Goal: Information Seeking & Learning: Learn about a topic

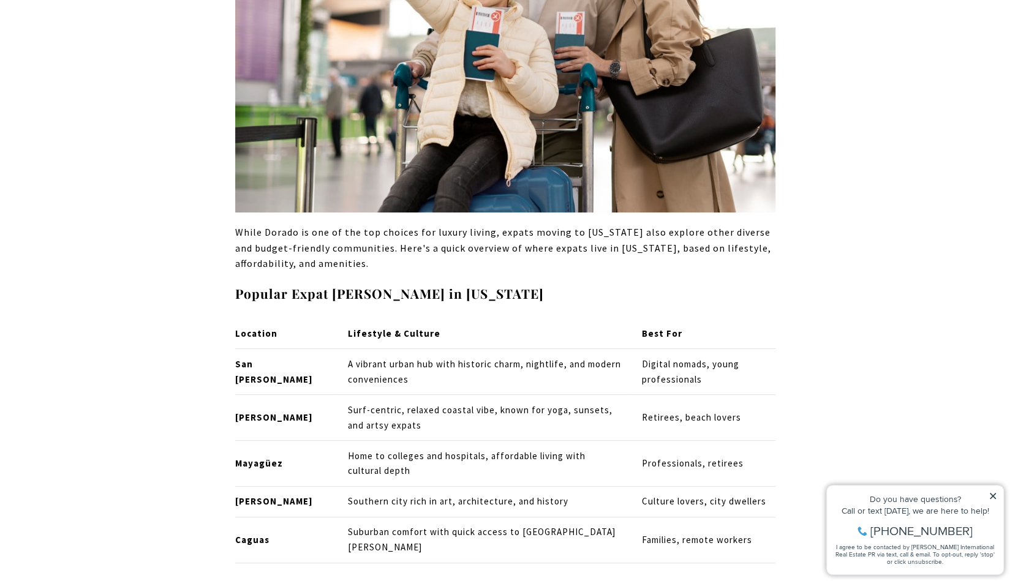
scroll to position [12187, 0]
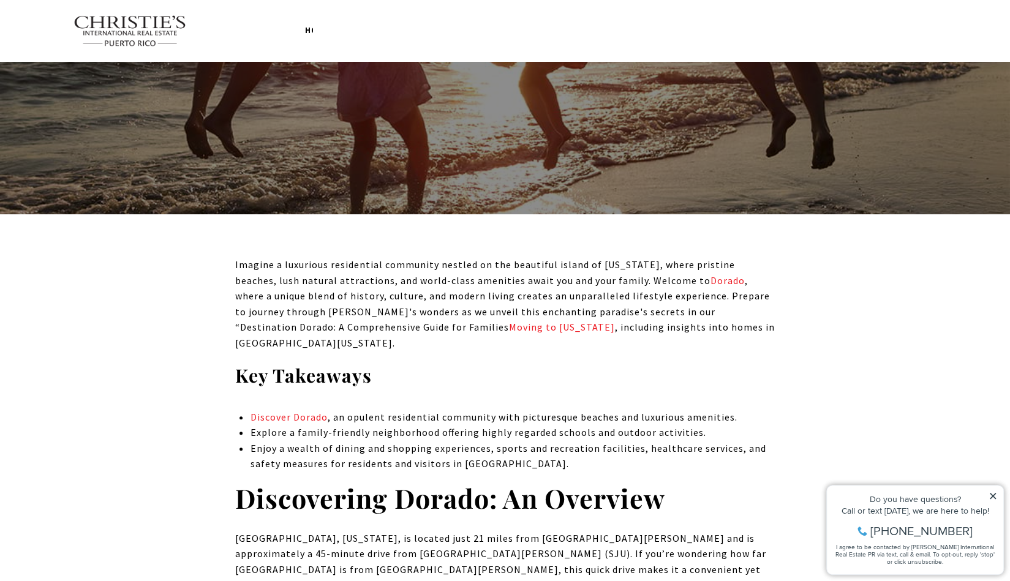
scroll to position [0, 0]
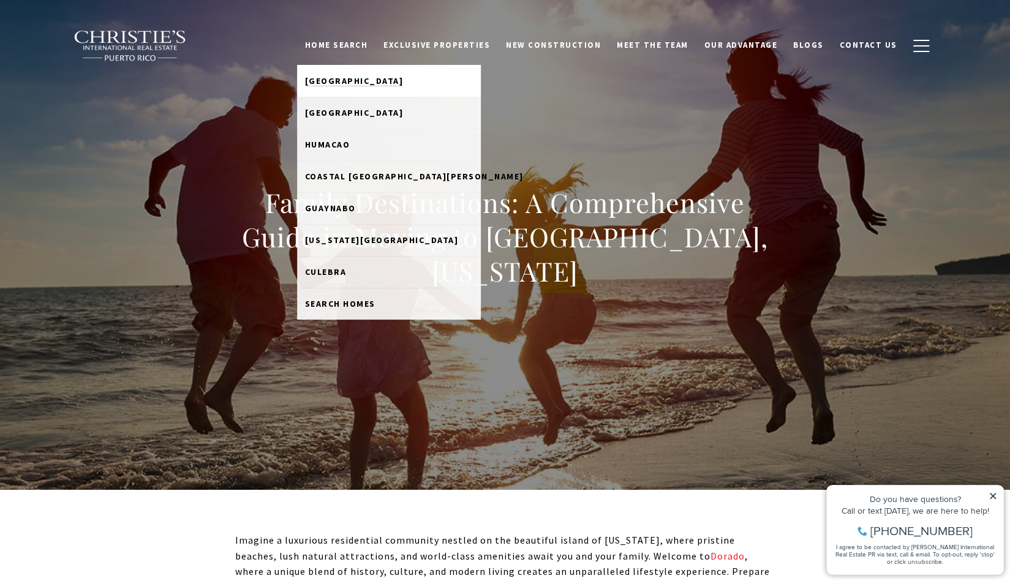
click at [372, 76] on span "[GEOGRAPHIC_DATA]" at bounding box center [354, 80] width 99 height 11
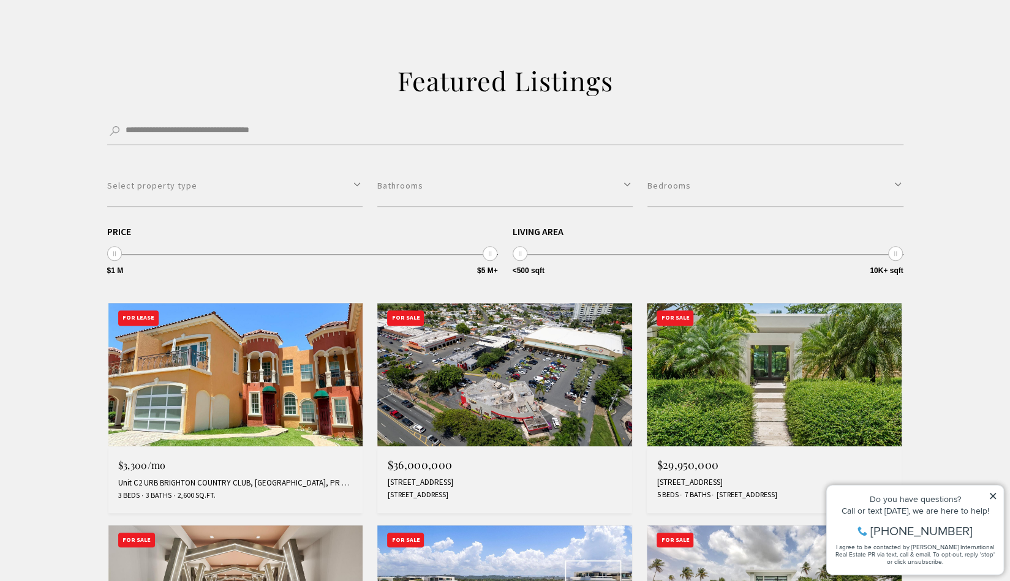
scroll to position [306, 0]
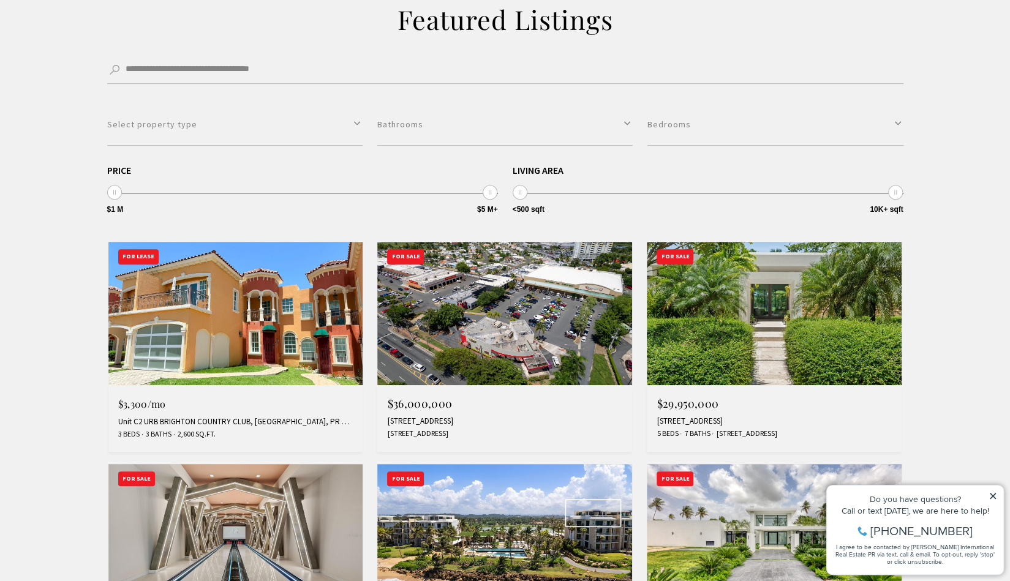
click at [949, 214] on div "**********" at bounding box center [505, 563] width 1010 height 1249
click at [198, 121] on button "Select property type" at bounding box center [234, 124] width 255 height 42
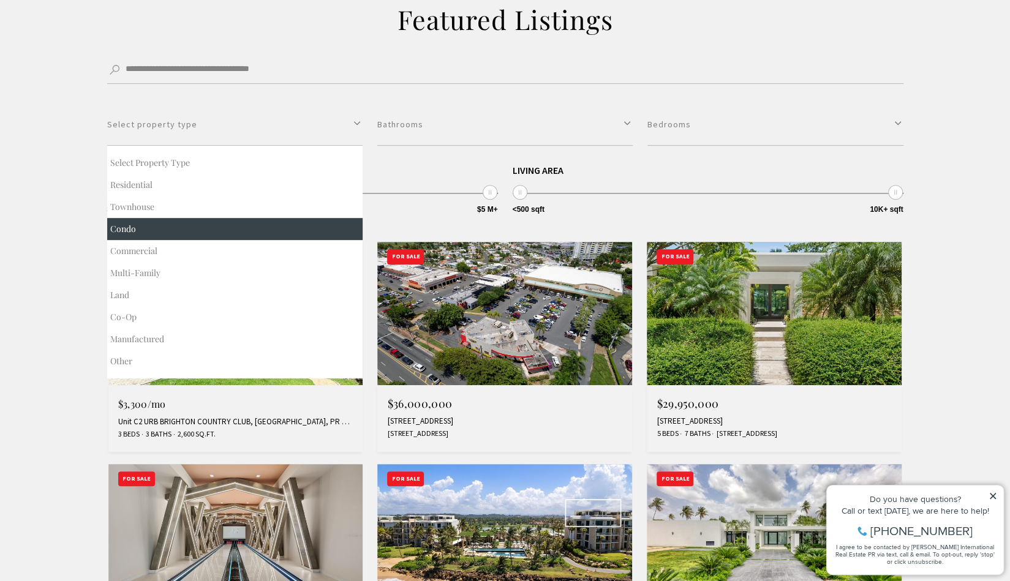
click at [150, 235] on button "Condo" at bounding box center [234, 229] width 255 height 22
select select "**********"
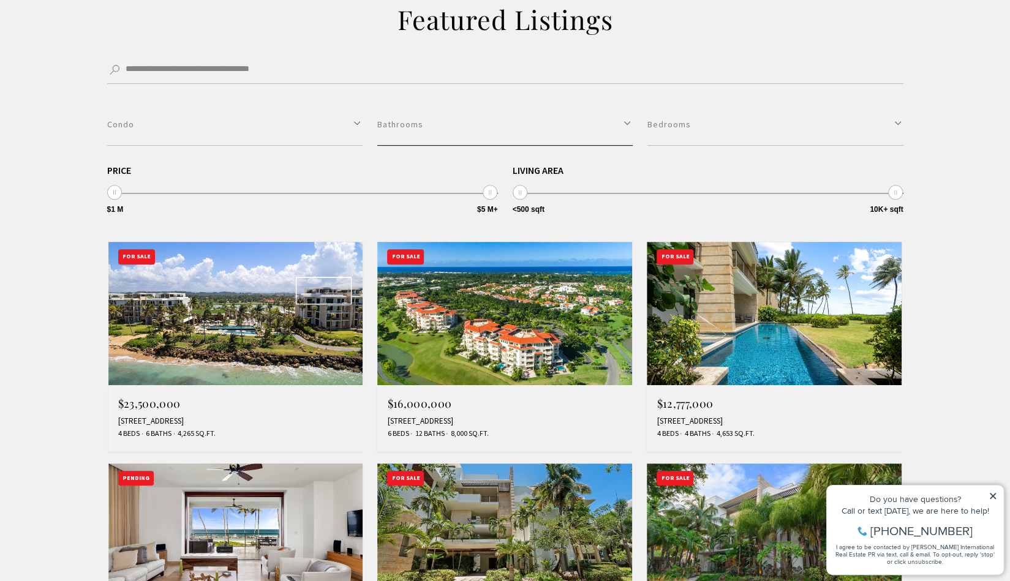
click at [483, 129] on button "Bathrooms" at bounding box center [504, 124] width 255 height 42
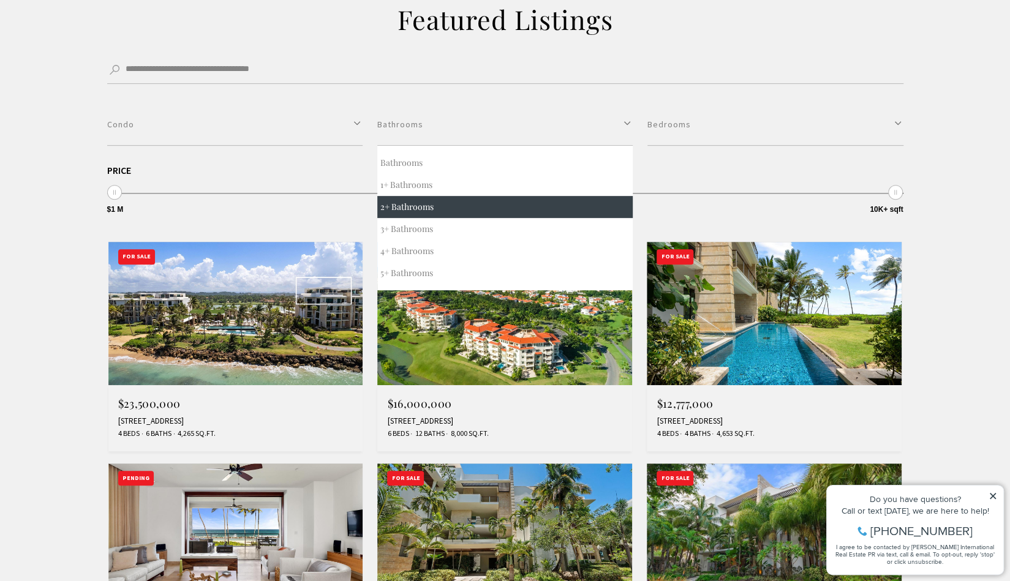
click at [451, 216] on button "2+ Bathrooms" at bounding box center [504, 207] width 255 height 22
select select "*"
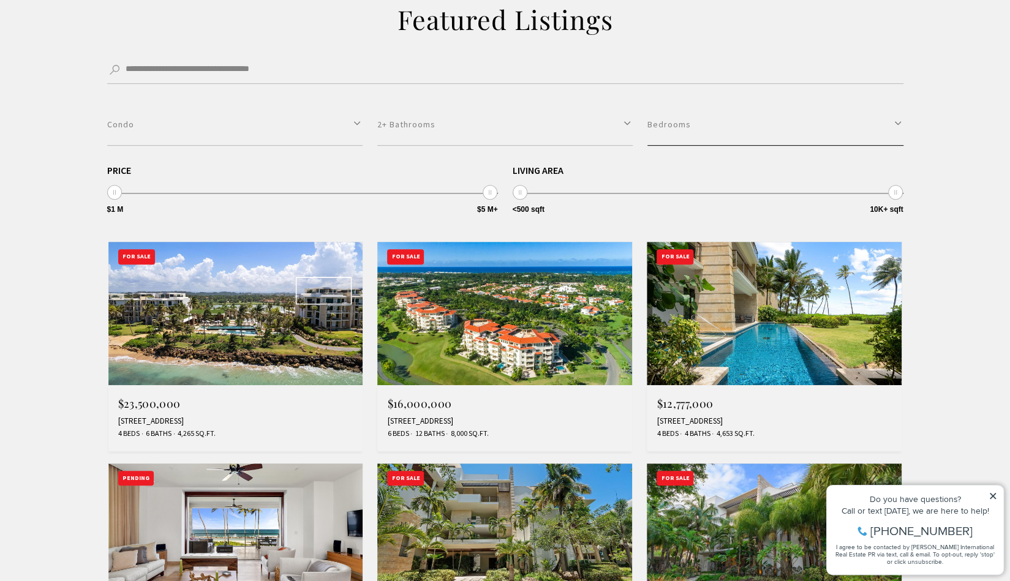
click at [740, 137] on button "Bedrooms" at bounding box center [774, 124] width 255 height 42
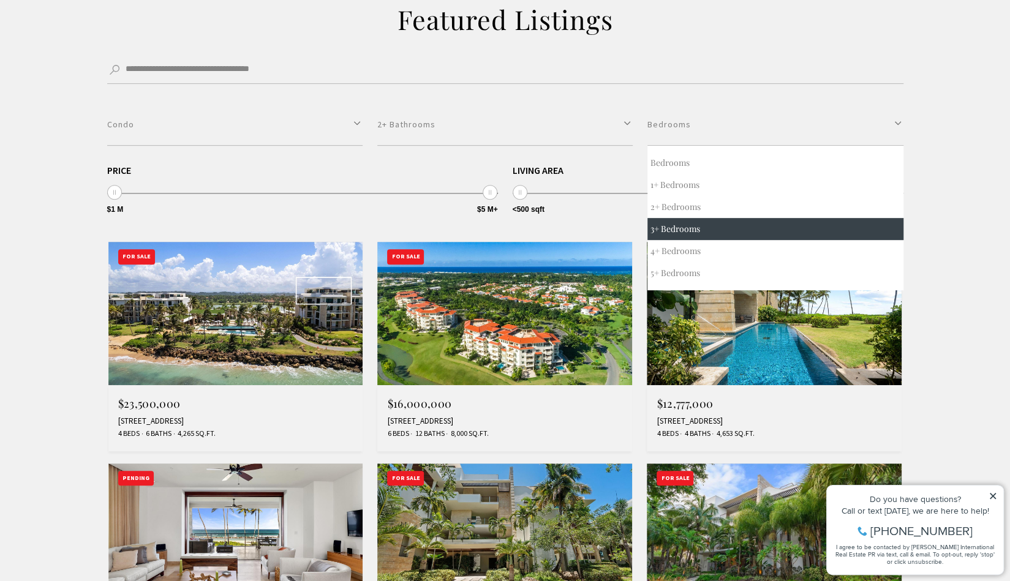
click at [694, 226] on button "3+ Bedrooms" at bounding box center [774, 229] width 255 height 22
select select "*"
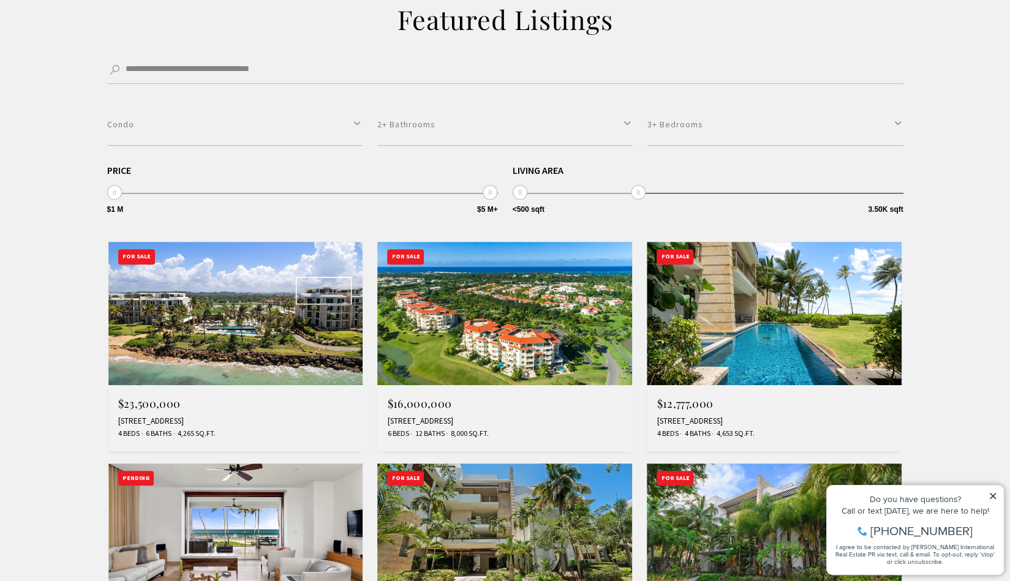
drag, startPoint x: 897, startPoint y: 192, endPoint x: 630, endPoint y: 181, distance: 267.2
click at [630, 181] on span "<500 sqft 10K+ sqft <500 sqft 3.50K sqft <500 sqft — 3.50K sqft" at bounding box center [708, 179] width 391 height 28
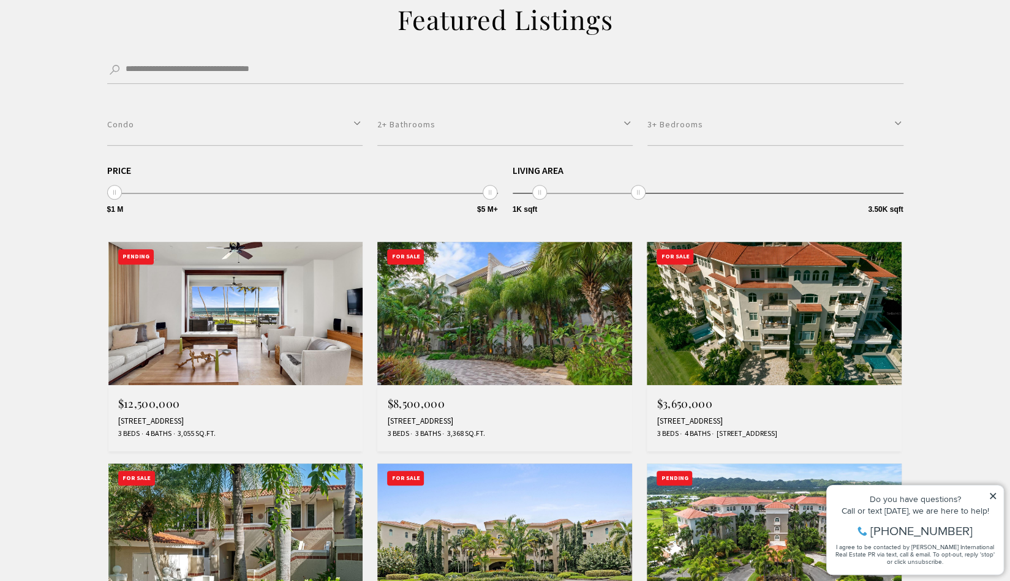
type input "*********"
drag, startPoint x: 523, startPoint y: 193, endPoint x: 564, endPoint y: 192, distance: 41.0
click at [564, 192] on span at bounding box center [559, 192] width 15 height 15
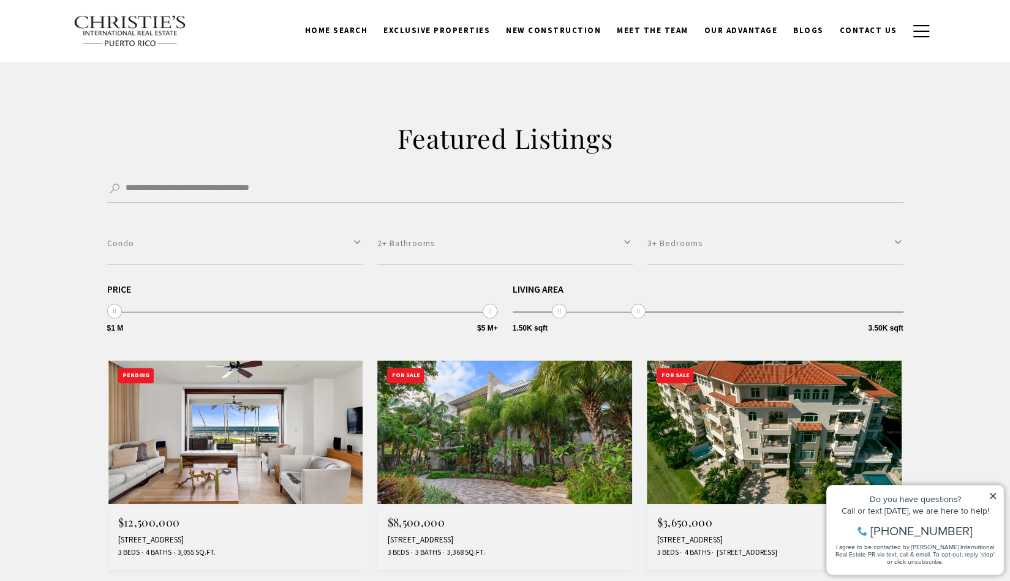
scroll to position [184, 0]
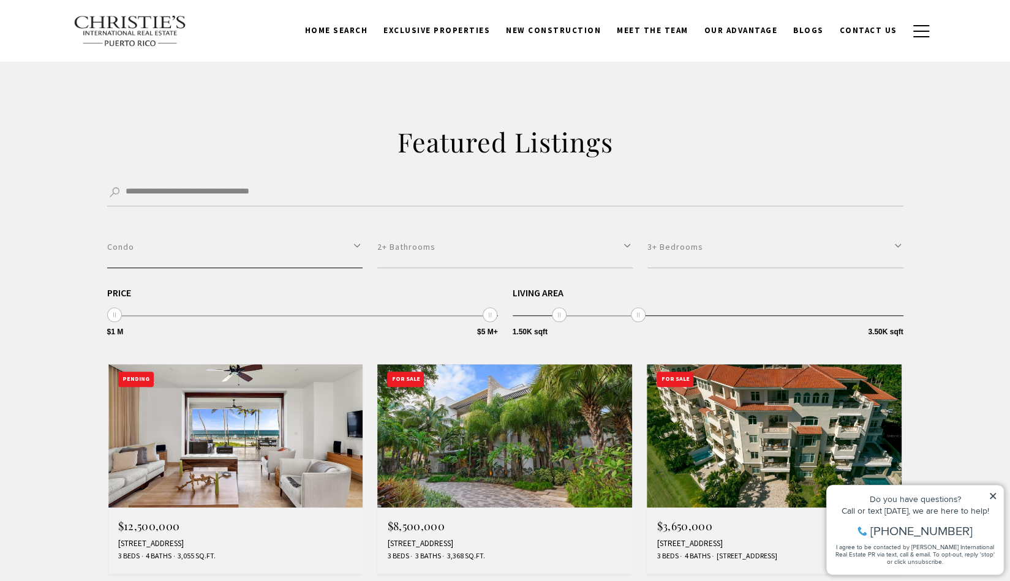
click at [342, 244] on button "Condo" at bounding box center [234, 247] width 255 height 42
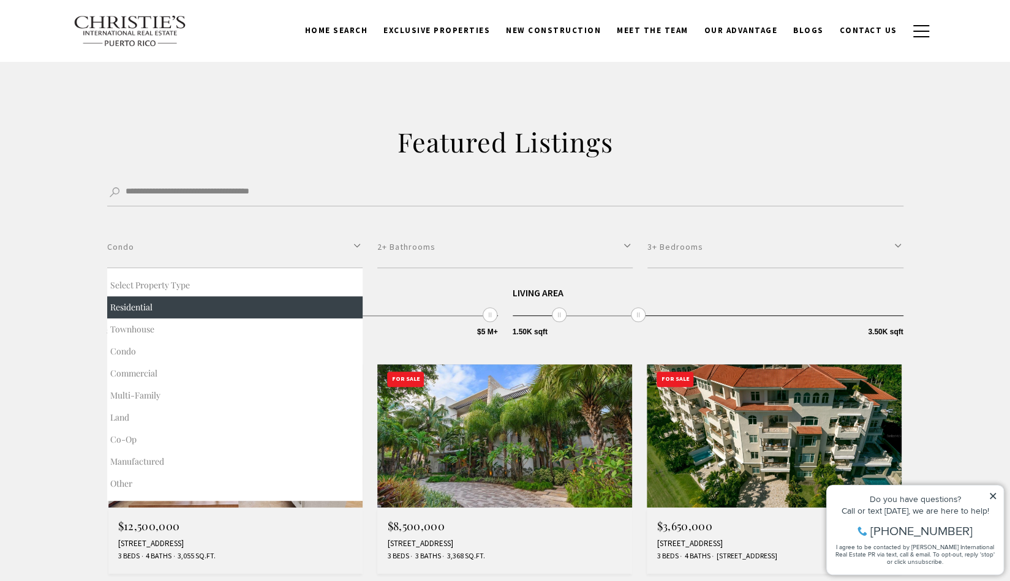
click at [144, 312] on button "Residential" at bounding box center [234, 307] width 255 height 22
select select "**********"
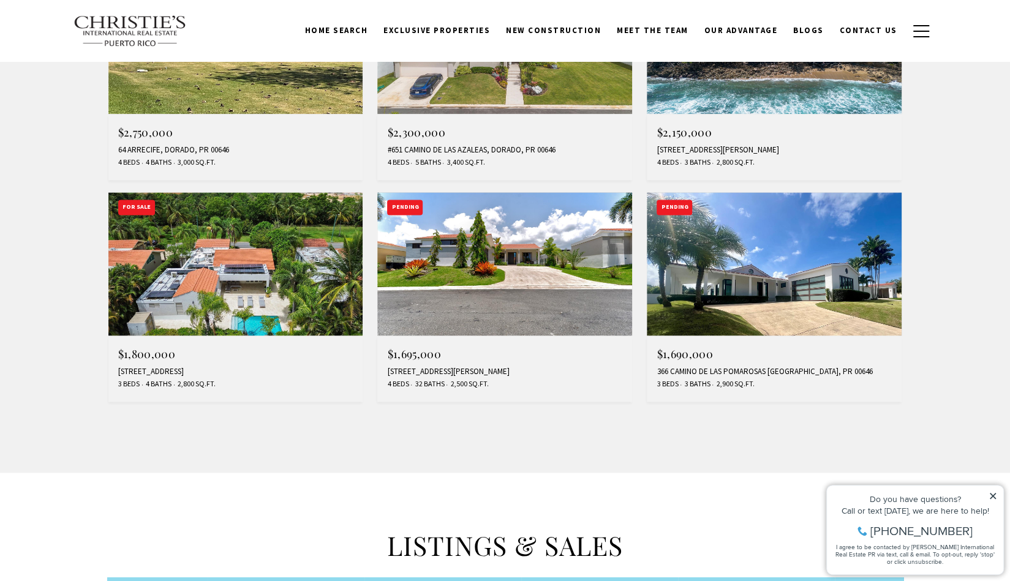
scroll to position [980, 0]
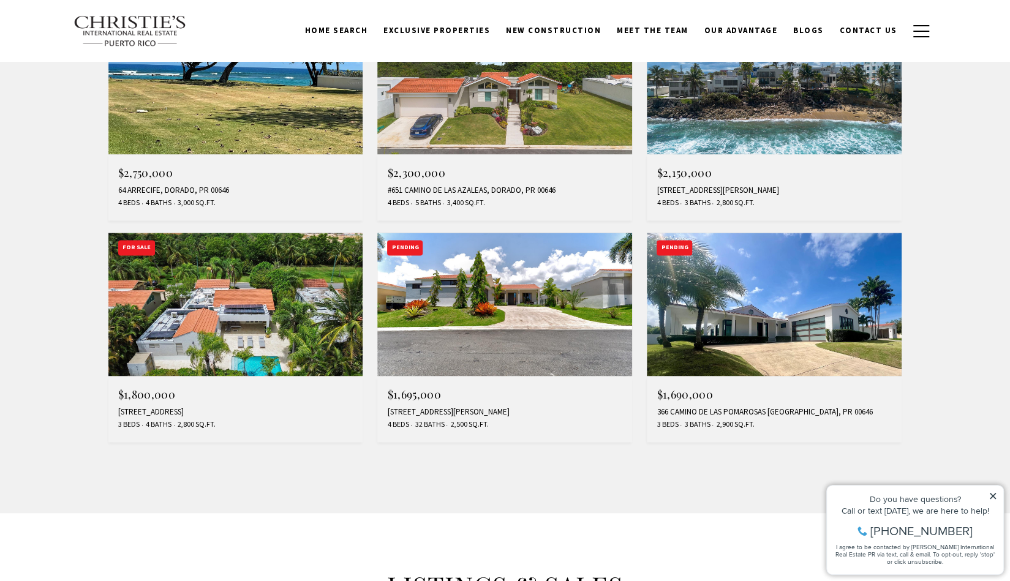
click at [520, 268] on img at bounding box center [504, 304] width 255 height 143
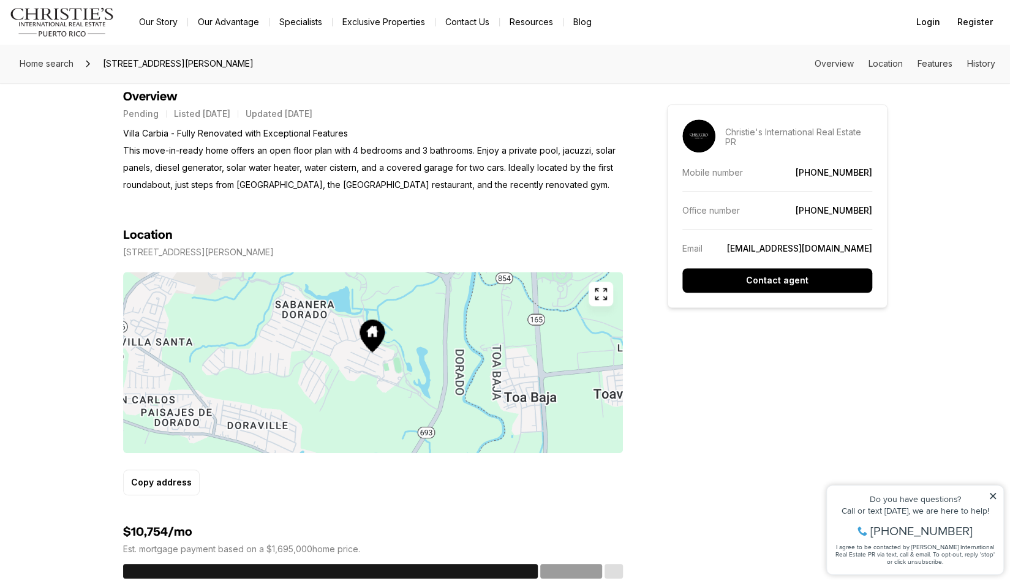
scroll to position [551, 0]
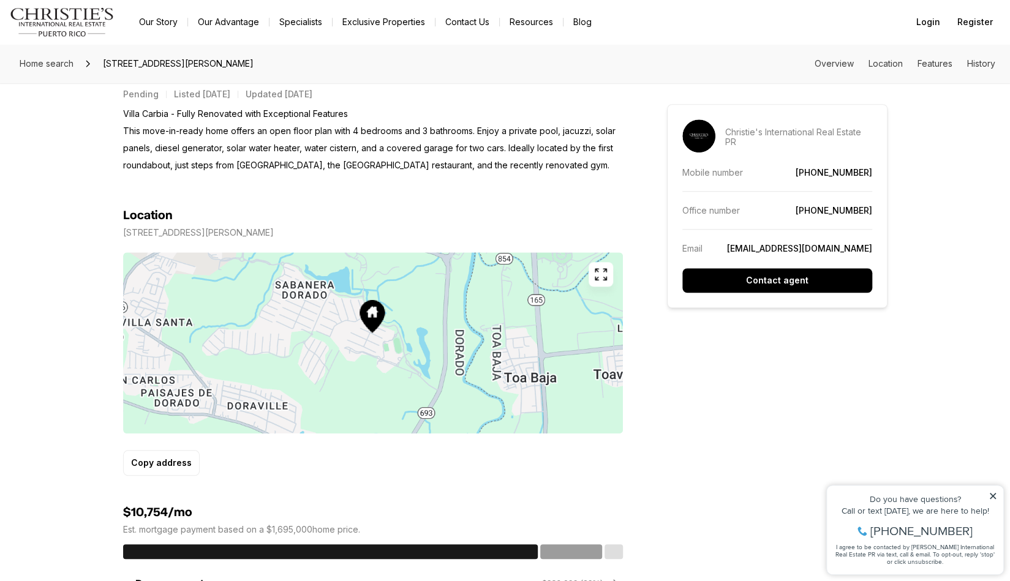
click at [601, 267] on icon "button" at bounding box center [600, 274] width 15 height 15
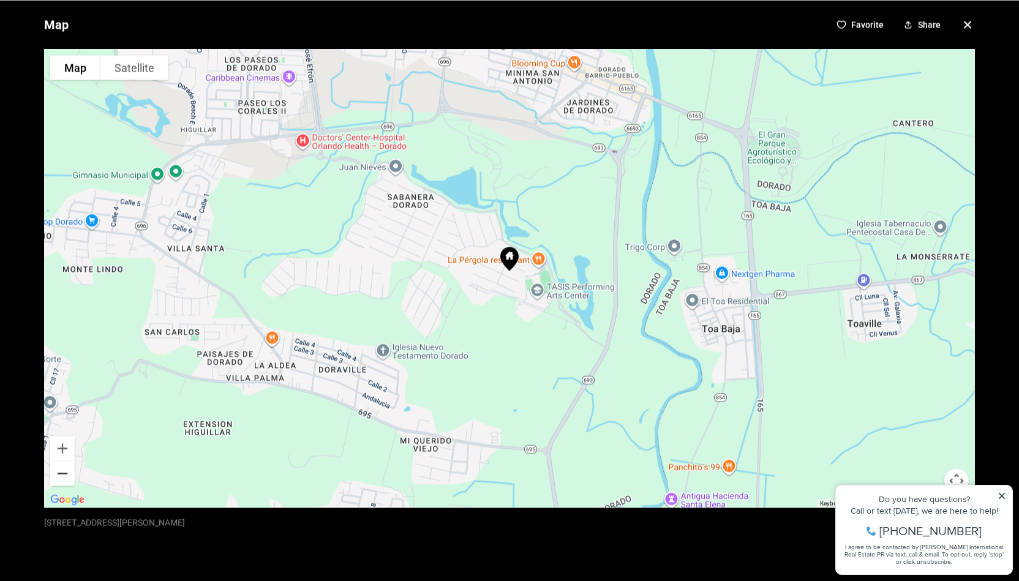
click at [61, 469] on button "Zoom out" at bounding box center [62, 473] width 24 height 24
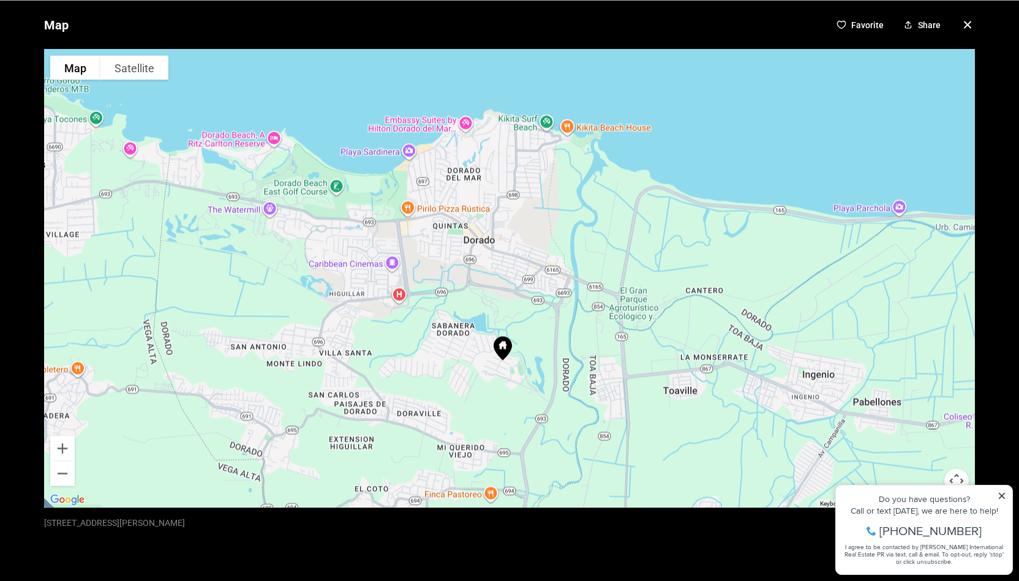
drag, startPoint x: 142, startPoint y: 307, endPoint x: 135, endPoint y: 394, distance: 87.3
click at [135, 394] on div at bounding box center [509, 278] width 931 height 459
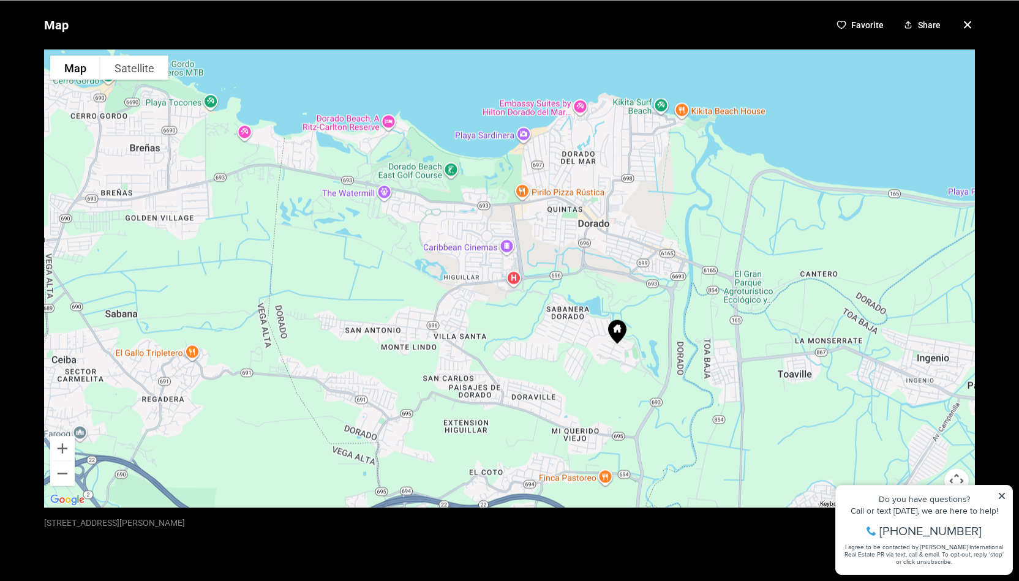
drag, startPoint x: 122, startPoint y: 279, endPoint x: 238, endPoint y: 263, distance: 116.9
click at [238, 263] on div at bounding box center [509, 278] width 931 height 459
click at [963, 23] on icon "button" at bounding box center [967, 24] width 15 height 15
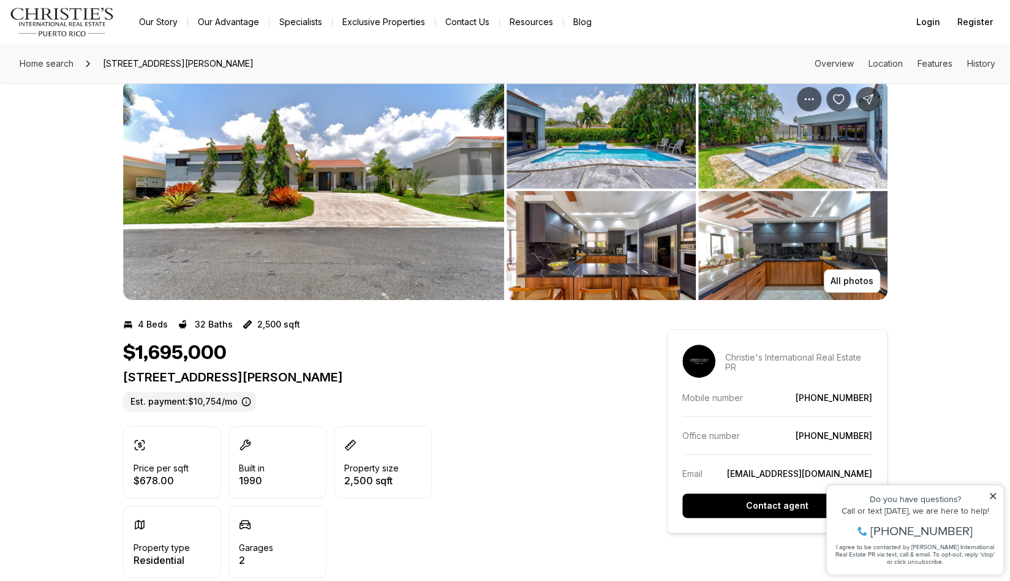
scroll to position [0, 0]
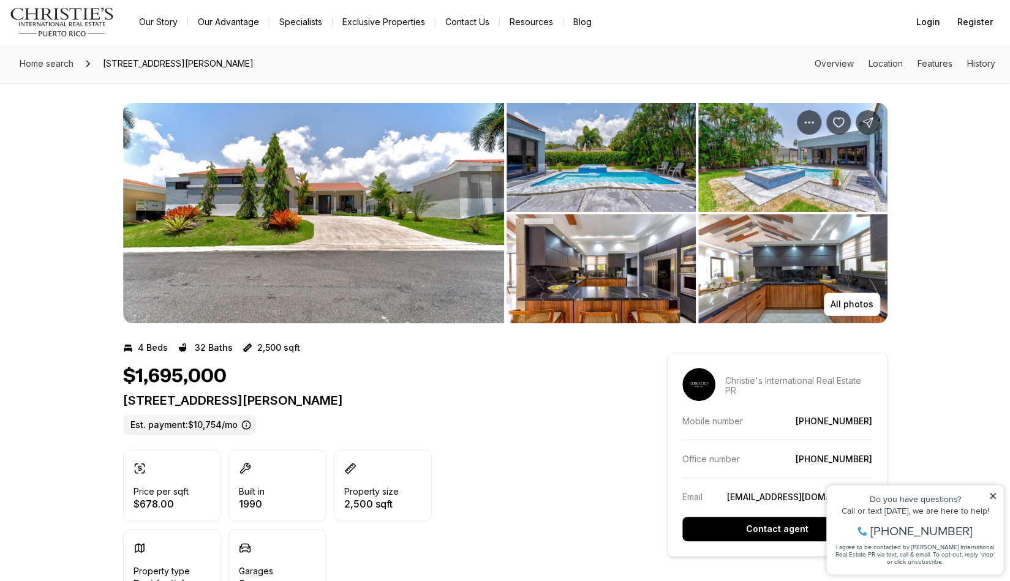
click at [405, 252] on img "View image gallery" at bounding box center [313, 213] width 381 height 220
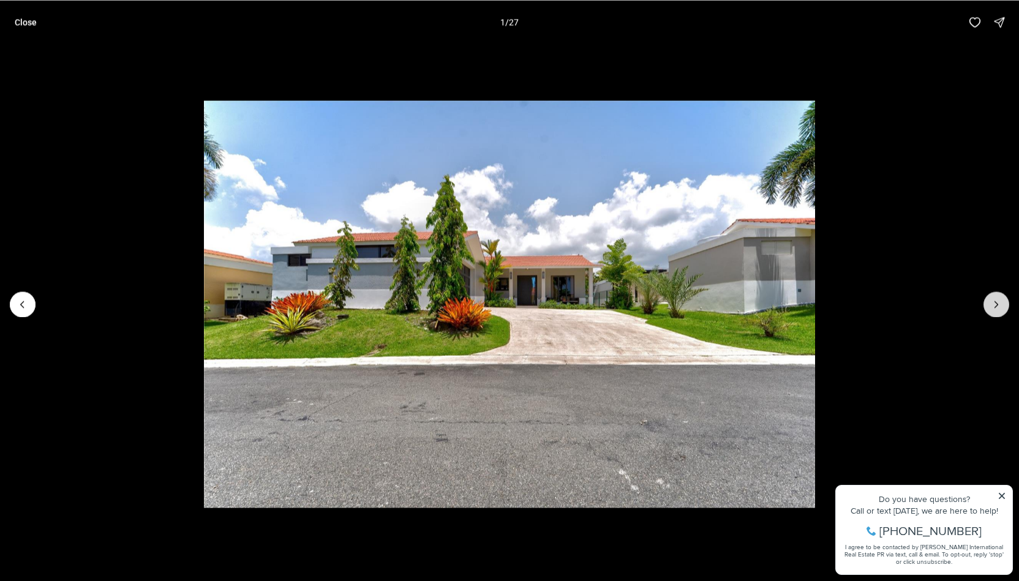
click at [1000, 302] on icon "Next slide" at bounding box center [996, 304] width 12 height 12
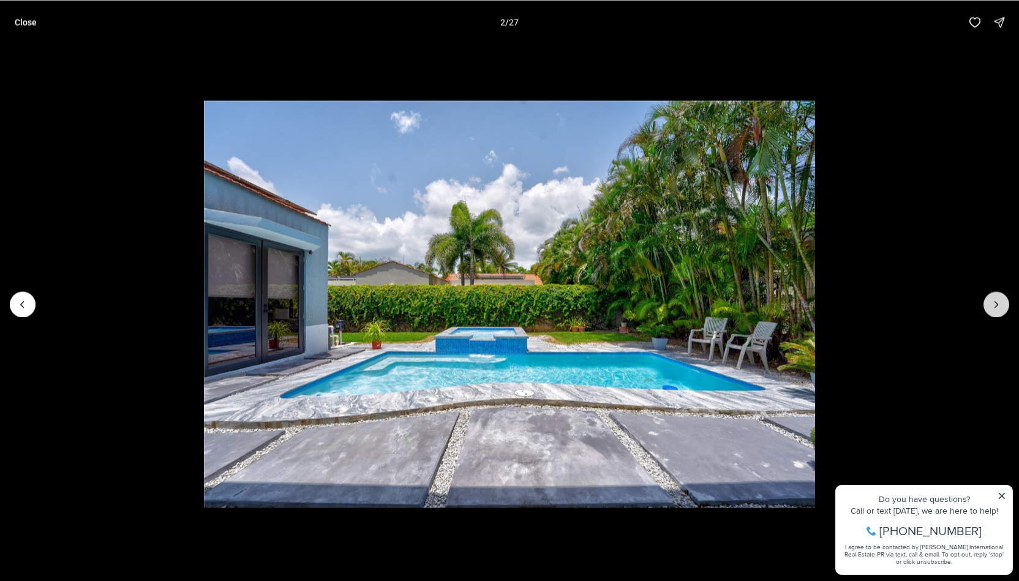
click at [999, 302] on icon "Next slide" at bounding box center [996, 304] width 12 height 12
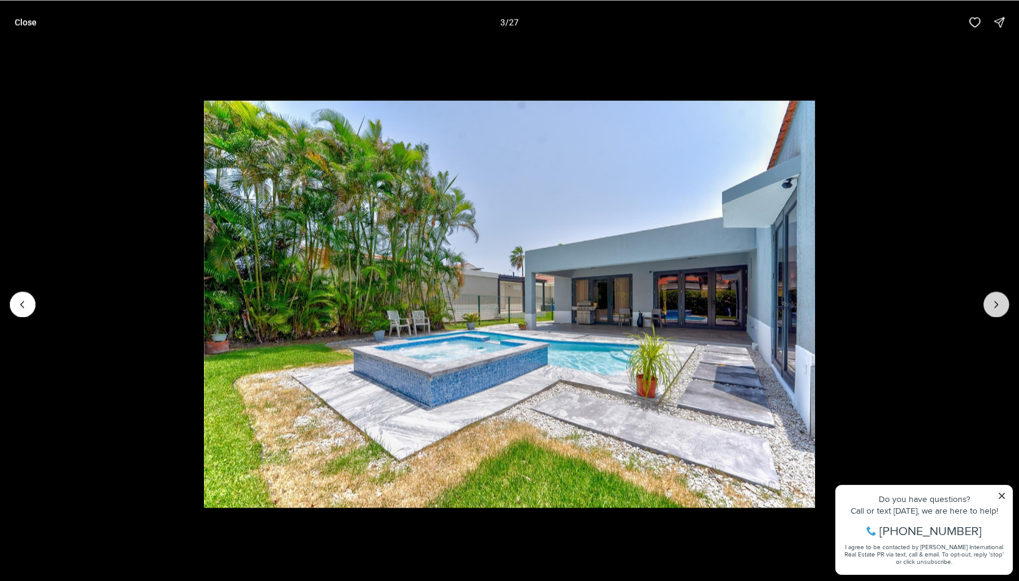
click at [999, 302] on icon "Next slide" at bounding box center [996, 304] width 12 height 12
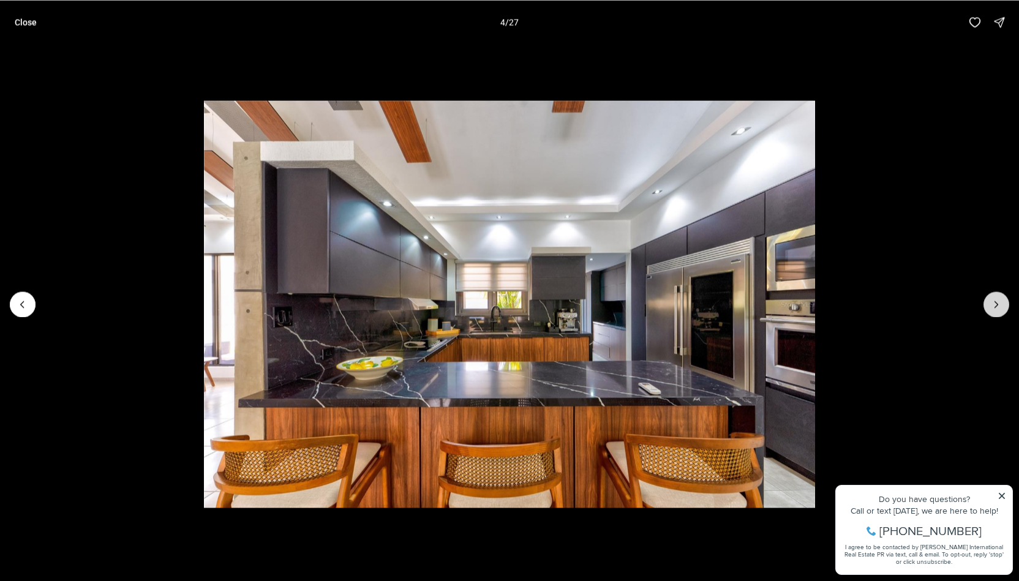
click at [999, 302] on icon "Next slide" at bounding box center [996, 304] width 12 height 12
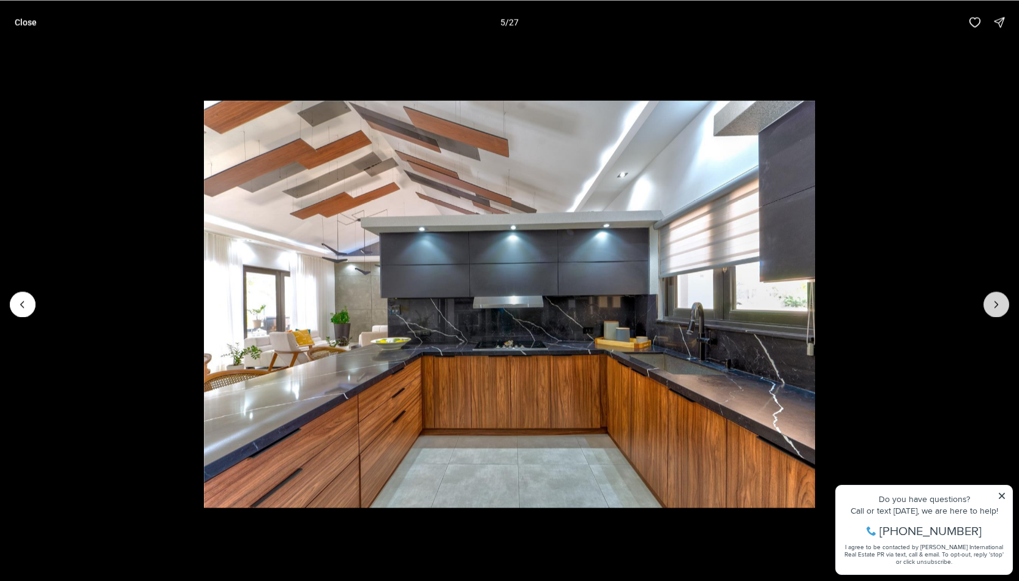
click at [999, 302] on icon "Next slide" at bounding box center [996, 304] width 12 height 12
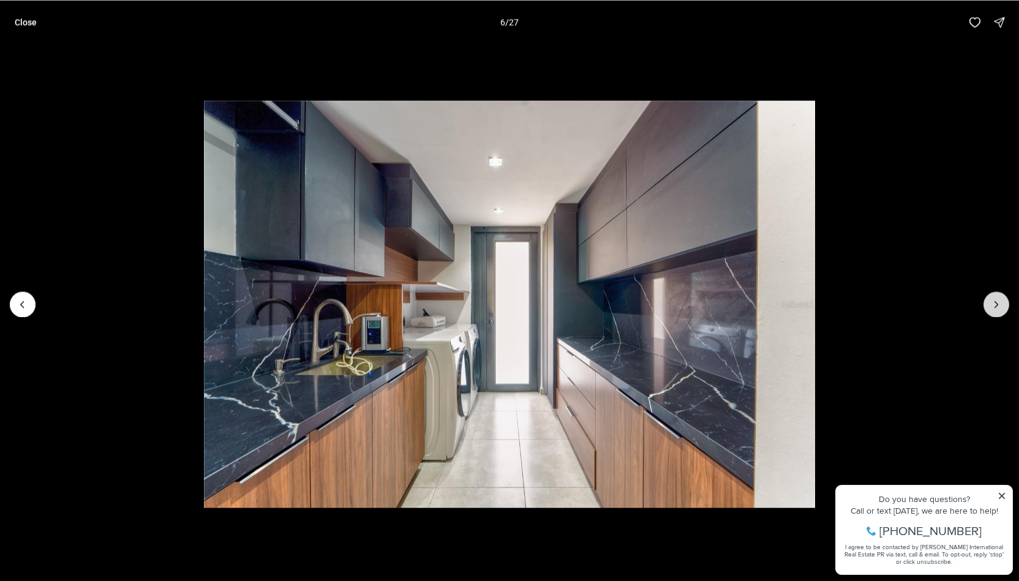
click at [999, 302] on icon "Next slide" at bounding box center [996, 304] width 12 height 12
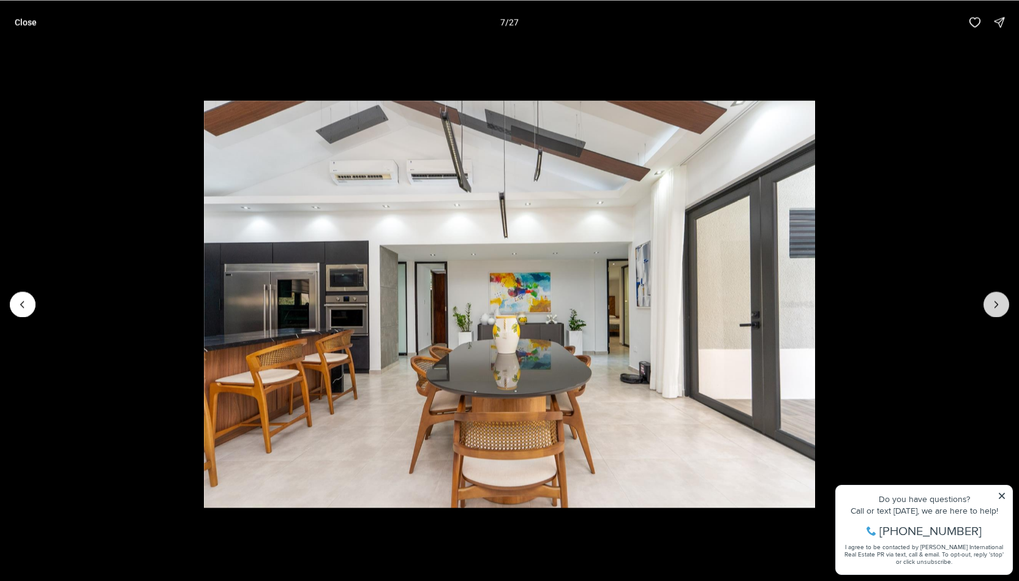
click at [999, 302] on icon "Next slide" at bounding box center [996, 304] width 12 height 12
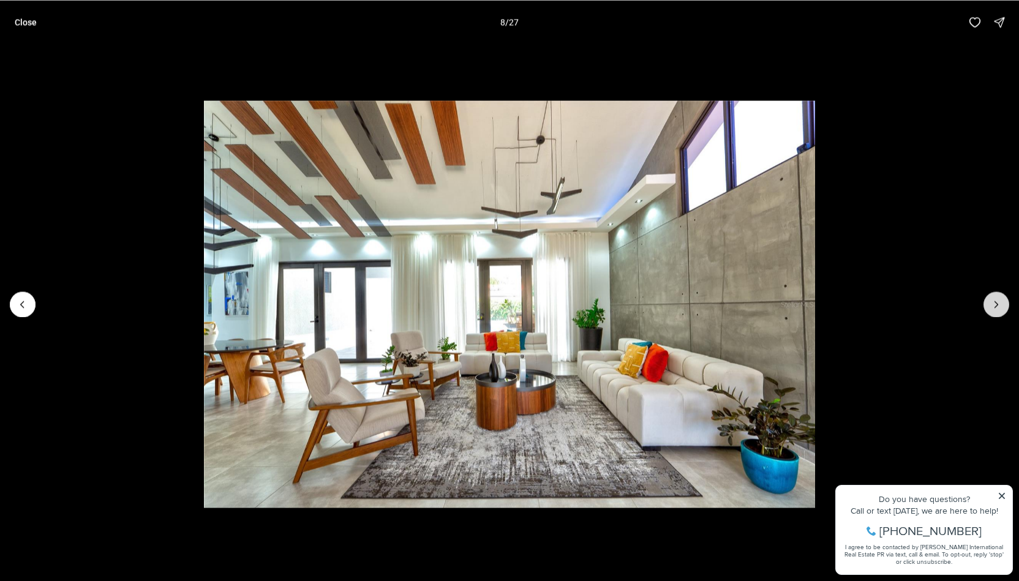
click at [999, 302] on icon "Next slide" at bounding box center [996, 304] width 12 height 12
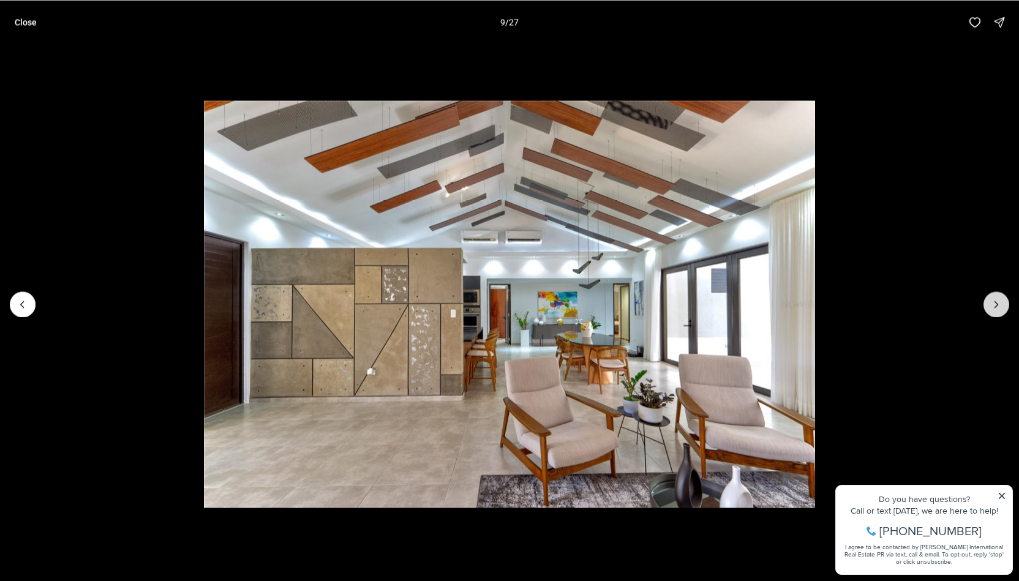
click at [999, 302] on icon "Next slide" at bounding box center [996, 304] width 12 height 12
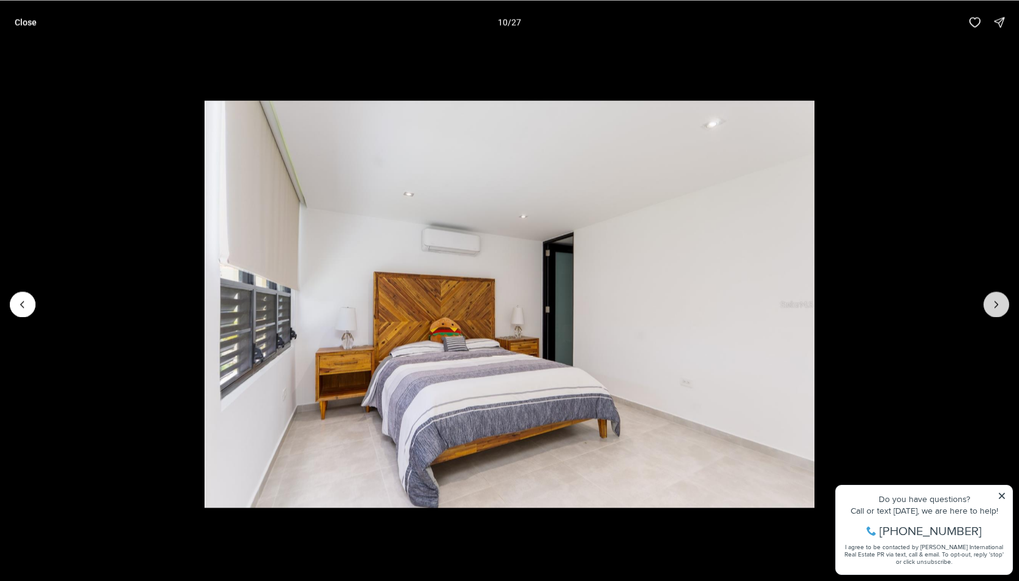
click at [999, 302] on icon "Next slide" at bounding box center [996, 304] width 12 height 12
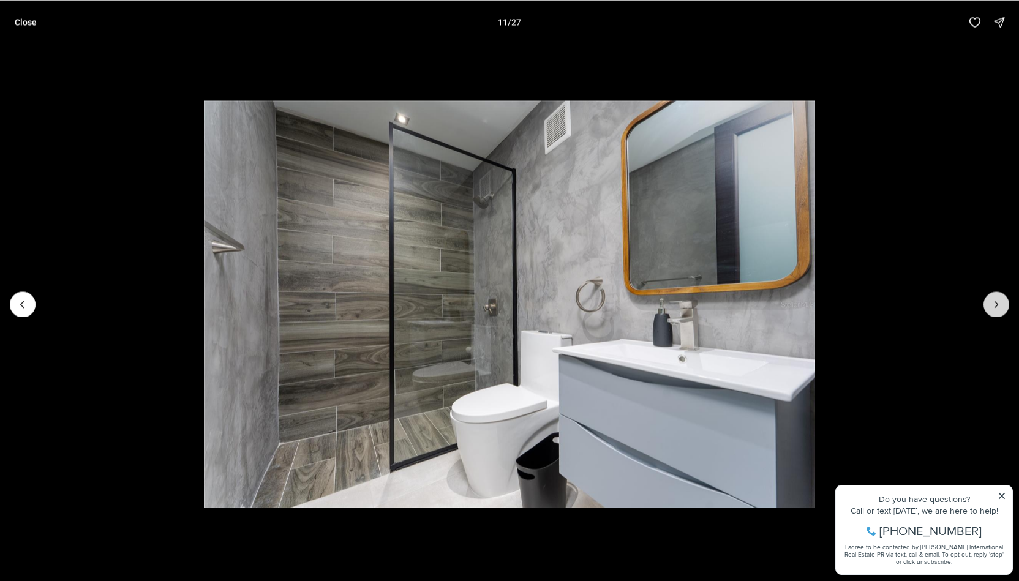
click at [999, 302] on icon "Next slide" at bounding box center [996, 304] width 12 height 12
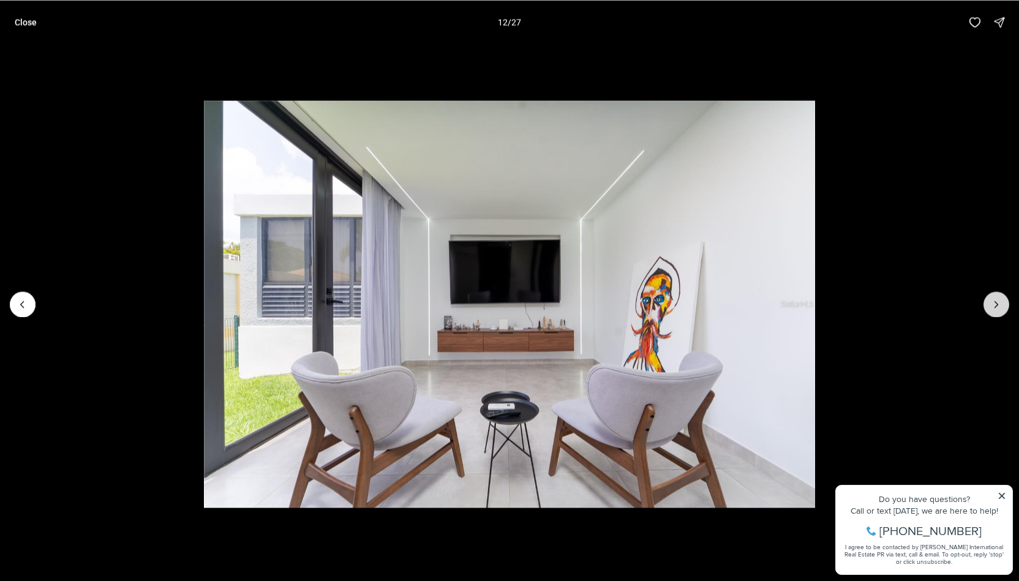
click at [999, 302] on icon "Next slide" at bounding box center [996, 304] width 12 height 12
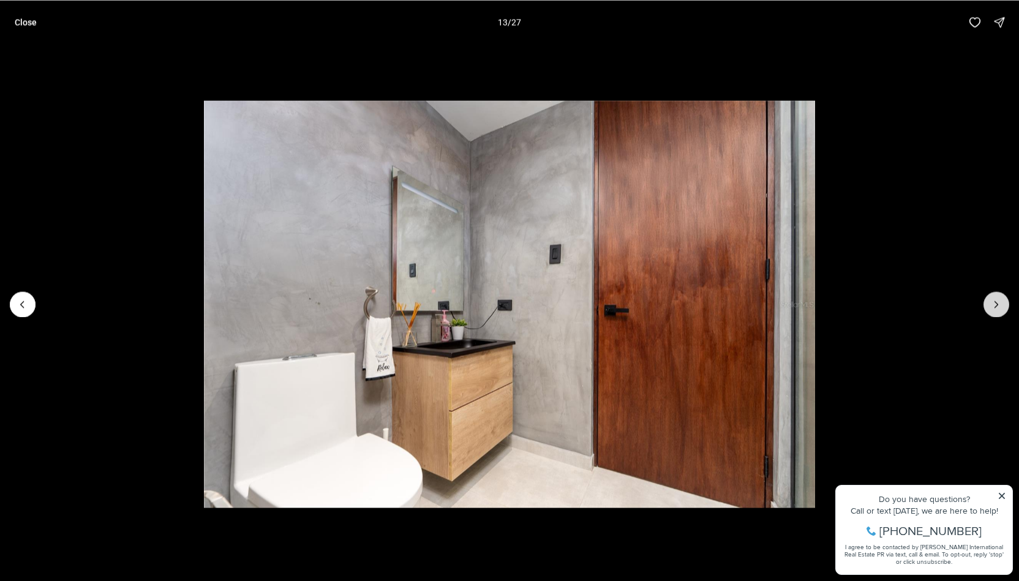
click at [999, 302] on icon "Next slide" at bounding box center [996, 304] width 12 height 12
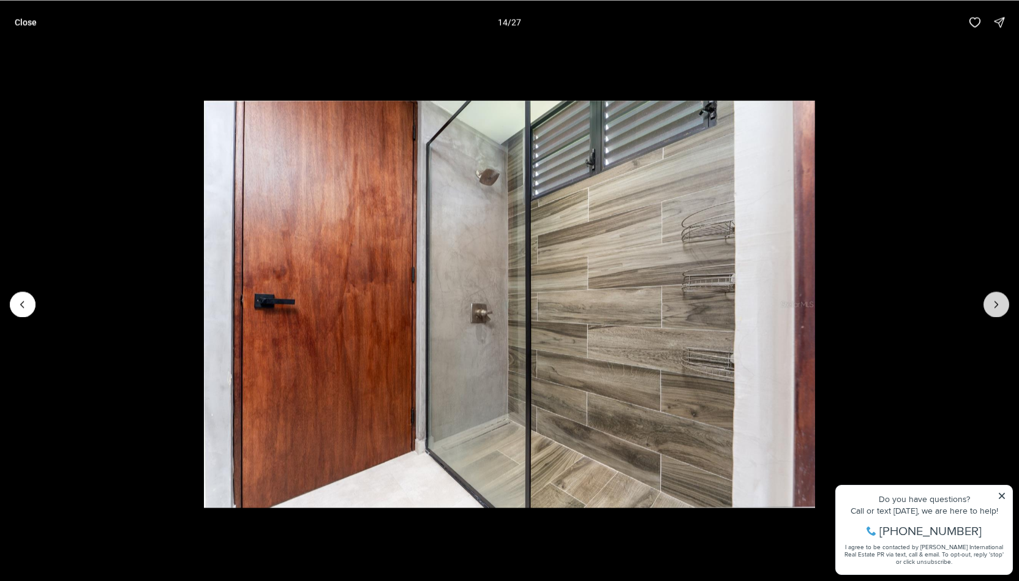
click at [999, 302] on icon "Next slide" at bounding box center [996, 304] width 12 height 12
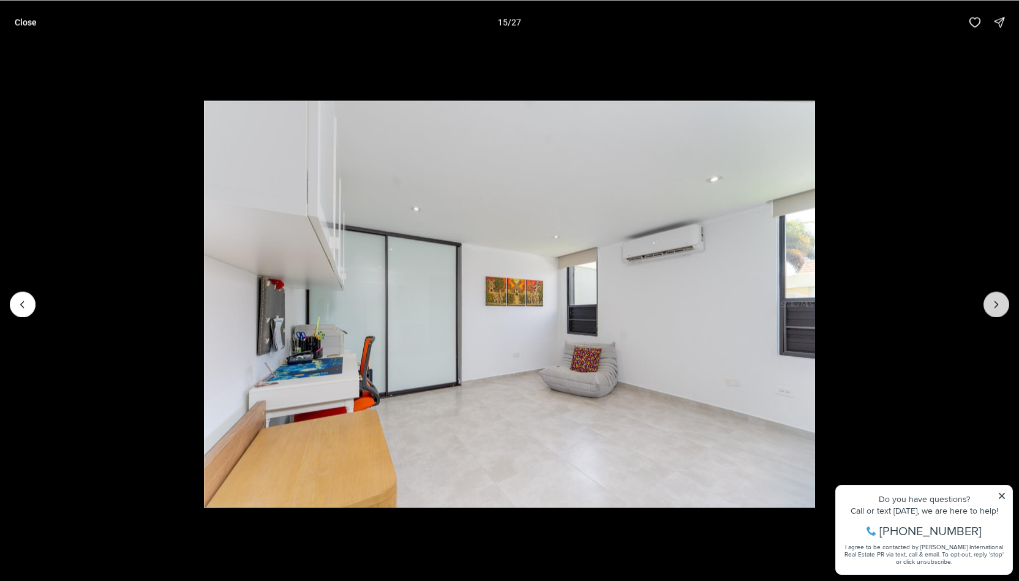
click at [999, 302] on icon "Next slide" at bounding box center [996, 304] width 12 height 12
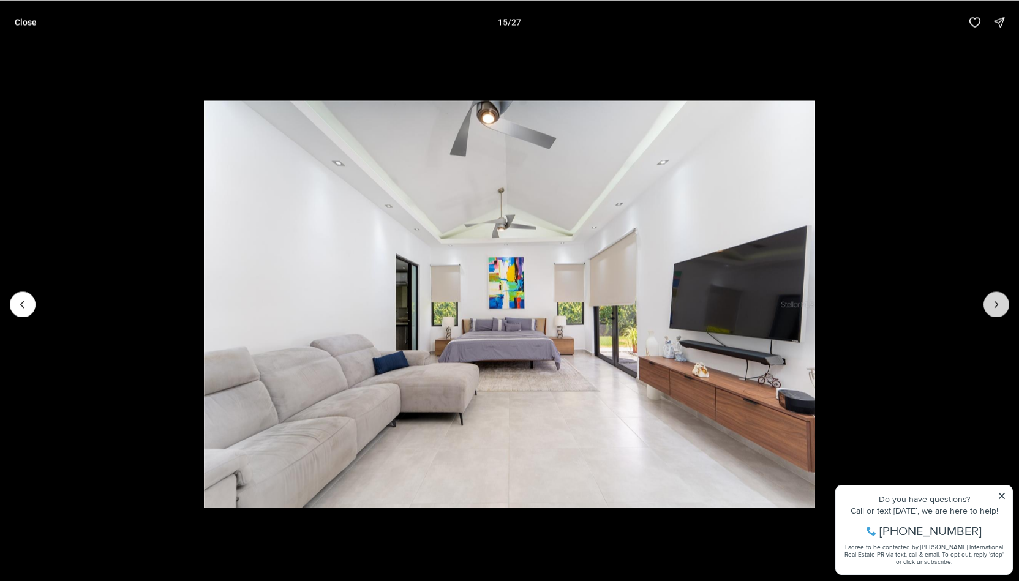
click at [999, 302] on icon "Next slide" at bounding box center [996, 304] width 12 height 12
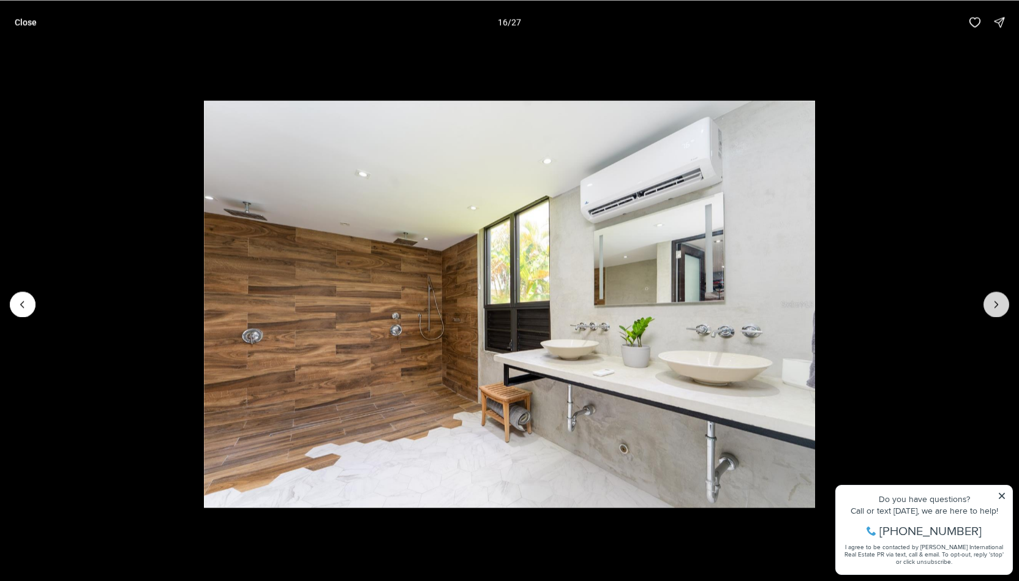
click at [999, 302] on icon "Next slide" at bounding box center [996, 304] width 12 height 12
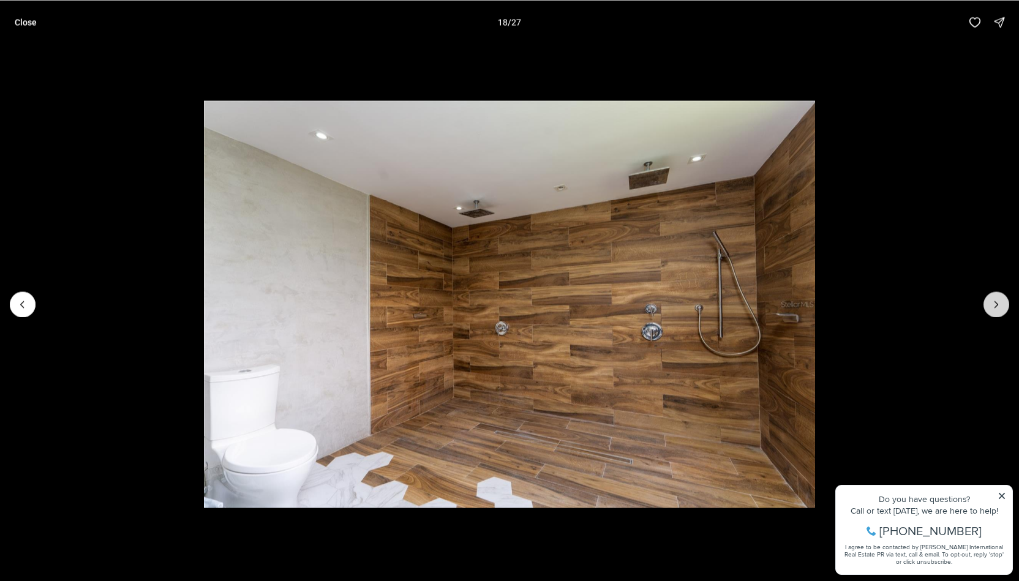
click at [999, 302] on icon "Next slide" at bounding box center [996, 304] width 12 height 12
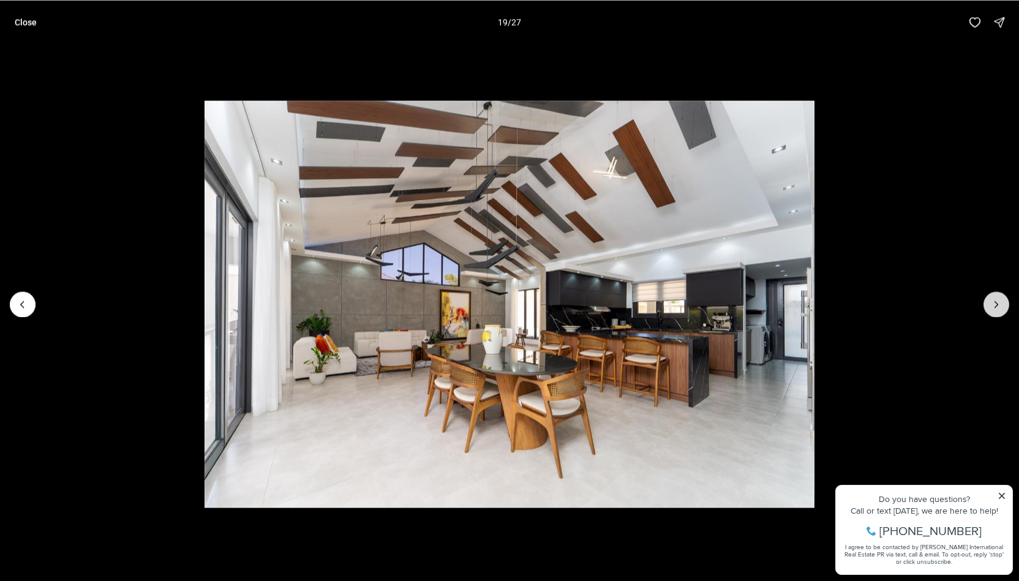
click at [999, 302] on icon "Next slide" at bounding box center [996, 304] width 12 height 12
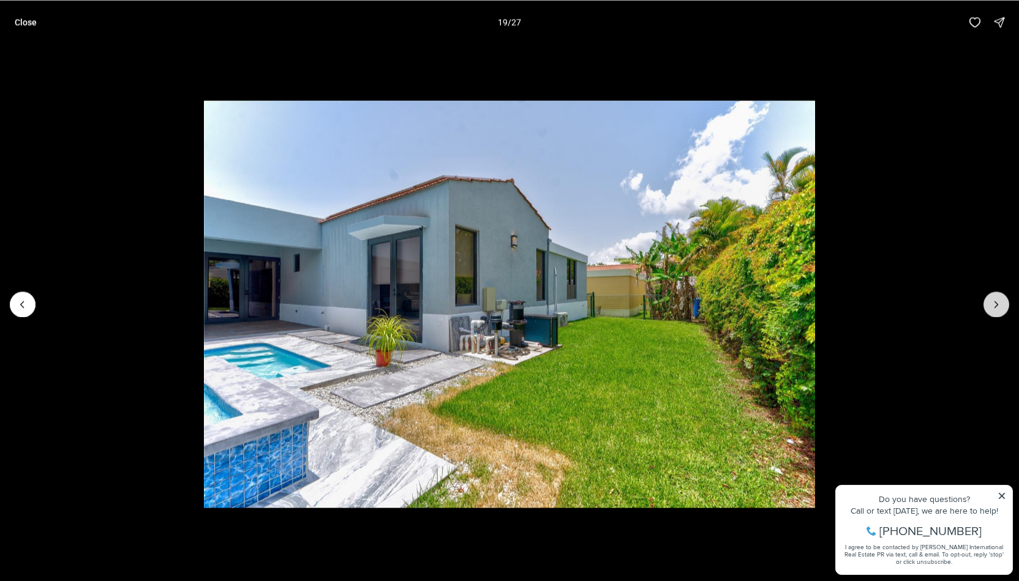
click at [999, 302] on icon "Next slide" at bounding box center [996, 304] width 12 height 12
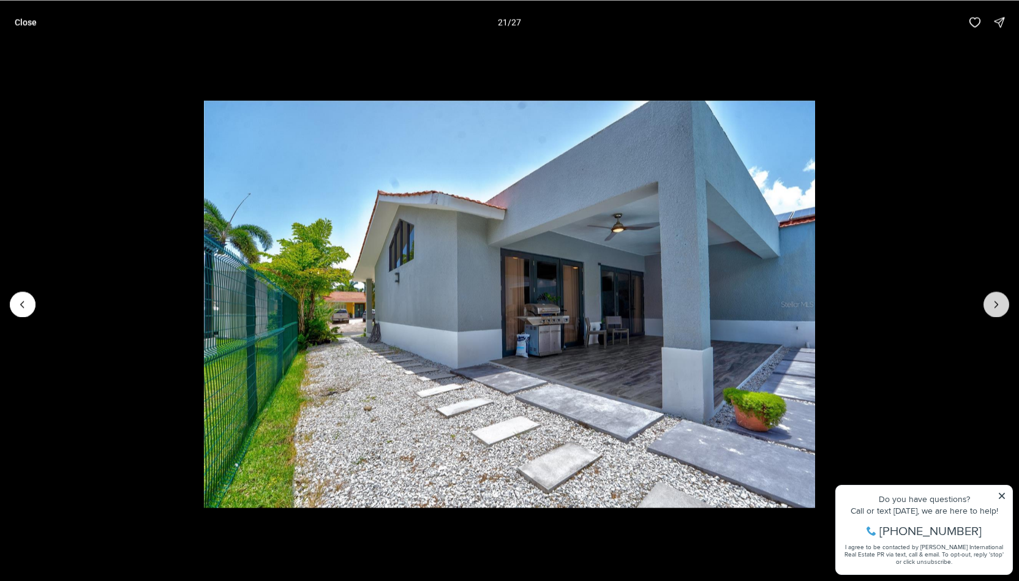
click at [999, 302] on icon "Next slide" at bounding box center [996, 304] width 12 height 12
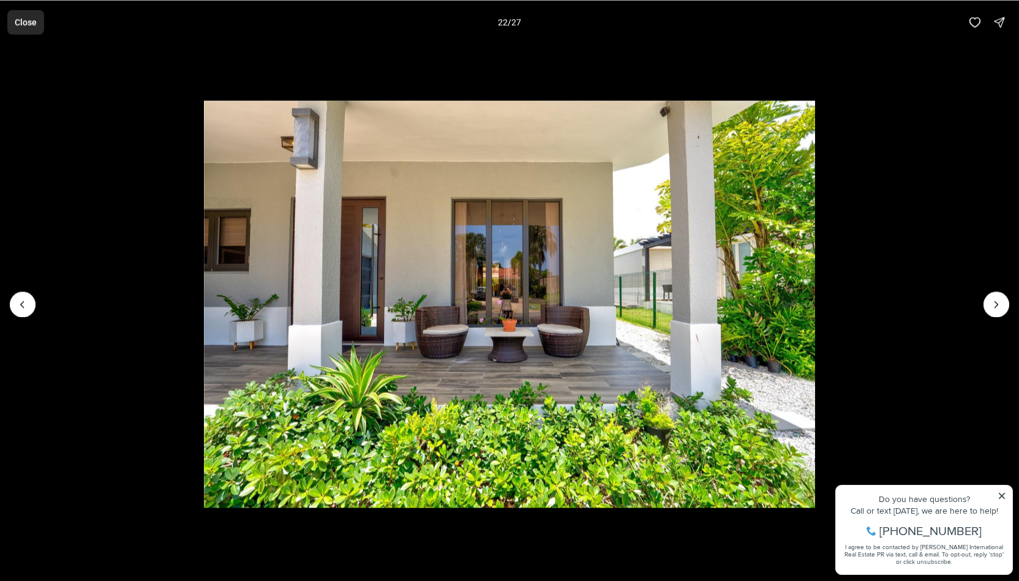
click at [31, 21] on p "Close" at bounding box center [26, 22] width 22 height 10
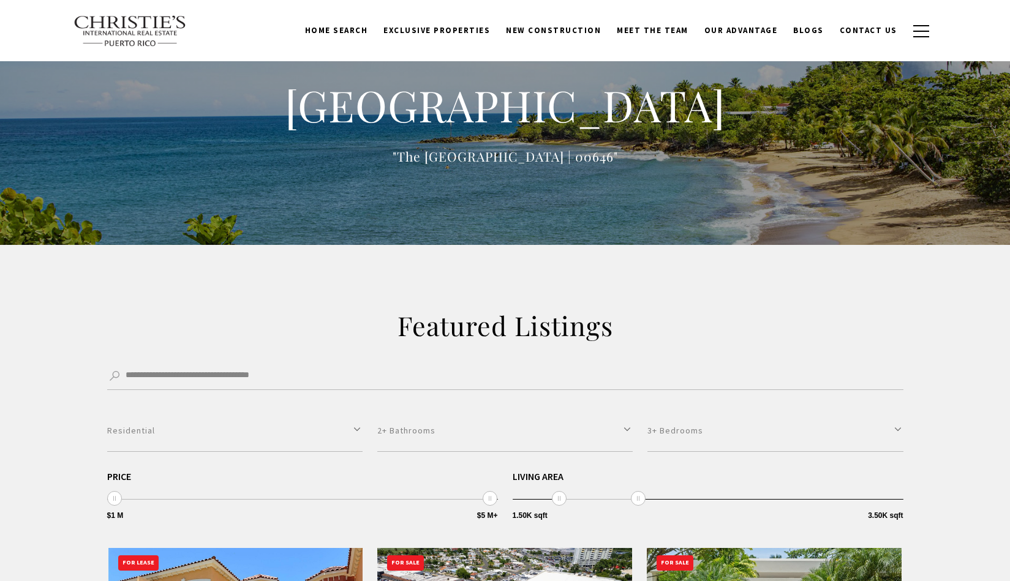
select select "**********"
select select "*"
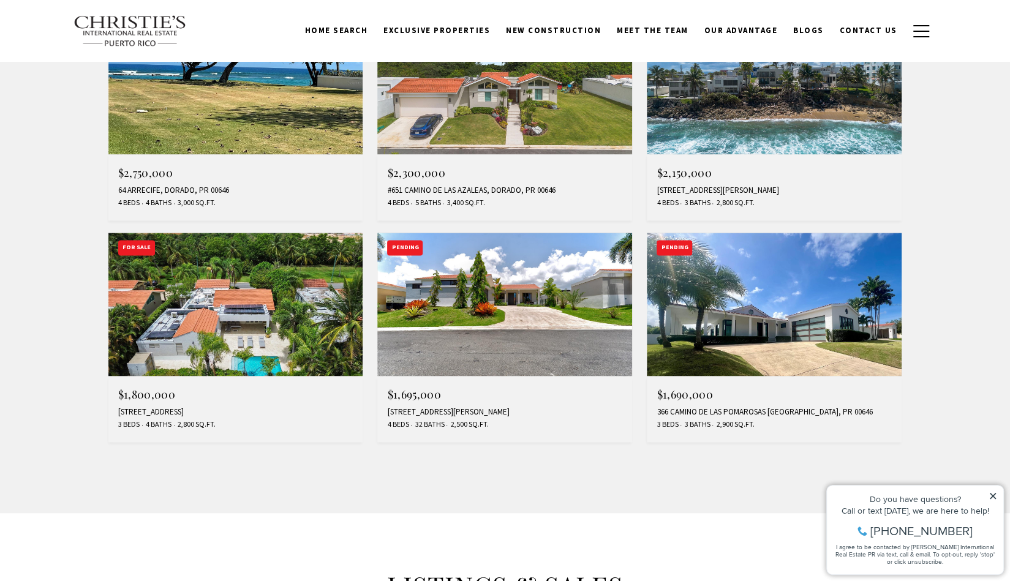
scroll to position [980, 0]
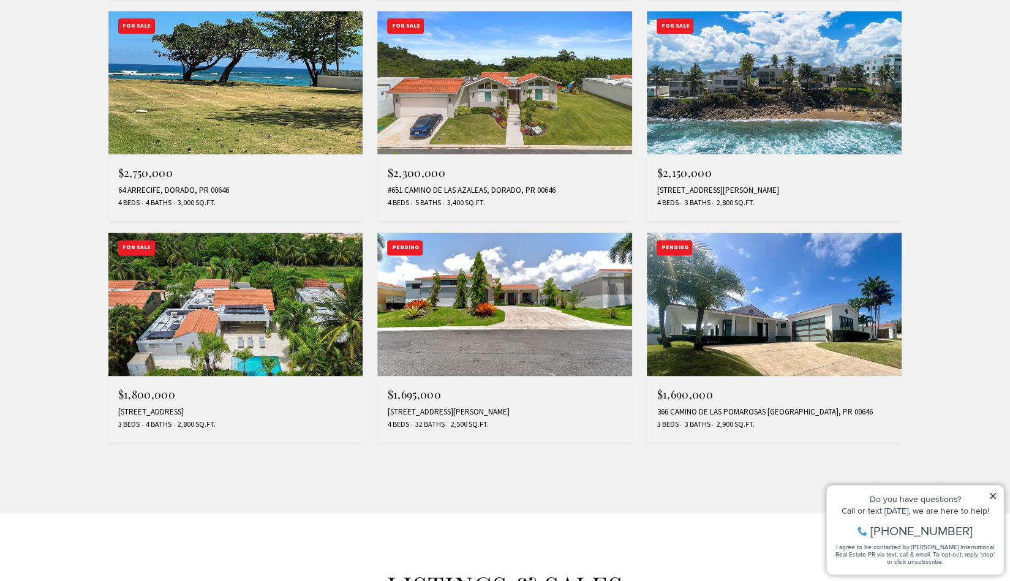
click at [736, 323] on img at bounding box center [774, 304] width 255 height 143
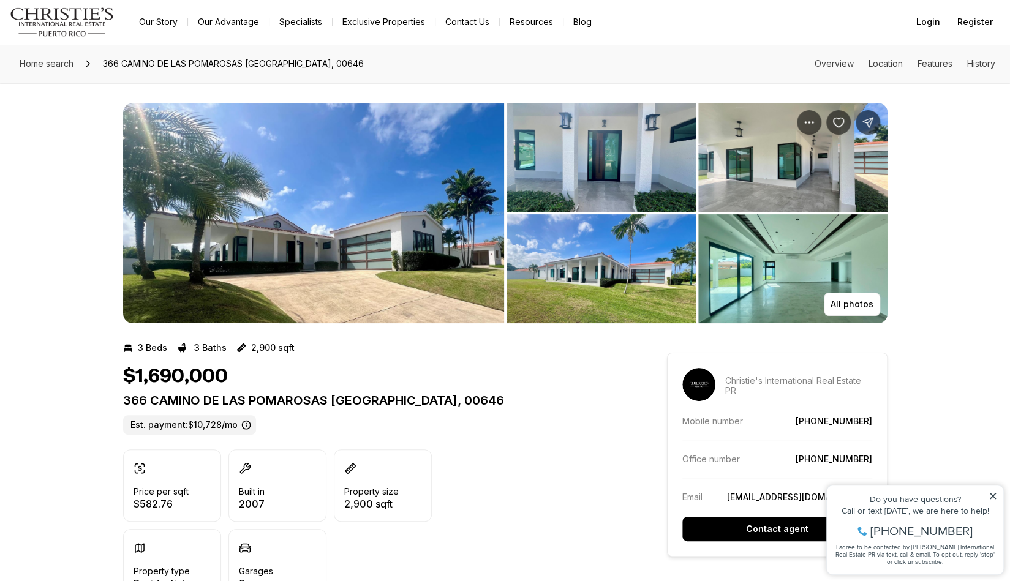
click at [205, 275] on img "View image gallery" at bounding box center [313, 213] width 381 height 220
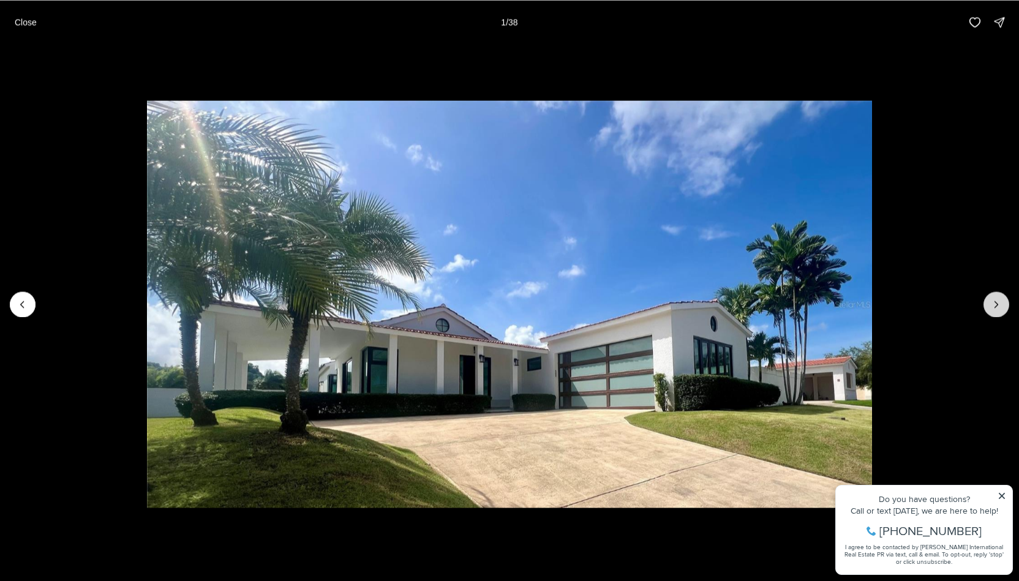
click at [990, 299] on button "Next slide" at bounding box center [997, 305] width 26 height 26
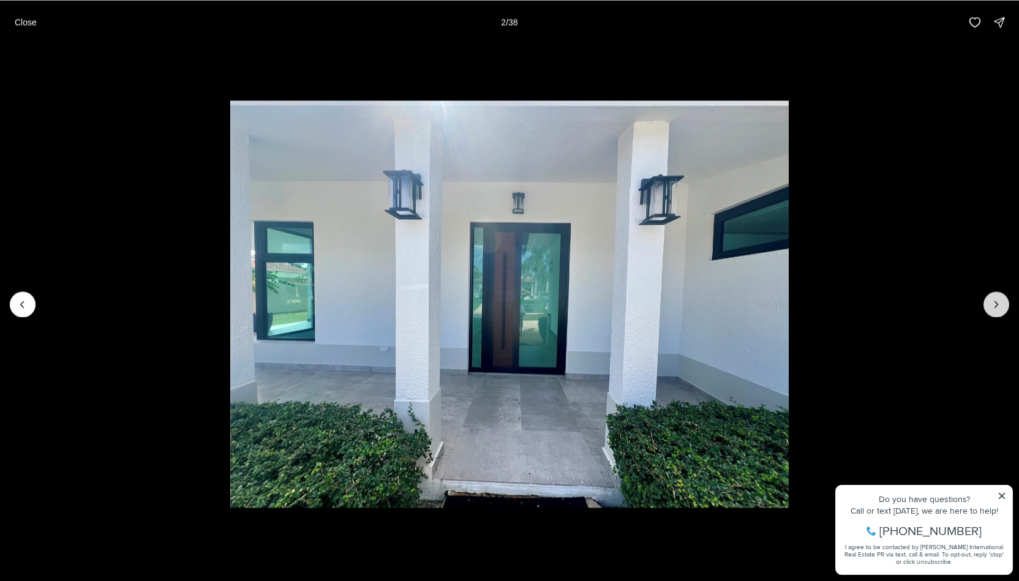
click at [990, 299] on button "Next slide" at bounding box center [997, 305] width 26 height 26
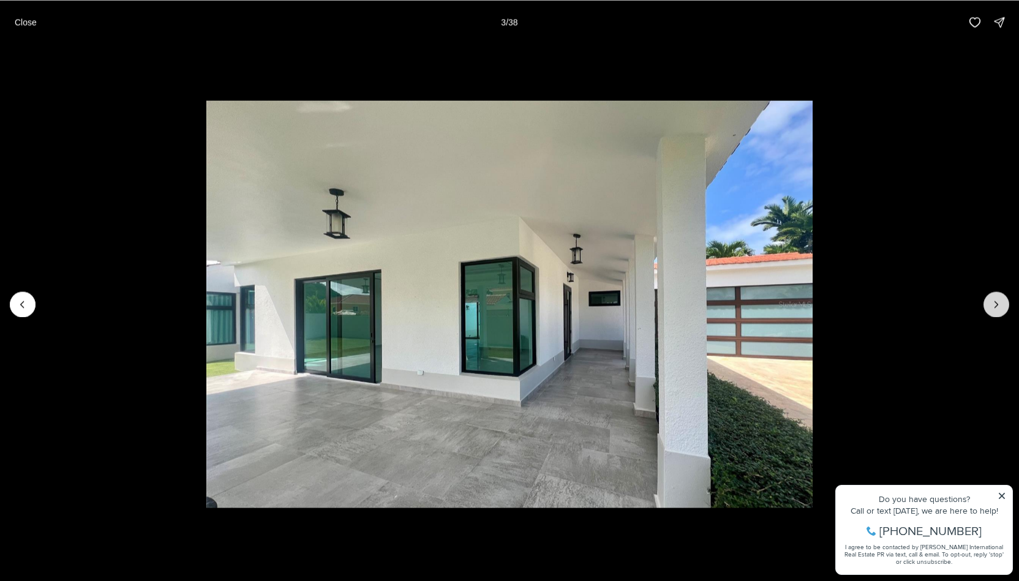
click at [990, 299] on button "Next slide" at bounding box center [997, 305] width 26 height 26
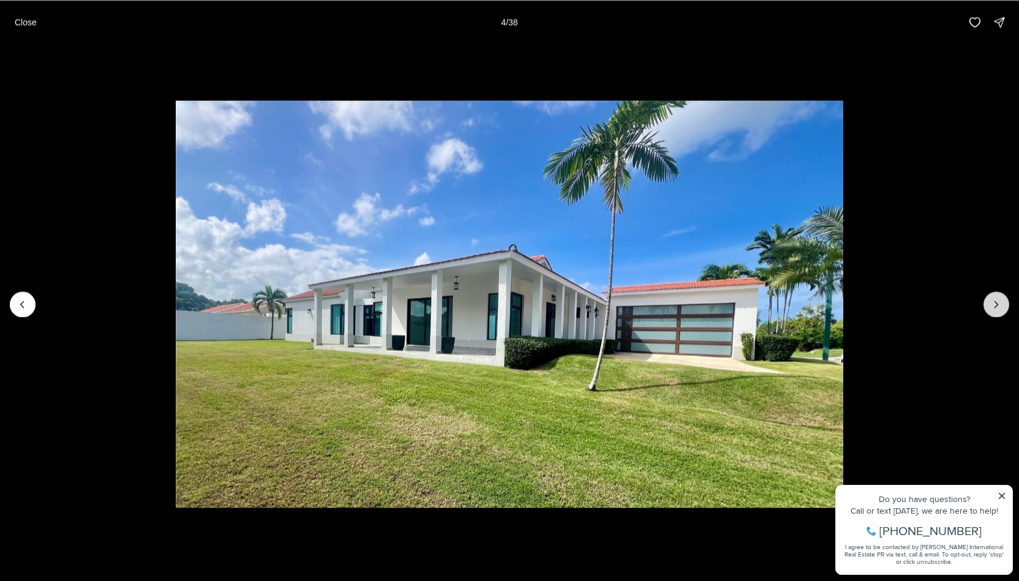
click at [990, 299] on button "Next slide" at bounding box center [997, 305] width 26 height 26
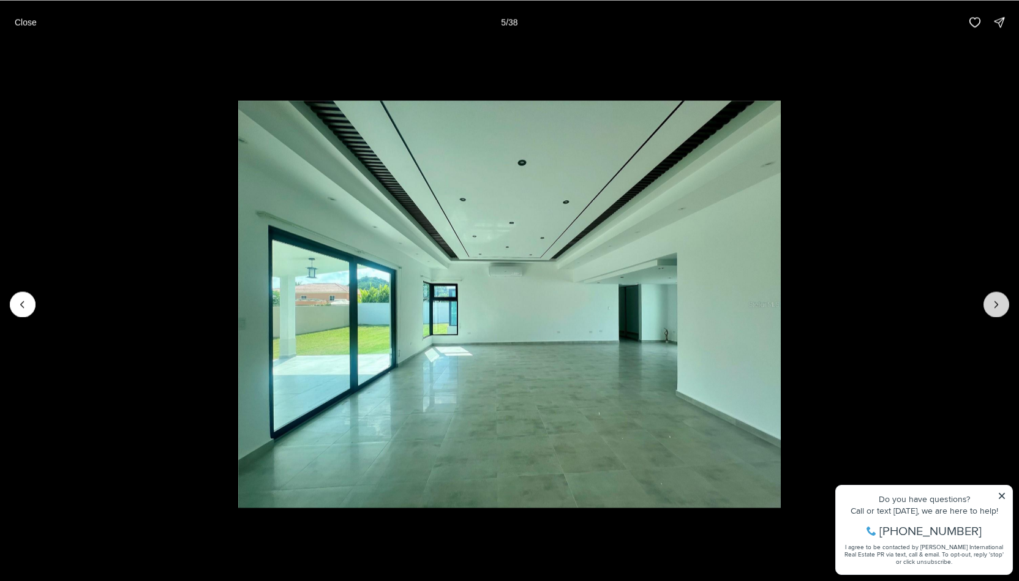
click at [990, 299] on button "Next slide" at bounding box center [997, 305] width 26 height 26
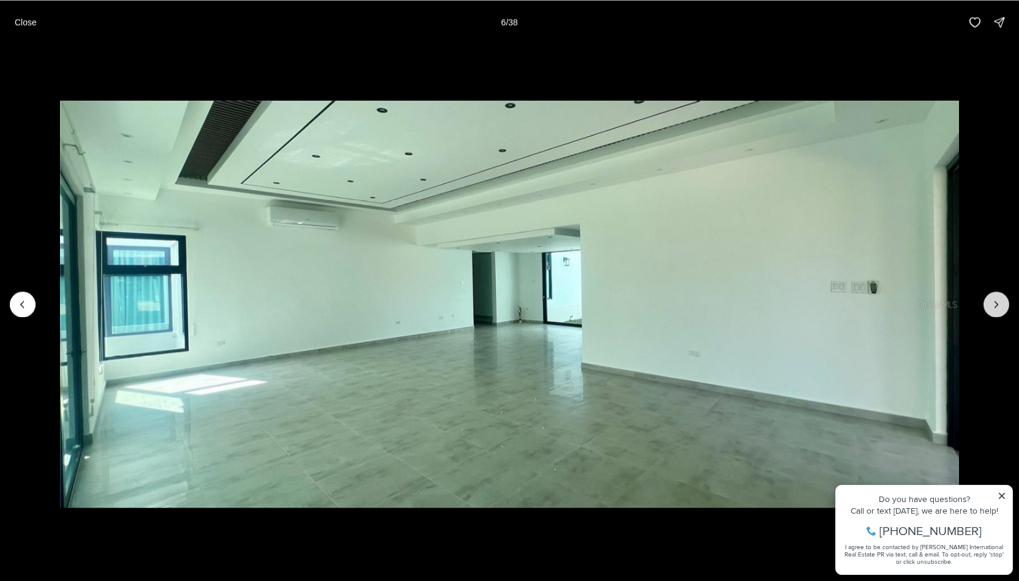
click at [990, 299] on button "Next slide" at bounding box center [997, 305] width 26 height 26
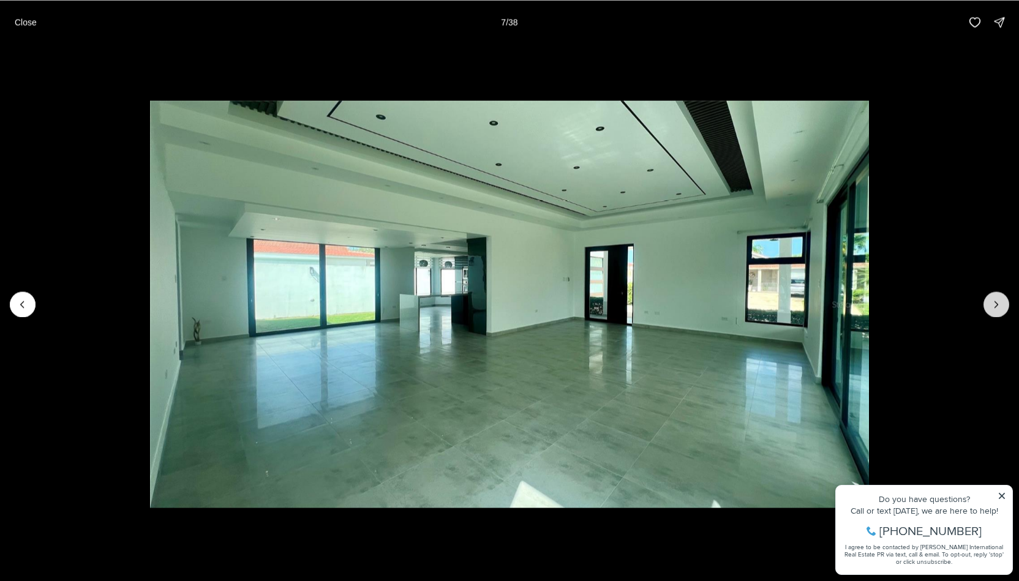
click at [990, 299] on button "Next slide" at bounding box center [997, 305] width 26 height 26
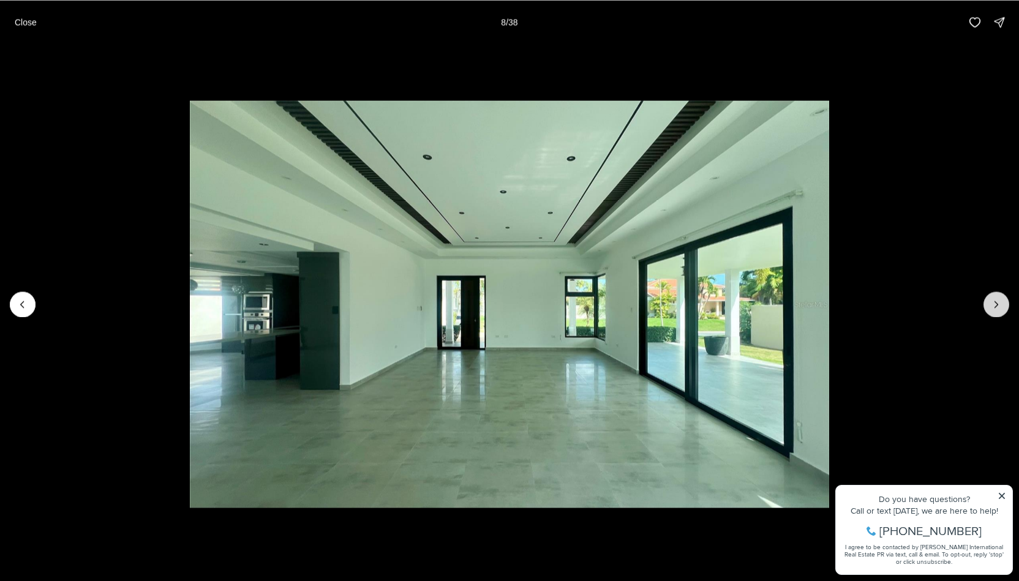
click at [990, 299] on button "Next slide" at bounding box center [997, 305] width 26 height 26
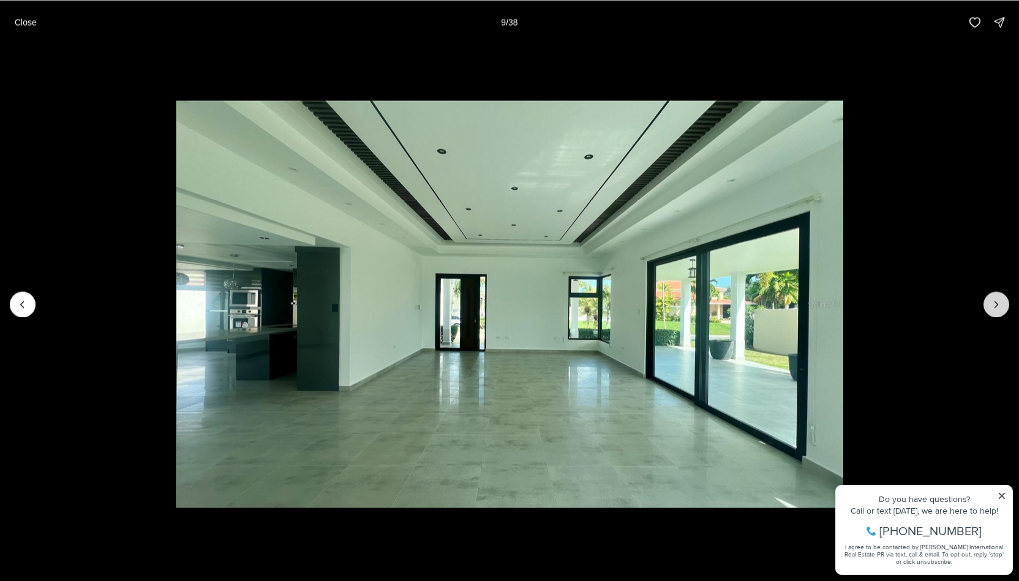
click at [990, 299] on button "Next slide" at bounding box center [997, 305] width 26 height 26
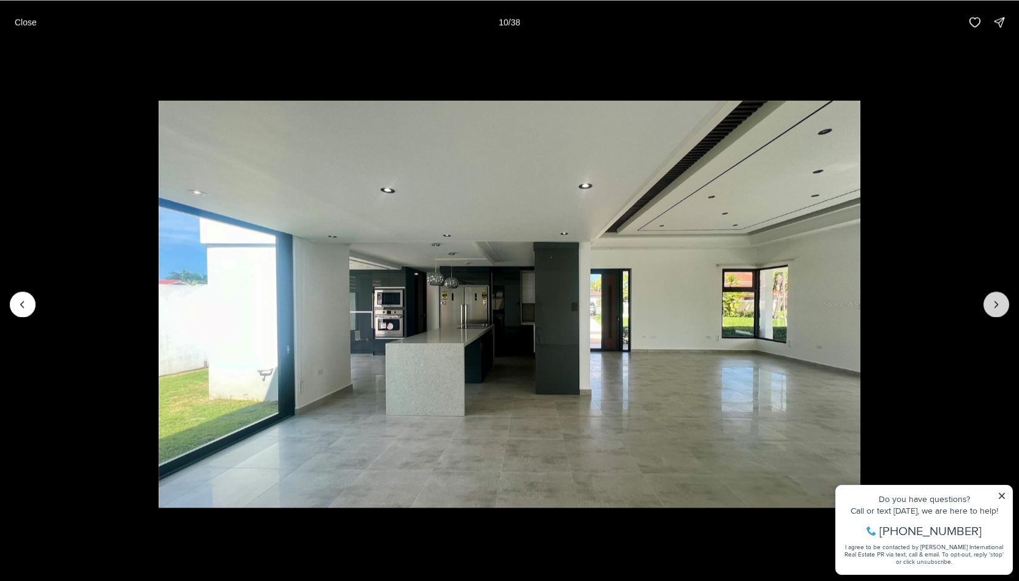
click at [990, 299] on button "Next slide" at bounding box center [997, 305] width 26 height 26
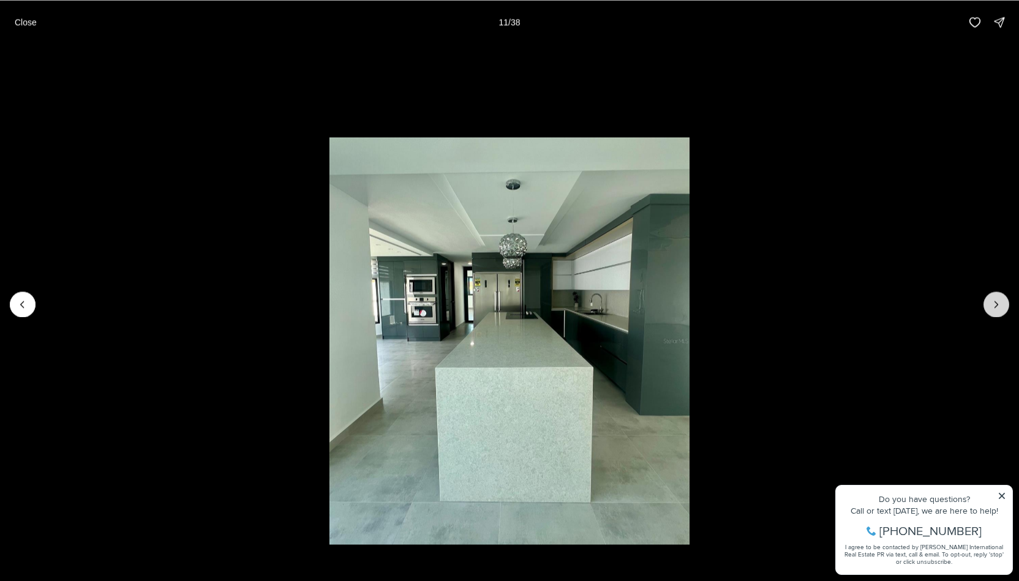
click at [990, 299] on button "Next slide" at bounding box center [997, 305] width 26 height 26
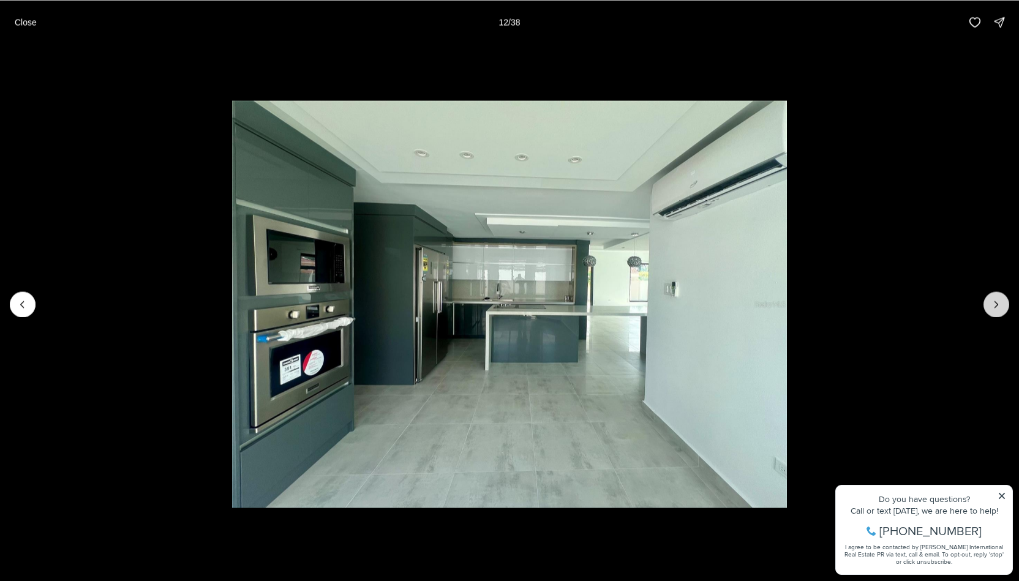
click at [990, 299] on button "Next slide" at bounding box center [997, 305] width 26 height 26
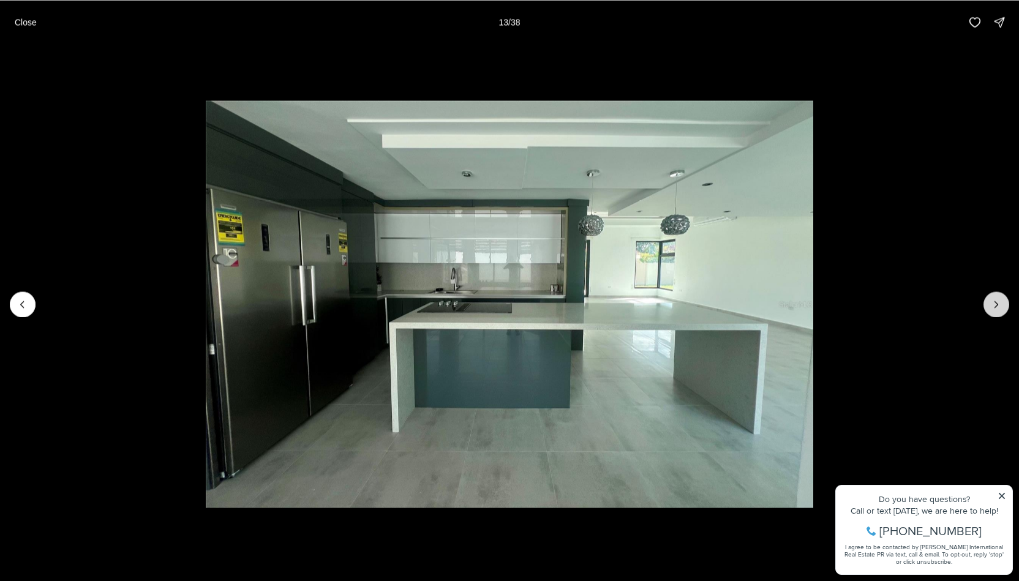
click at [990, 299] on button "Next slide" at bounding box center [997, 305] width 26 height 26
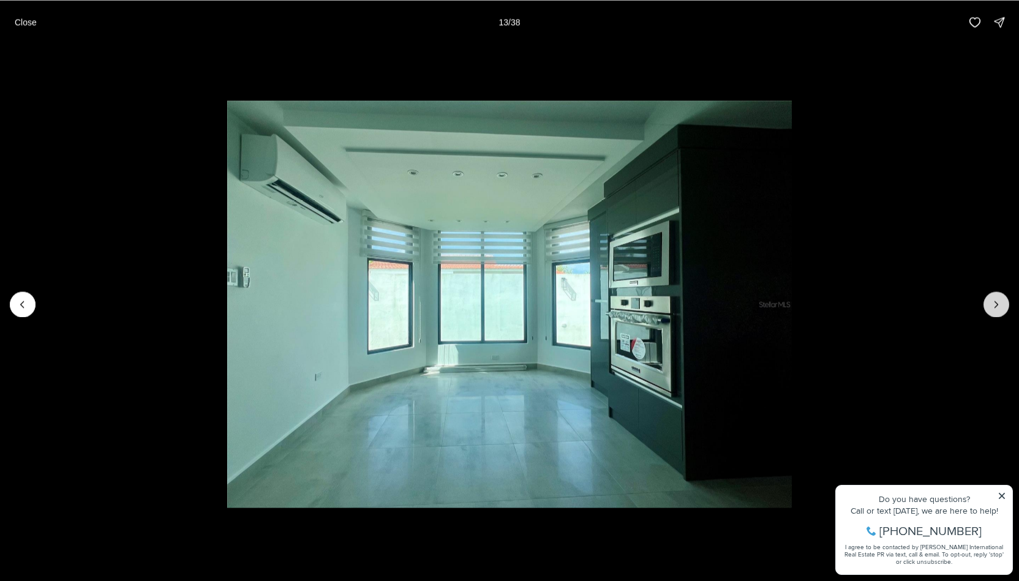
click at [990, 299] on button "Next slide" at bounding box center [997, 305] width 26 height 26
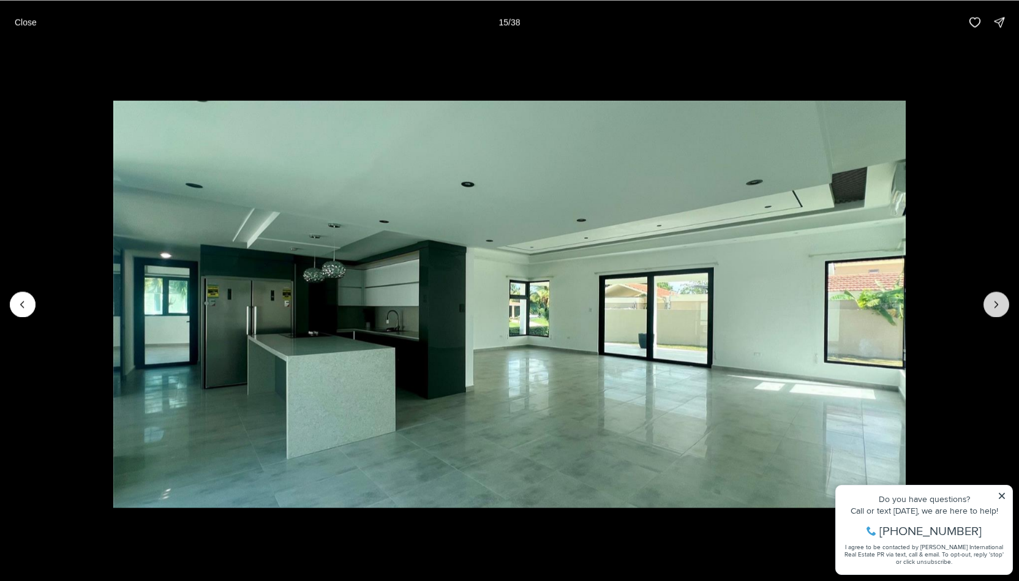
click at [990, 299] on button "Next slide" at bounding box center [997, 305] width 26 height 26
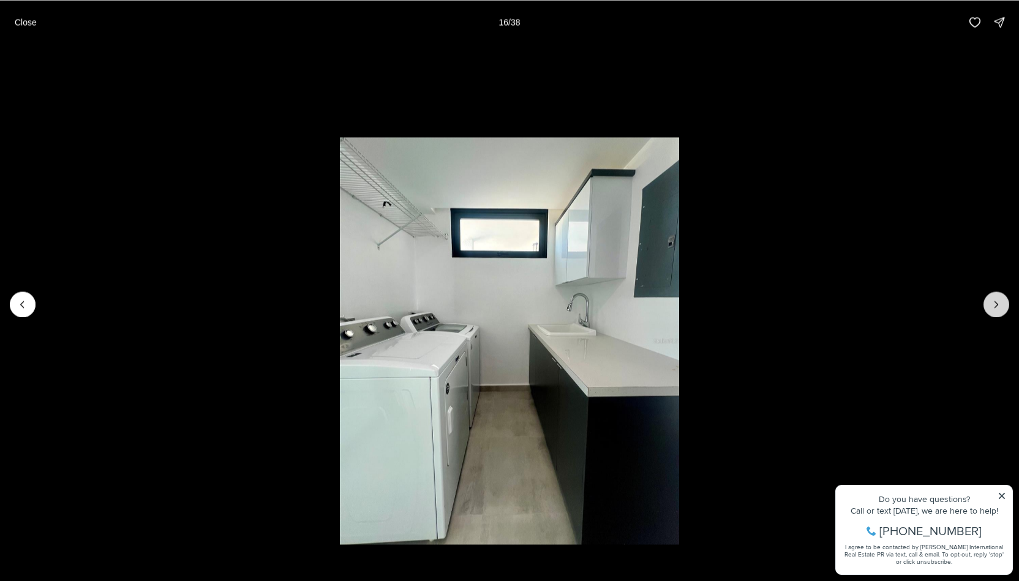
click at [990, 299] on button "Next slide" at bounding box center [997, 305] width 26 height 26
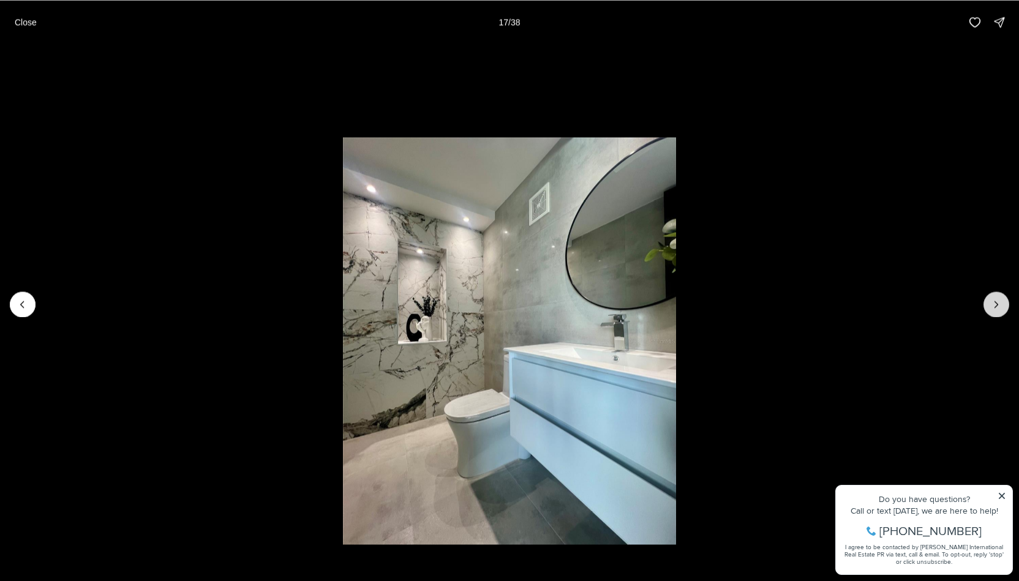
click at [990, 299] on button "Next slide" at bounding box center [997, 305] width 26 height 26
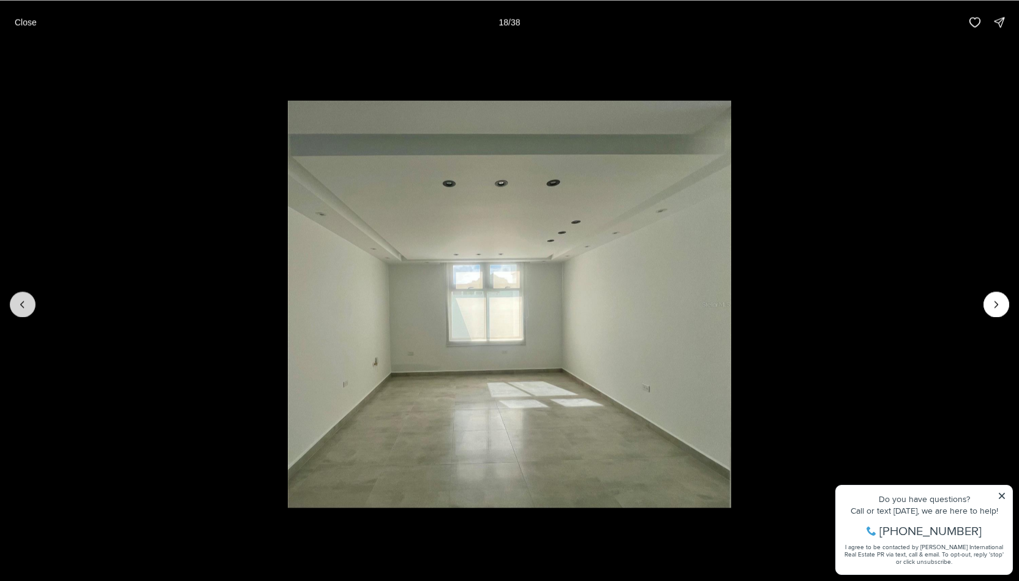
click at [20, 313] on button "Previous slide" at bounding box center [23, 305] width 26 height 26
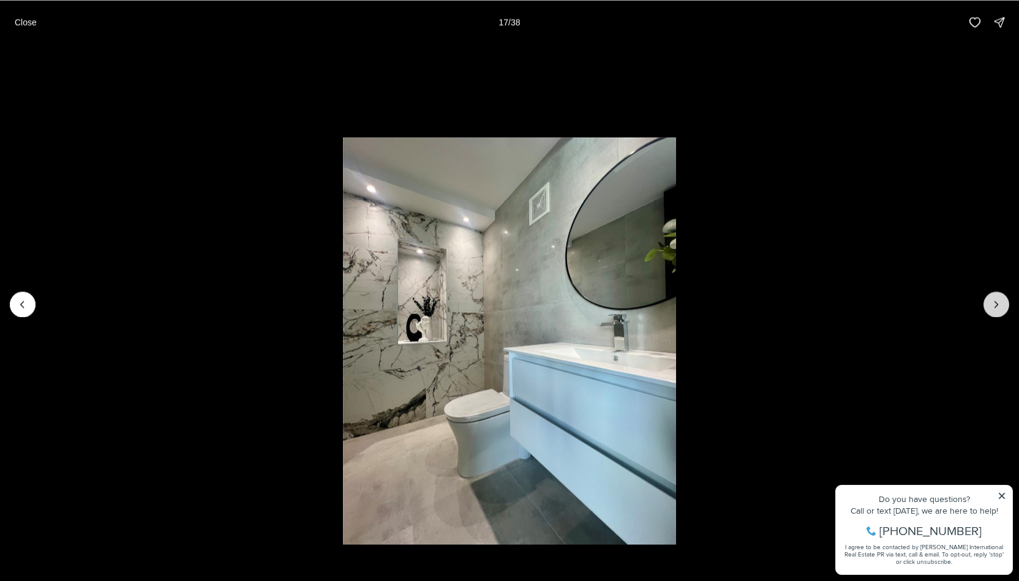
click at [995, 307] on icon "Next slide" at bounding box center [996, 304] width 12 height 12
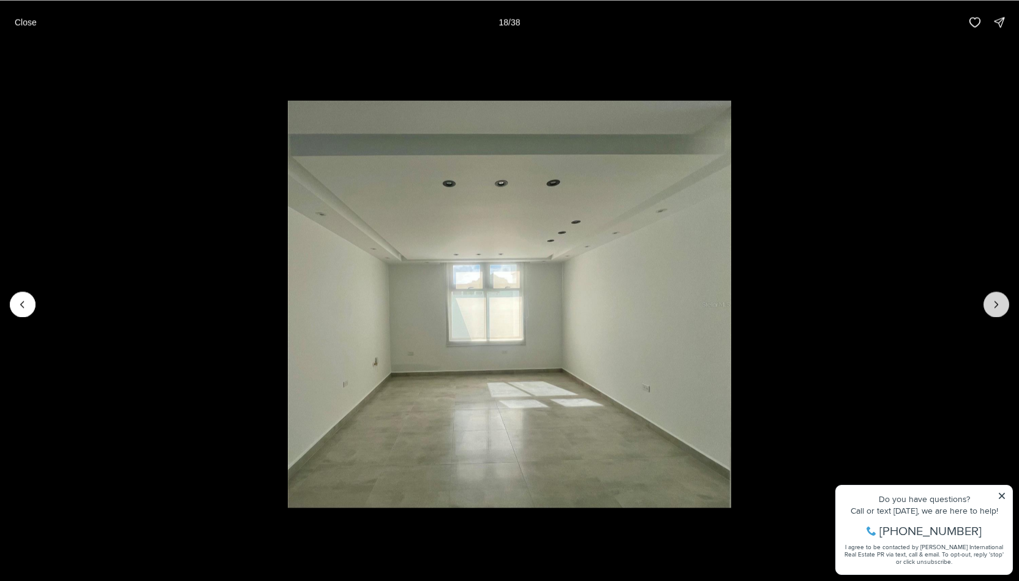
click at [995, 307] on icon "Next slide" at bounding box center [996, 304] width 12 height 12
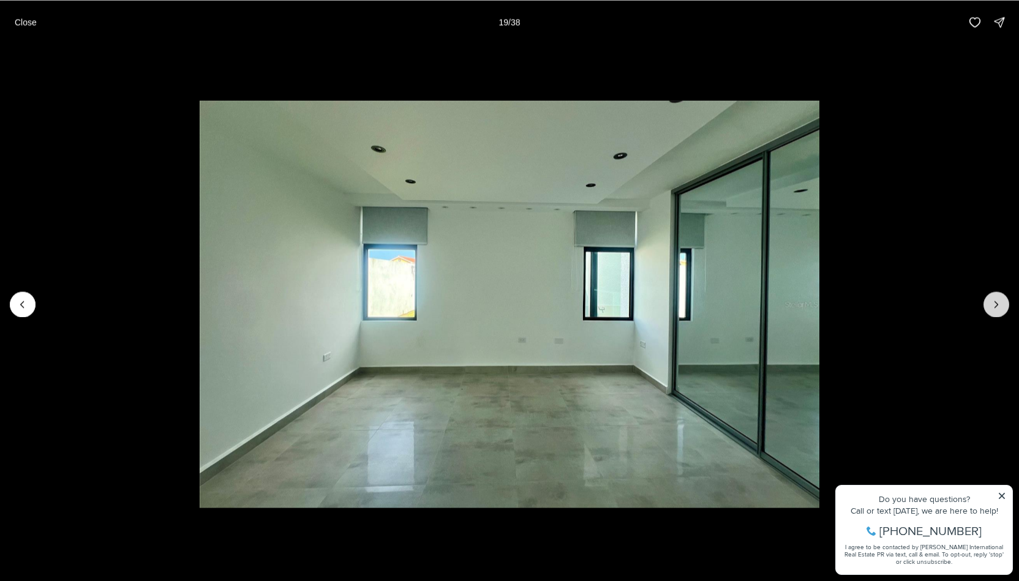
click at [995, 307] on icon "Next slide" at bounding box center [996, 304] width 12 height 12
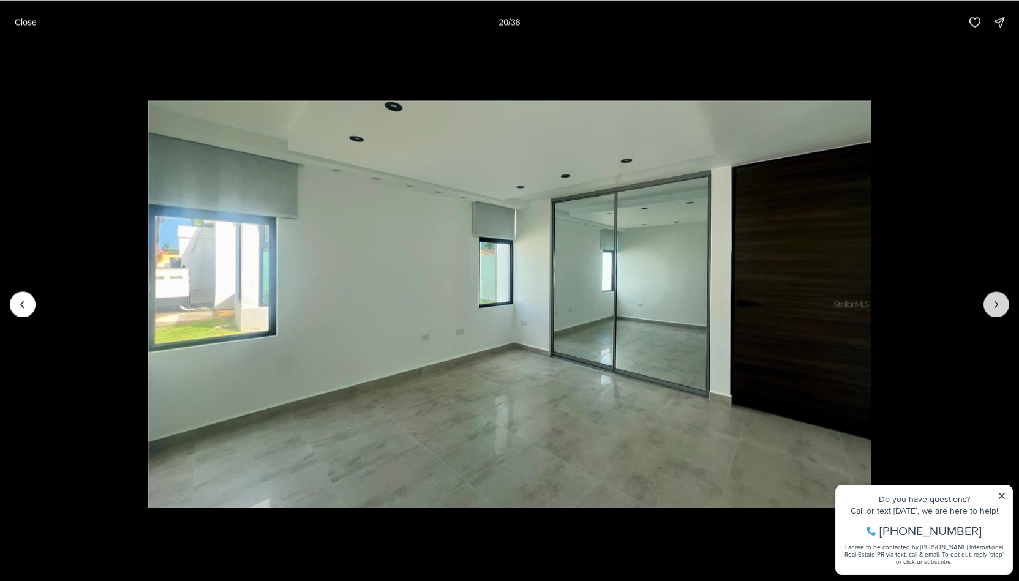
click at [995, 307] on icon "Next slide" at bounding box center [996, 304] width 12 height 12
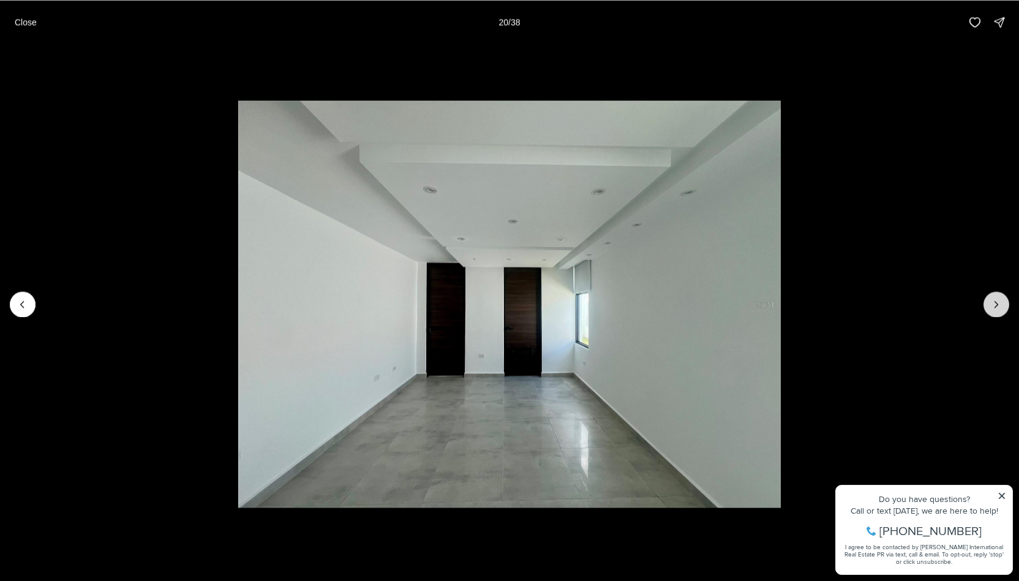
click at [995, 307] on icon "Next slide" at bounding box center [996, 304] width 12 height 12
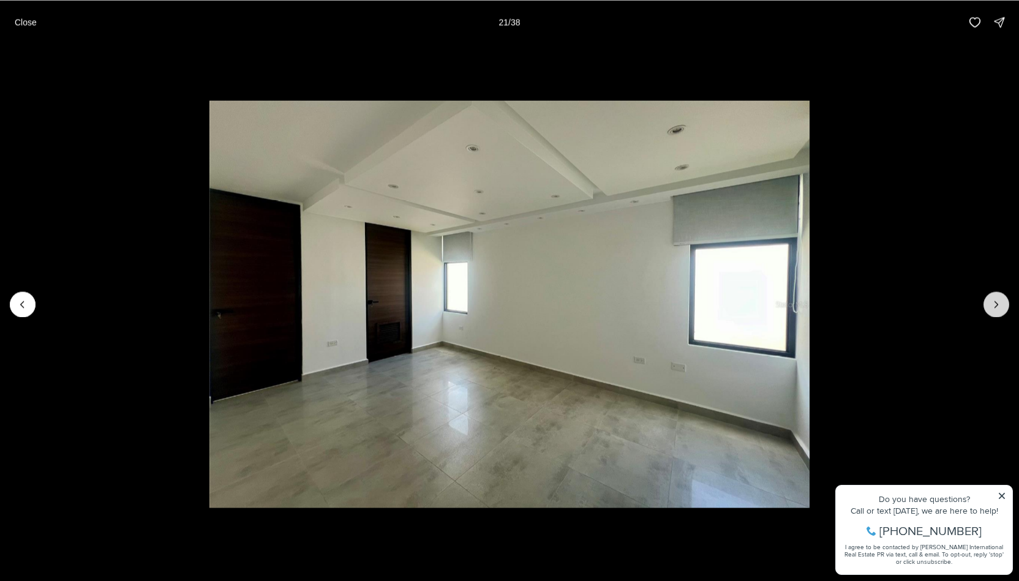
click at [995, 307] on icon "Next slide" at bounding box center [996, 304] width 12 height 12
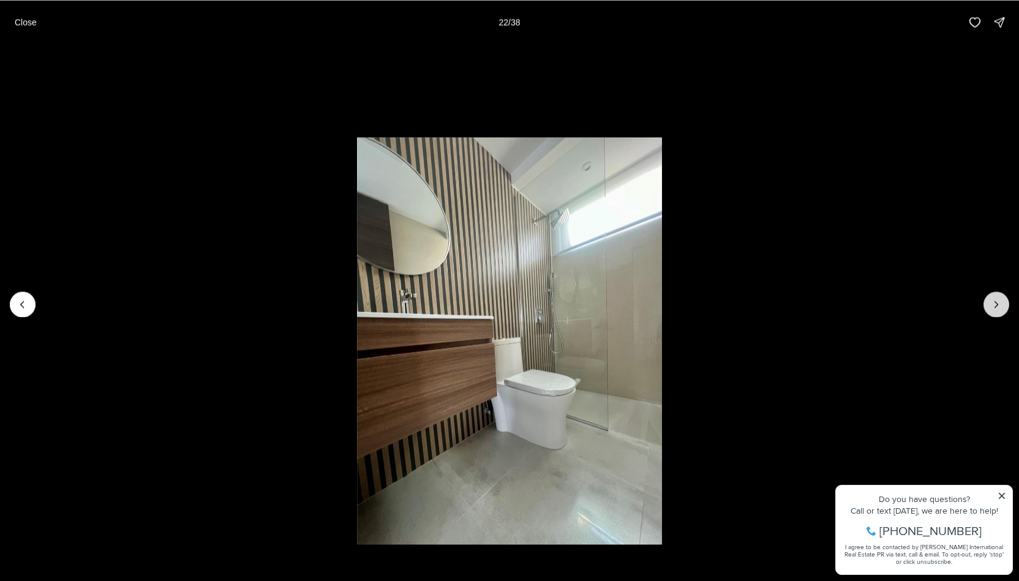
click at [995, 307] on icon "Next slide" at bounding box center [996, 304] width 12 height 12
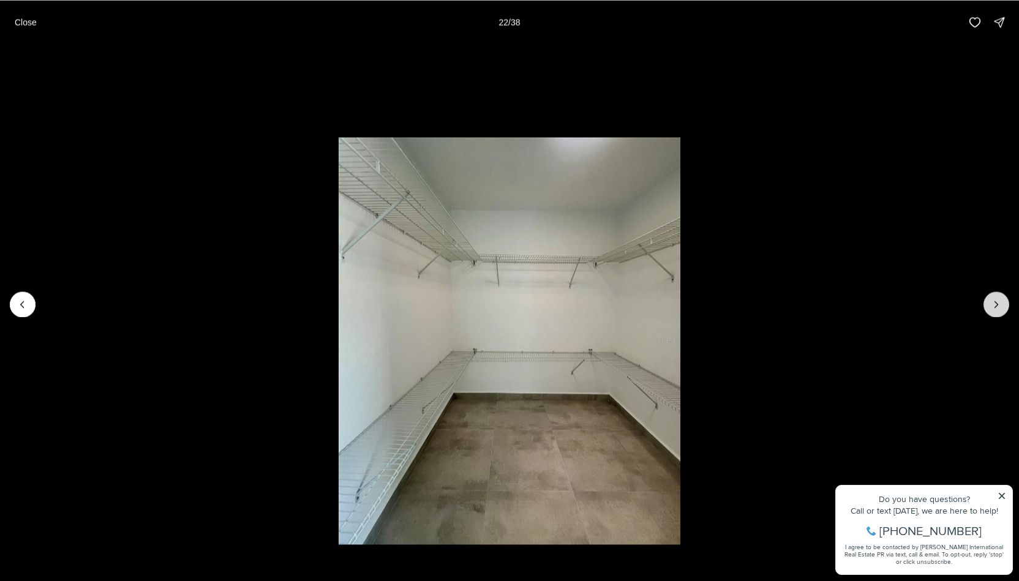
click at [995, 307] on icon "Next slide" at bounding box center [996, 304] width 12 height 12
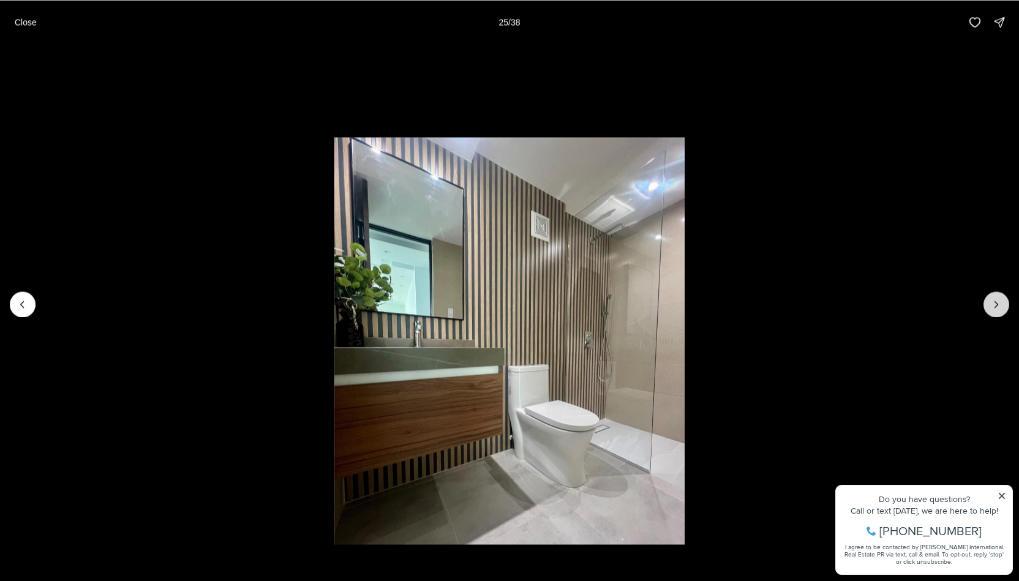
click at [993, 309] on icon "Next slide" at bounding box center [996, 304] width 12 height 12
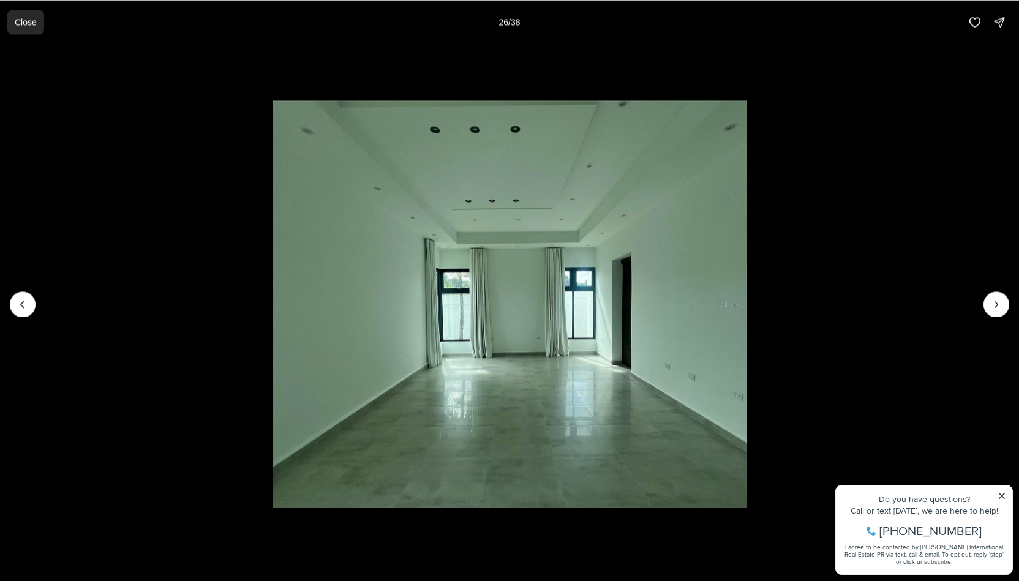
click at [33, 24] on p "Close" at bounding box center [26, 22] width 22 height 10
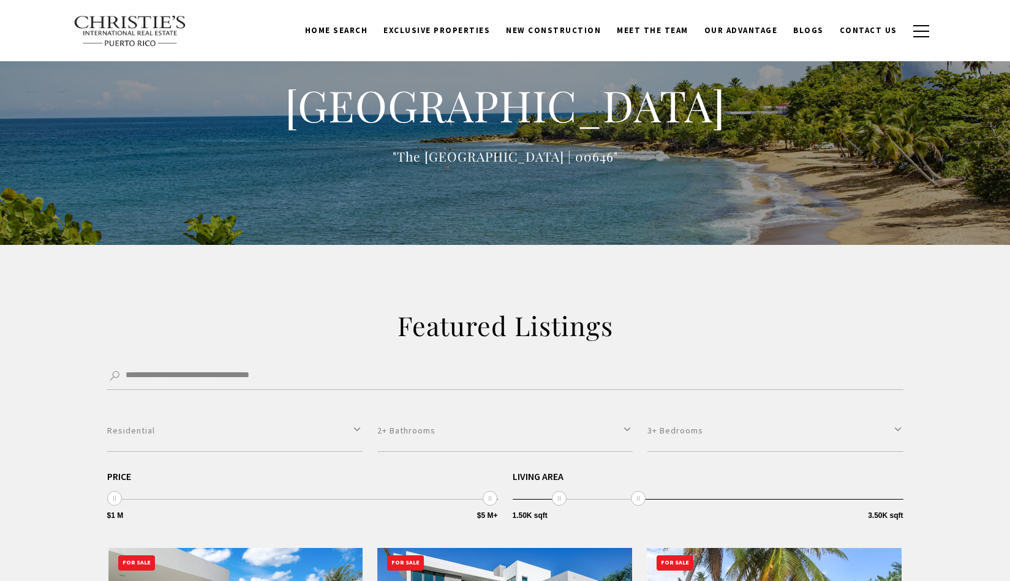
select select "**********"
select select "*"
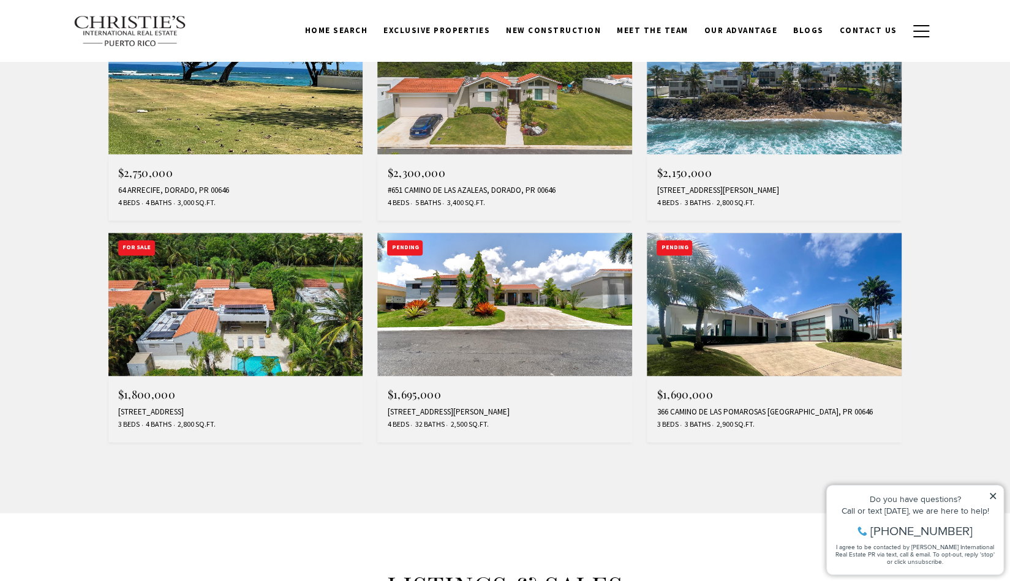
scroll to position [980, 0]
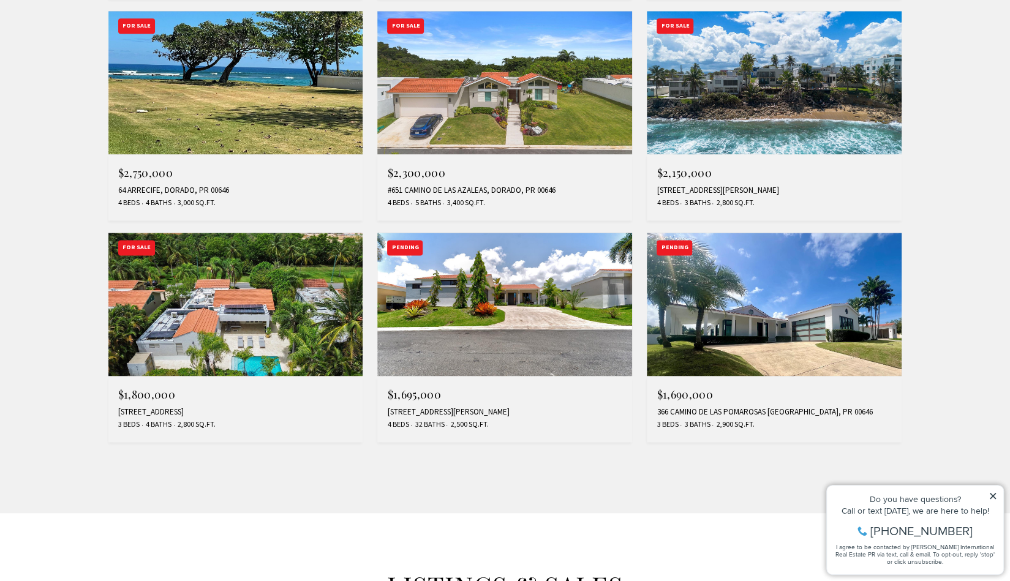
click at [262, 243] on img at bounding box center [235, 304] width 255 height 143
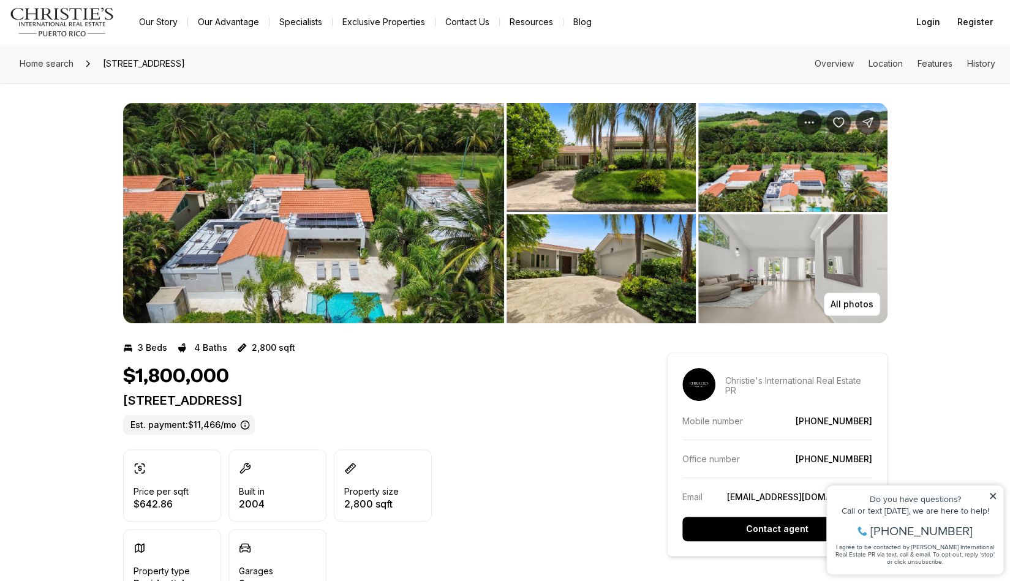
click at [449, 262] on img "View image gallery" at bounding box center [313, 213] width 381 height 220
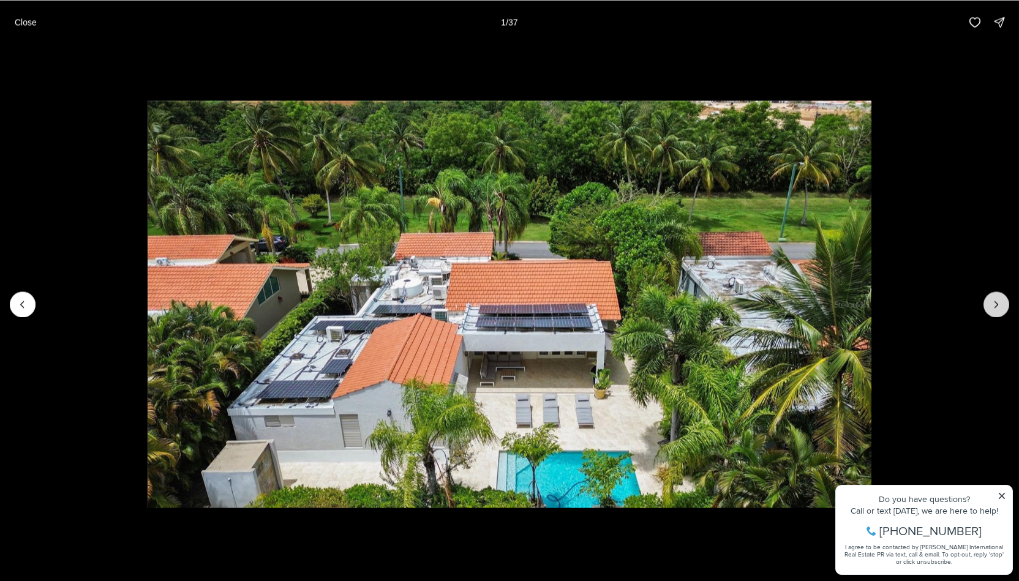
click at [1003, 303] on button "Next slide" at bounding box center [997, 305] width 26 height 26
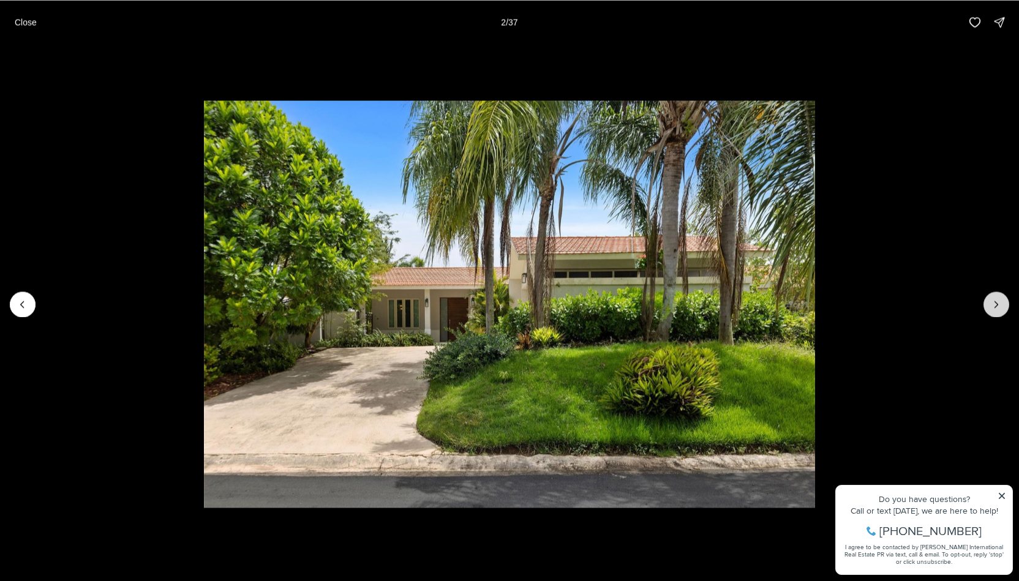
click at [1002, 303] on icon "Next slide" at bounding box center [996, 304] width 12 height 12
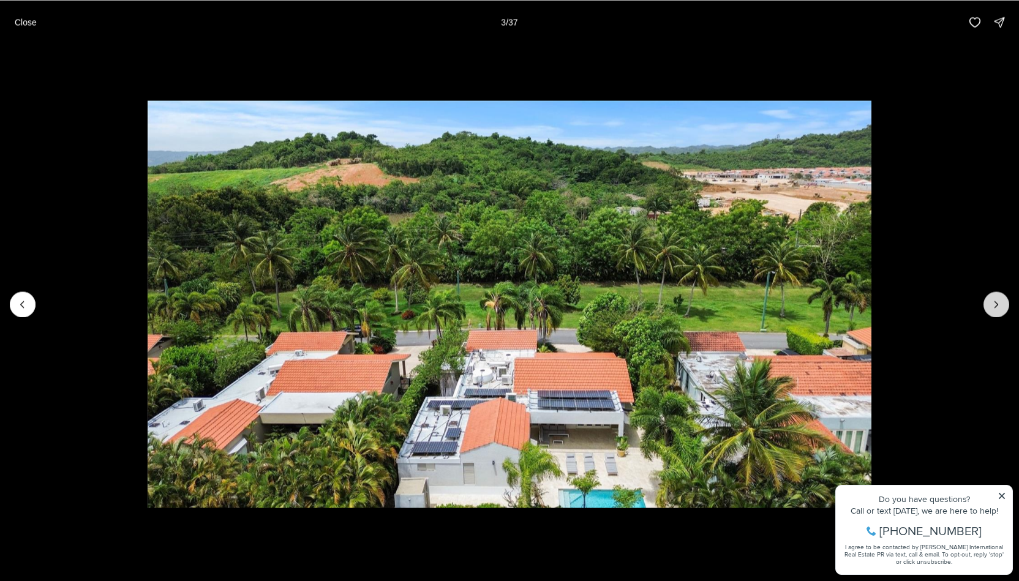
click at [1002, 303] on icon "Next slide" at bounding box center [996, 304] width 12 height 12
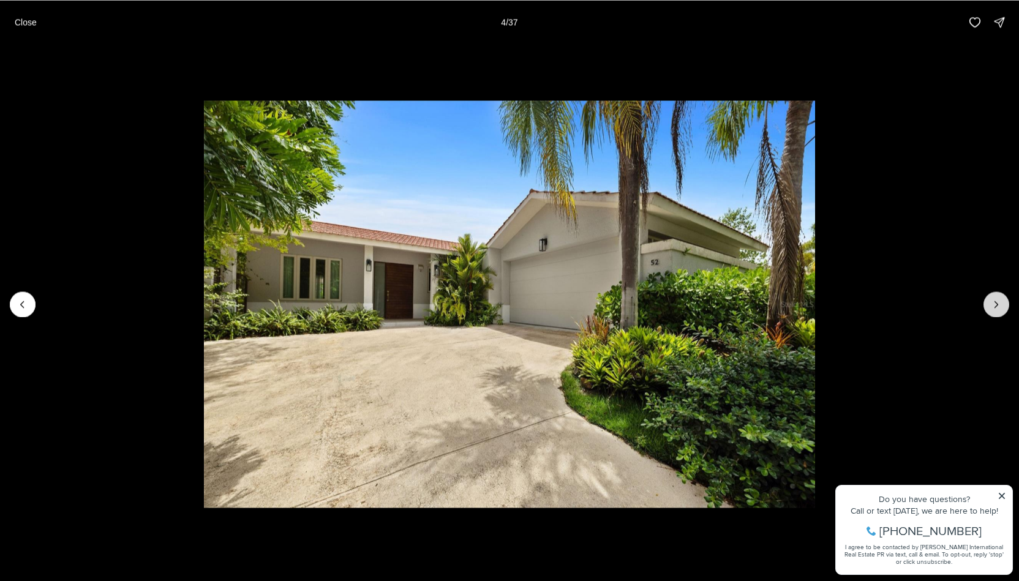
click at [1002, 303] on icon "Next slide" at bounding box center [996, 304] width 12 height 12
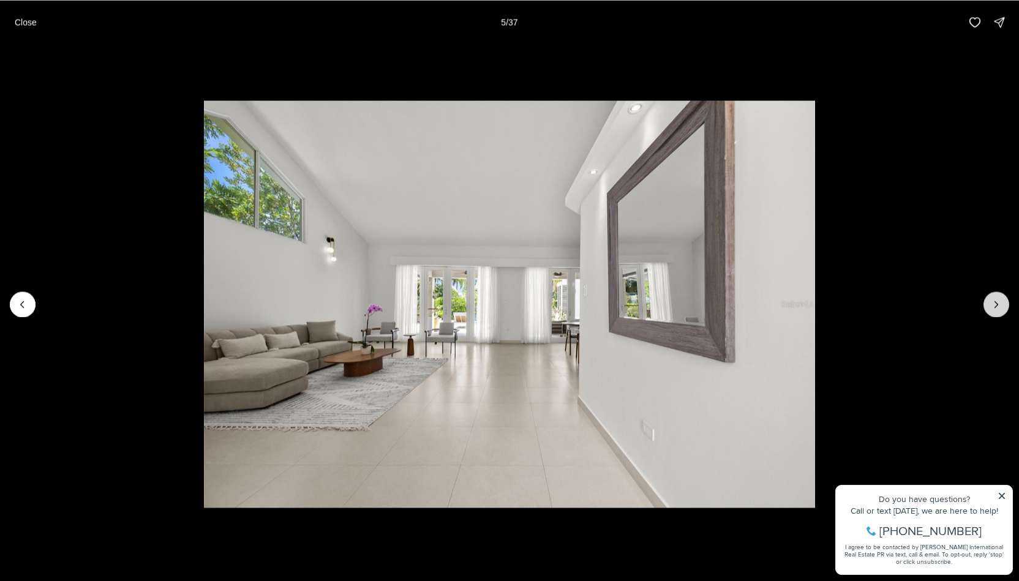
click at [1001, 301] on icon "Next slide" at bounding box center [996, 304] width 12 height 12
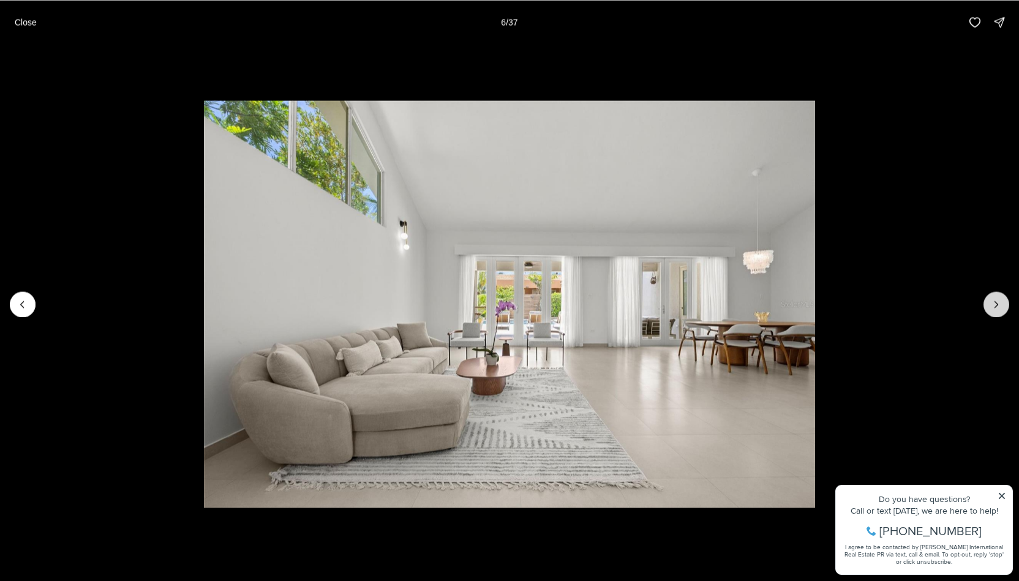
click at [1001, 301] on icon "Next slide" at bounding box center [996, 304] width 12 height 12
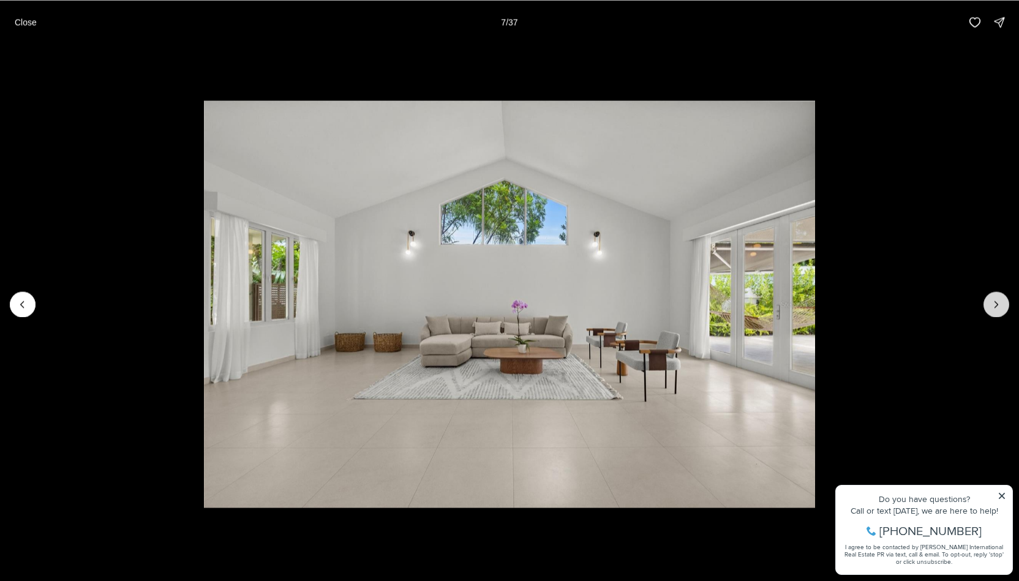
click at [1001, 301] on icon "Next slide" at bounding box center [996, 304] width 12 height 12
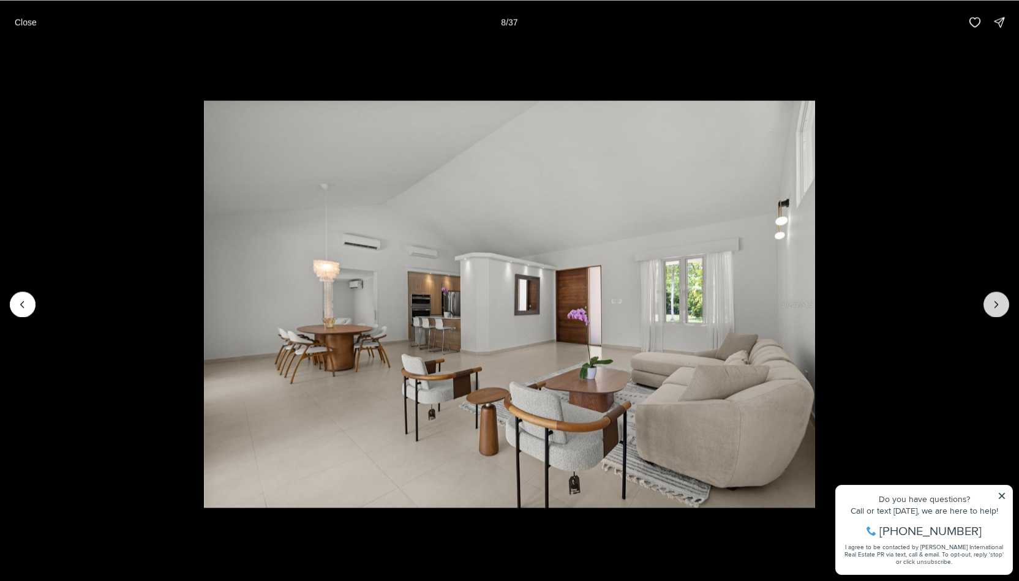
click at [1001, 301] on icon "Next slide" at bounding box center [996, 304] width 12 height 12
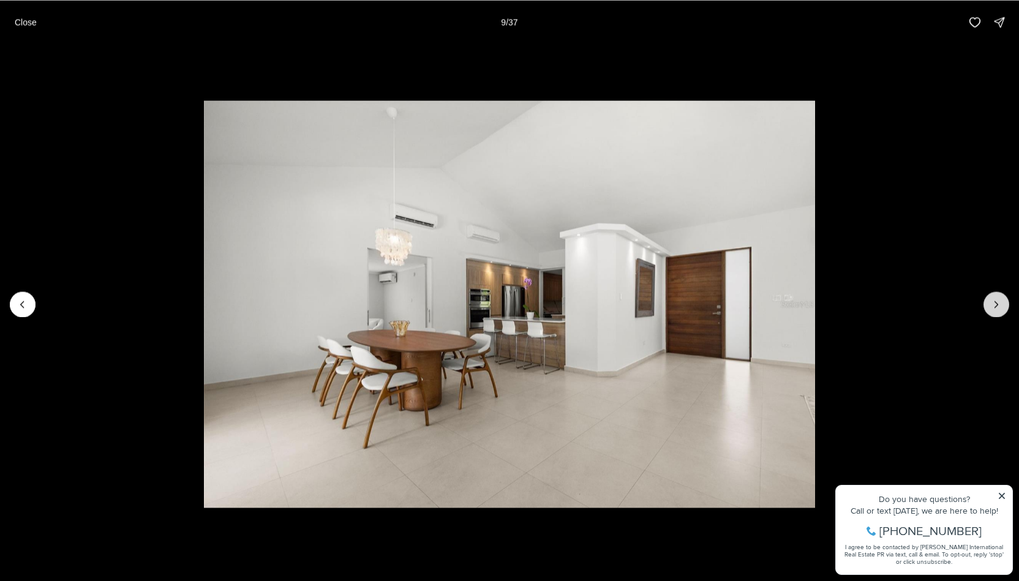
click at [1001, 301] on icon "Next slide" at bounding box center [996, 304] width 12 height 12
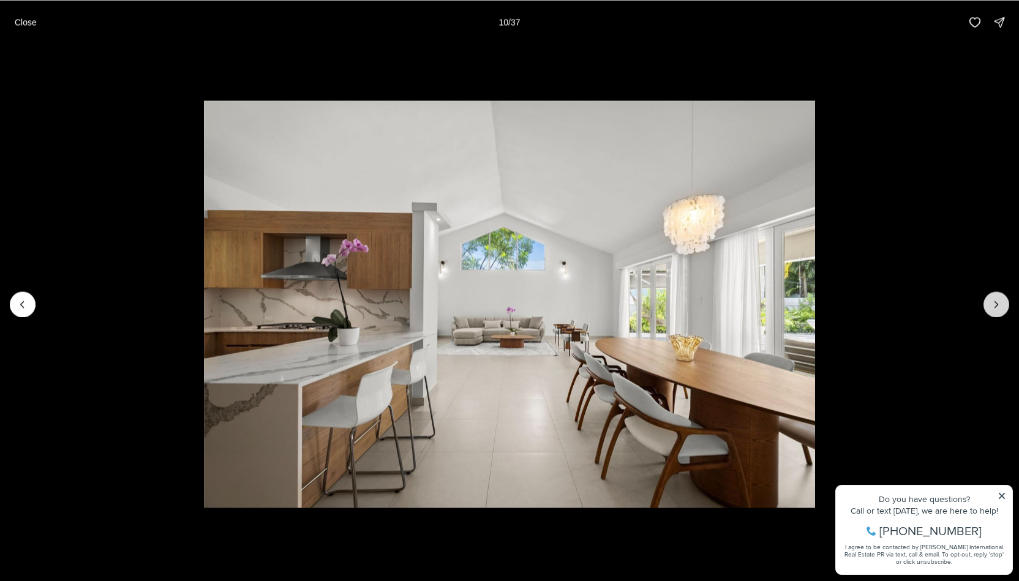
click at [1001, 301] on icon "Next slide" at bounding box center [996, 304] width 12 height 12
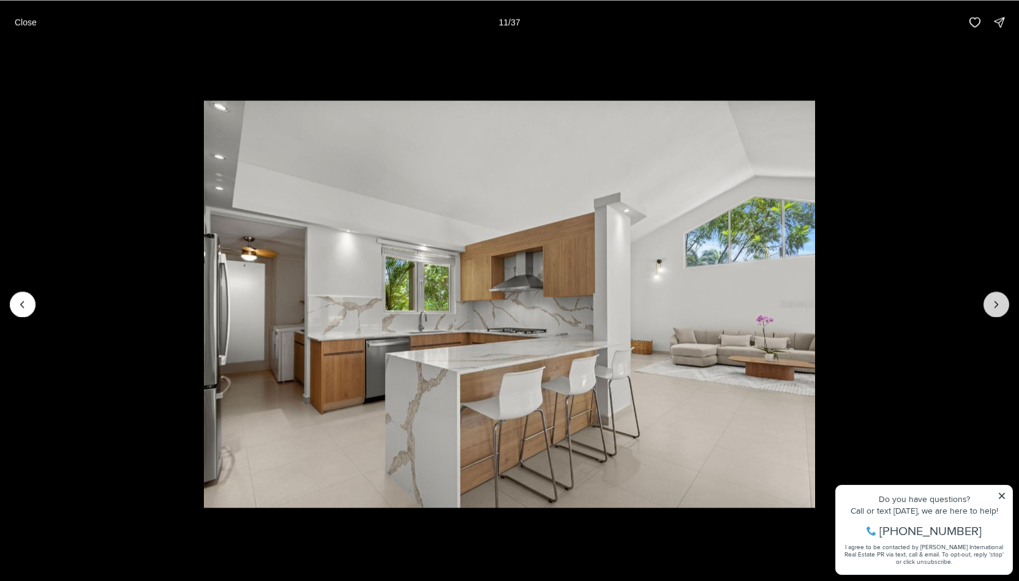
click at [1001, 301] on icon "Next slide" at bounding box center [996, 304] width 12 height 12
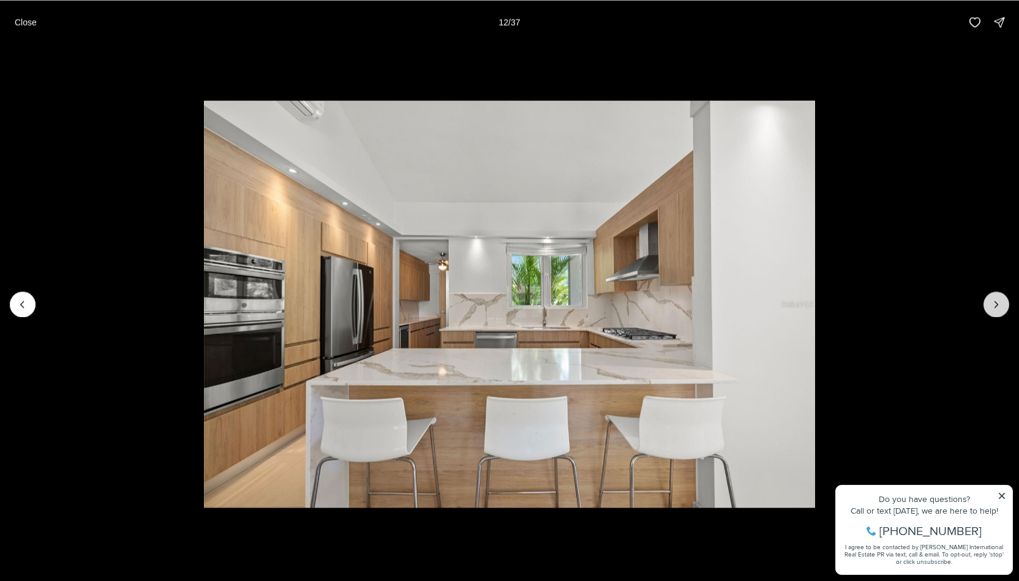
click at [1001, 301] on icon "Next slide" at bounding box center [996, 304] width 12 height 12
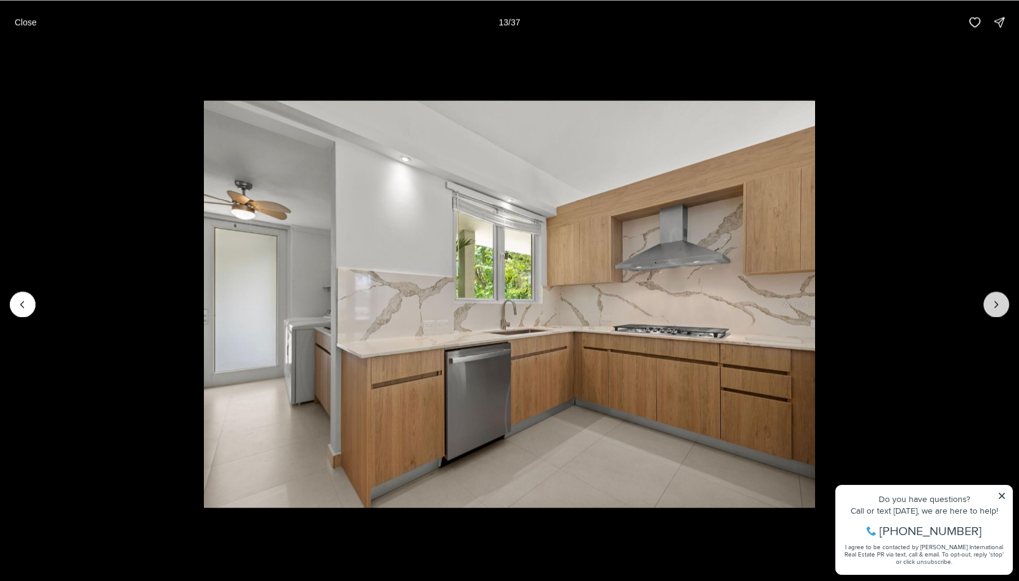
click at [1001, 301] on icon "Next slide" at bounding box center [996, 304] width 12 height 12
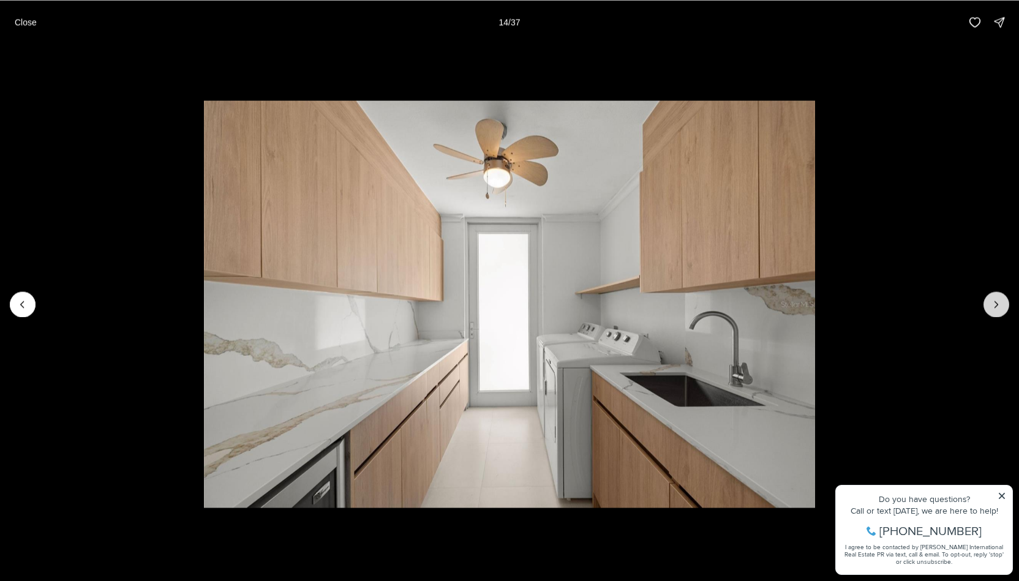
click at [1001, 301] on icon "Next slide" at bounding box center [996, 304] width 12 height 12
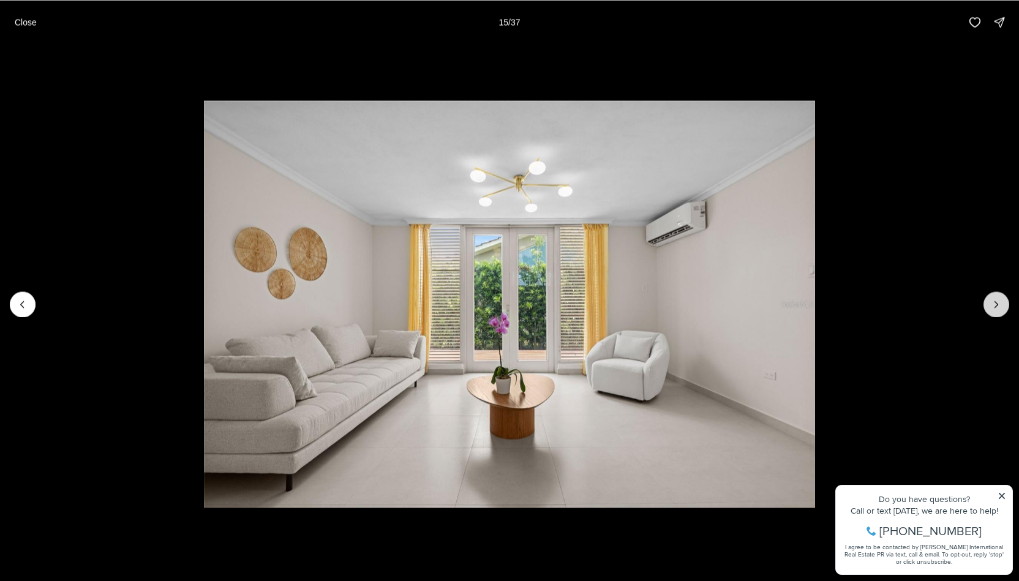
click at [1001, 301] on icon "Next slide" at bounding box center [996, 304] width 12 height 12
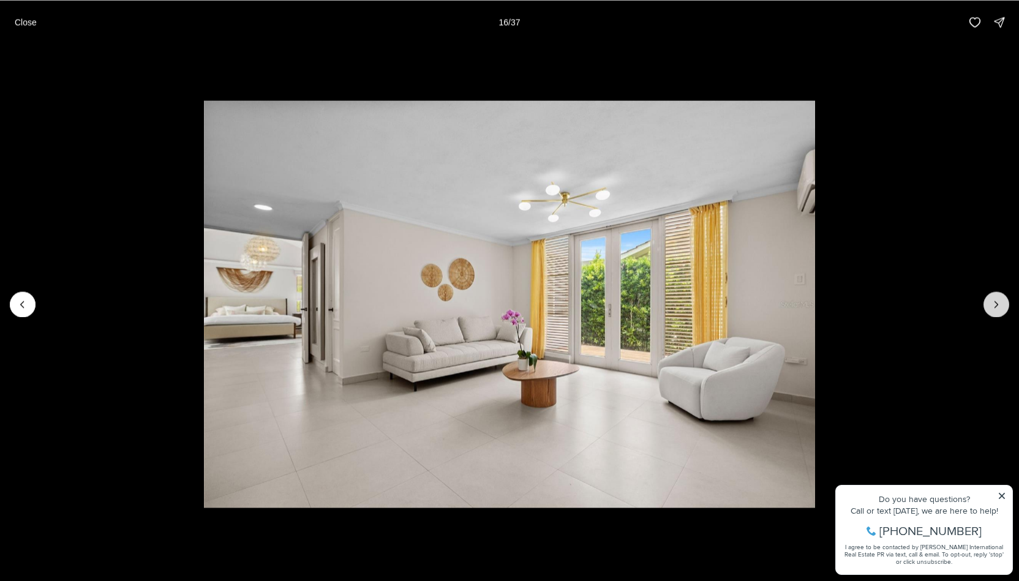
click at [1001, 301] on icon "Next slide" at bounding box center [996, 304] width 12 height 12
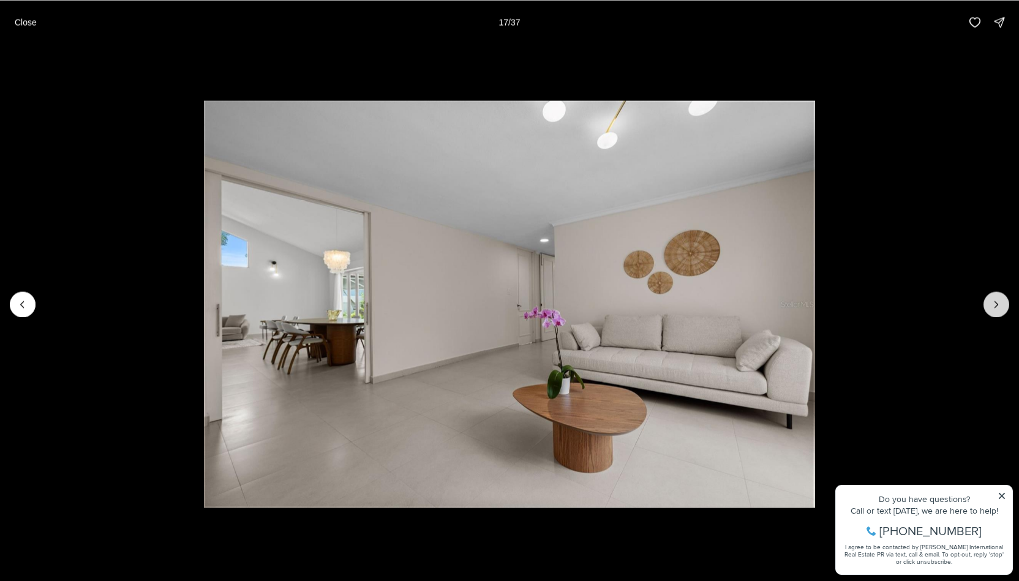
click at [1001, 301] on icon "Next slide" at bounding box center [996, 304] width 12 height 12
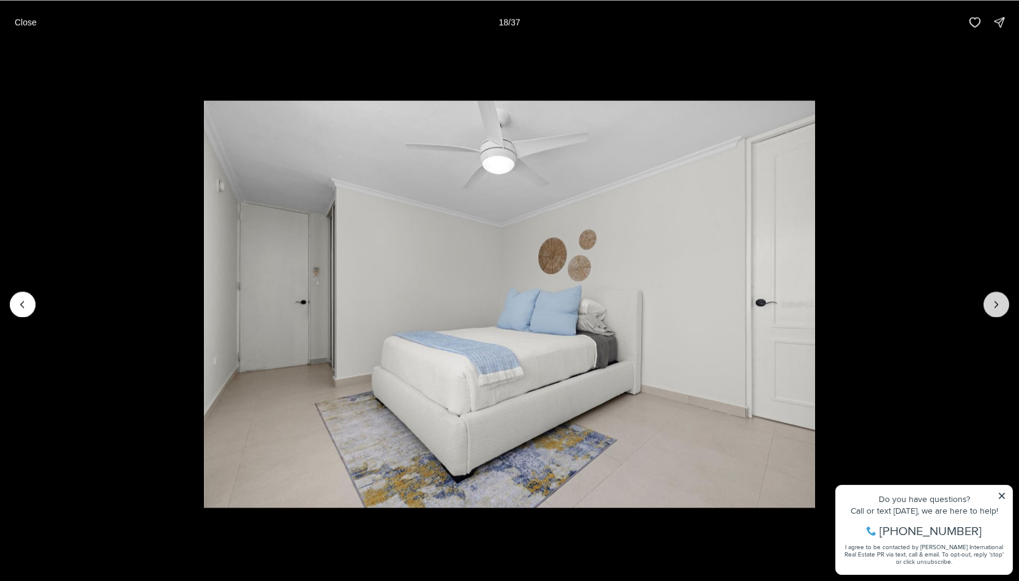
click at [1001, 301] on icon "Next slide" at bounding box center [996, 304] width 12 height 12
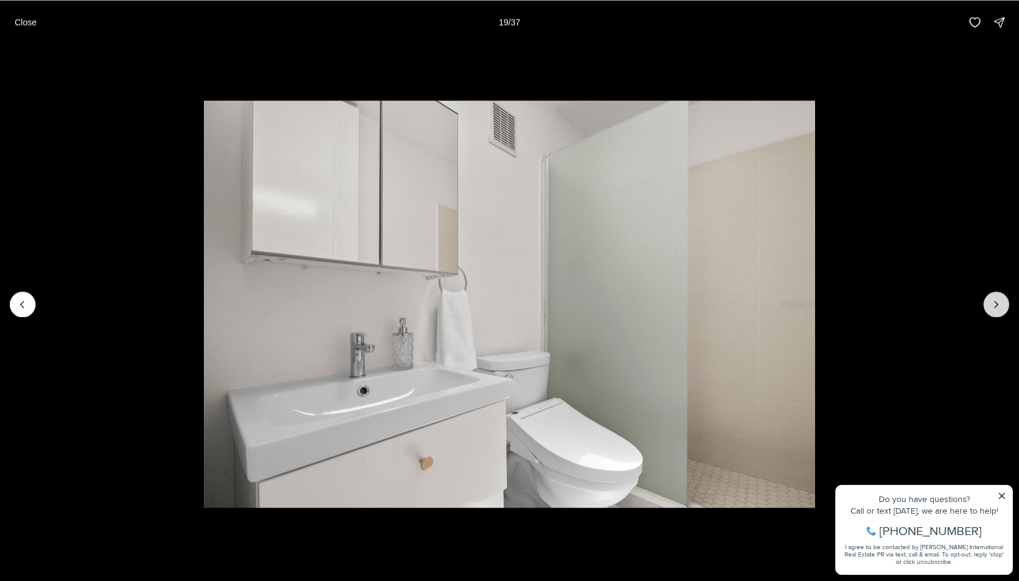
click at [1001, 301] on icon "Next slide" at bounding box center [996, 304] width 12 height 12
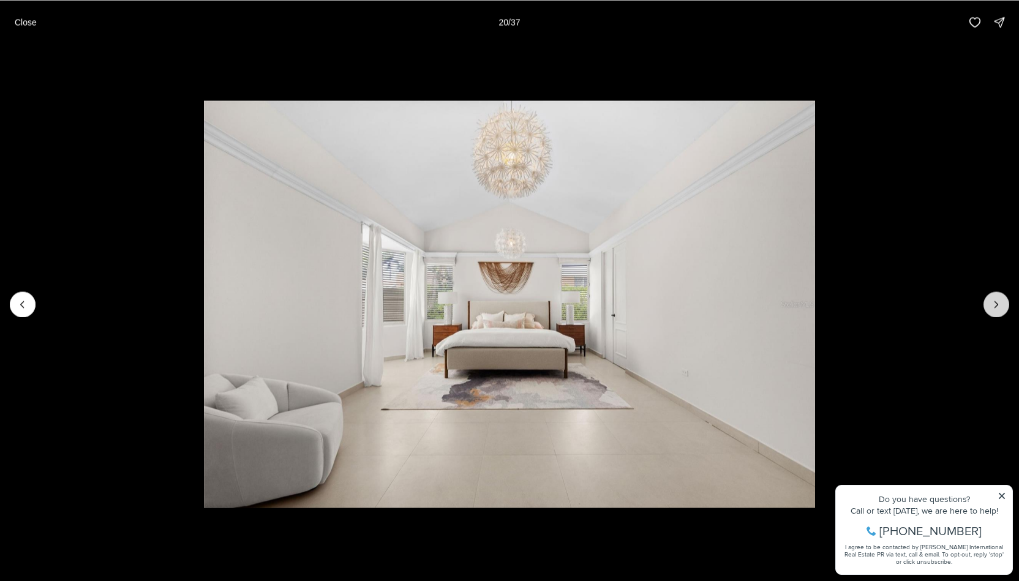
click at [1001, 301] on icon "Next slide" at bounding box center [996, 304] width 12 height 12
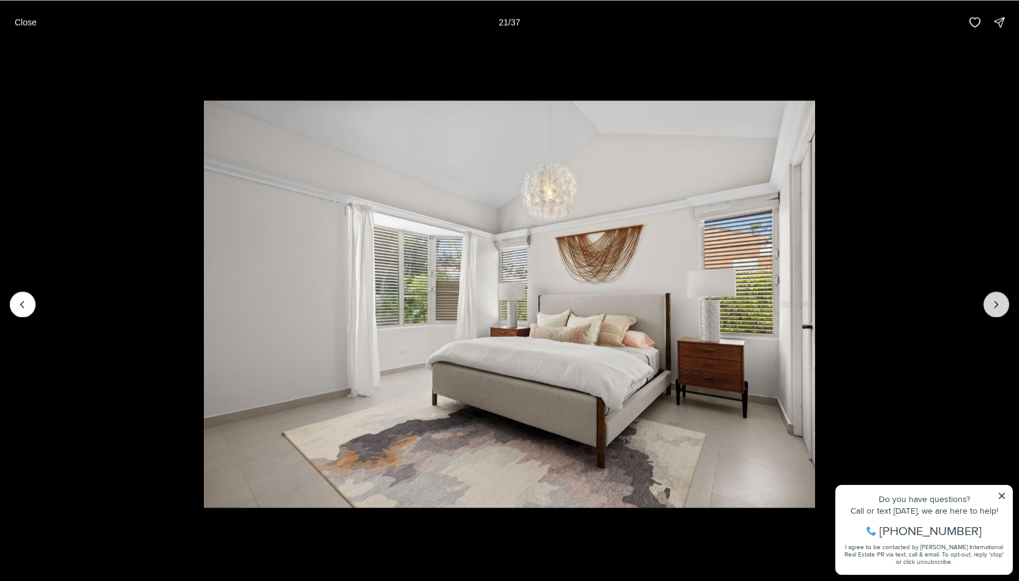
click at [1001, 301] on icon "Next slide" at bounding box center [996, 304] width 12 height 12
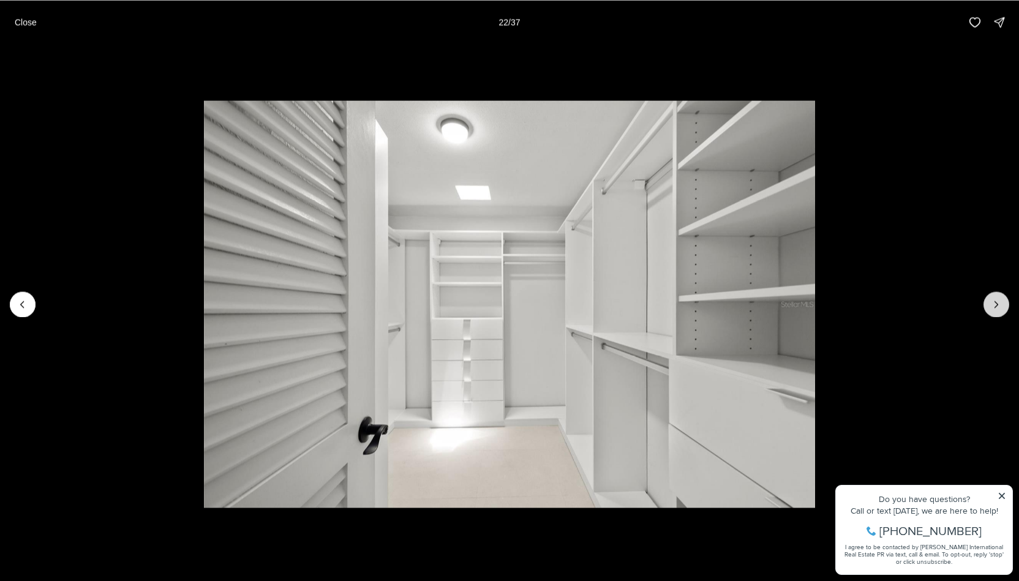
click at [1001, 301] on icon "Next slide" at bounding box center [996, 304] width 12 height 12
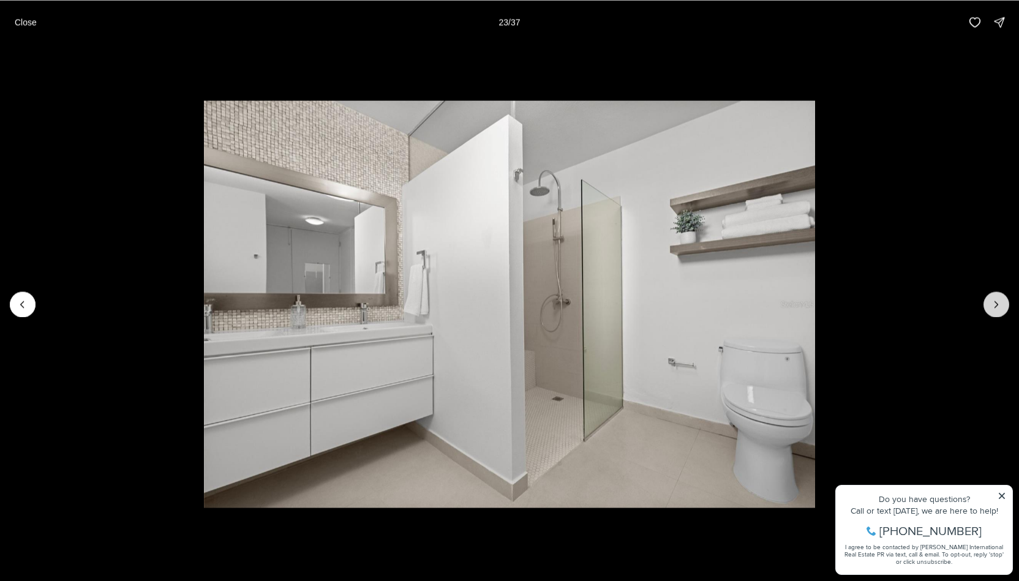
click at [1001, 301] on icon "Next slide" at bounding box center [996, 304] width 12 height 12
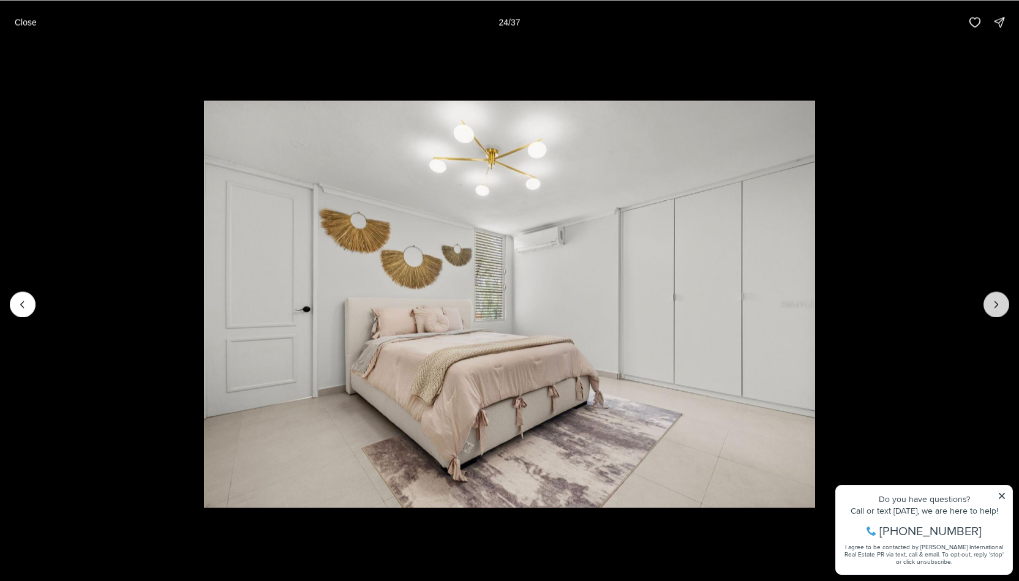
click at [1001, 301] on icon "Next slide" at bounding box center [996, 304] width 12 height 12
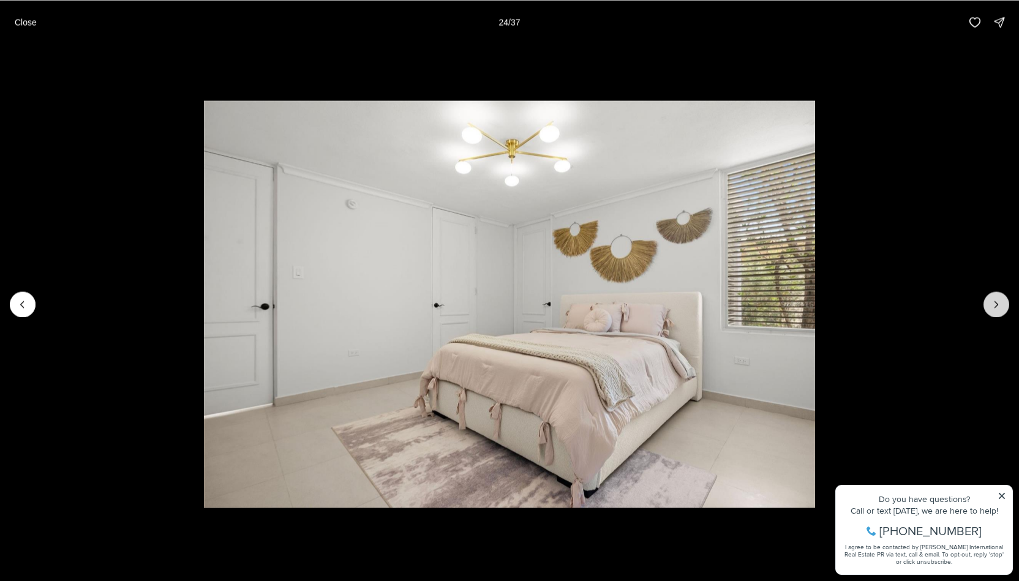
click at [1001, 301] on icon "Next slide" at bounding box center [996, 304] width 12 height 12
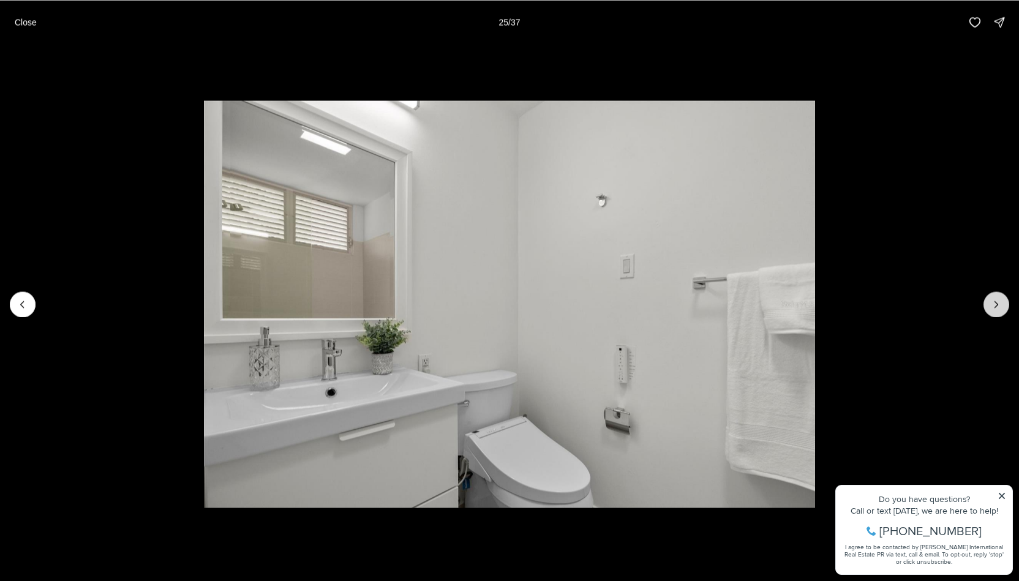
click at [1001, 301] on icon "Next slide" at bounding box center [996, 304] width 12 height 12
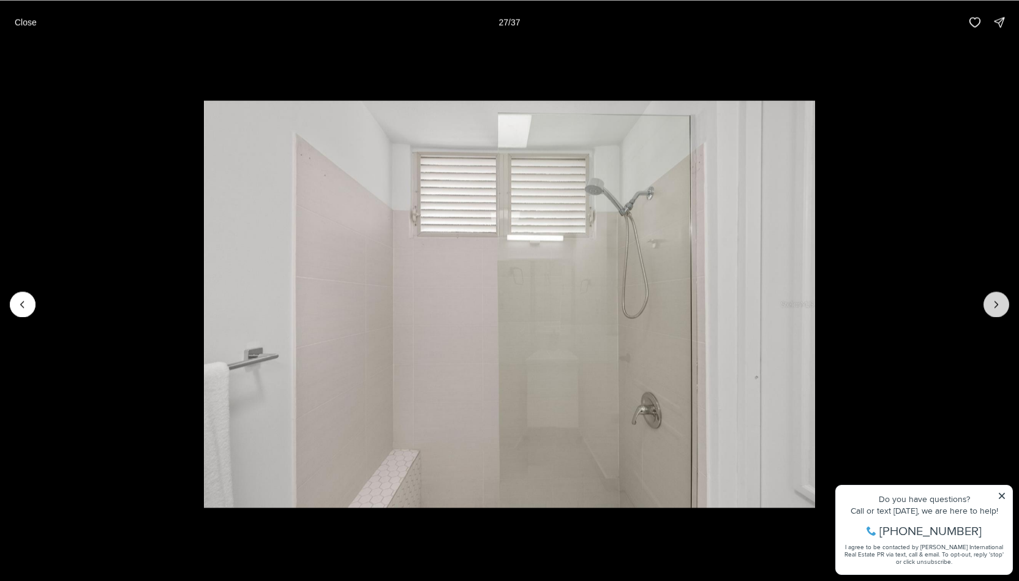
click at [1001, 301] on icon "Next slide" at bounding box center [996, 304] width 12 height 12
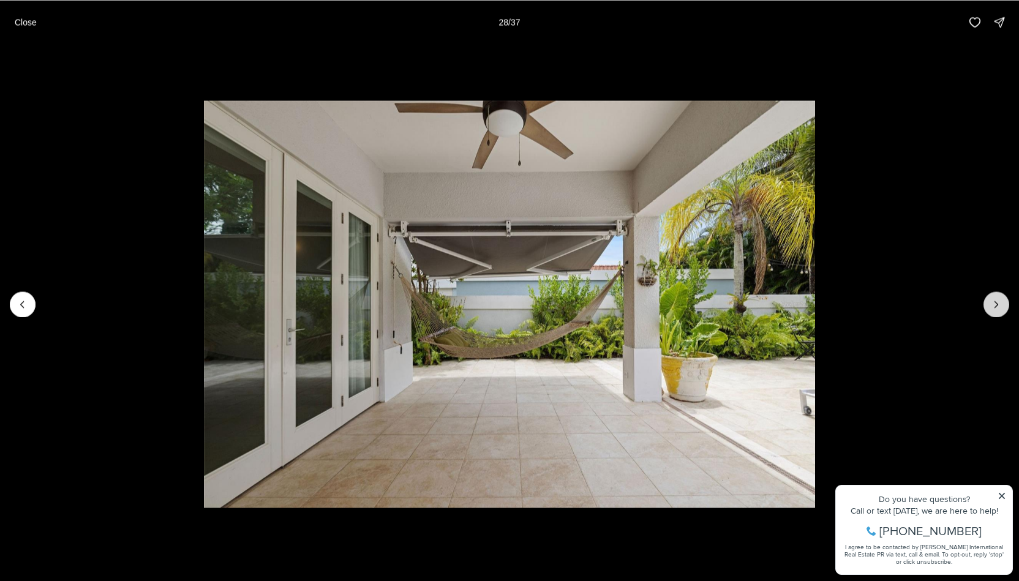
click at [1001, 301] on icon "Next slide" at bounding box center [996, 304] width 12 height 12
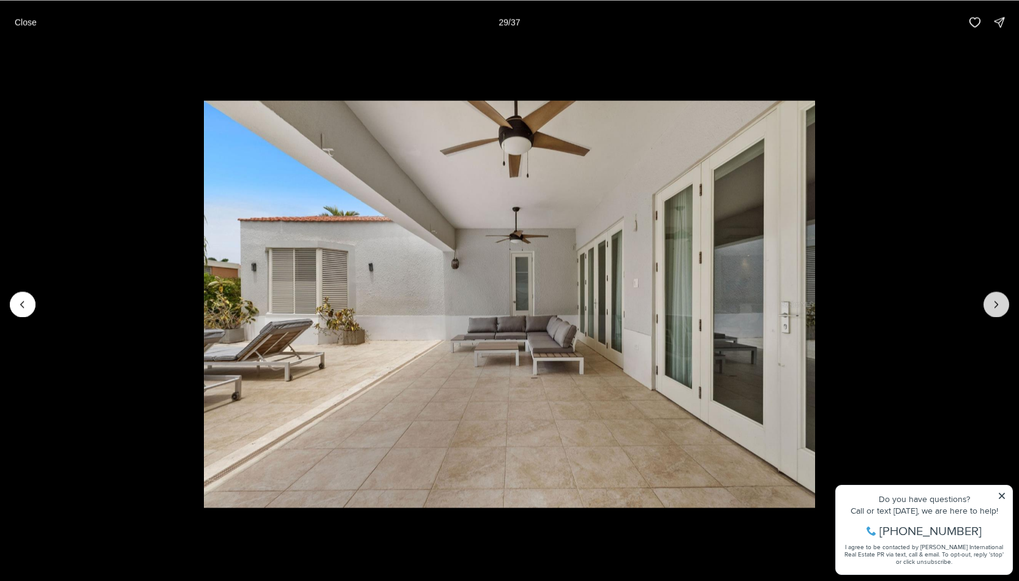
click at [1001, 301] on icon "Next slide" at bounding box center [996, 304] width 12 height 12
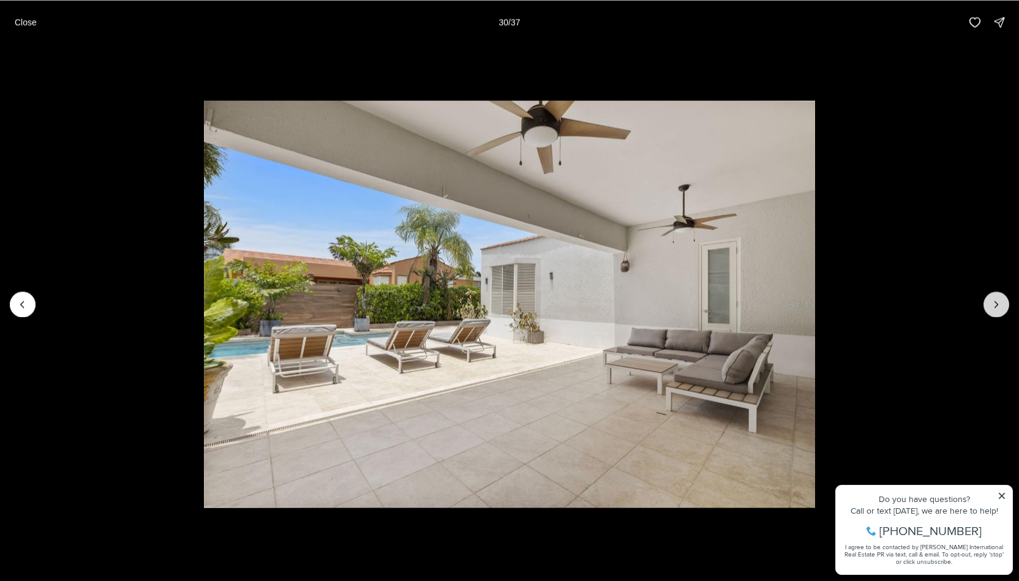
click at [1001, 301] on icon "Next slide" at bounding box center [996, 304] width 12 height 12
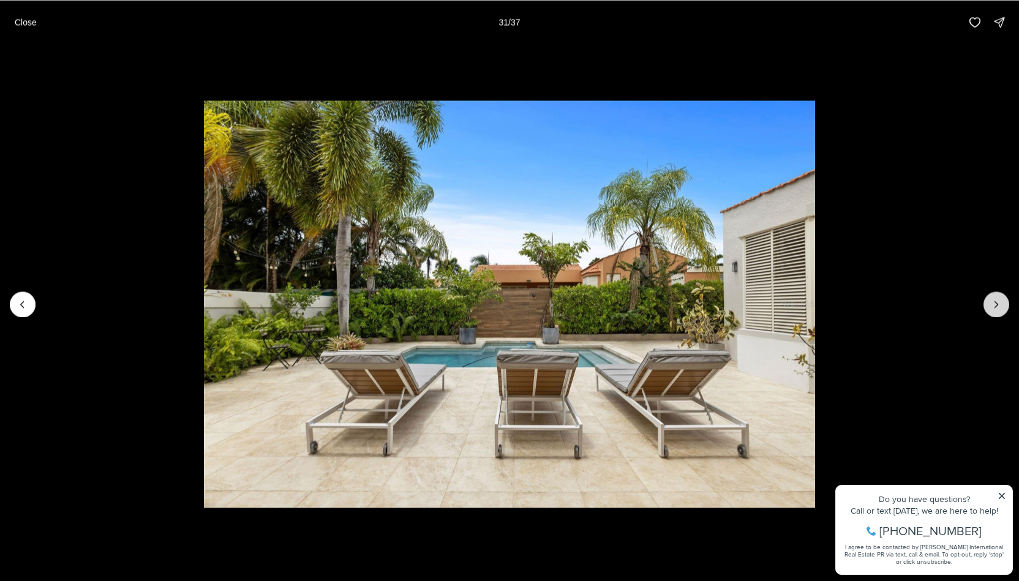
click at [1001, 301] on icon "Next slide" at bounding box center [996, 304] width 12 height 12
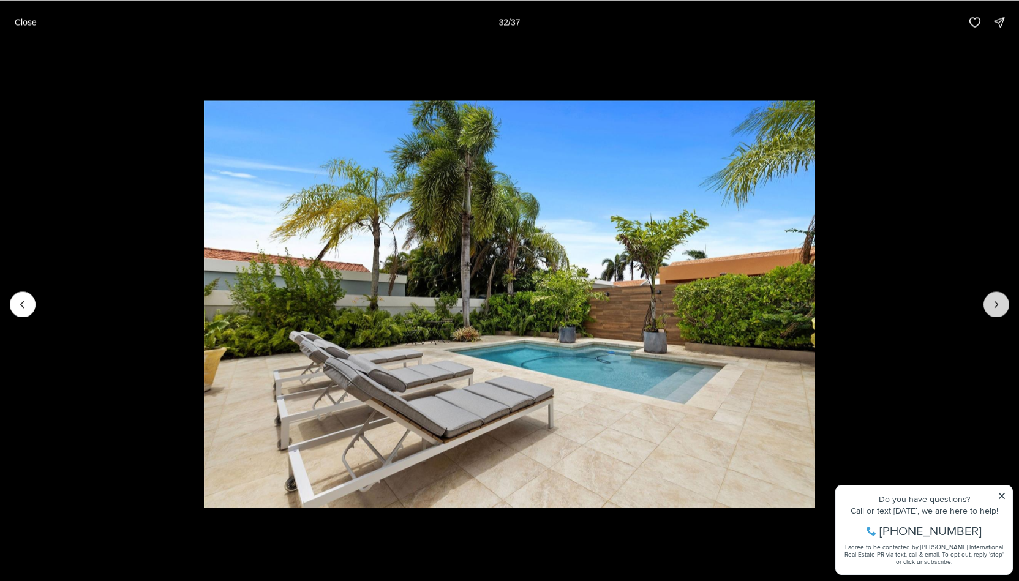
click at [1001, 301] on icon "Next slide" at bounding box center [996, 304] width 12 height 12
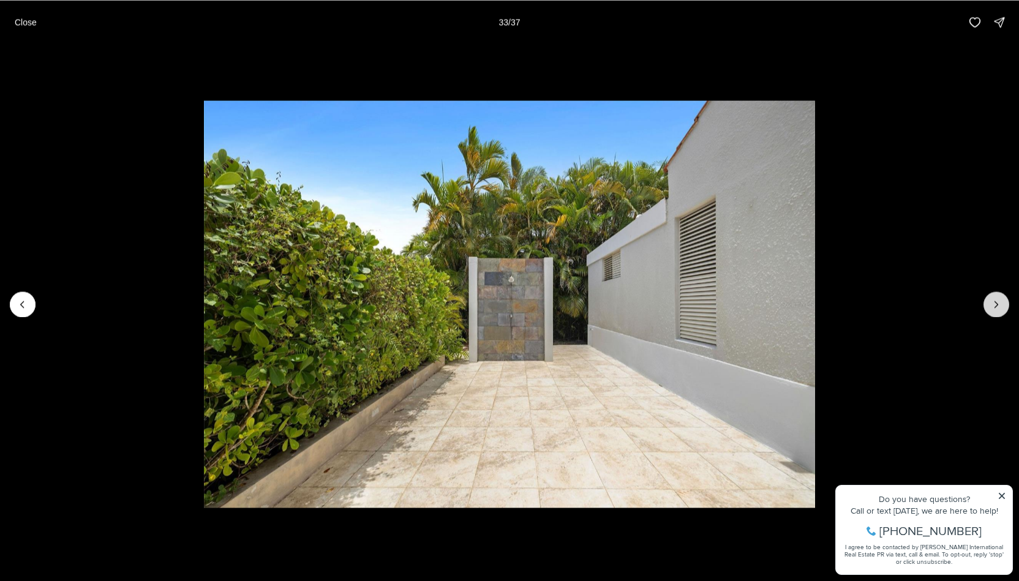
click at [1001, 301] on icon "Next slide" at bounding box center [996, 304] width 12 height 12
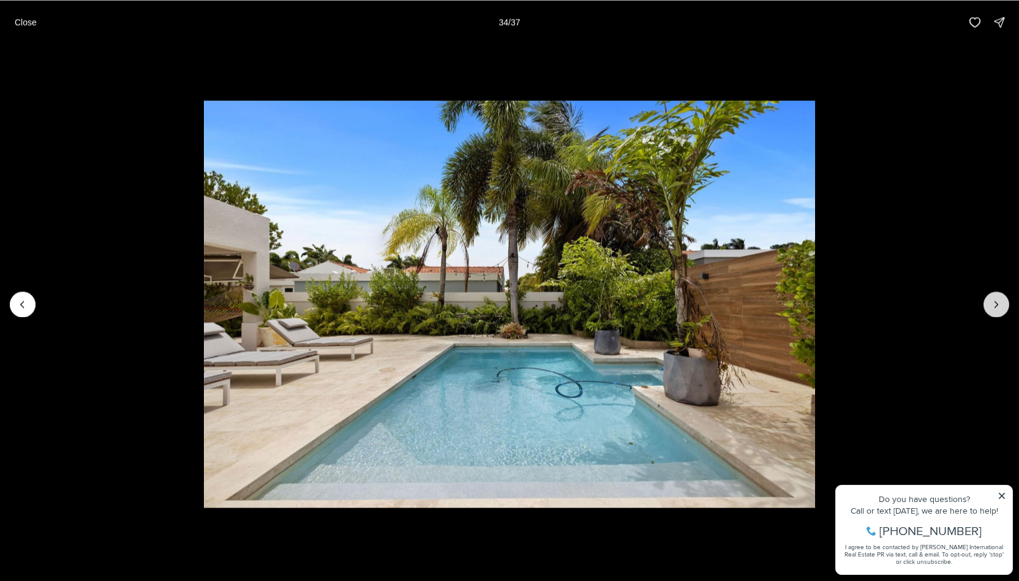
click at [1001, 301] on icon "Next slide" at bounding box center [996, 304] width 12 height 12
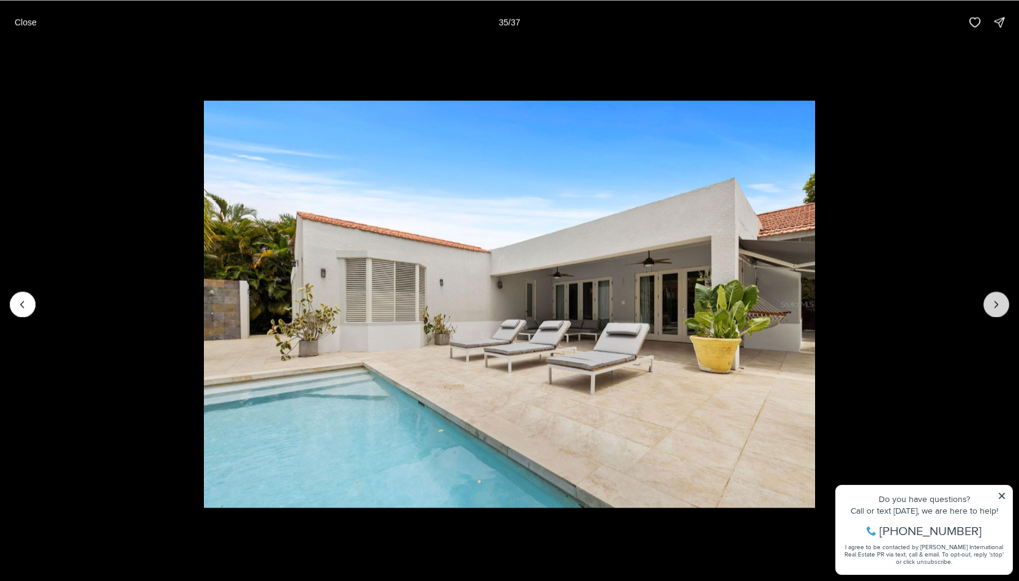
click at [1001, 301] on icon "Next slide" at bounding box center [996, 304] width 12 height 12
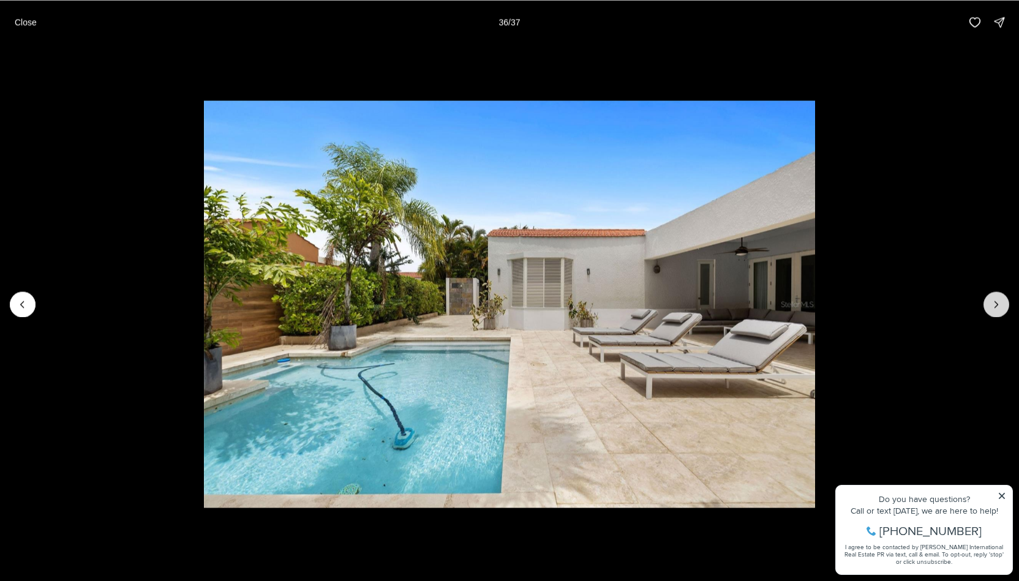
click at [992, 309] on icon "Next slide" at bounding box center [996, 304] width 12 height 12
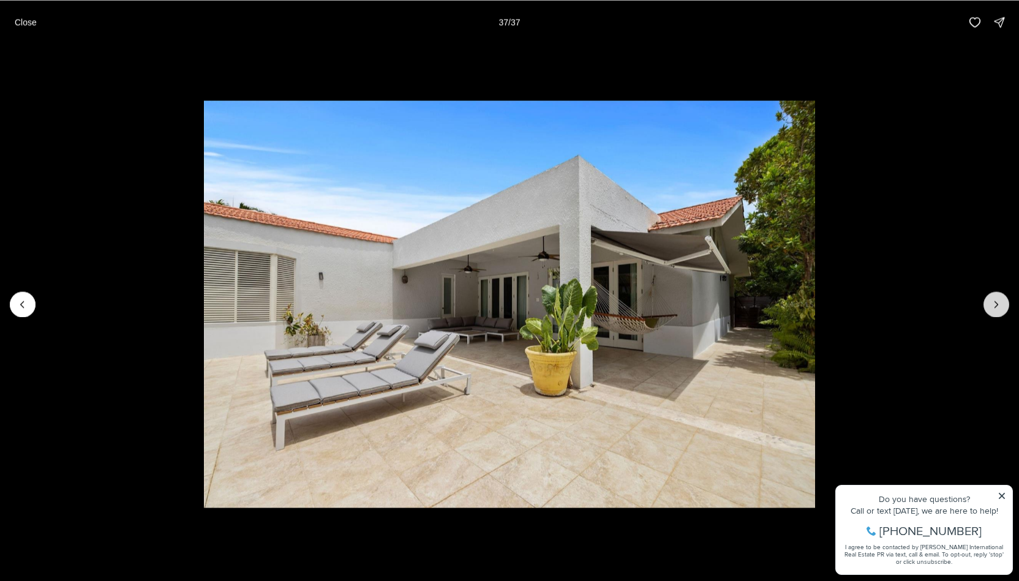
click at [992, 309] on div at bounding box center [997, 305] width 26 height 26
click at [996, 310] on div at bounding box center [997, 305] width 26 height 26
click at [998, 302] on div at bounding box center [997, 305] width 26 height 26
click at [10, 22] on button "Close" at bounding box center [25, 22] width 37 height 24
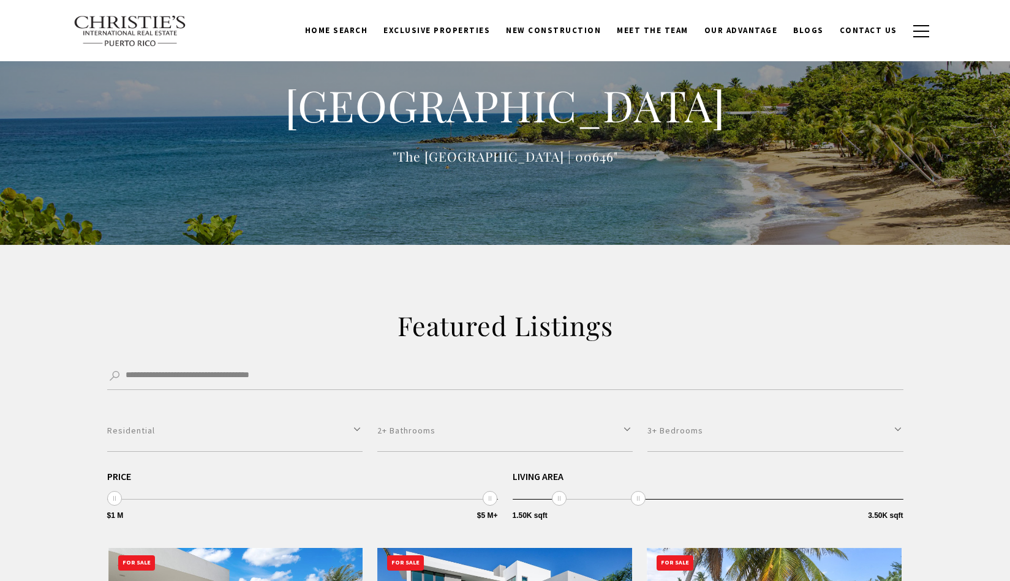
select select "**********"
select select "*"
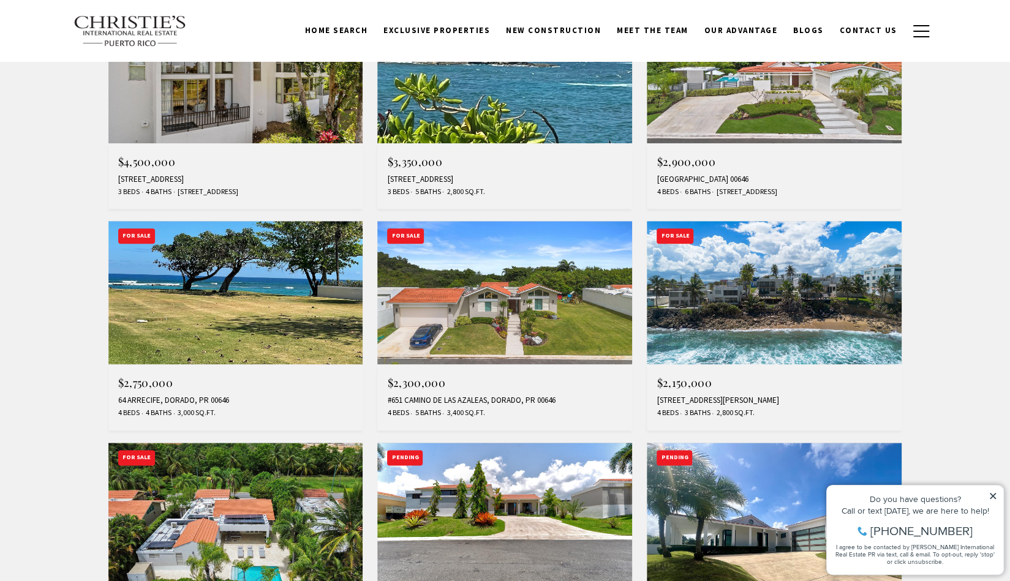
scroll to position [735, 0]
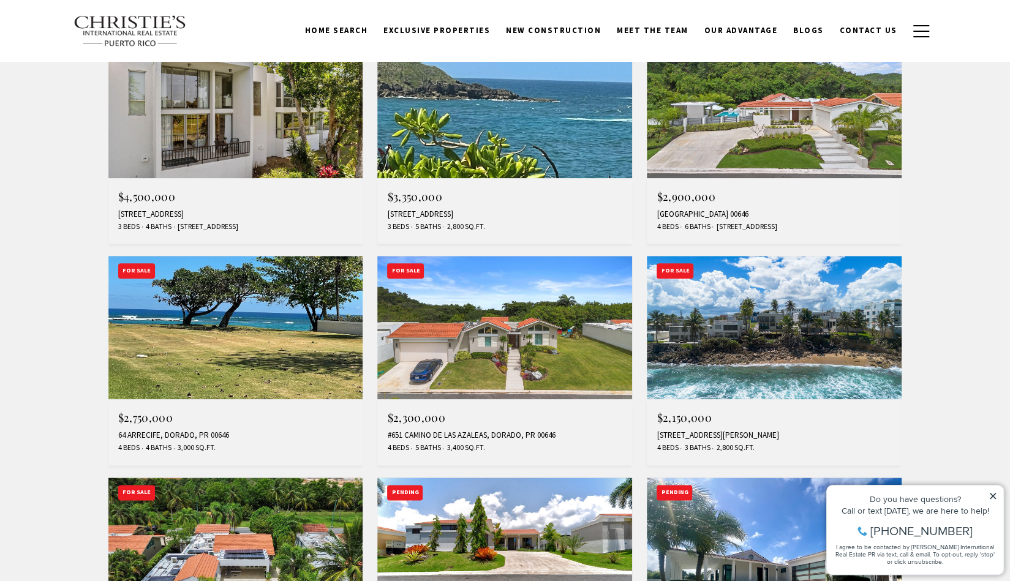
click at [768, 339] on img at bounding box center [774, 327] width 255 height 143
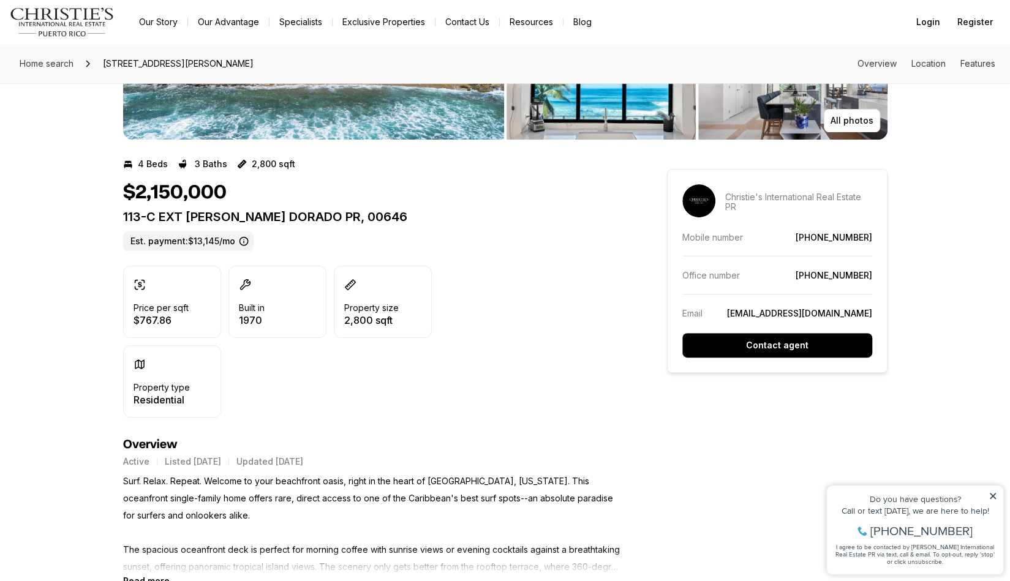
scroll to position [306, 0]
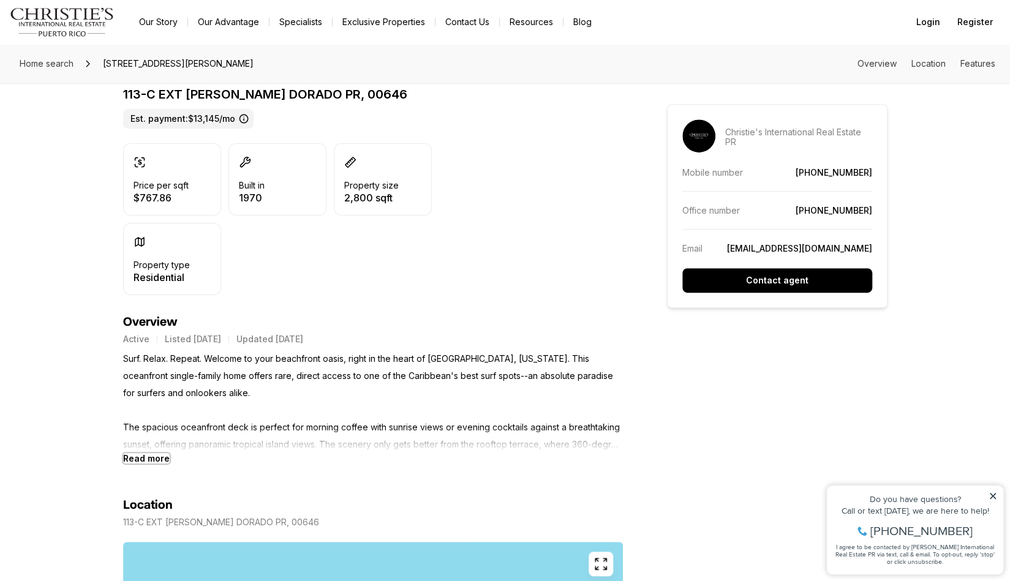
click at [151, 456] on b "Read more" at bounding box center [146, 458] width 47 height 10
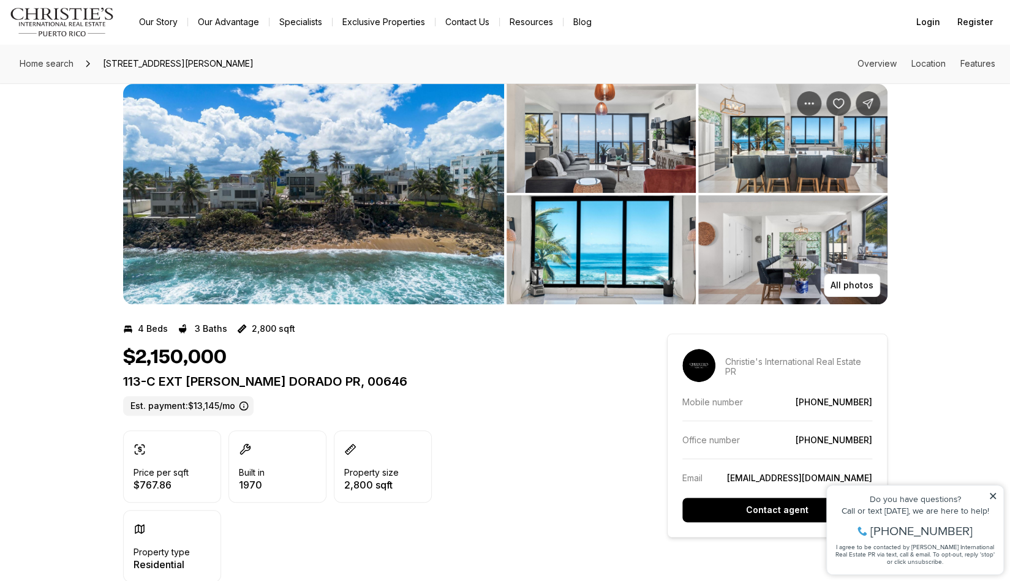
scroll to position [0, 0]
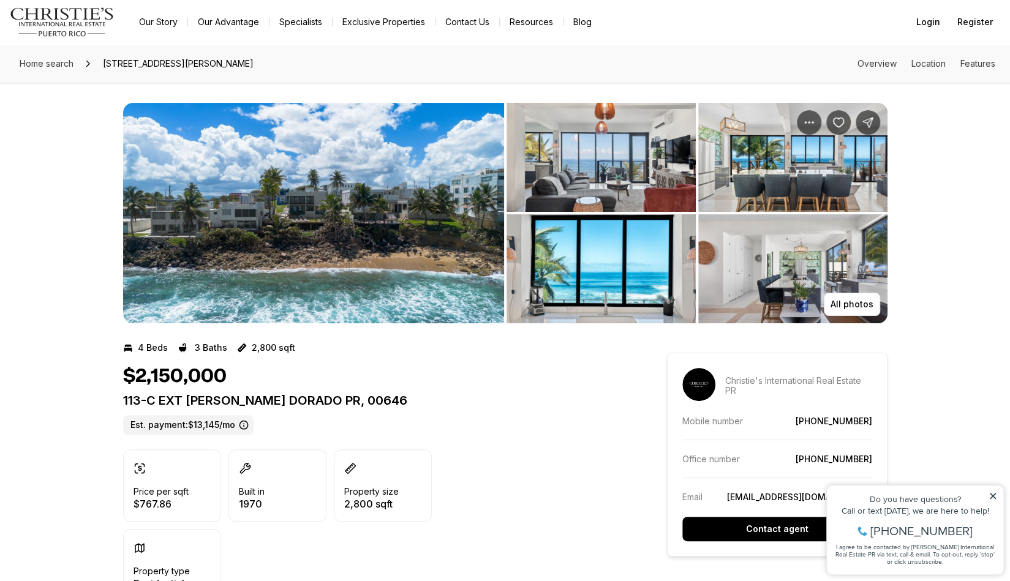
click at [354, 213] on img "View image gallery" at bounding box center [313, 213] width 381 height 220
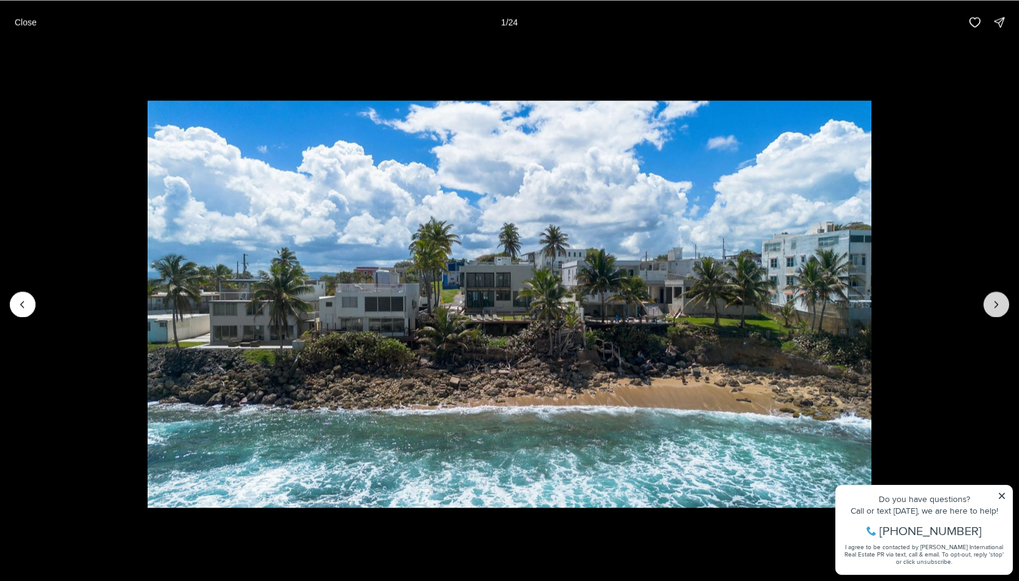
click at [993, 301] on icon "Next slide" at bounding box center [996, 304] width 12 height 12
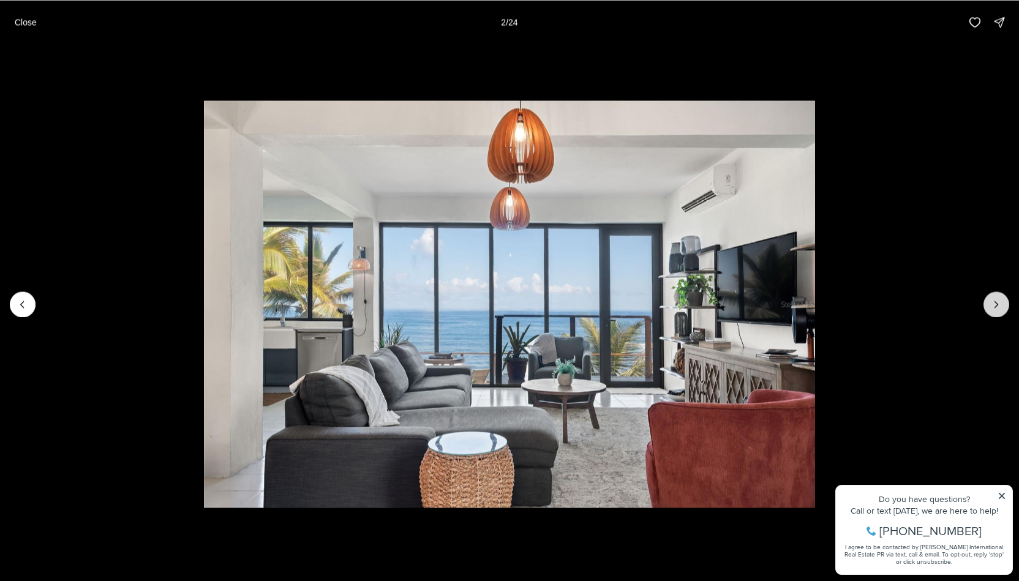
click at [993, 301] on icon "Next slide" at bounding box center [996, 304] width 12 height 12
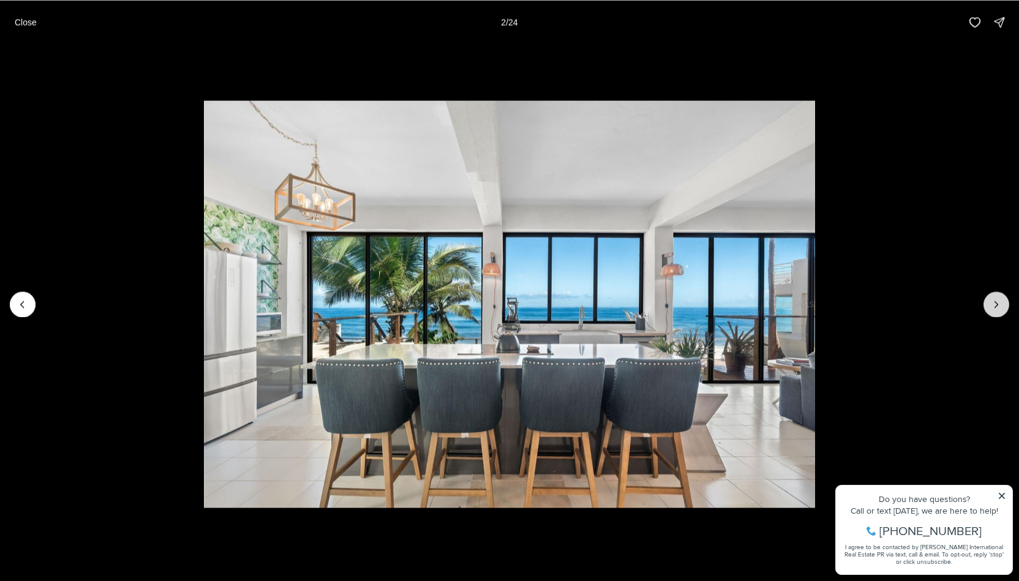
click at [993, 301] on icon "Next slide" at bounding box center [996, 304] width 12 height 12
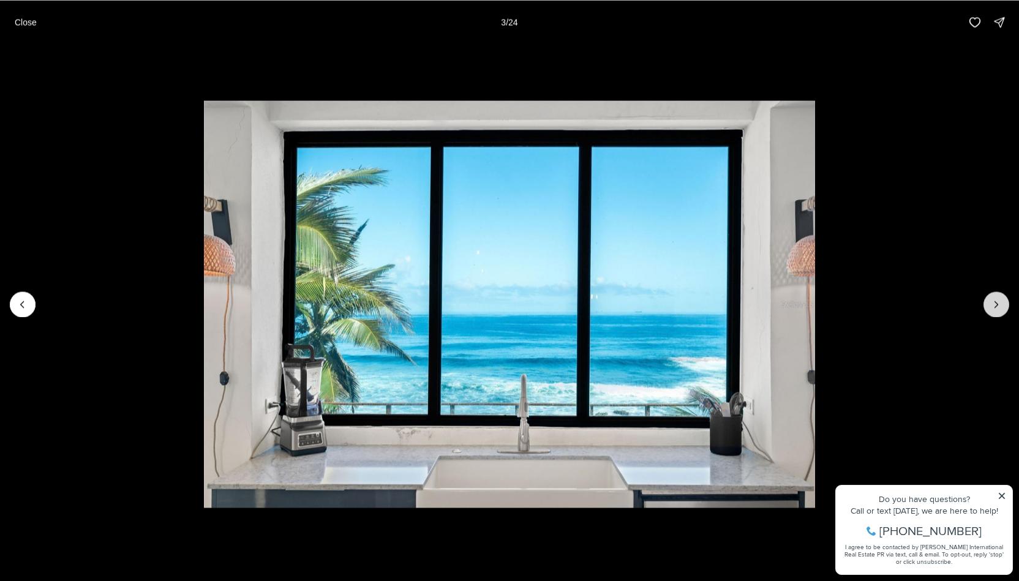
click at [993, 301] on icon "Next slide" at bounding box center [996, 304] width 12 height 12
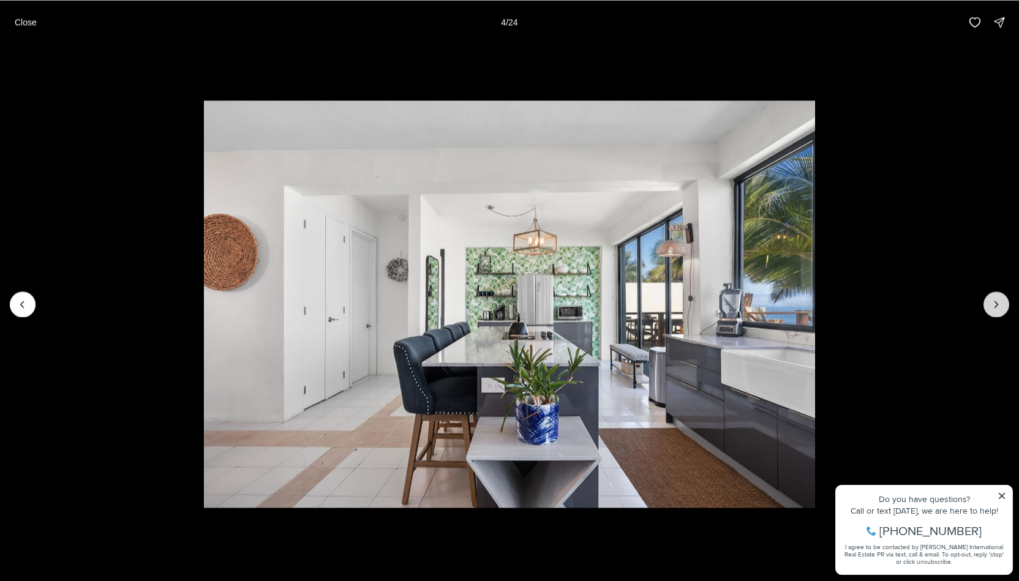
click at [993, 301] on icon "Next slide" at bounding box center [996, 304] width 12 height 12
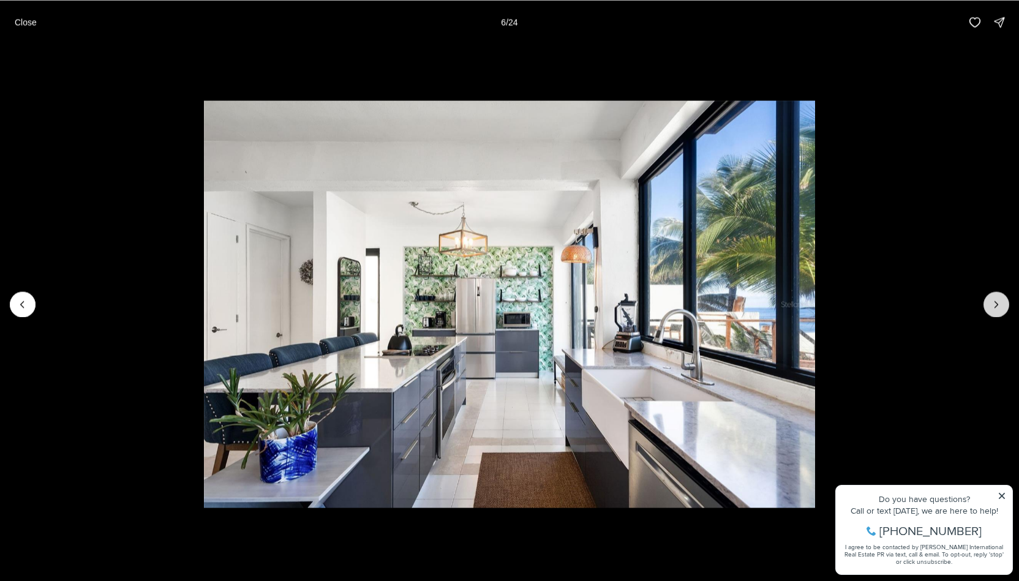
click at [993, 301] on icon "Next slide" at bounding box center [996, 304] width 12 height 12
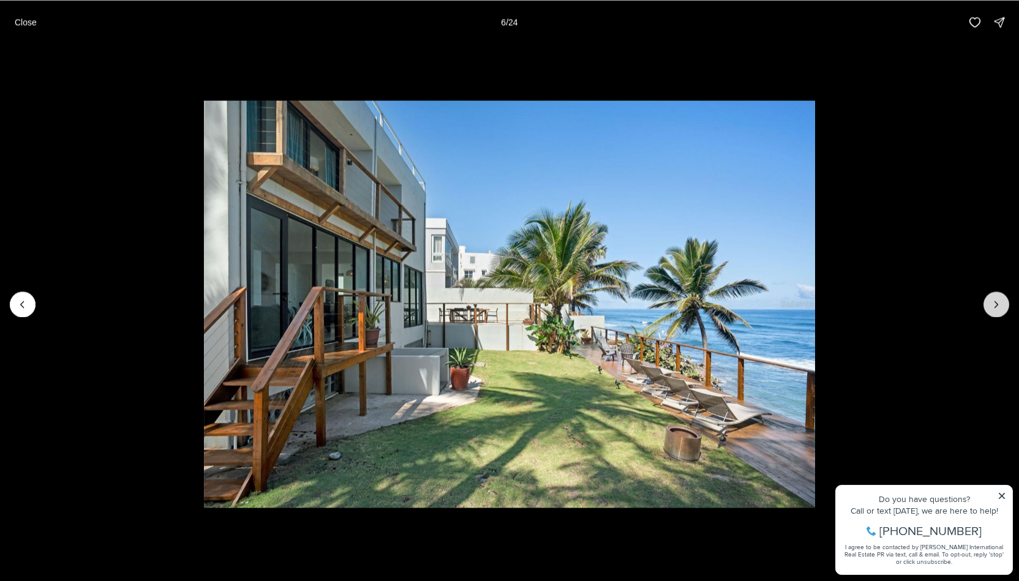
click at [993, 300] on icon "Next slide" at bounding box center [996, 304] width 12 height 12
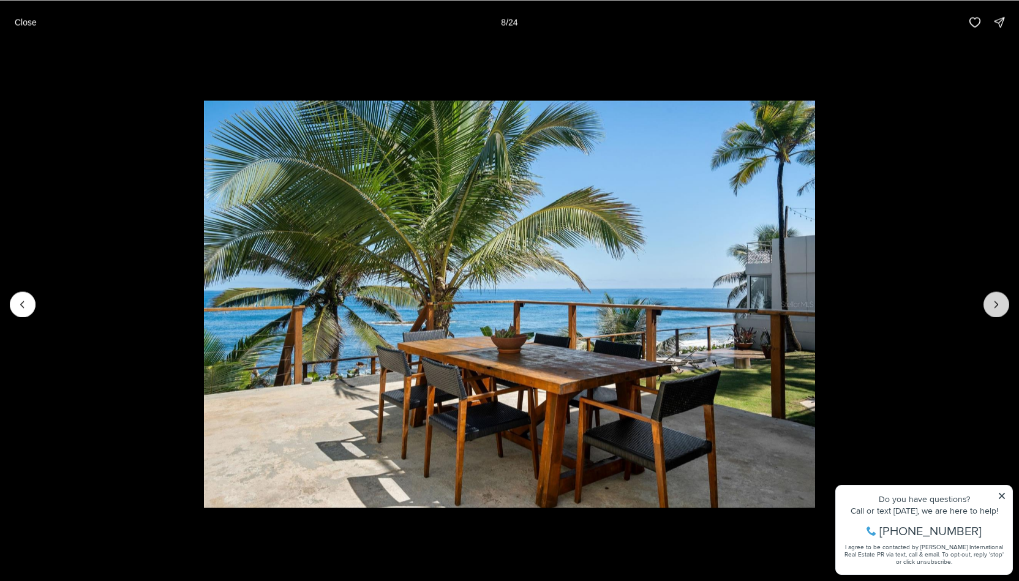
click at [993, 300] on icon "Next slide" at bounding box center [996, 304] width 12 height 12
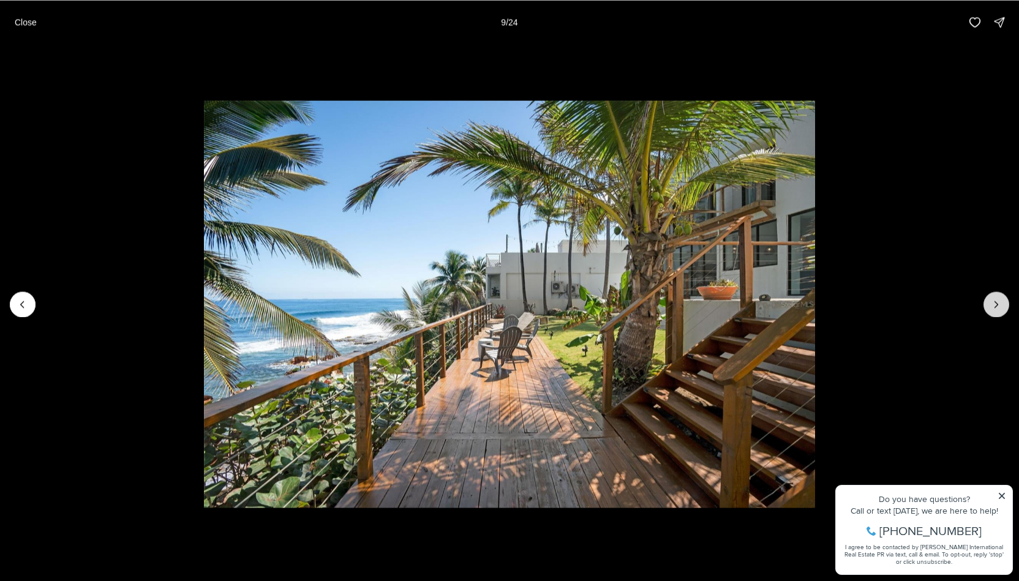
click at [993, 300] on icon "Next slide" at bounding box center [996, 304] width 12 height 12
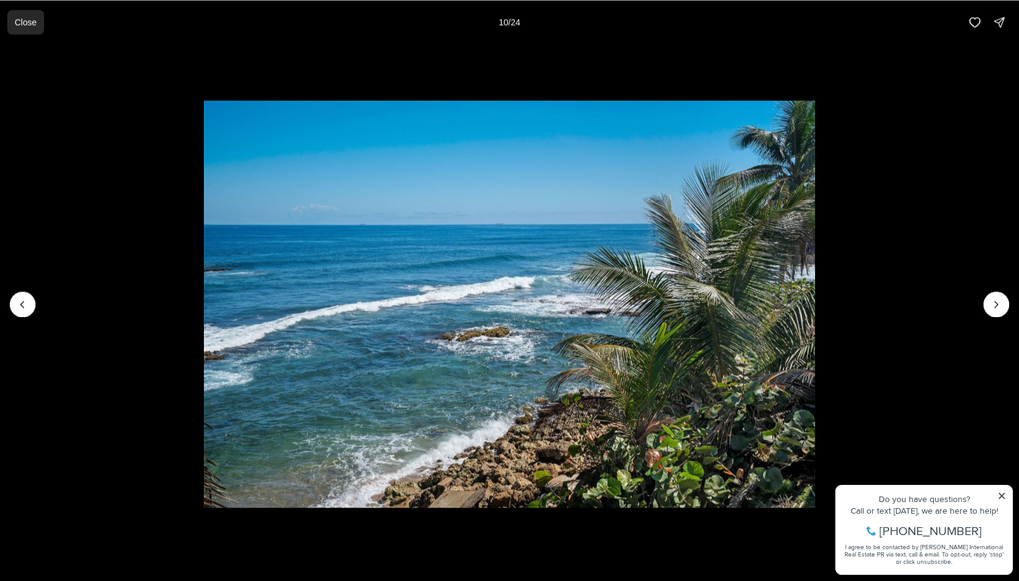
click at [16, 21] on p "Close" at bounding box center [26, 22] width 22 height 10
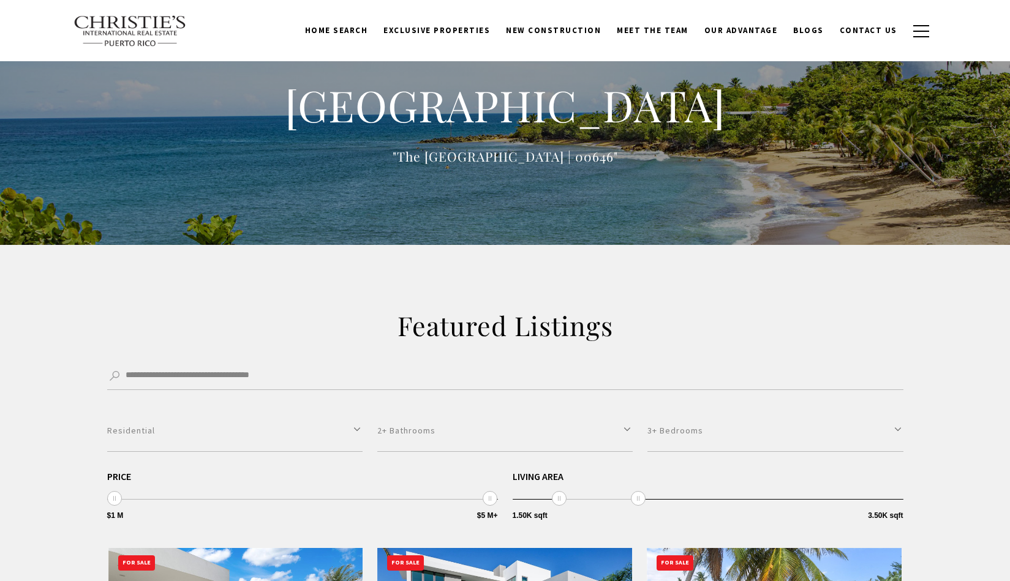
select select "**********"
select select "*"
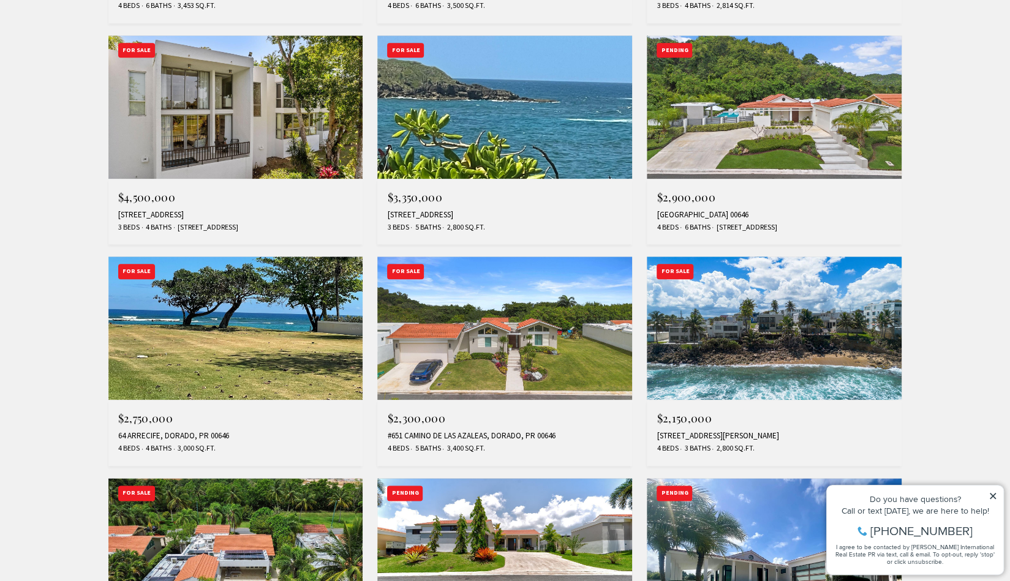
scroll to position [735, 0]
click at [470, 358] on img at bounding box center [504, 327] width 255 height 143
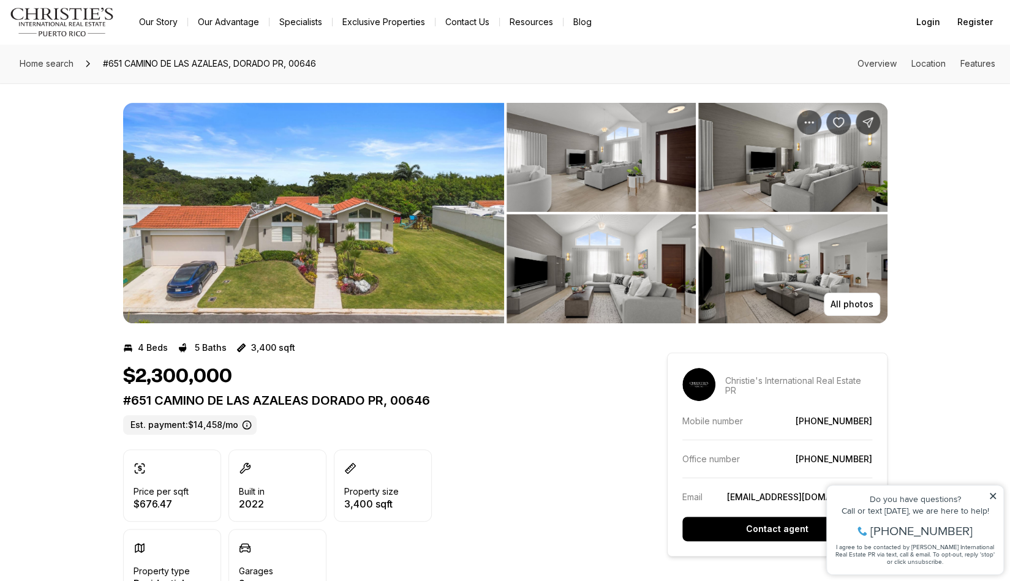
click at [380, 269] on img "View image gallery" at bounding box center [313, 213] width 381 height 220
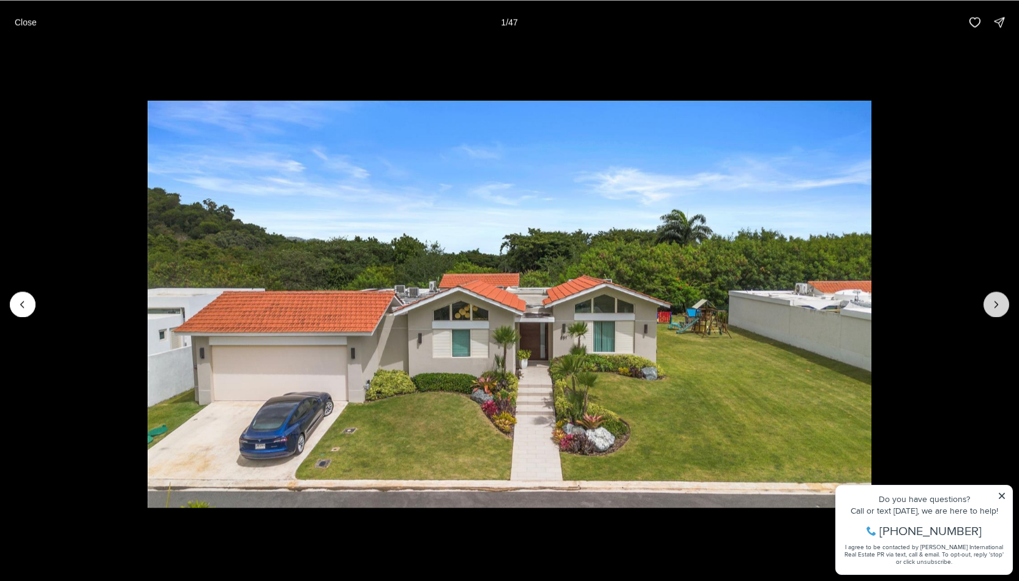
click at [1001, 304] on icon "Next slide" at bounding box center [996, 304] width 12 height 12
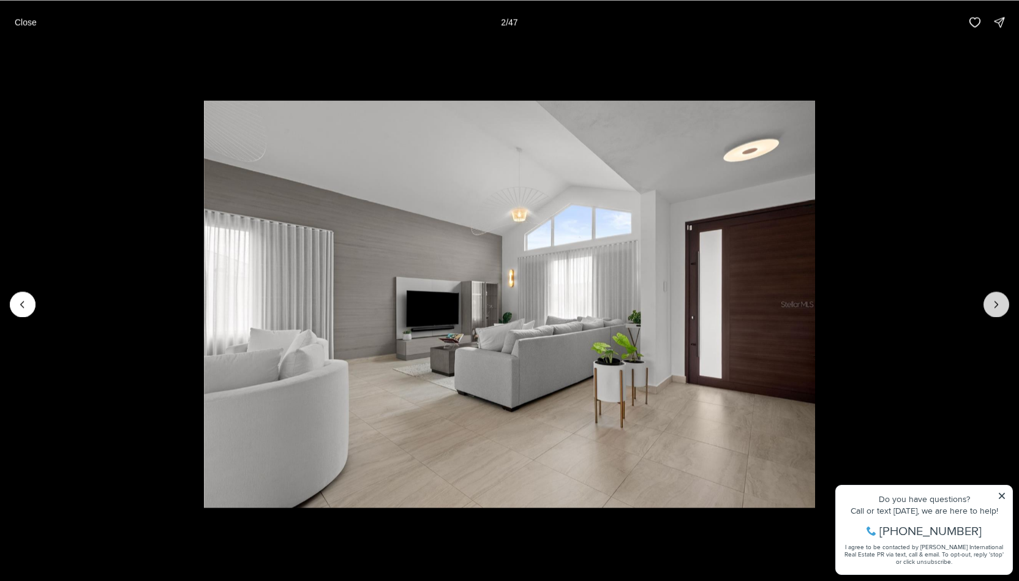
click at [1001, 304] on icon "Next slide" at bounding box center [996, 304] width 12 height 12
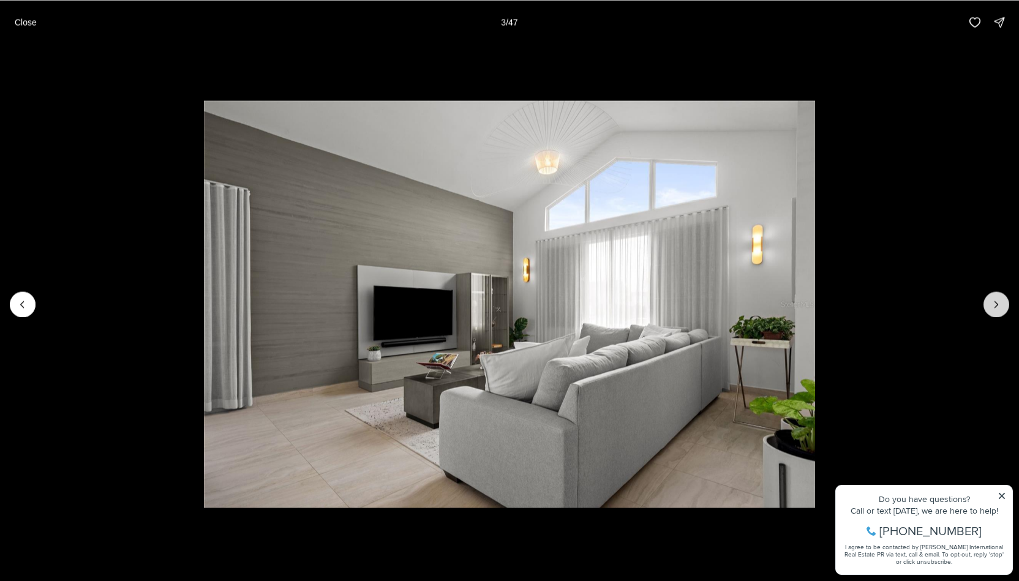
click at [995, 308] on icon "Next slide" at bounding box center [996, 304] width 12 height 12
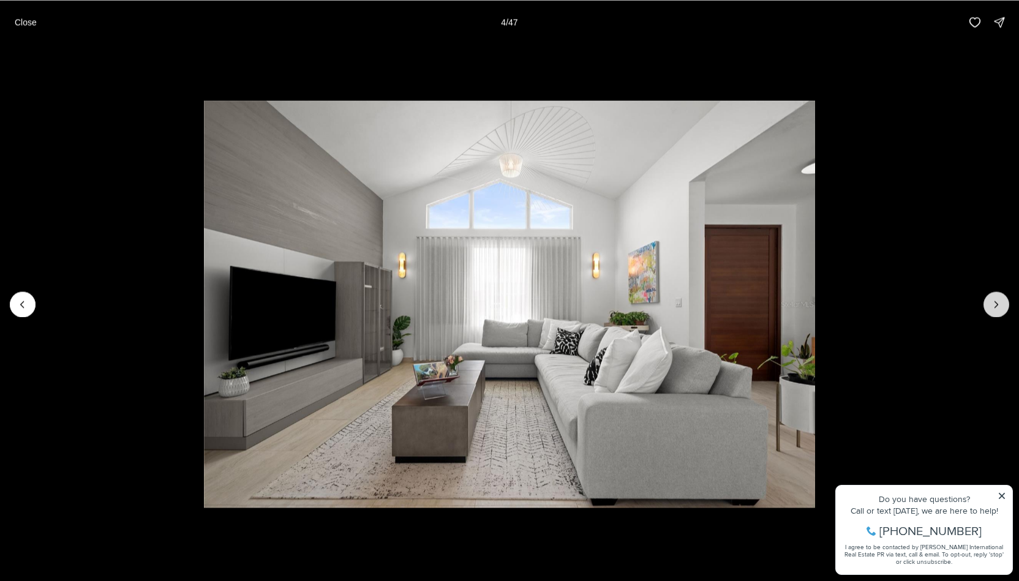
click at [995, 307] on icon "Next slide" at bounding box center [996, 304] width 3 height 6
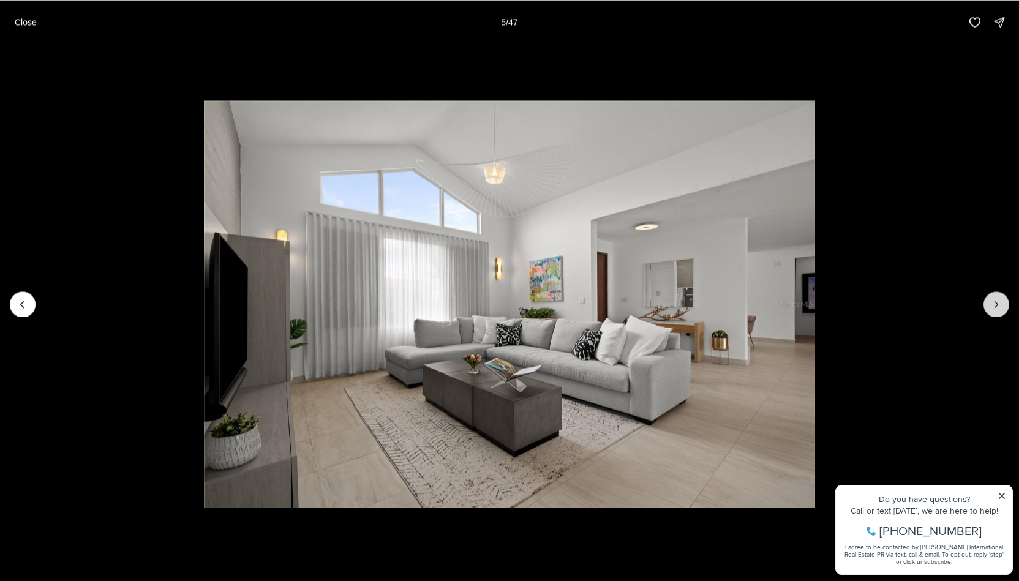
click at [993, 310] on icon "Next slide" at bounding box center [996, 304] width 12 height 12
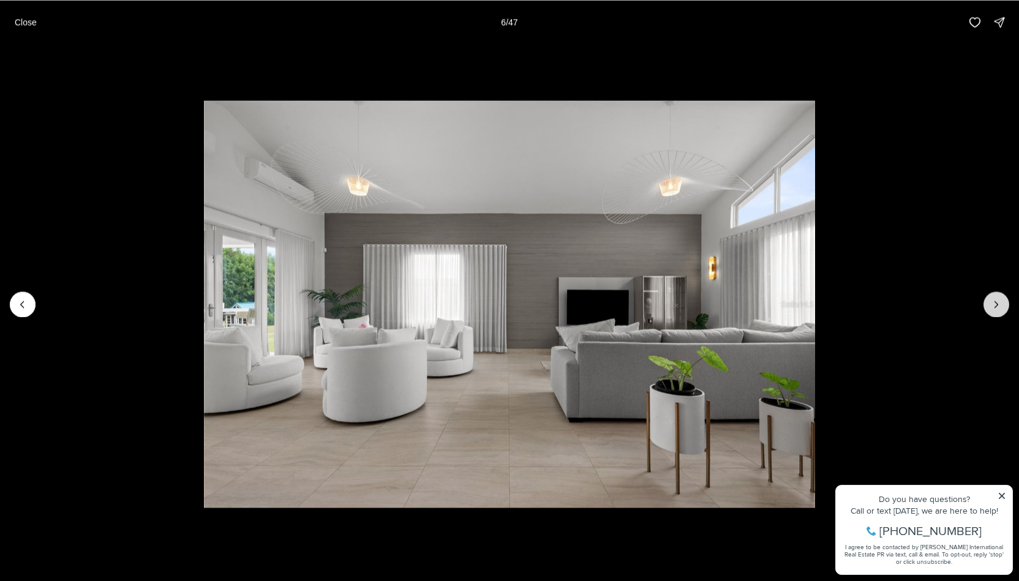
click at [993, 310] on icon "Next slide" at bounding box center [996, 304] width 12 height 12
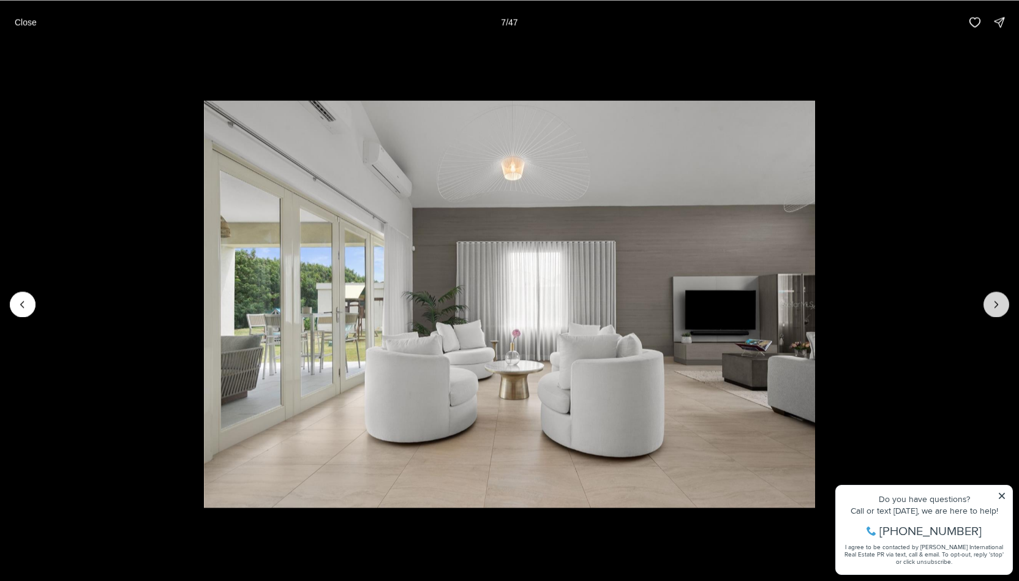
click at [992, 310] on button "Next slide" at bounding box center [997, 305] width 26 height 26
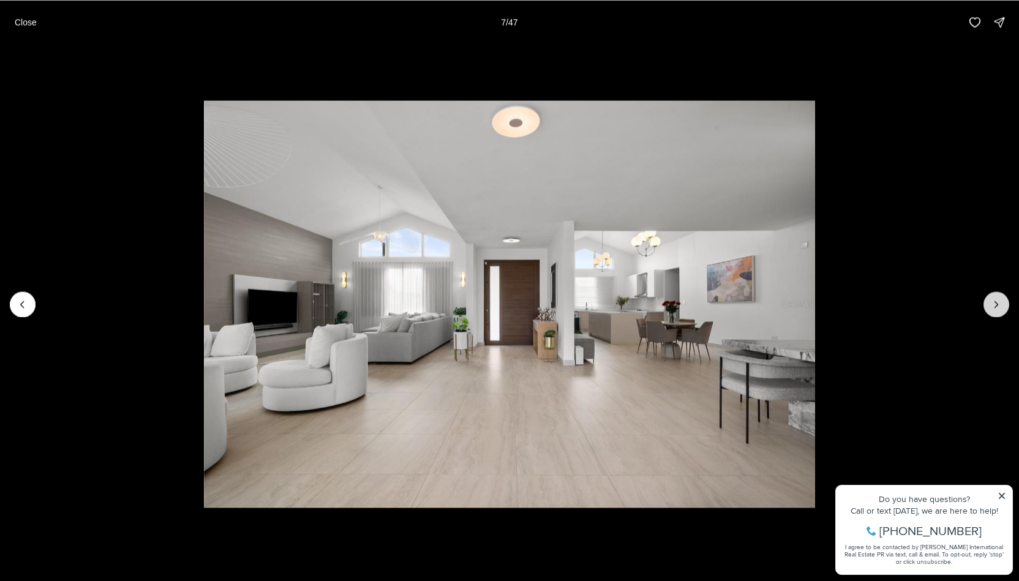
click at [992, 310] on button "Next slide" at bounding box center [997, 305] width 26 height 26
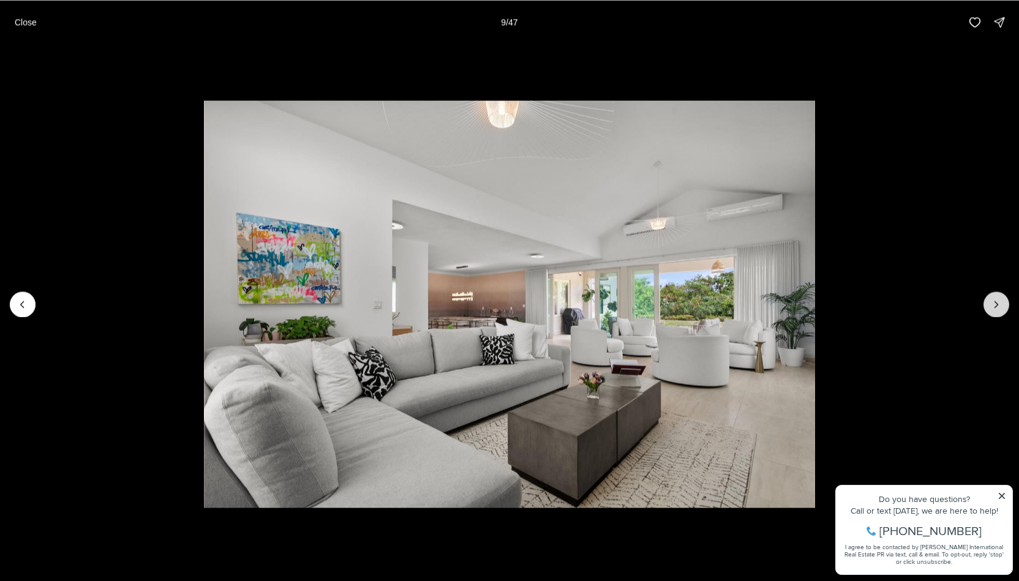
click at [992, 310] on button "Next slide" at bounding box center [997, 305] width 26 height 26
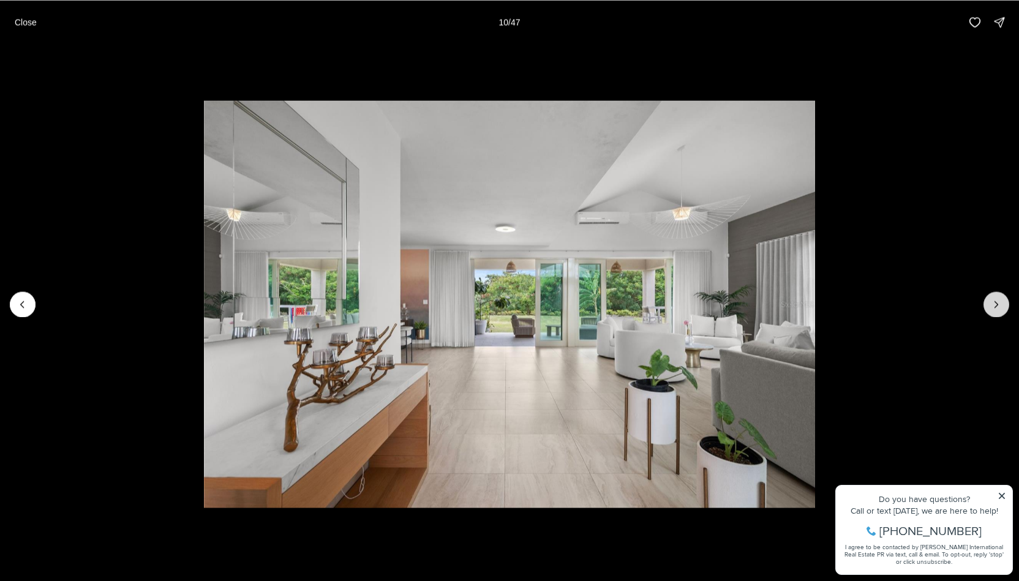
click at [992, 310] on button "Next slide" at bounding box center [997, 305] width 26 height 26
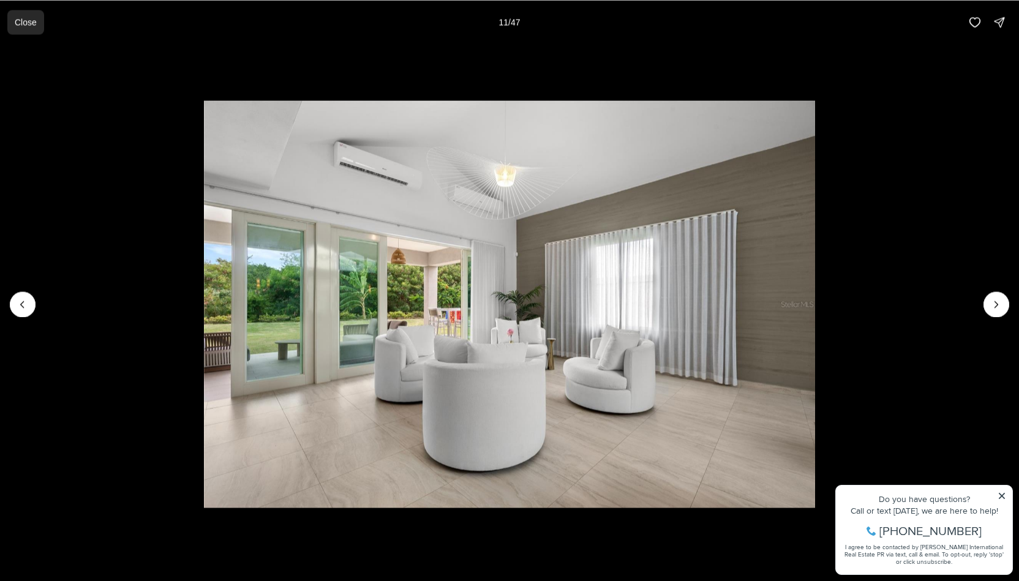
click at [25, 23] on p "Close" at bounding box center [26, 22] width 22 height 10
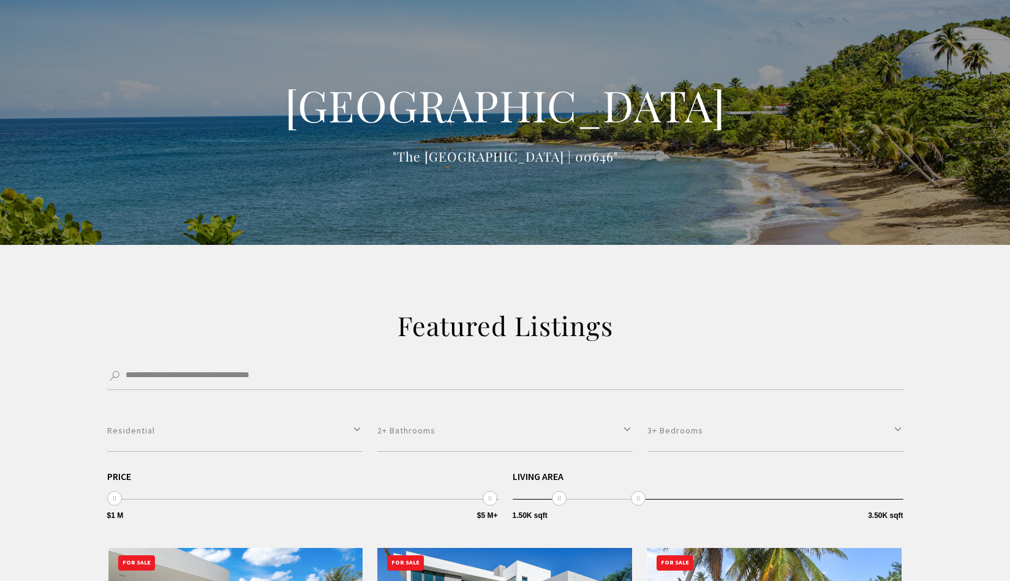
select select "**********"
select select "*"
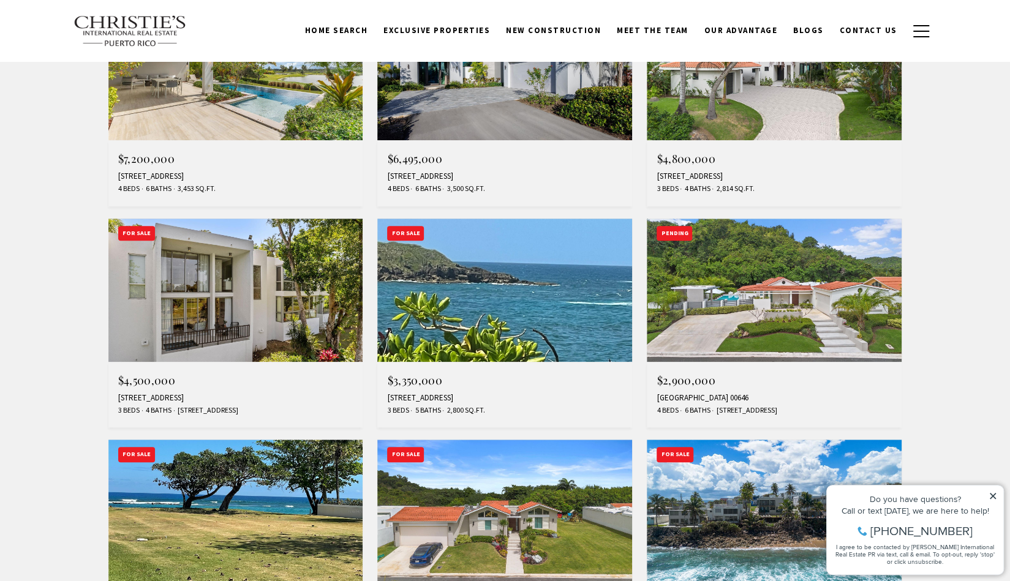
scroll to position [429, 0]
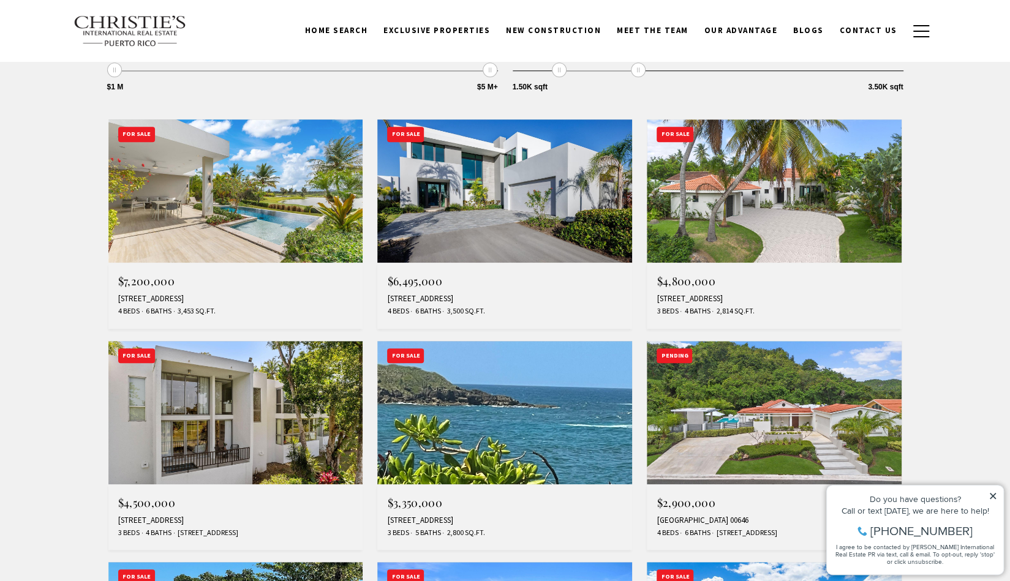
click at [796, 420] on img at bounding box center [774, 412] width 255 height 143
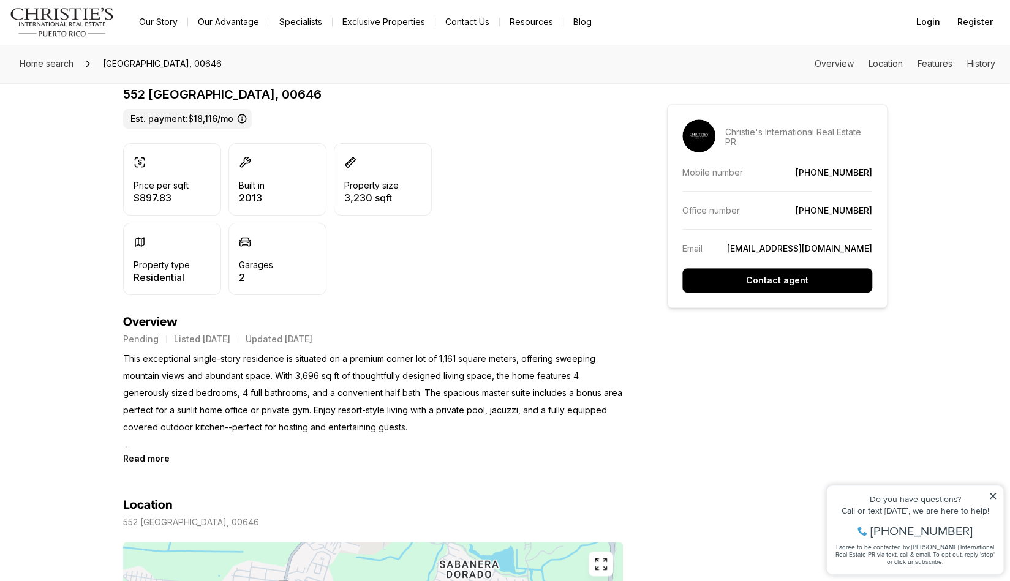
scroll to position [61, 0]
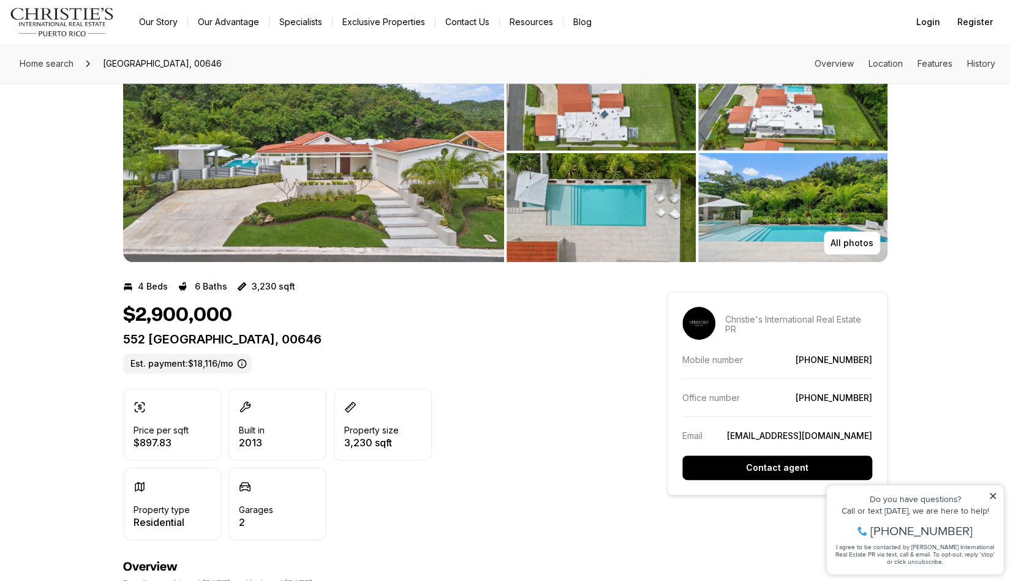
click at [393, 160] on img "View image gallery" at bounding box center [313, 152] width 381 height 220
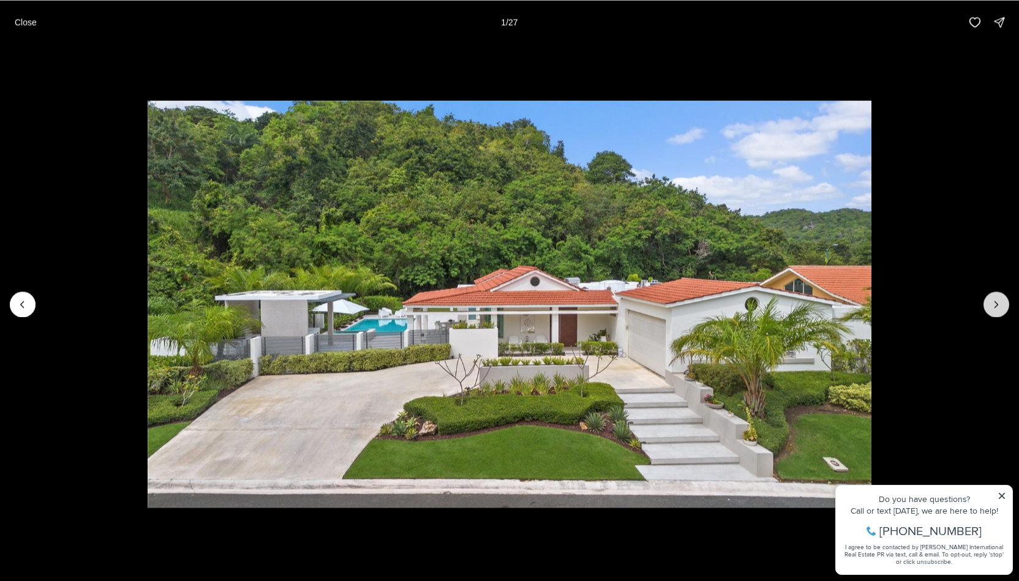
click at [997, 299] on icon "Next slide" at bounding box center [996, 304] width 12 height 12
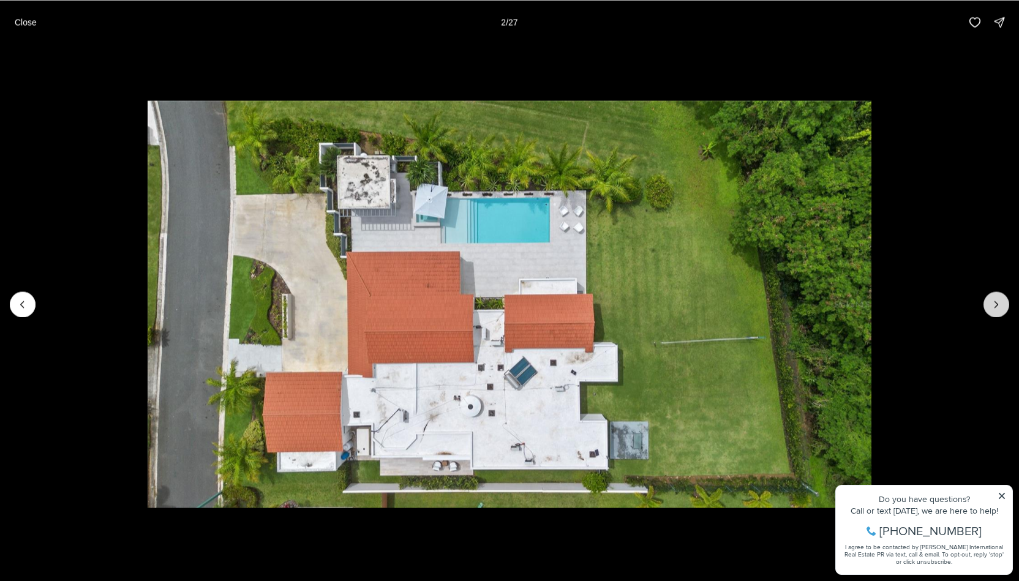
click at [997, 299] on icon "Next slide" at bounding box center [996, 304] width 12 height 12
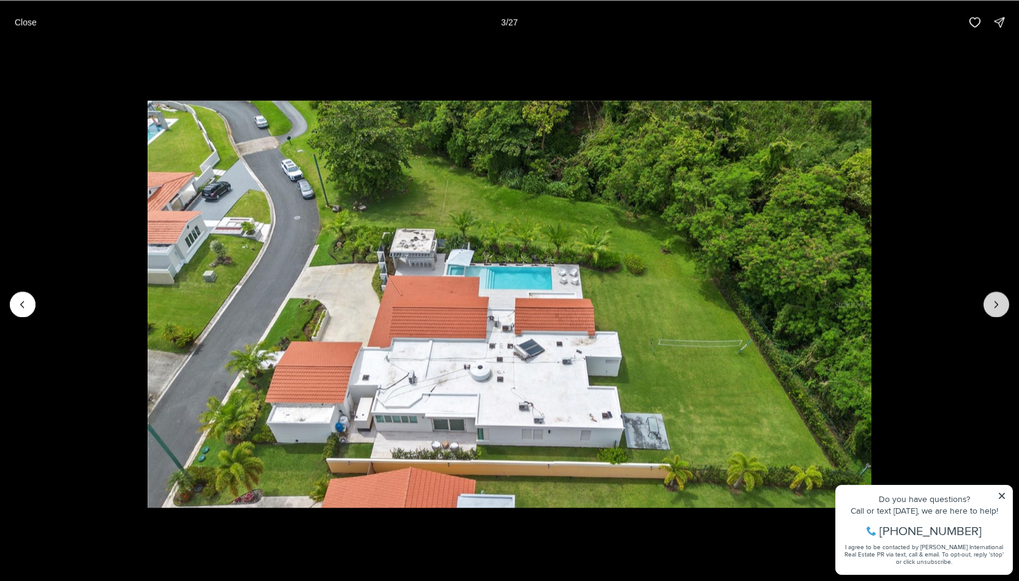
click at [997, 299] on icon "Next slide" at bounding box center [996, 304] width 12 height 12
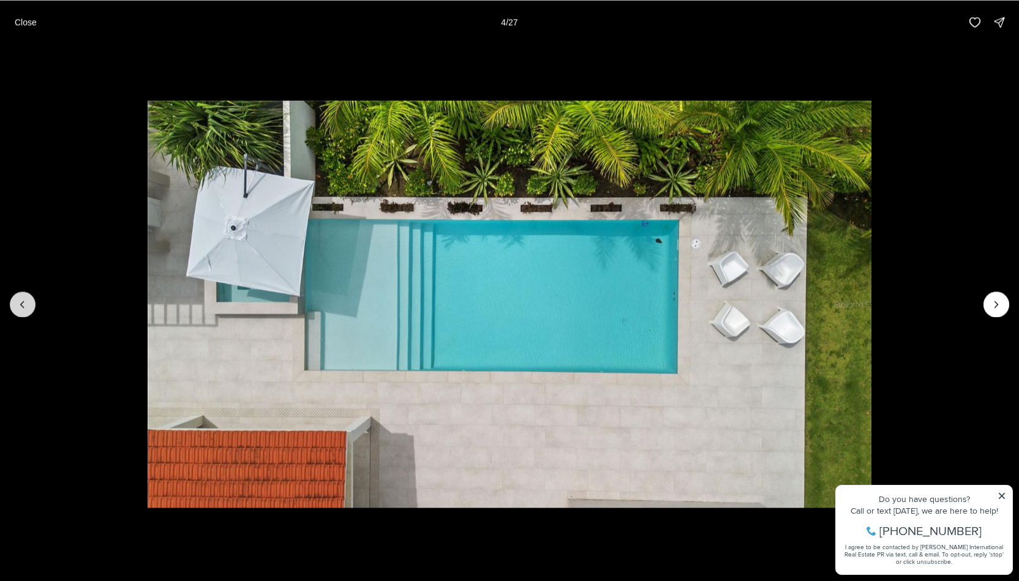
click at [22, 301] on icon "Previous slide" at bounding box center [23, 304] width 12 height 12
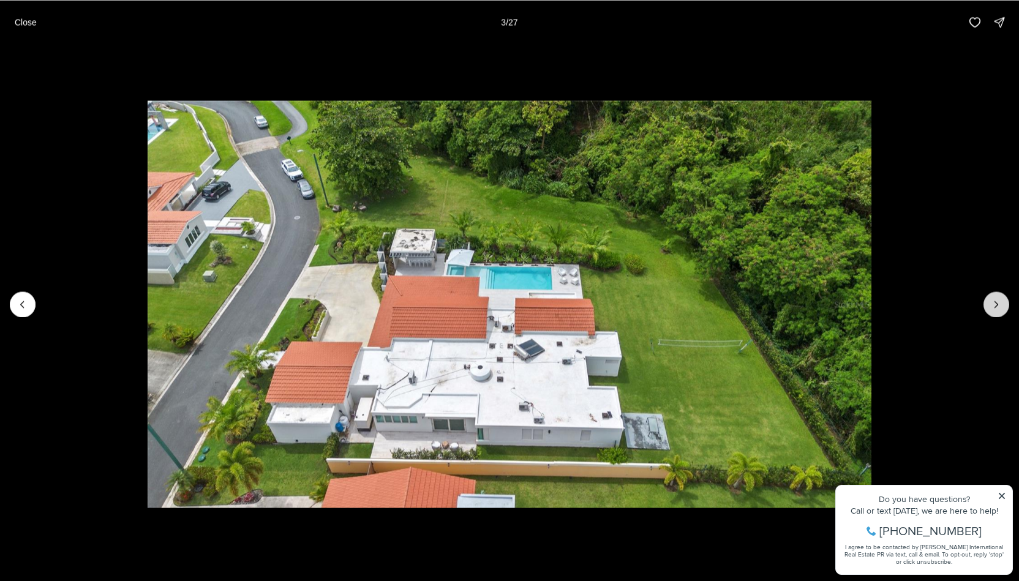
click at [1003, 298] on button "Next slide" at bounding box center [997, 305] width 26 height 26
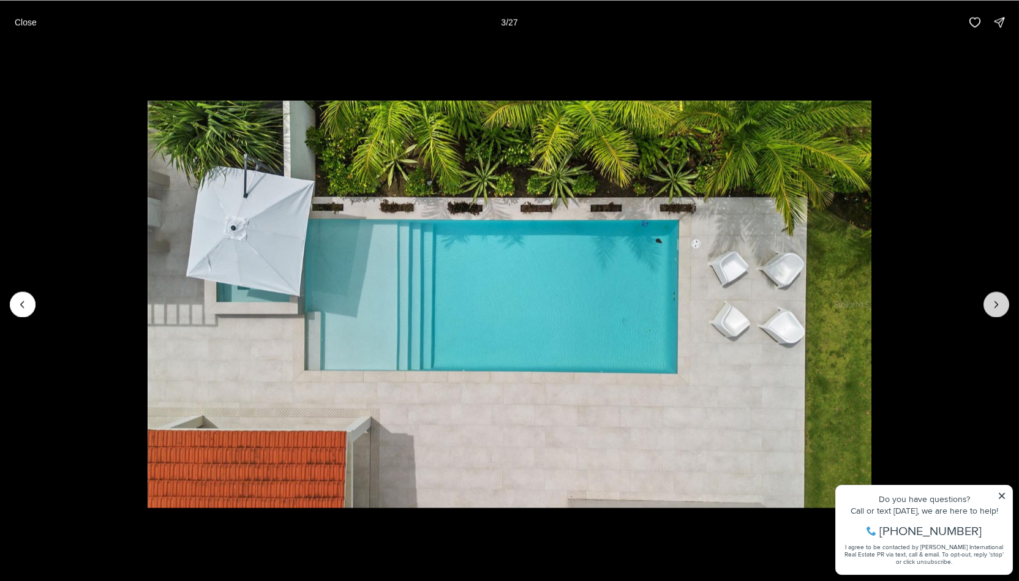
click at [1003, 298] on button "Next slide" at bounding box center [997, 305] width 26 height 26
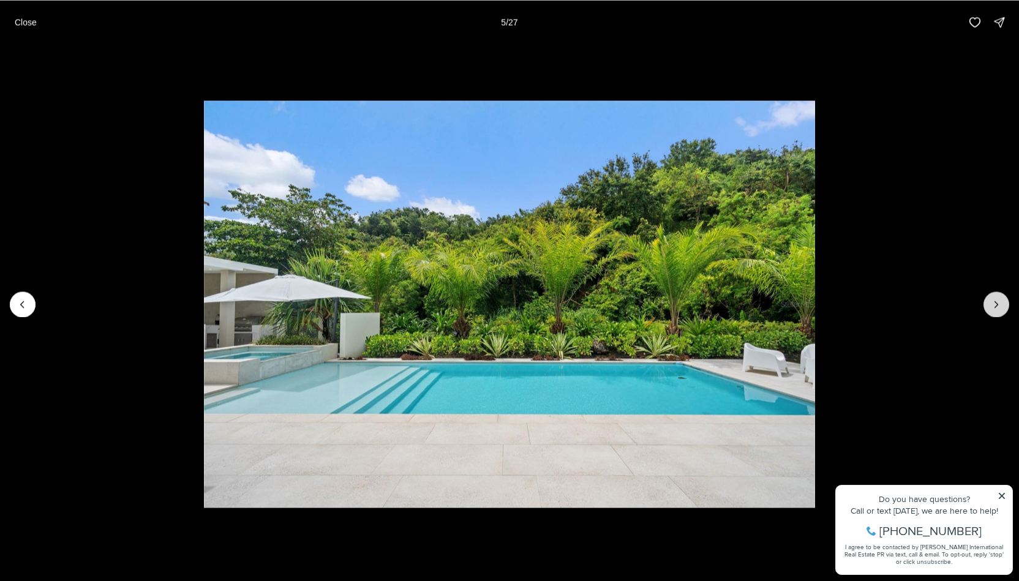
click at [1003, 298] on button "Next slide" at bounding box center [997, 305] width 26 height 26
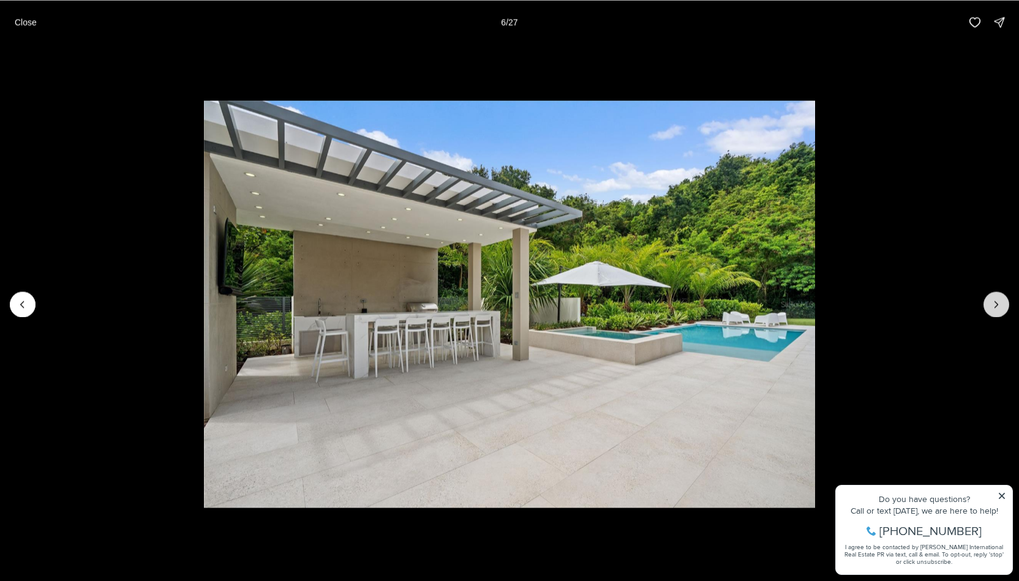
click at [1003, 298] on button "Next slide" at bounding box center [997, 305] width 26 height 26
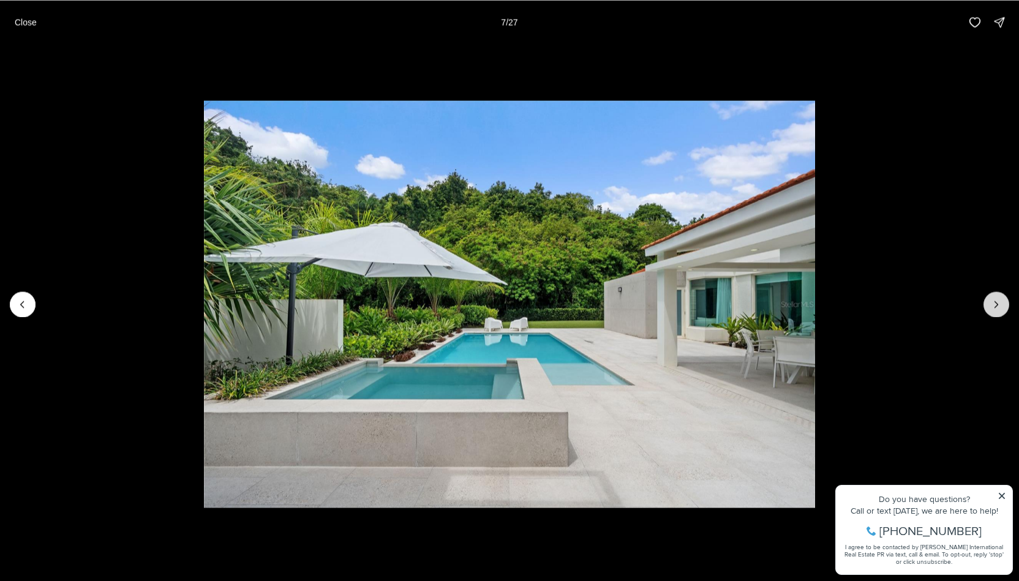
click at [1003, 298] on button "Next slide" at bounding box center [997, 305] width 26 height 26
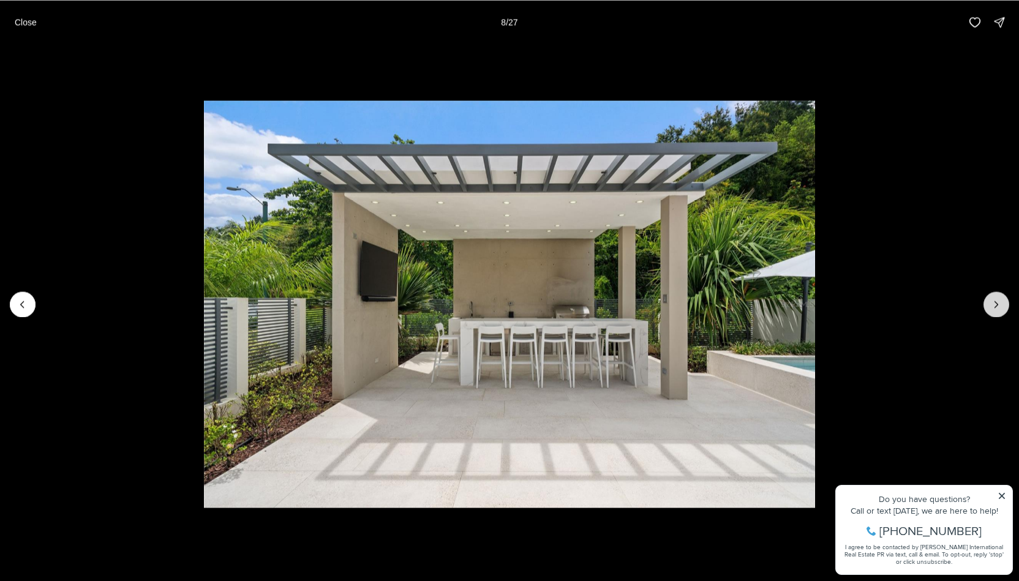
click at [1003, 298] on button "Next slide" at bounding box center [997, 305] width 26 height 26
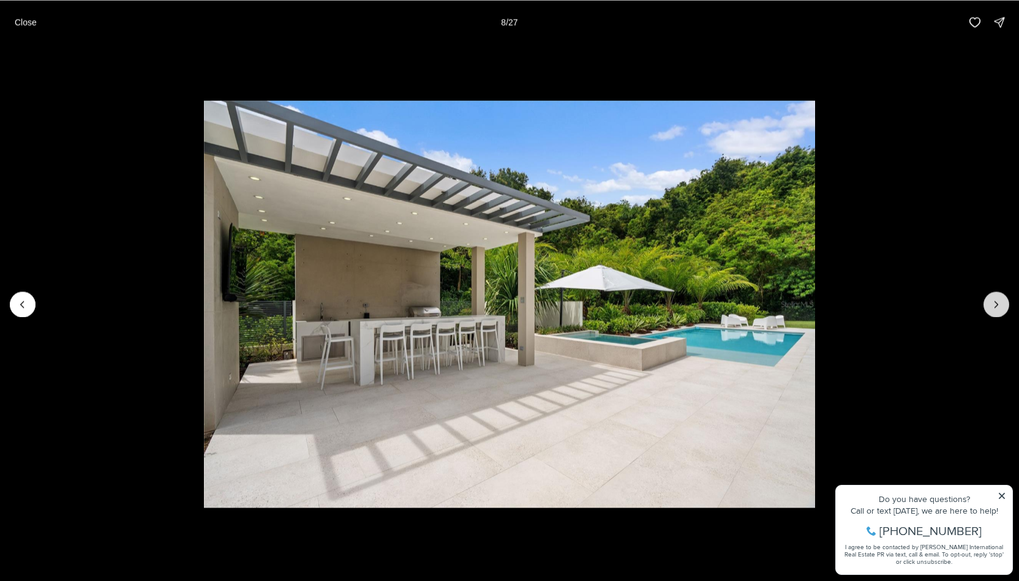
click at [1003, 298] on button "Next slide" at bounding box center [997, 305] width 26 height 26
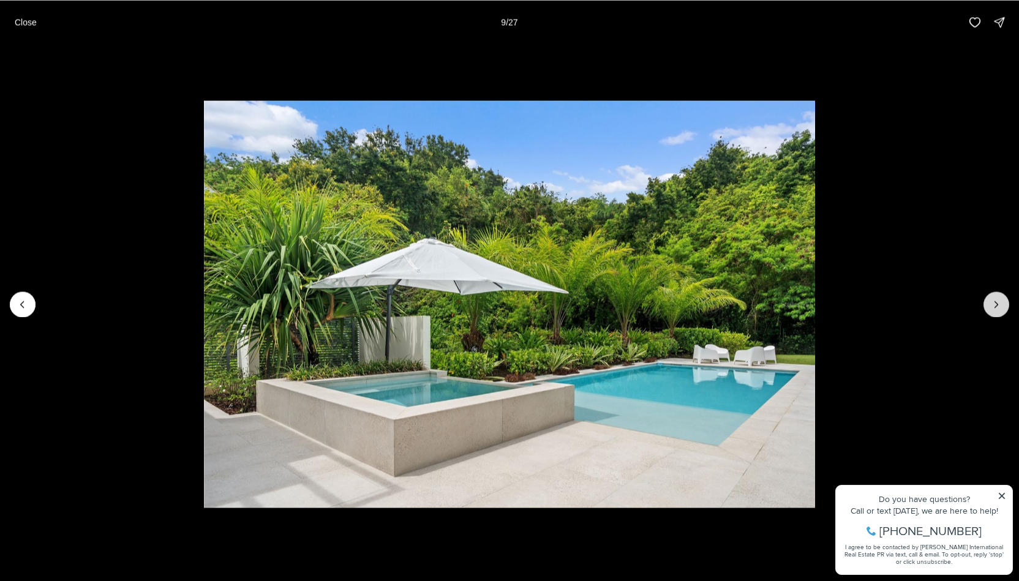
click at [1003, 298] on button "Next slide" at bounding box center [997, 305] width 26 height 26
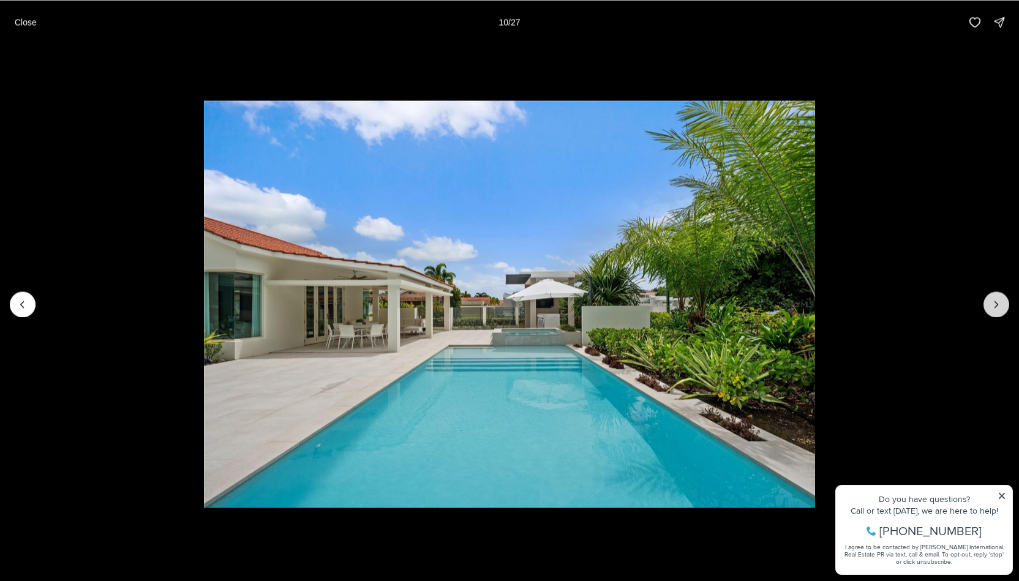
click at [1003, 298] on button "Next slide" at bounding box center [997, 305] width 26 height 26
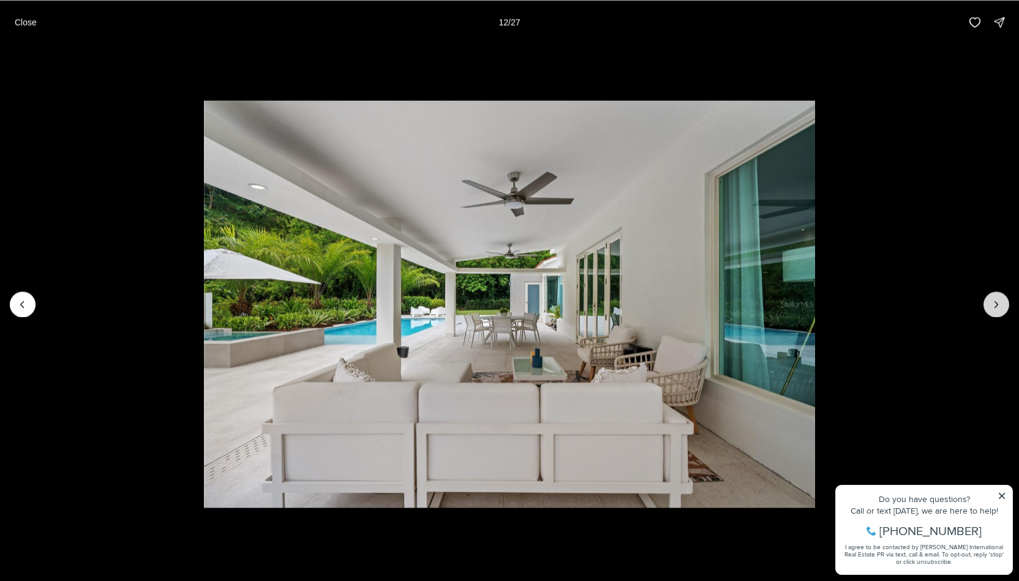
click at [1003, 298] on button "Next slide" at bounding box center [997, 305] width 26 height 26
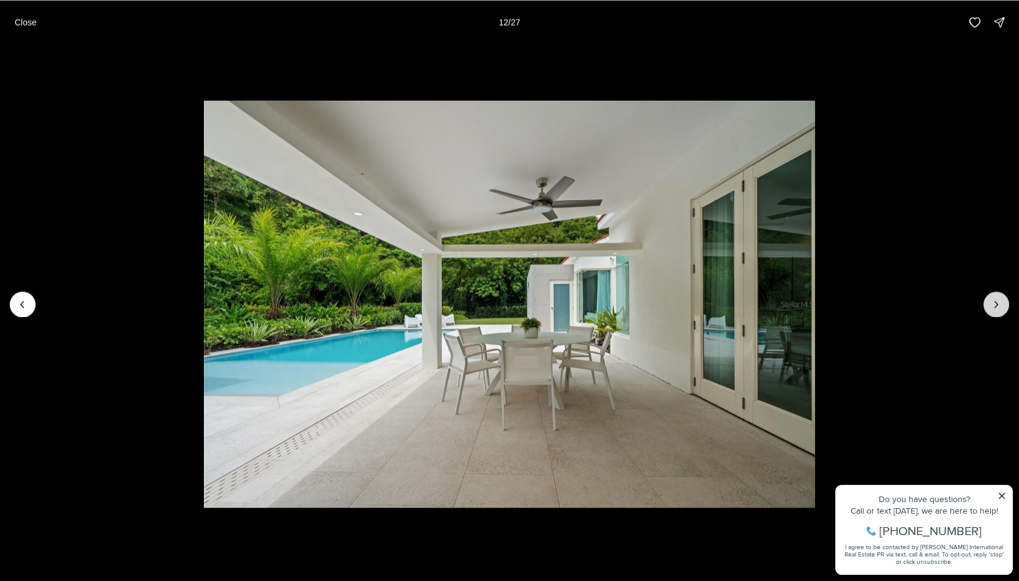
click at [1003, 298] on button "Next slide" at bounding box center [997, 305] width 26 height 26
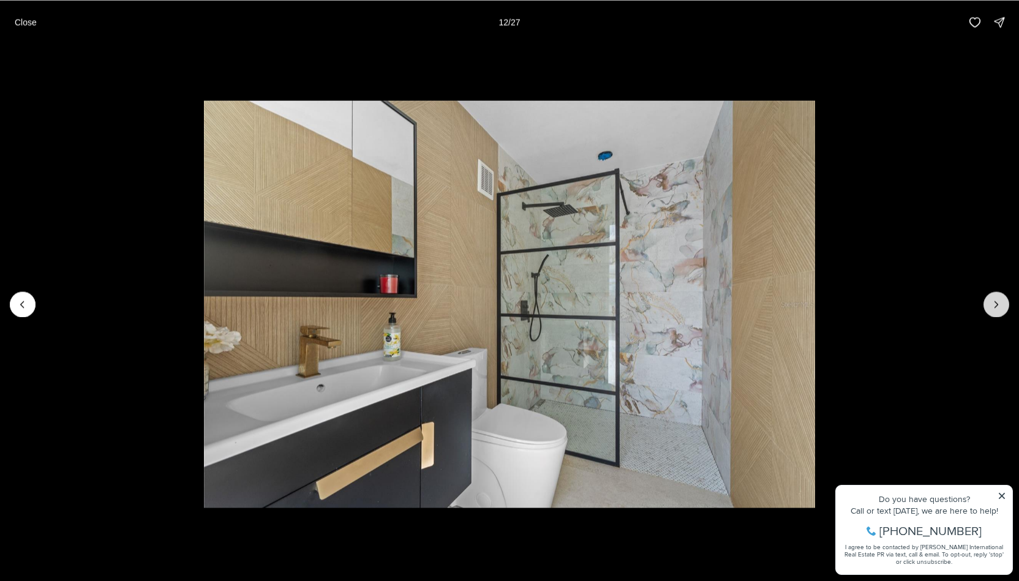
click at [1003, 298] on button "Next slide" at bounding box center [997, 305] width 26 height 26
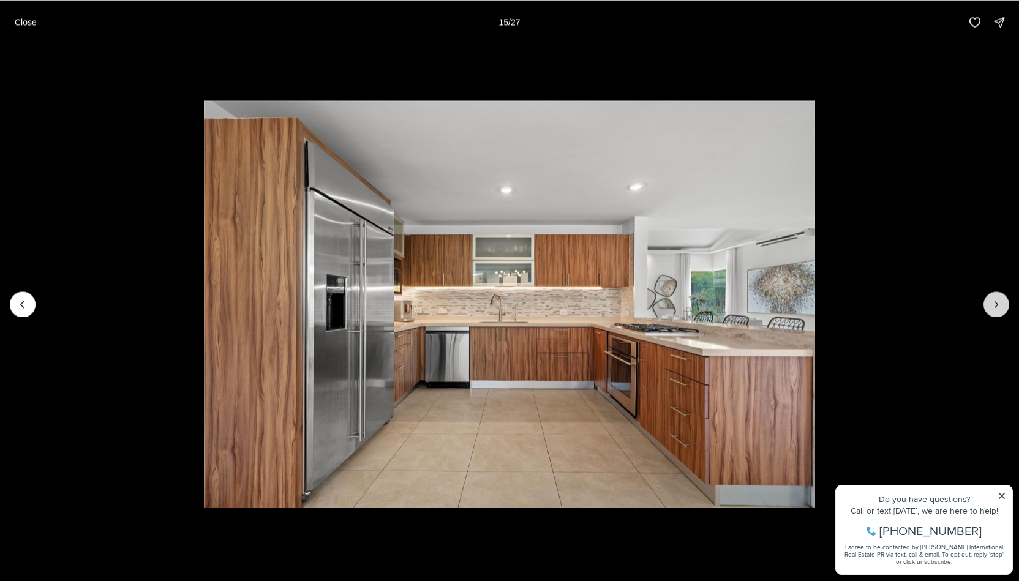
click at [1003, 298] on button "Next slide" at bounding box center [997, 305] width 26 height 26
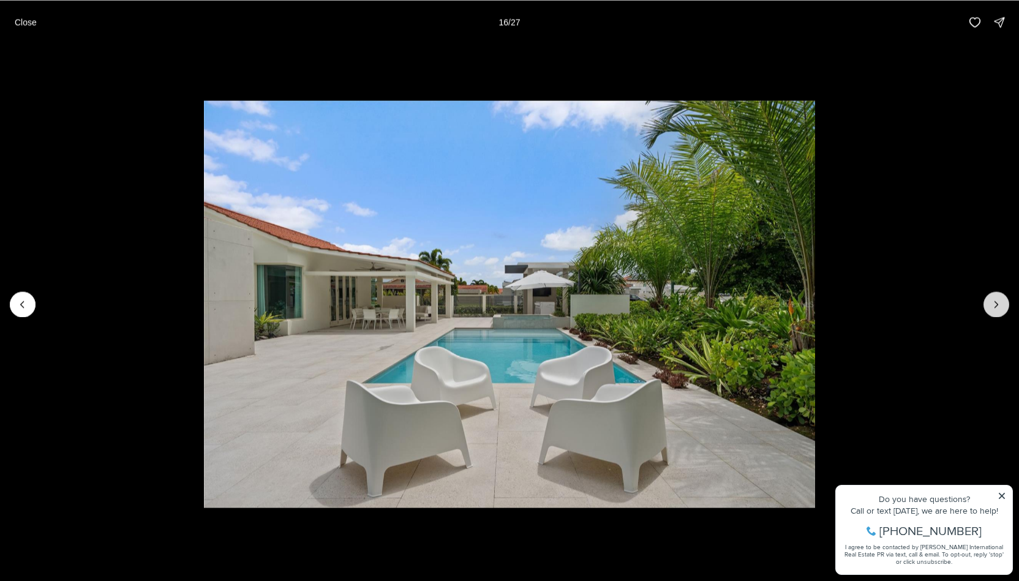
click at [1003, 298] on button "Next slide" at bounding box center [997, 305] width 26 height 26
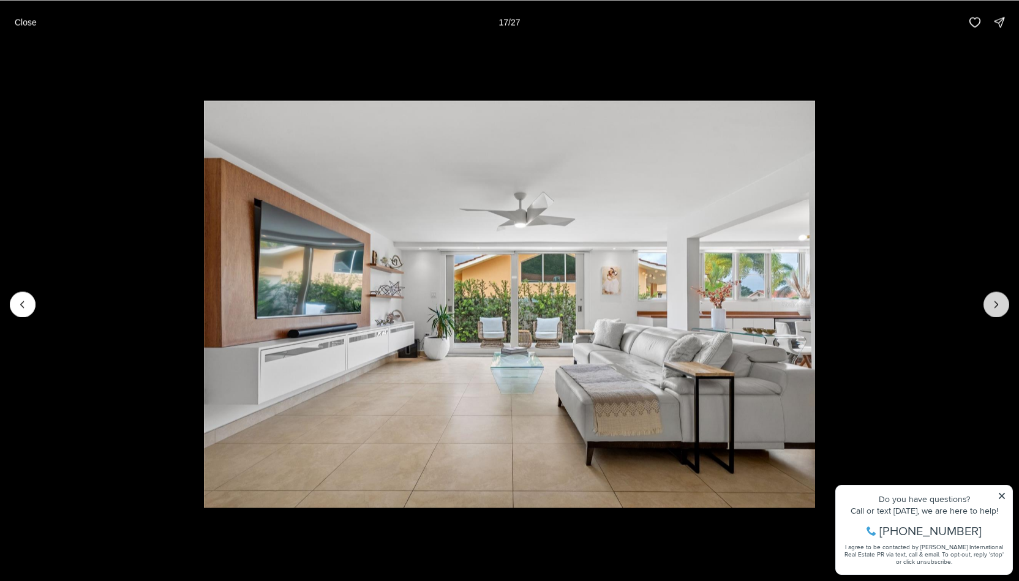
click at [1003, 298] on button "Next slide" at bounding box center [997, 305] width 26 height 26
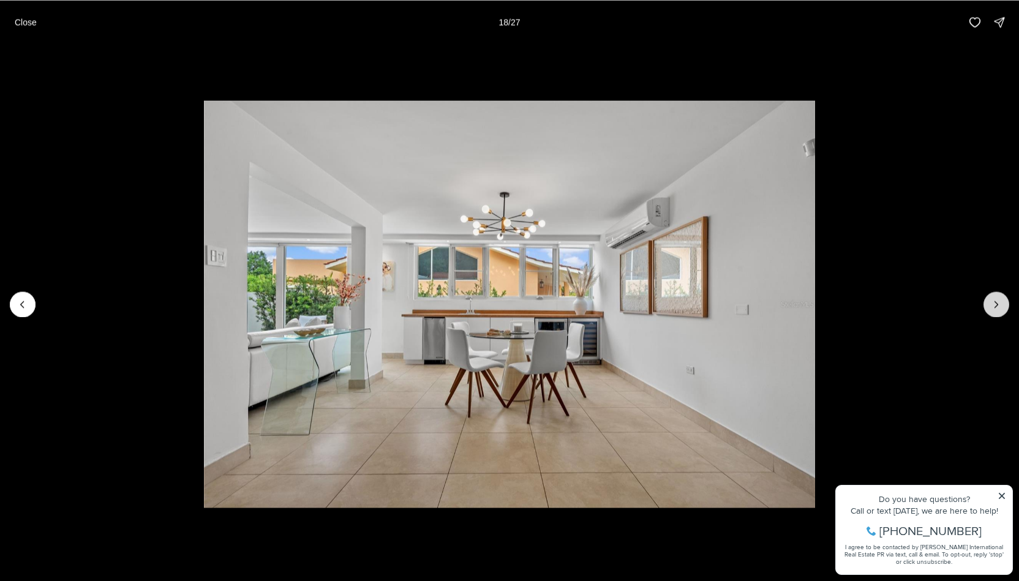
click at [1003, 298] on button "Next slide" at bounding box center [997, 305] width 26 height 26
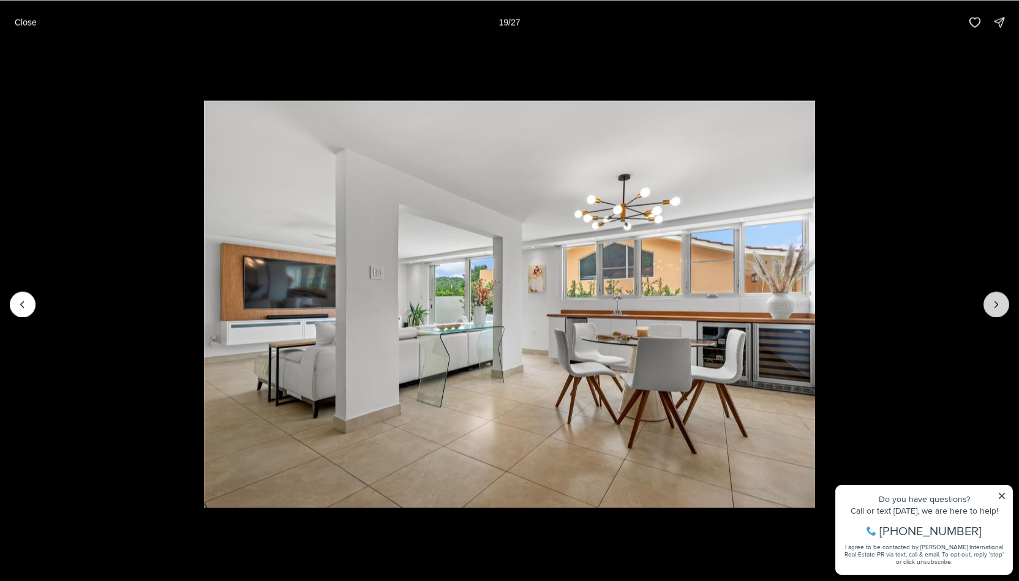
click at [1003, 298] on button "Next slide" at bounding box center [997, 305] width 26 height 26
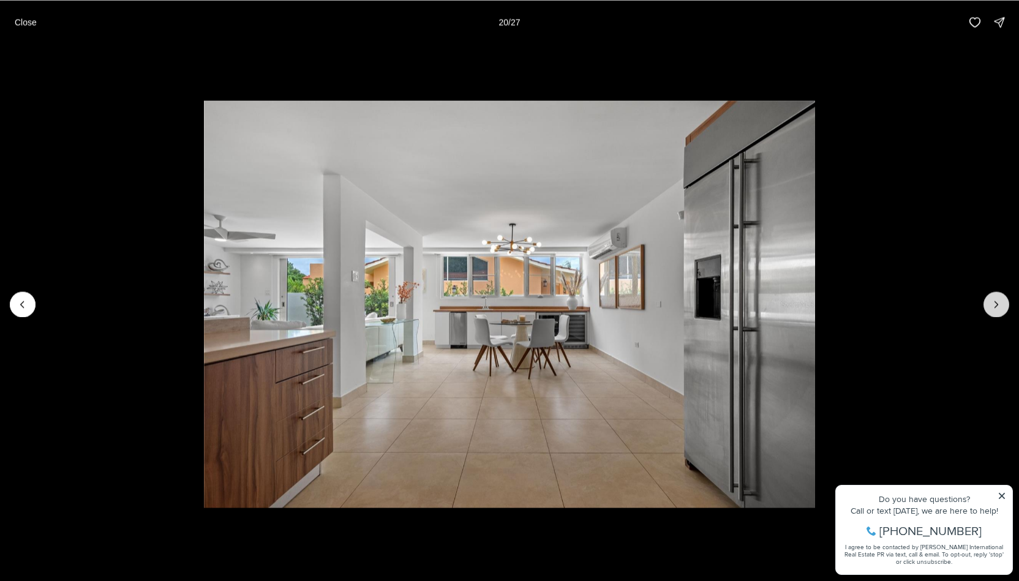
click at [1003, 298] on button "Next slide" at bounding box center [997, 305] width 26 height 26
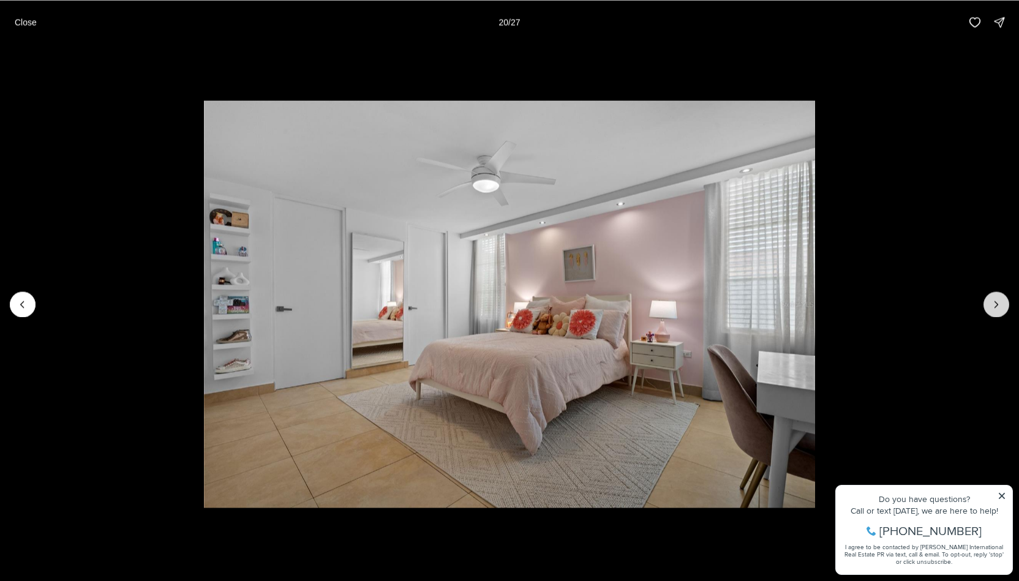
click at [1003, 298] on button "Next slide" at bounding box center [997, 305] width 26 height 26
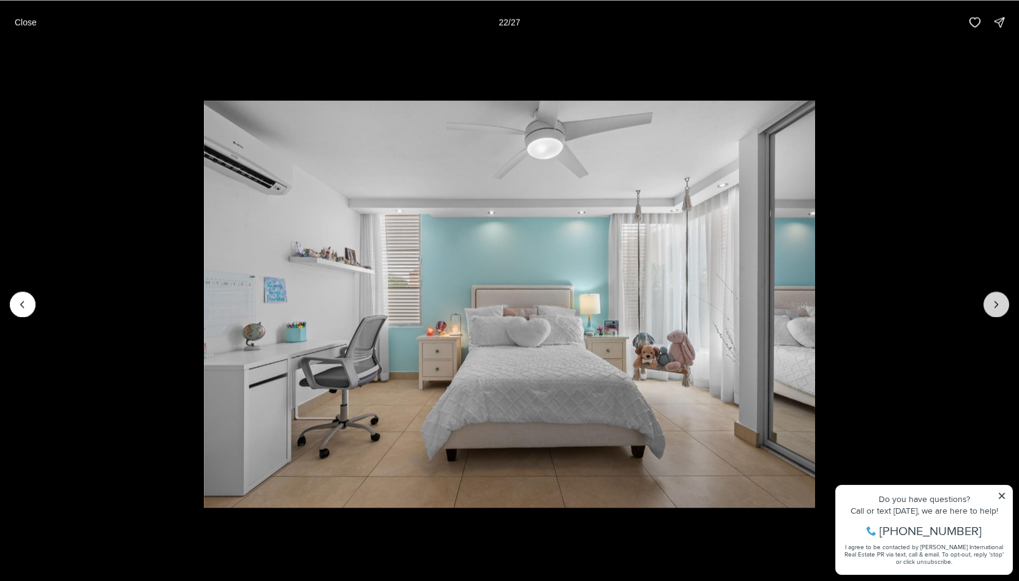
click at [1003, 298] on button "Next slide" at bounding box center [997, 305] width 26 height 26
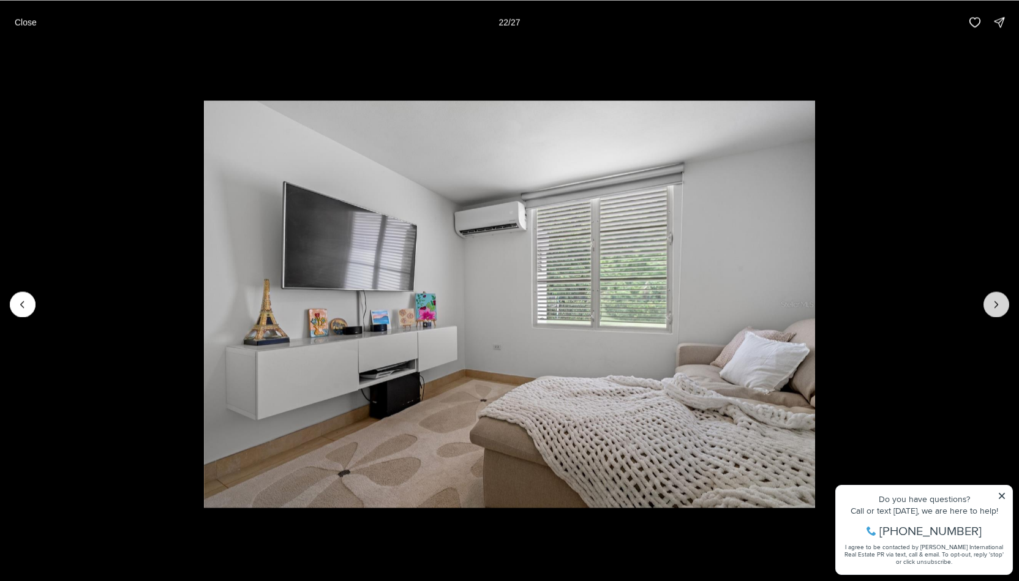
click at [1003, 298] on button "Next slide" at bounding box center [997, 305] width 26 height 26
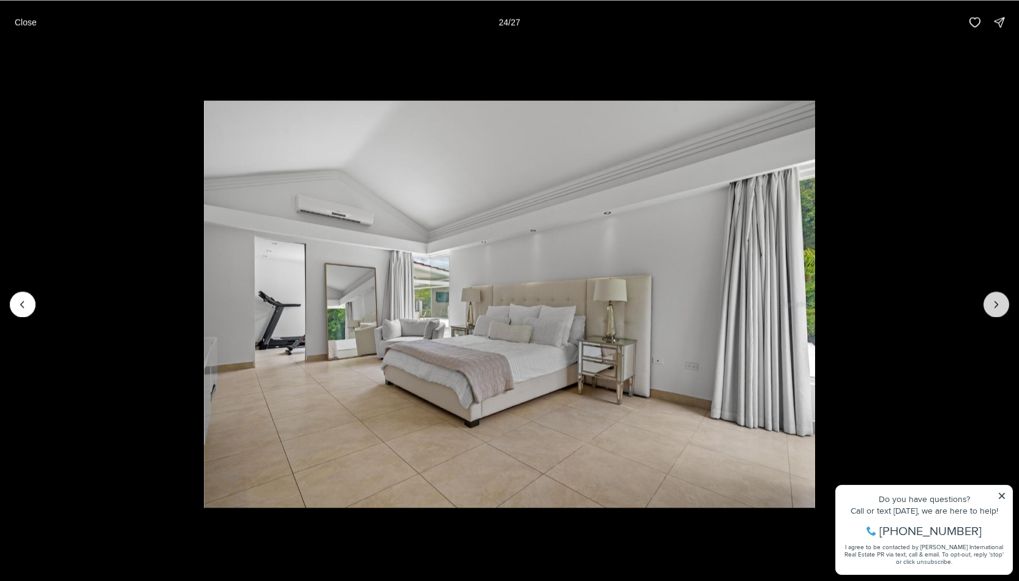
click at [1003, 298] on button "Next slide" at bounding box center [997, 305] width 26 height 26
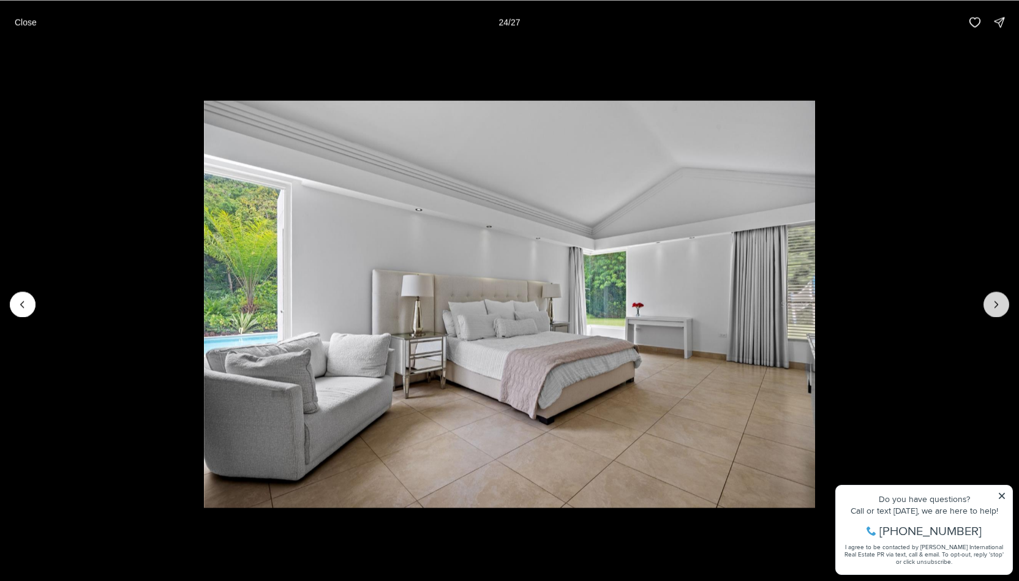
click at [1003, 298] on button "Next slide" at bounding box center [997, 305] width 26 height 26
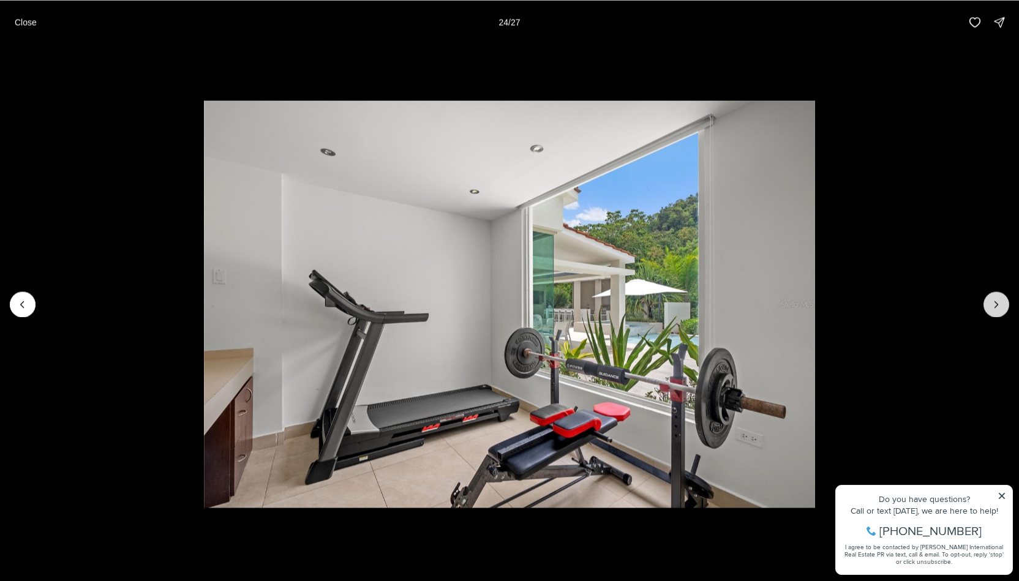
click at [1003, 298] on button "Next slide" at bounding box center [997, 305] width 26 height 26
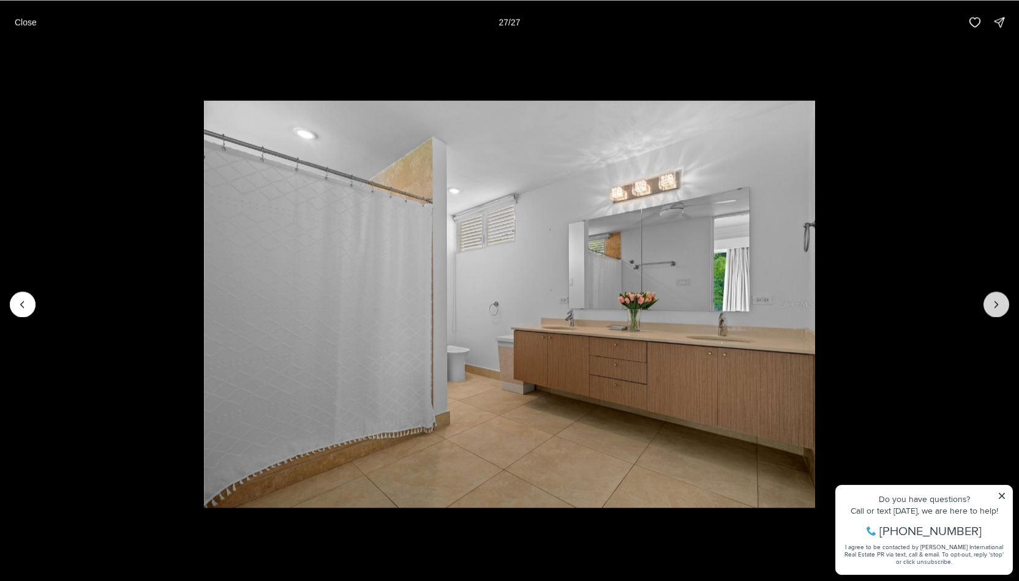
click at [1003, 298] on div at bounding box center [997, 305] width 26 height 26
click at [34, 21] on p "Close" at bounding box center [26, 22] width 22 height 10
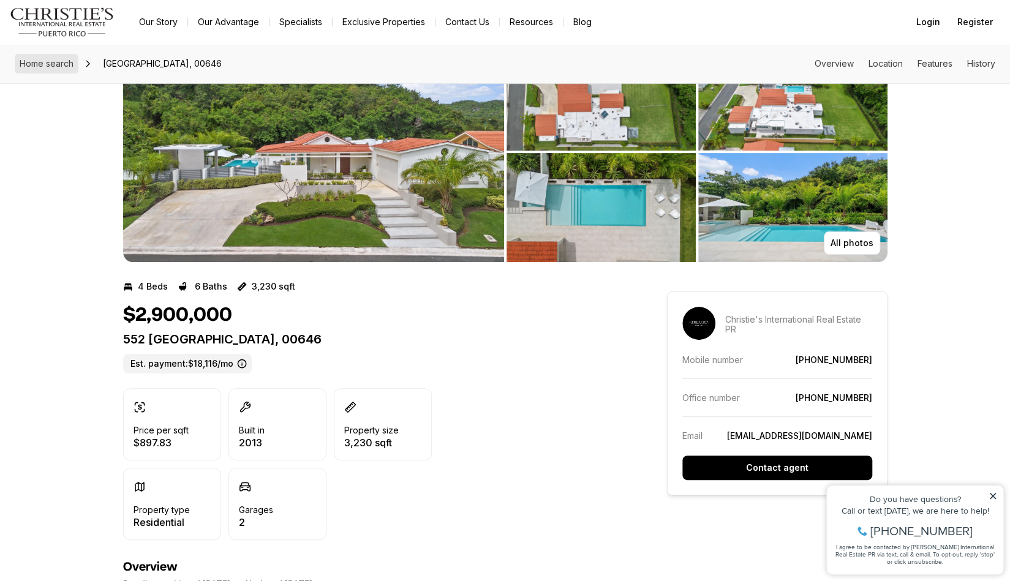
click at [51, 59] on span "Home search" at bounding box center [47, 63] width 54 height 10
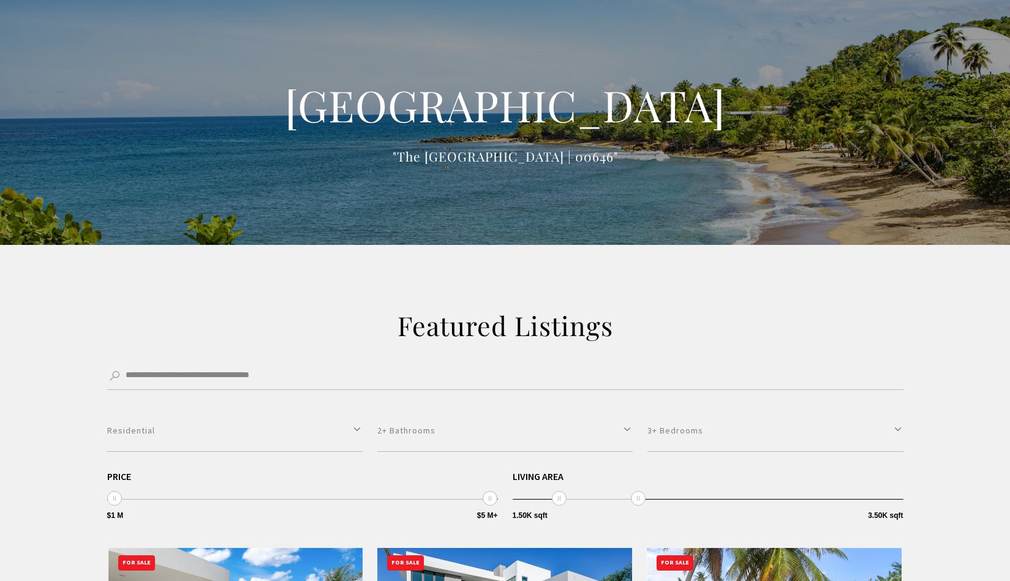
select select "**********"
select select "*"
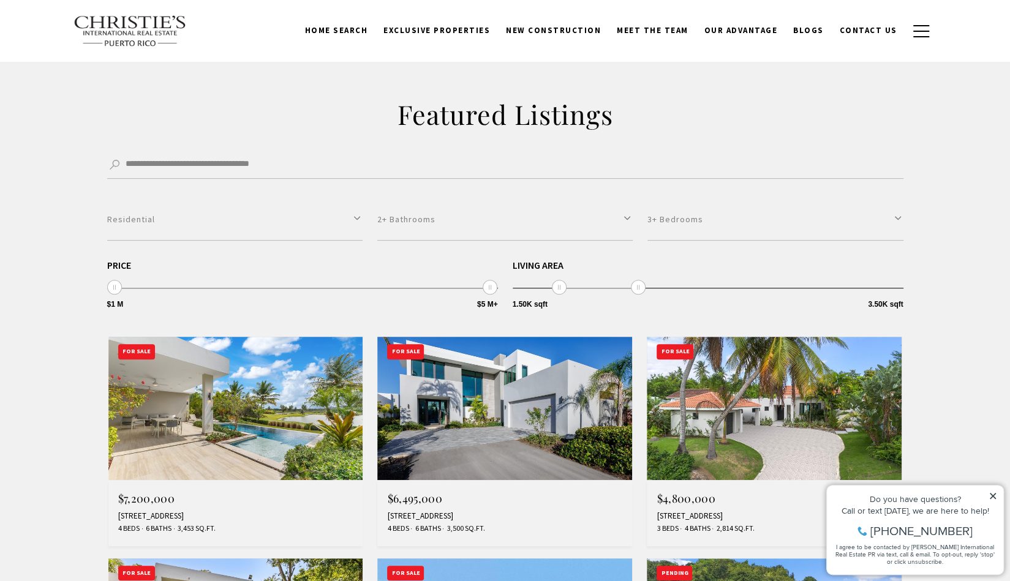
scroll to position [184, 0]
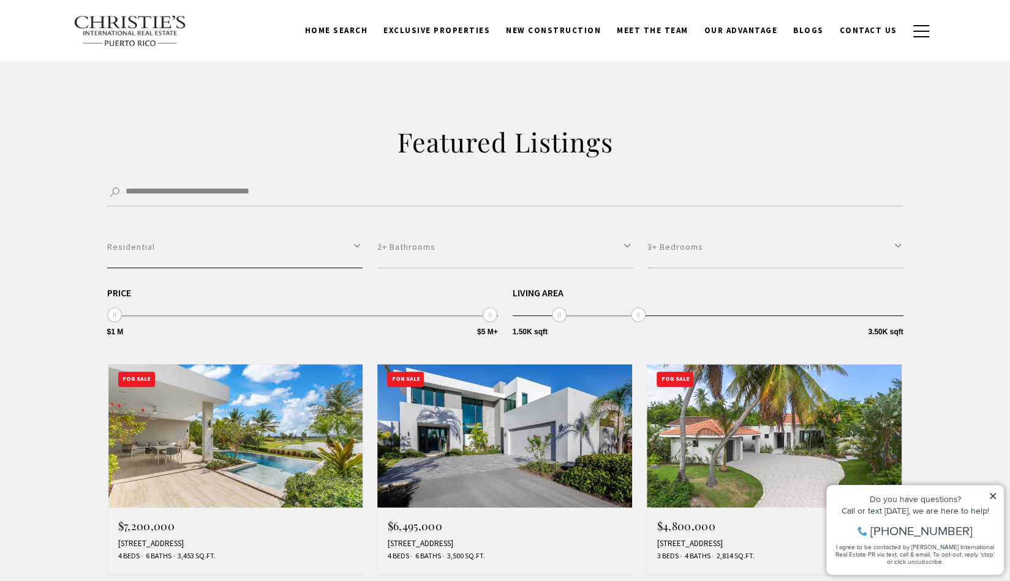
click at [117, 239] on button "Residential" at bounding box center [234, 247] width 255 height 42
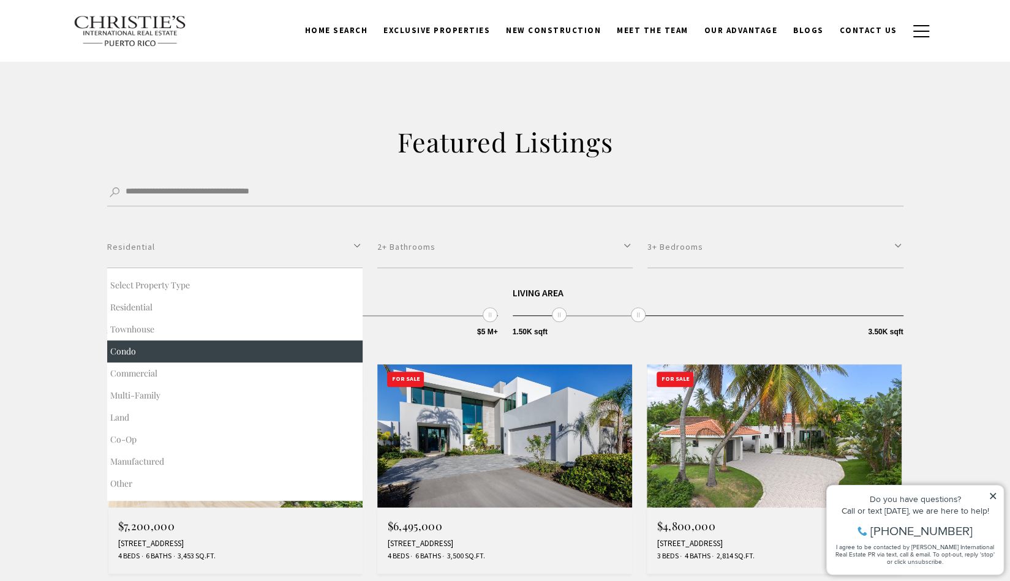
click at [132, 347] on button "Condo" at bounding box center [234, 352] width 255 height 22
select select "**********"
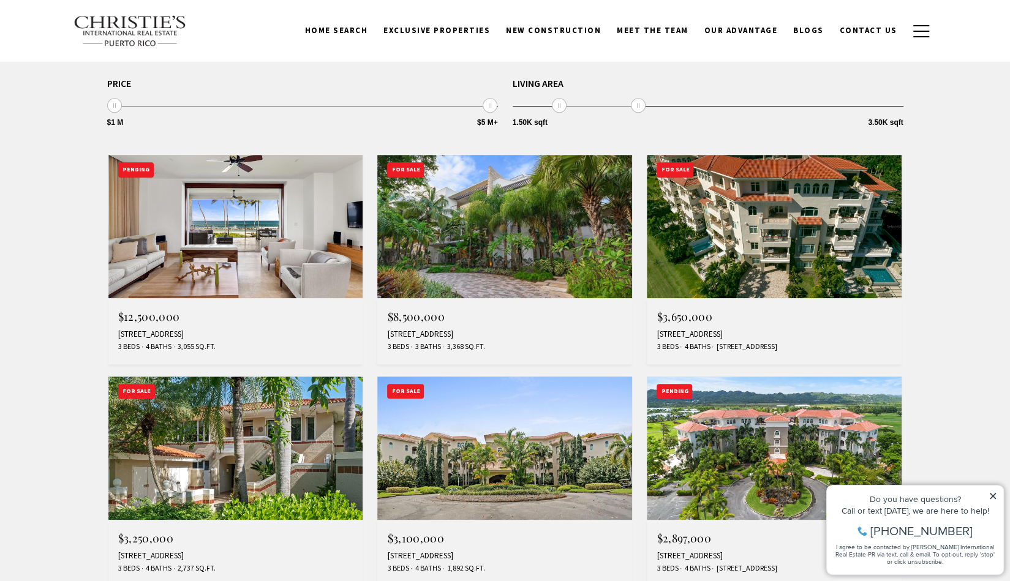
scroll to position [245, 0]
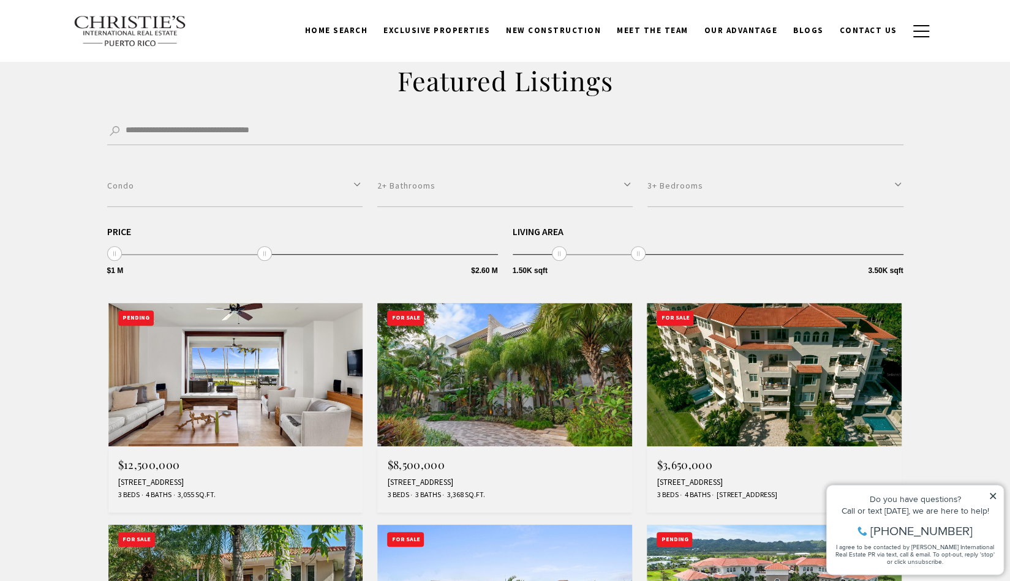
type input "**********"
drag, startPoint x: 494, startPoint y: 252, endPoint x: 258, endPoint y: 238, distance: 236.2
click at [258, 238] on span "$1 M $5 M+ $1 M $2.50 M $1 M — $2.50 M" at bounding box center [302, 241] width 391 height 28
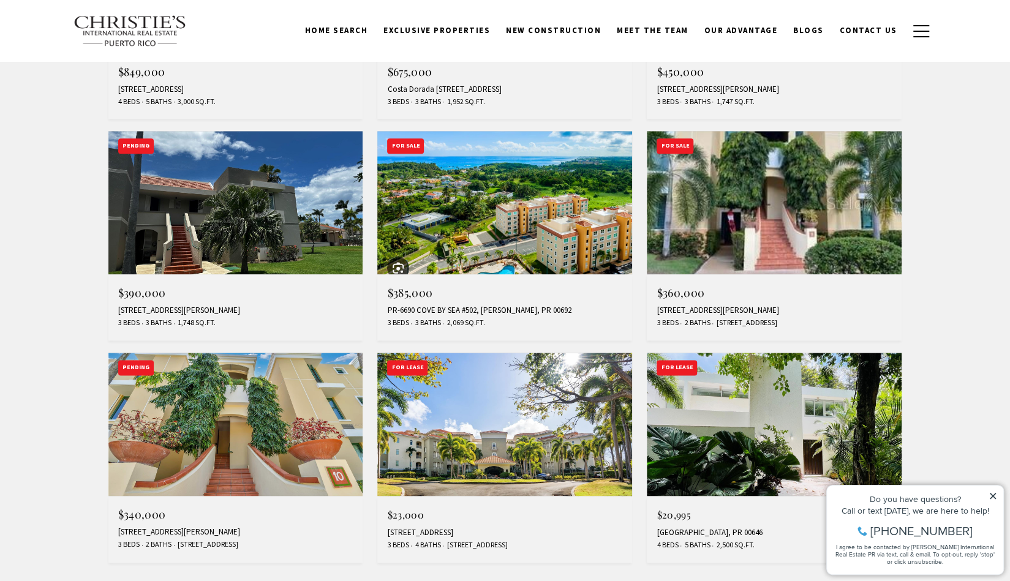
scroll to position [857, 0]
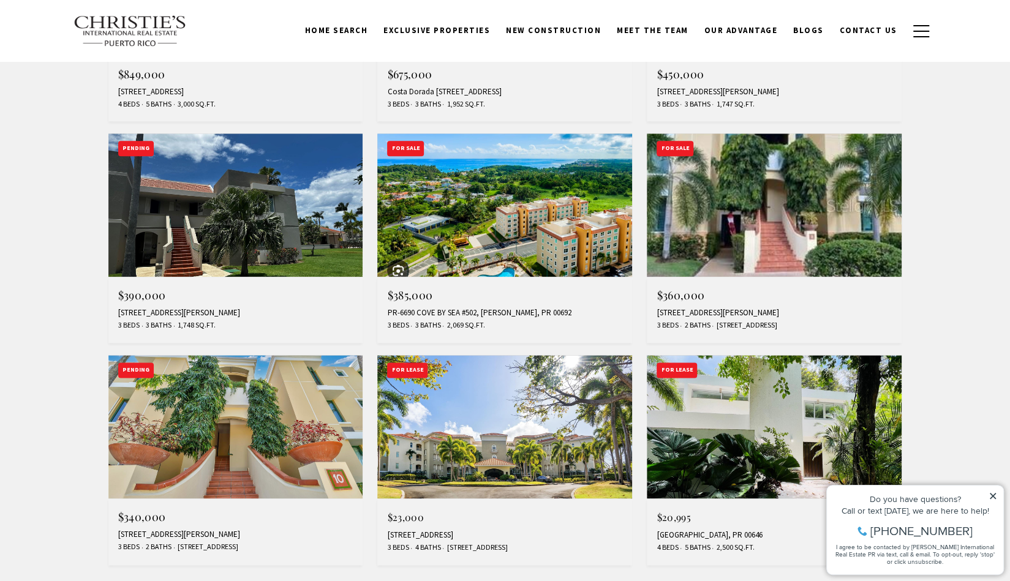
click at [832, 197] on img at bounding box center [774, 205] width 255 height 143
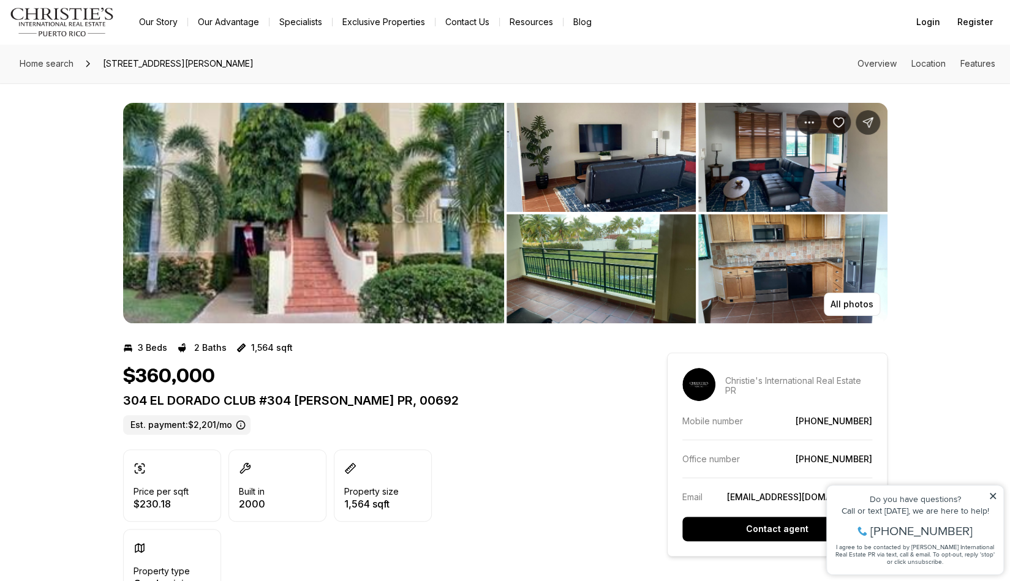
click at [429, 256] on img "View image gallery" at bounding box center [313, 213] width 381 height 220
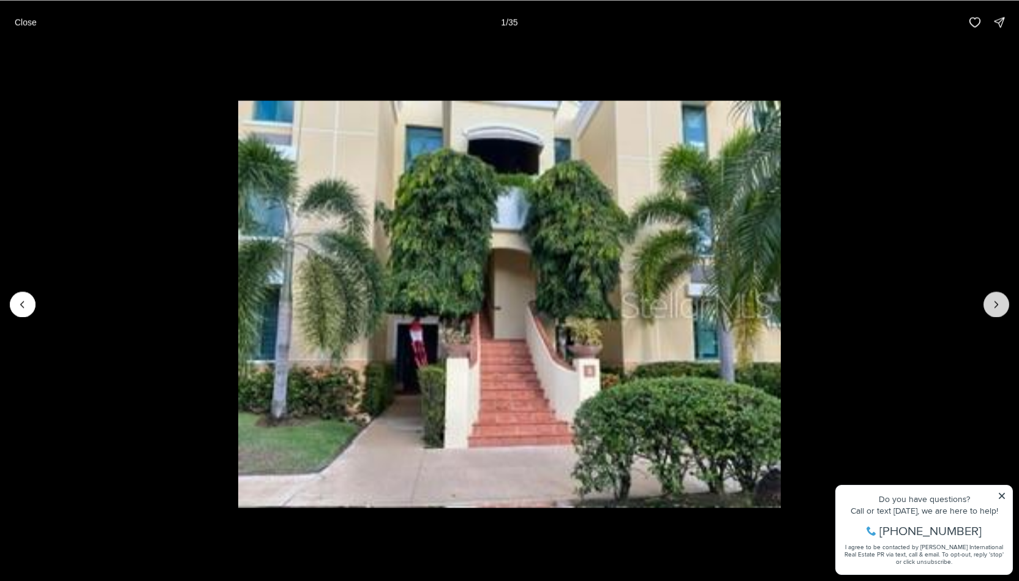
click at [996, 306] on icon "Next slide" at bounding box center [996, 304] width 3 height 6
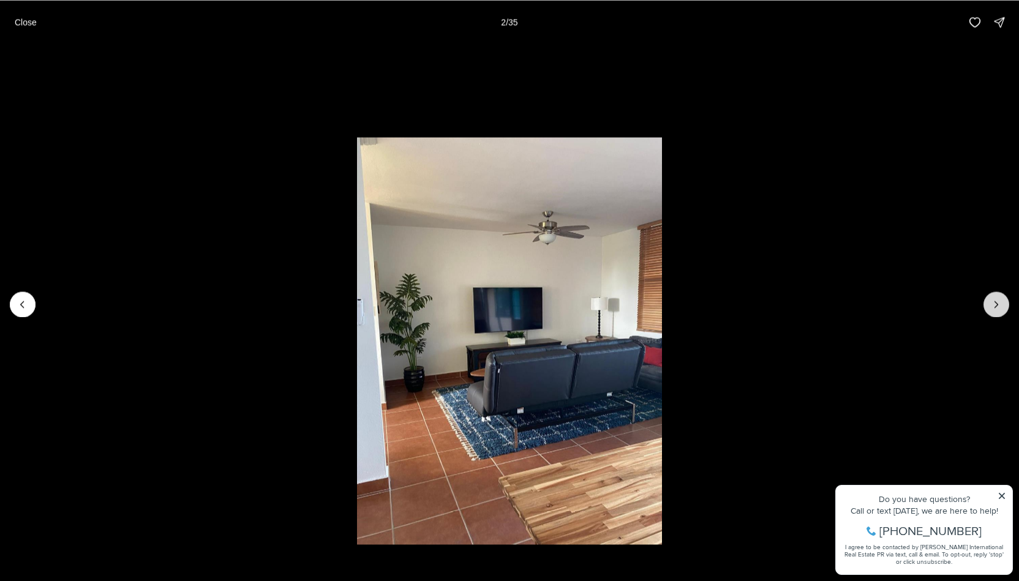
click at [996, 306] on icon "Next slide" at bounding box center [996, 304] width 3 height 6
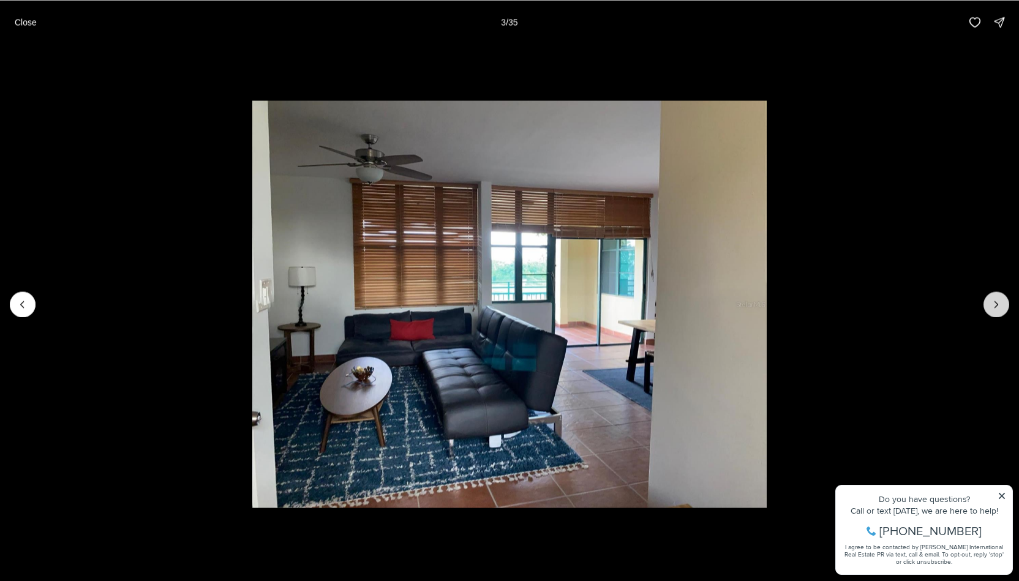
click at [996, 306] on icon "Next slide" at bounding box center [996, 304] width 3 height 6
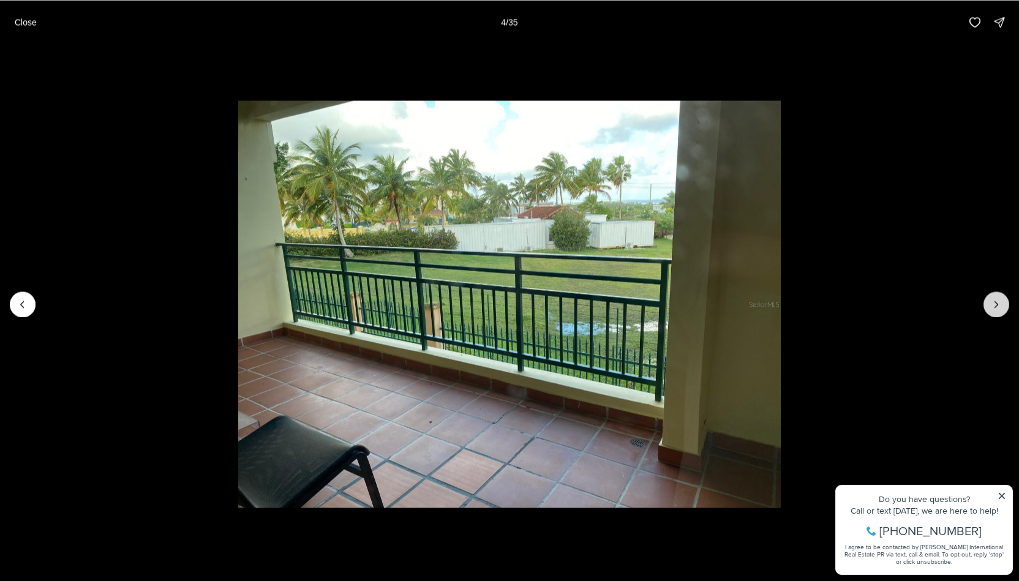
click at [996, 306] on icon "Next slide" at bounding box center [996, 304] width 3 height 6
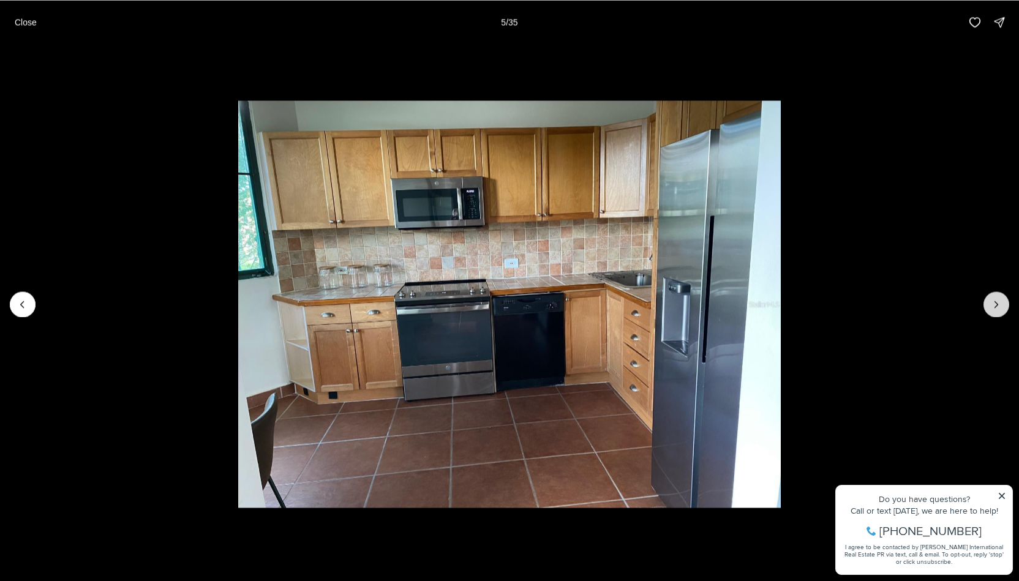
click at [996, 306] on icon "Next slide" at bounding box center [996, 304] width 3 height 6
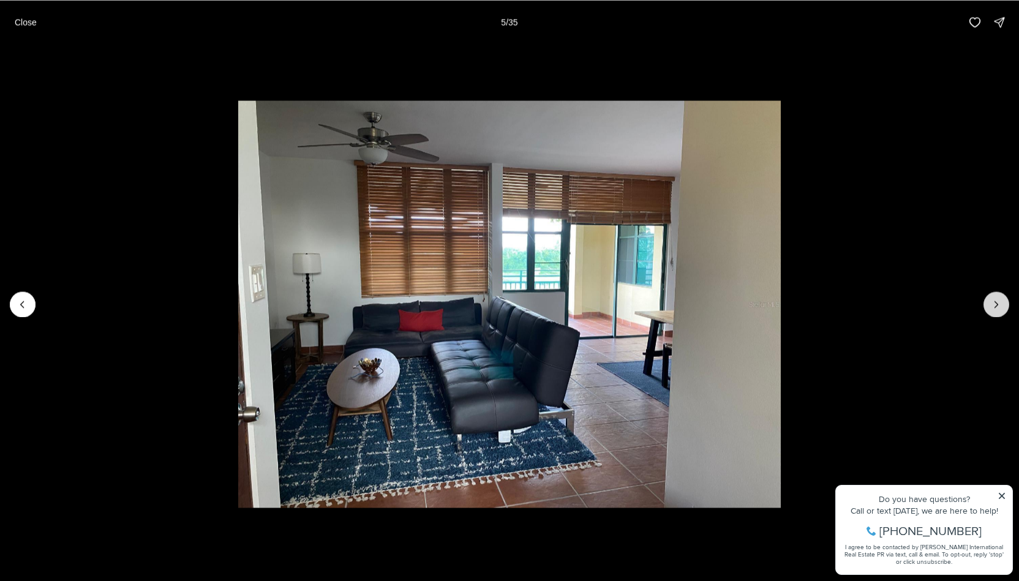
click at [996, 306] on icon "Next slide" at bounding box center [996, 304] width 3 height 6
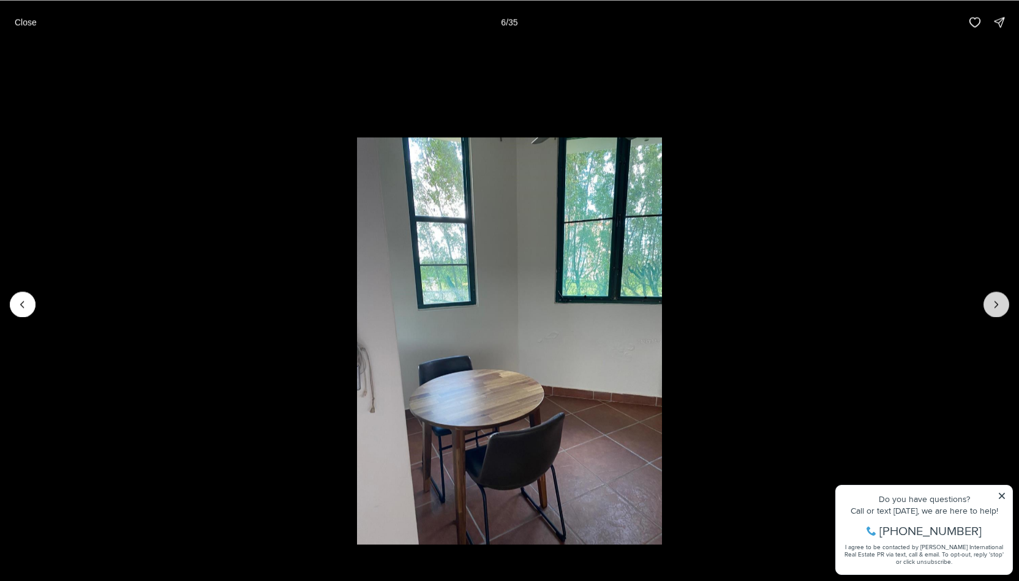
click at [996, 306] on icon "Next slide" at bounding box center [996, 304] width 3 height 6
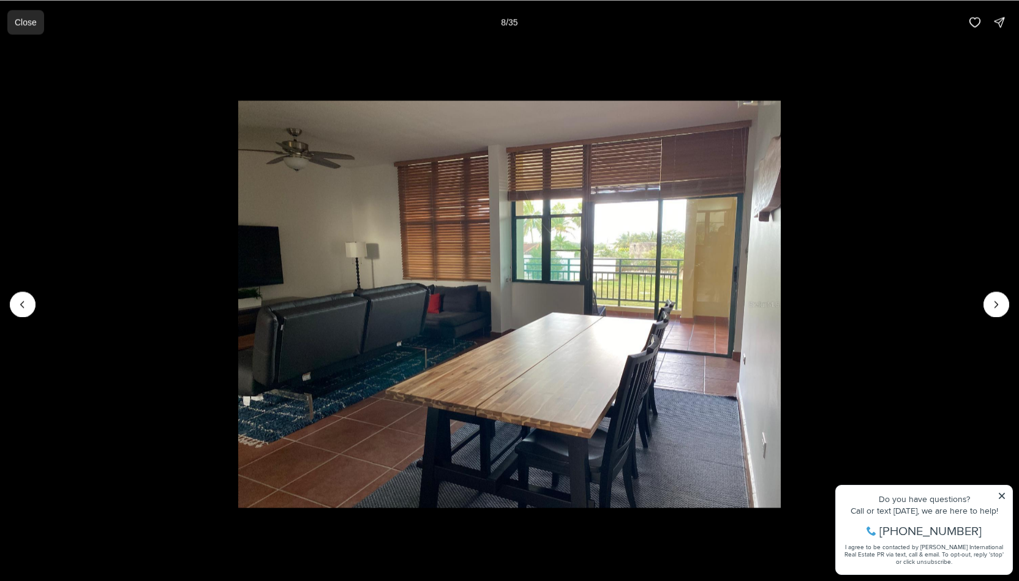
click at [37, 18] on p "Close" at bounding box center [26, 22] width 22 height 10
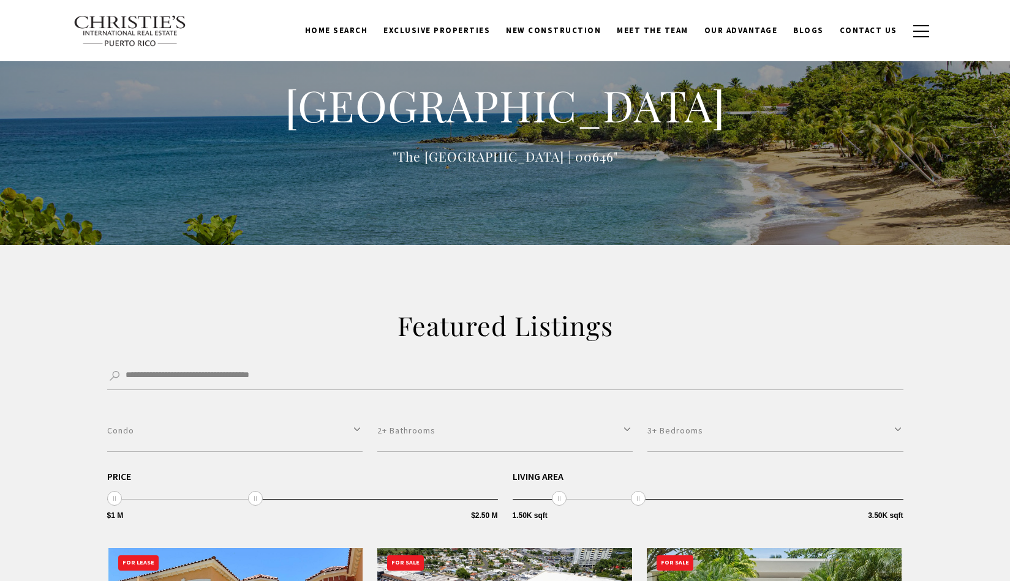
select select "**********"
select select "*"
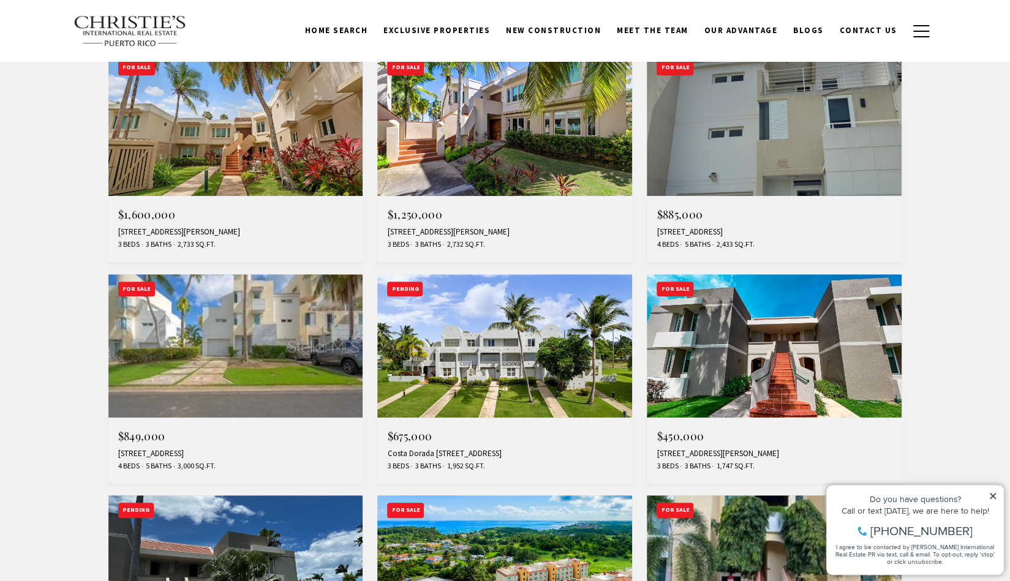
scroll to position [490, 0]
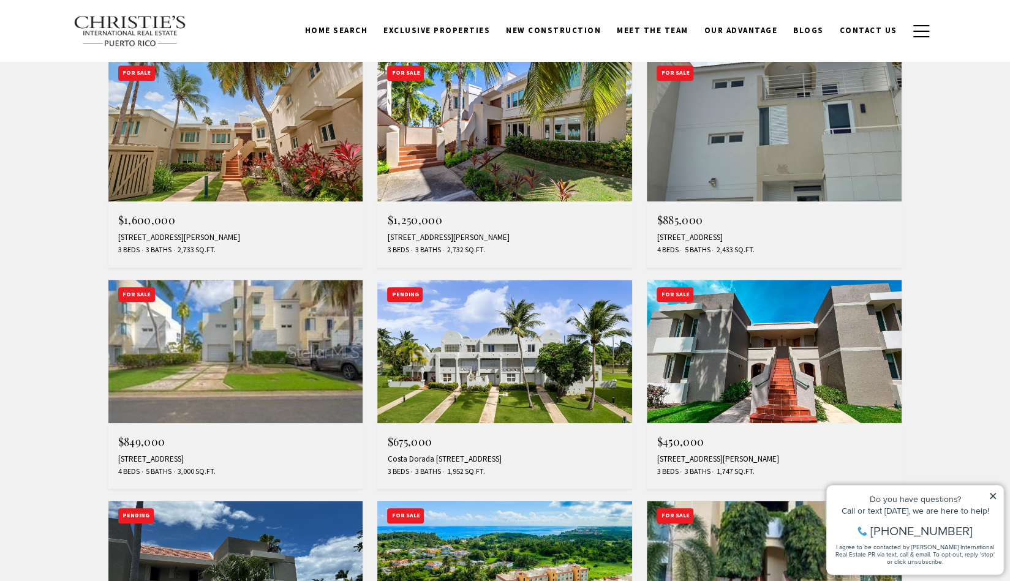
click at [467, 132] on img at bounding box center [504, 129] width 255 height 143
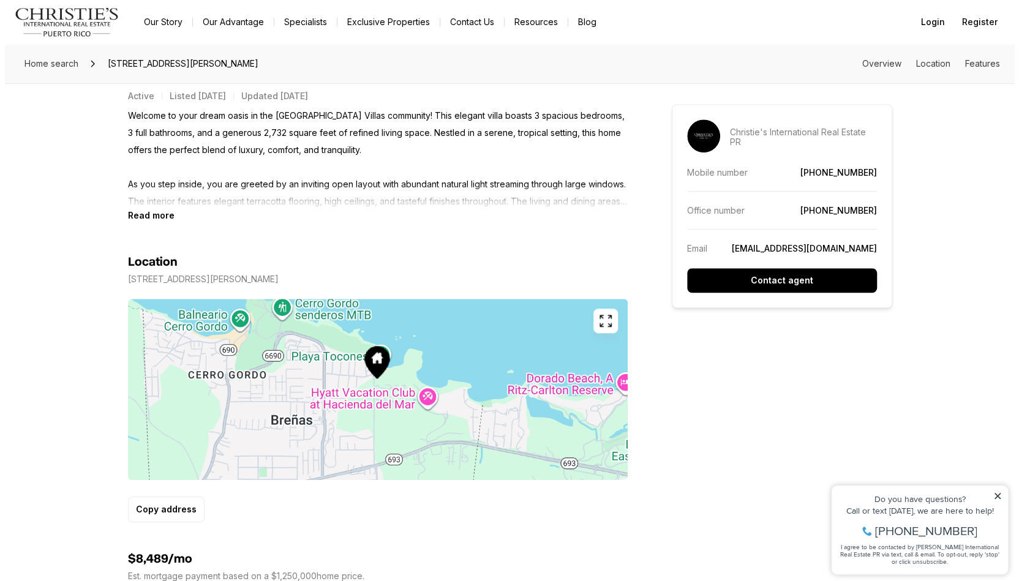
scroll to position [551, 0]
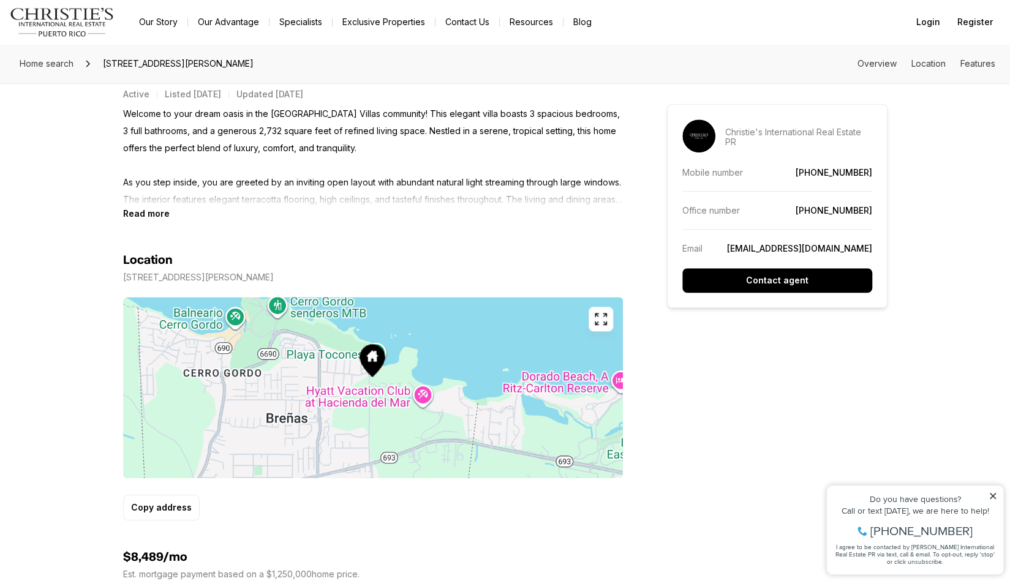
click at [600, 314] on icon "button" at bounding box center [600, 319] width 15 height 15
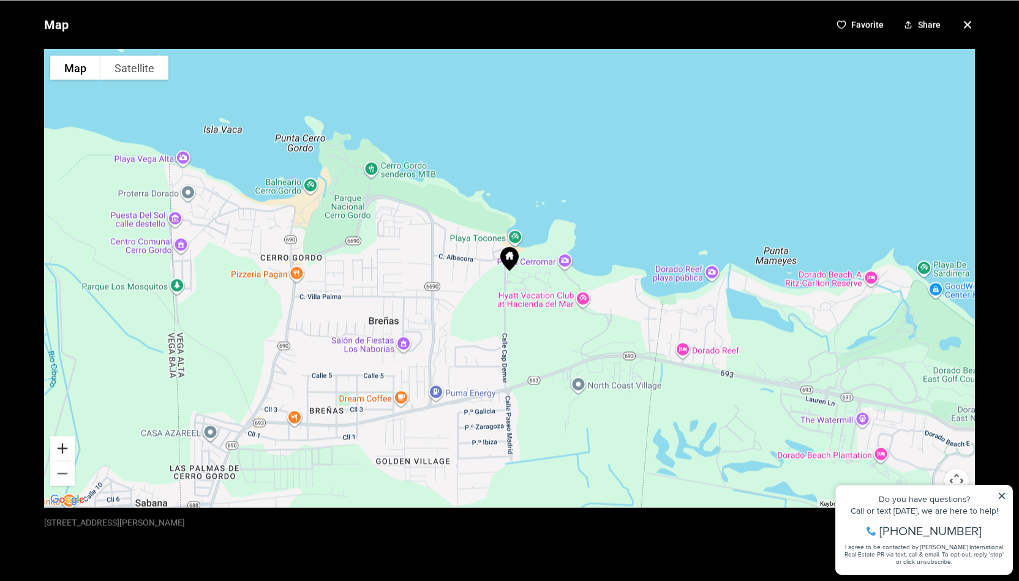
click at [67, 446] on button "Zoom in" at bounding box center [62, 448] width 24 height 24
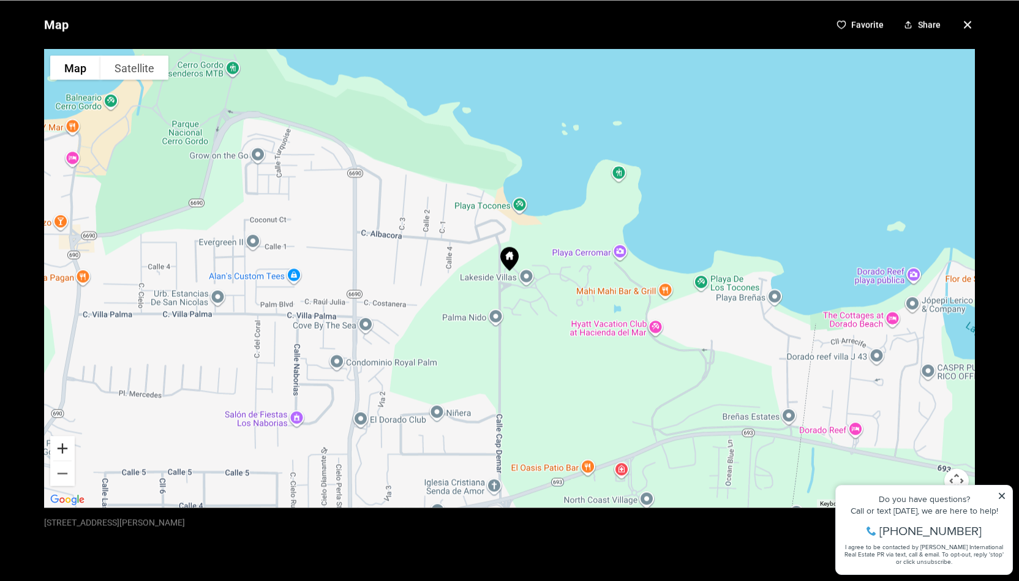
click at [67, 446] on button "Zoom in" at bounding box center [62, 448] width 24 height 24
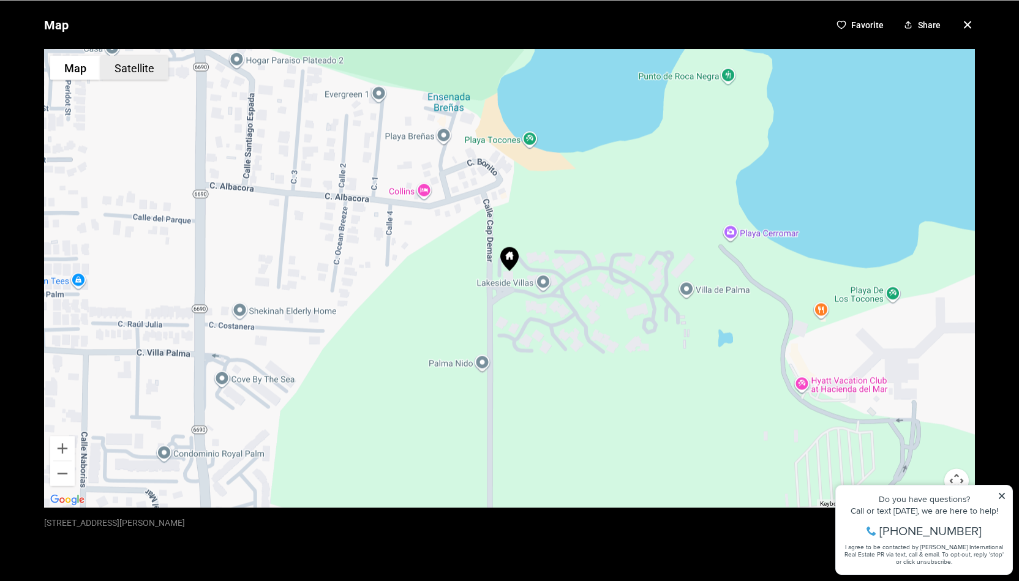
click at [121, 64] on button "Satellite" at bounding box center [134, 67] width 68 height 24
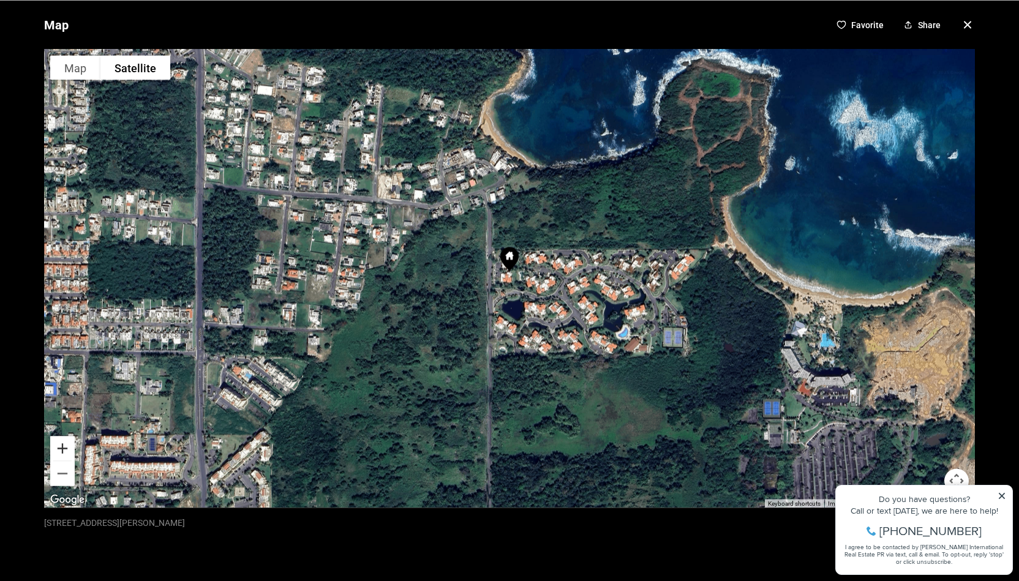
click at [60, 449] on button "Zoom in" at bounding box center [62, 448] width 24 height 24
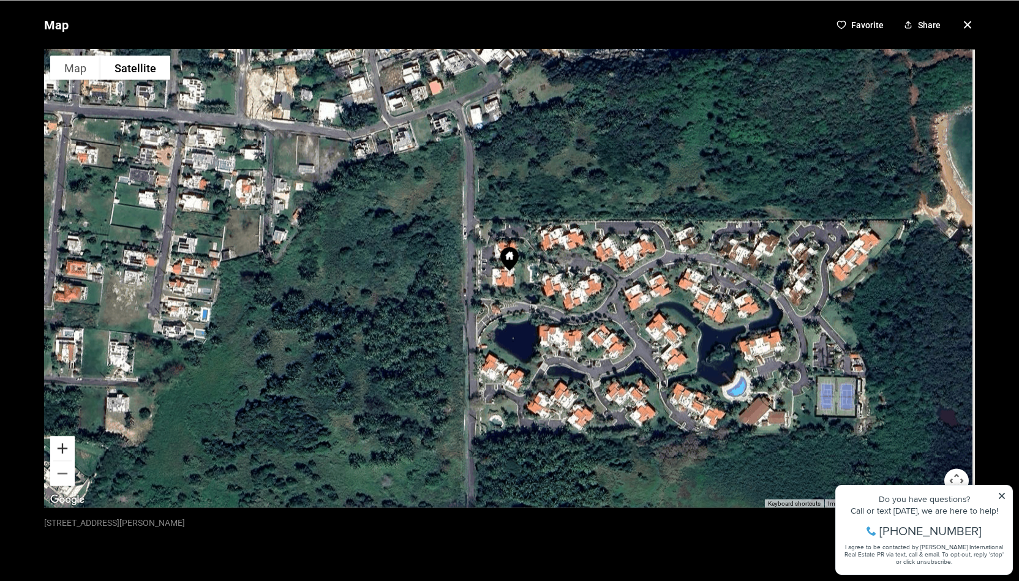
click at [60, 449] on button "Zoom in" at bounding box center [62, 448] width 24 height 24
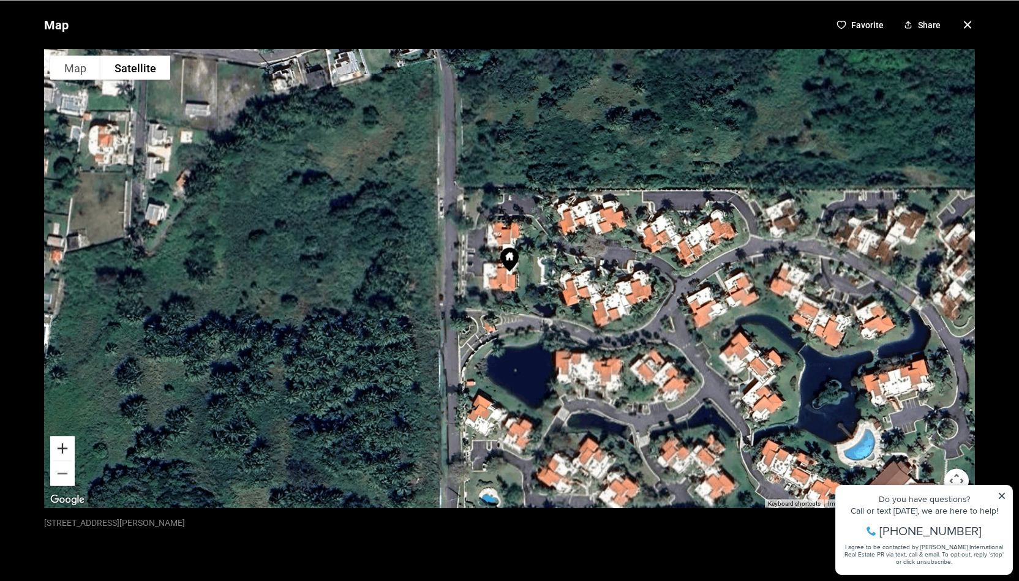
click at [60, 449] on button "Zoom in" at bounding box center [62, 448] width 24 height 24
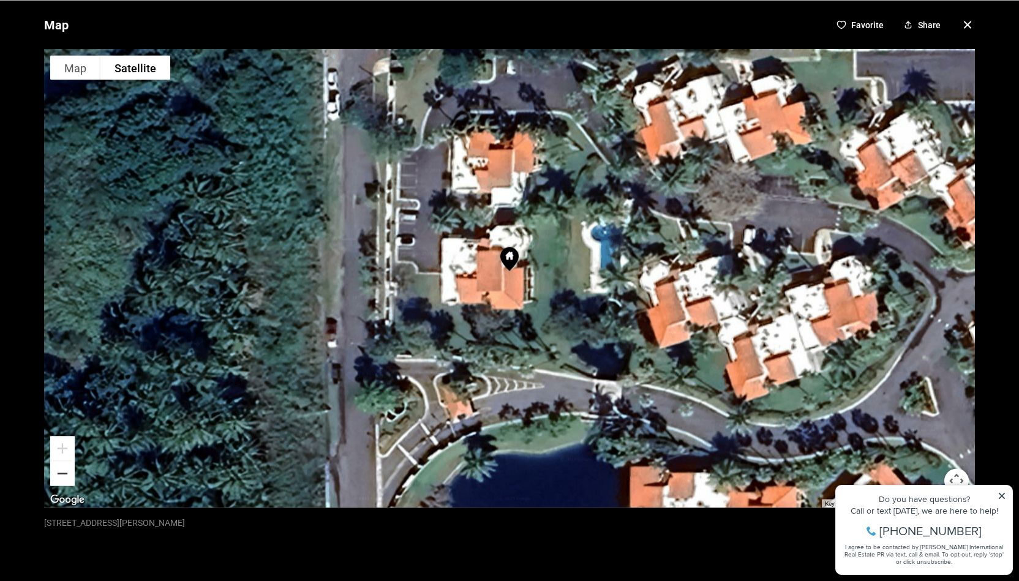
click at [59, 473] on button "Zoom out" at bounding box center [62, 473] width 24 height 24
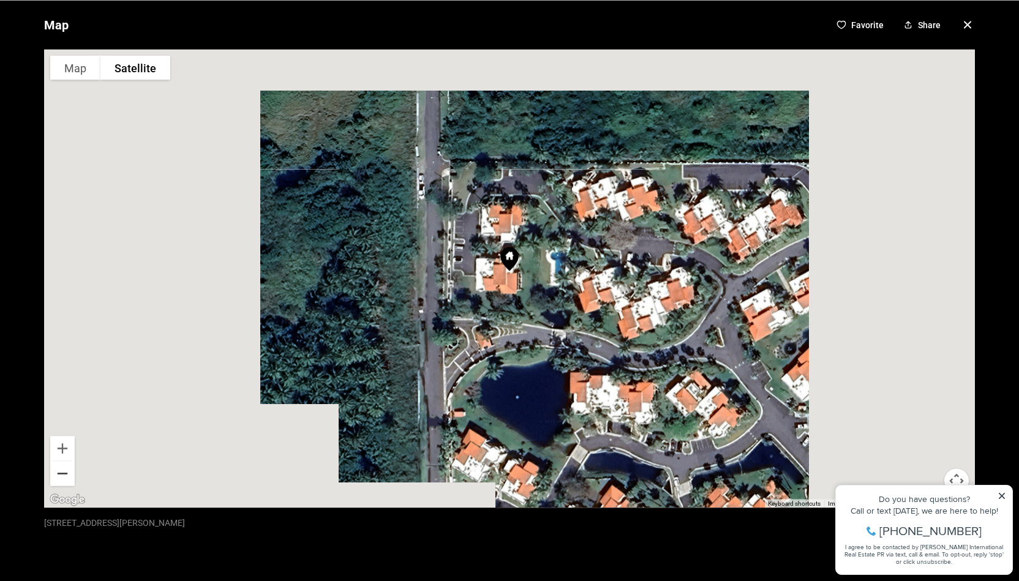
click at [59, 473] on button "Zoom out" at bounding box center [62, 473] width 24 height 24
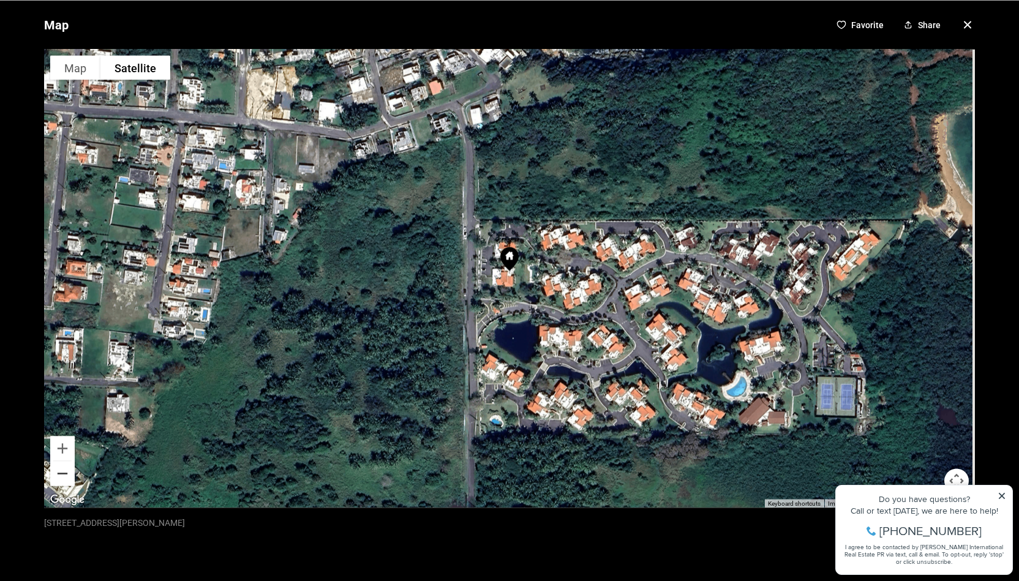
click at [59, 473] on button "Zoom out" at bounding box center [62, 473] width 24 height 24
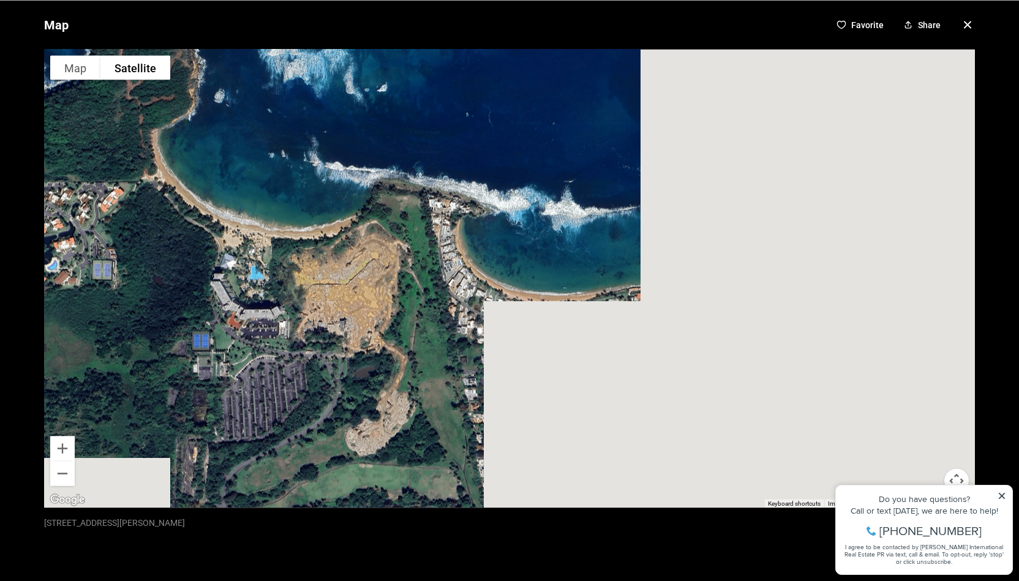
drag, startPoint x: 718, startPoint y: 484, endPoint x: 146, endPoint y: 416, distance: 576.1
click at [146, 416] on div at bounding box center [509, 278] width 931 height 459
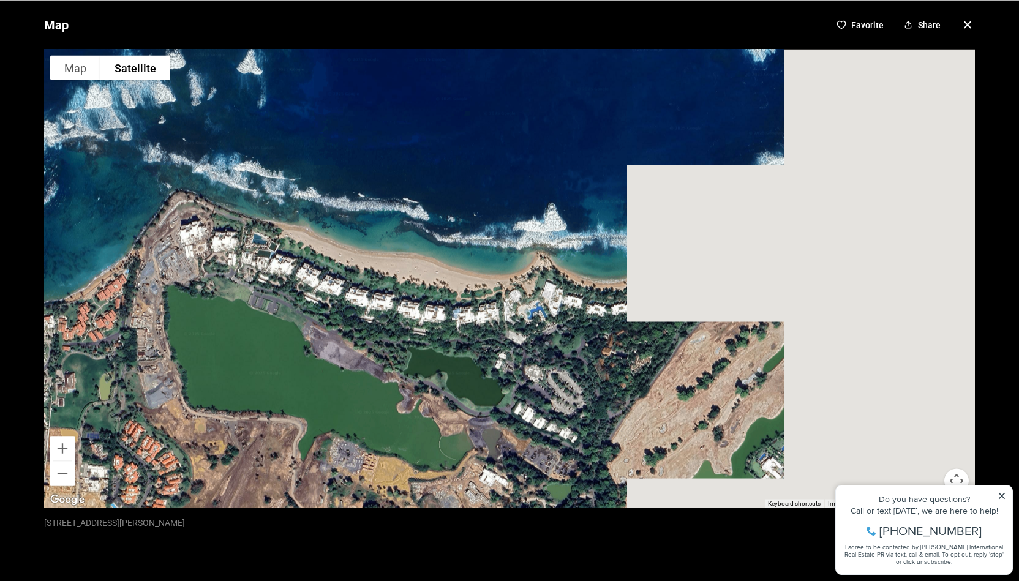
drag, startPoint x: 642, startPoint y: 390, endPoint x: 0, endPoint y: 410, distance: 642.1
click at [0, 410] on div "Map Favorite Share To navigate the map with touch gestures double-tap and hold …" at bounding box center [509, 290] width 1019 height 581
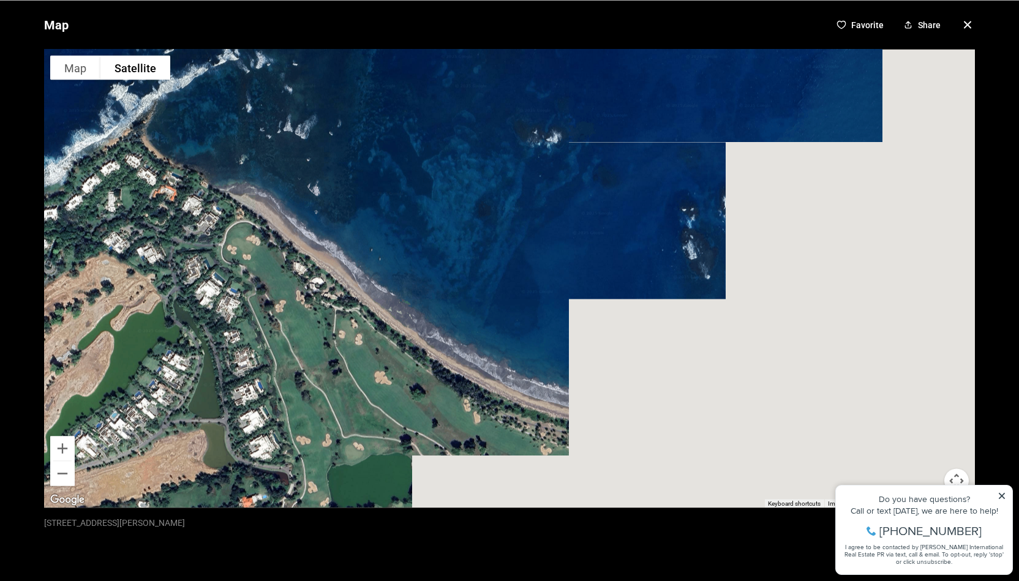
drag, startPoint x: 751, startPoint y: 344, endPoint x: 79, endPoint y: 323, distance: 672.1
click at [79, 323] on div at bounding box center [509, 278] width 931 height 459
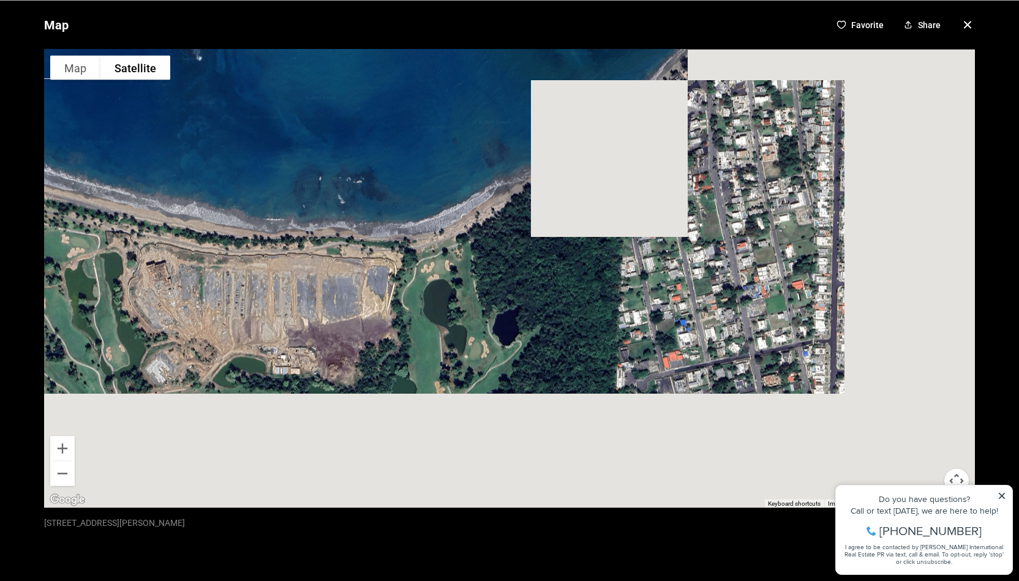
drag, startPoint x: 513, startPoint y: 337, endPoint x: 0, endPoint y: 118, distance: 557.8
click at [0, 118] on div "Map Favorite Share To navigate the map with touch gestures double-tap and hold …" at bounding box center [509, 290] width 1019 height 581
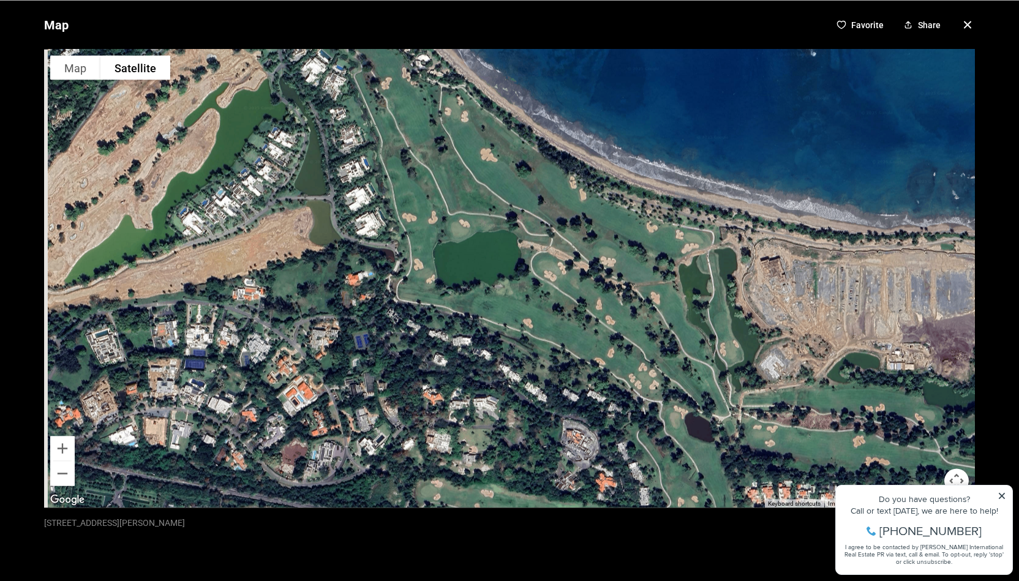
drag, startPoint x: 110, startPoint y: 244, endPoint x: 741, endPoint y: 243, distance: 630.8
click at [741, 243] on div at bounding box center [509, 278] width 931 height 459
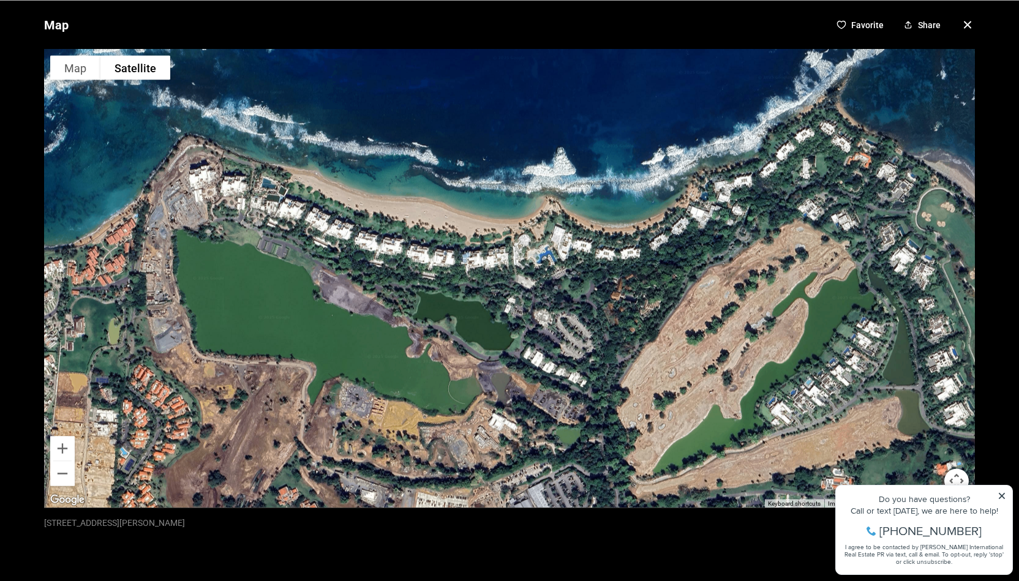
drag, startPoint x: 347, startPoint y: 268, endPoint x: 937, endPoint y: 458, distance: 620.1
click at [937, 458] on div at bounding box center [509, 278] width 931 height 459
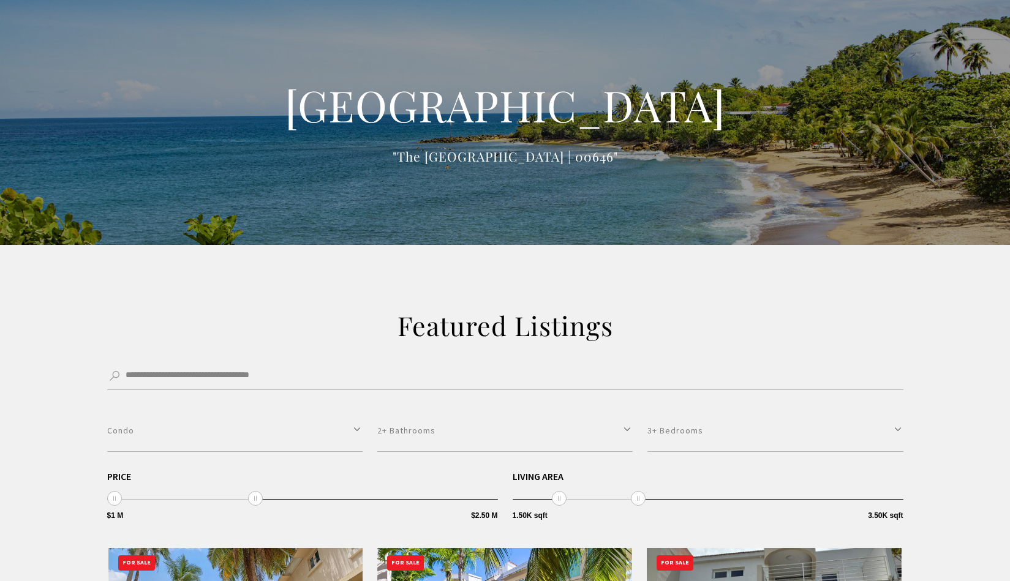
select select "**********"
select select "*"
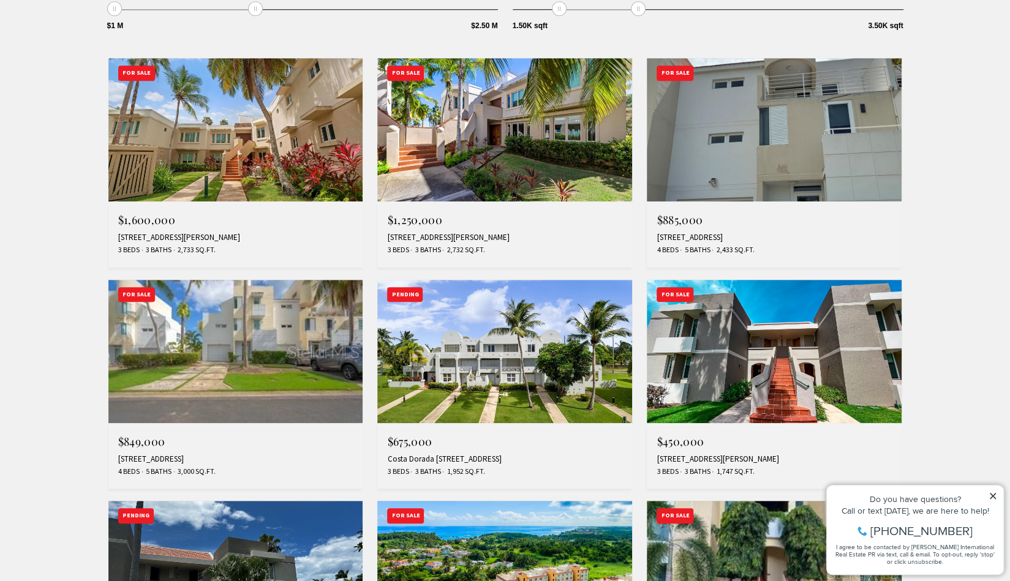
click at [475, 127] on img at bounding box center [504, 129] width 255 height 143
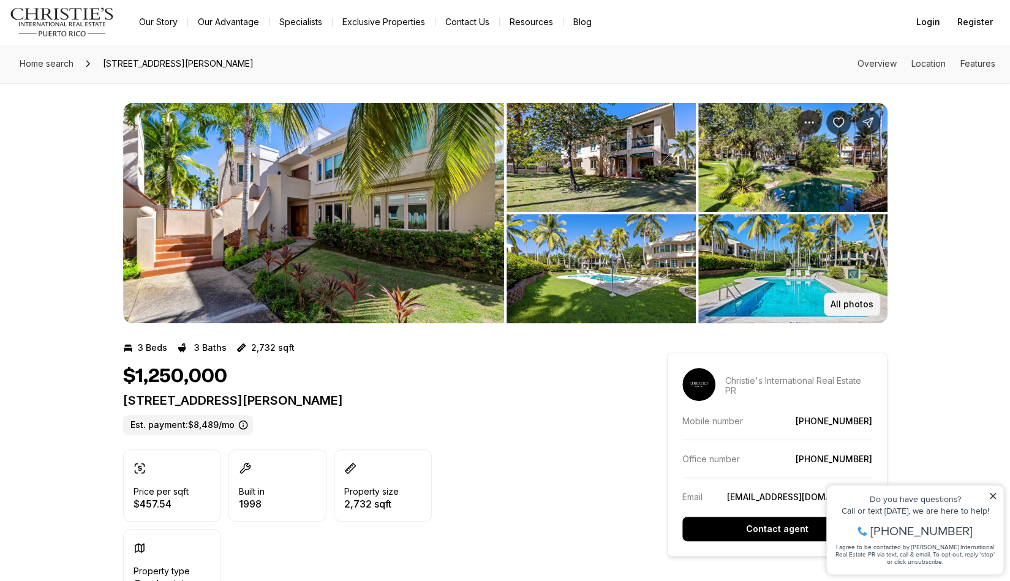
click at [833, 302] on p "All photos" at bounding box center [851, 304] width 43 height 10
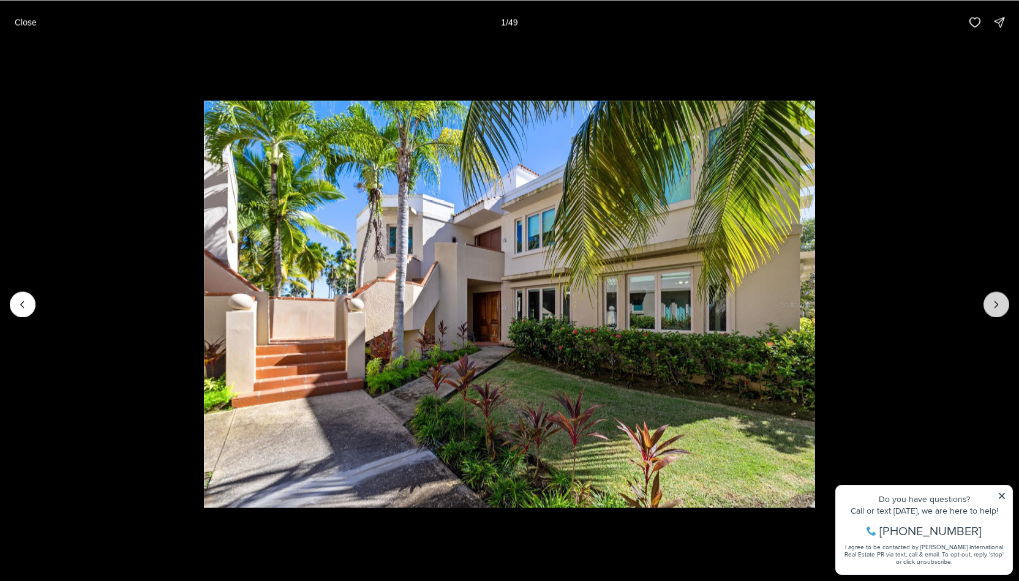
click at [1002, 302] on button "Next slide" at bounding box center [997, 305] width 26 height 26
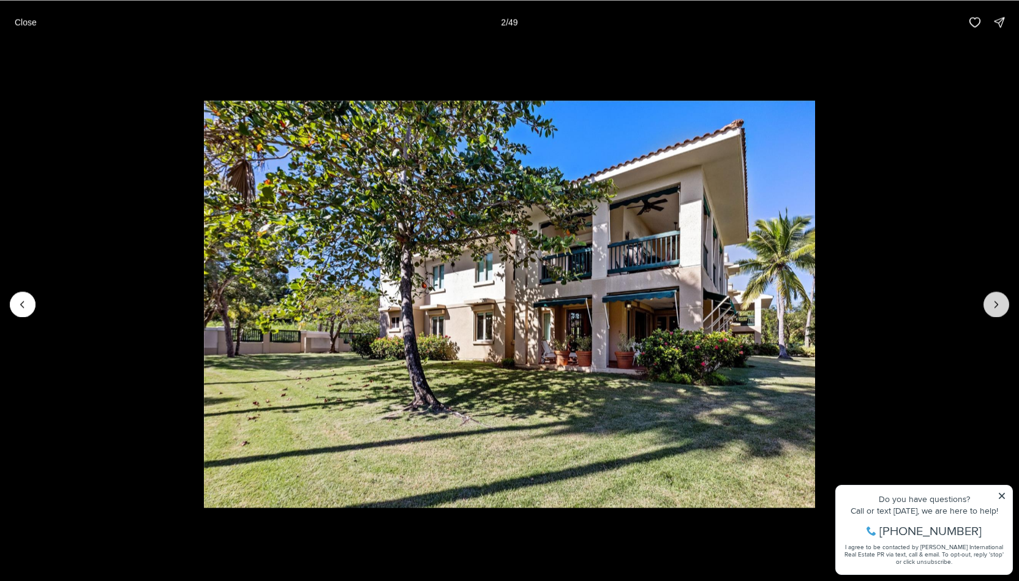
click at [1002, 302] on icon "Next slide" at bounding box center [996, 304] width 12 height 12
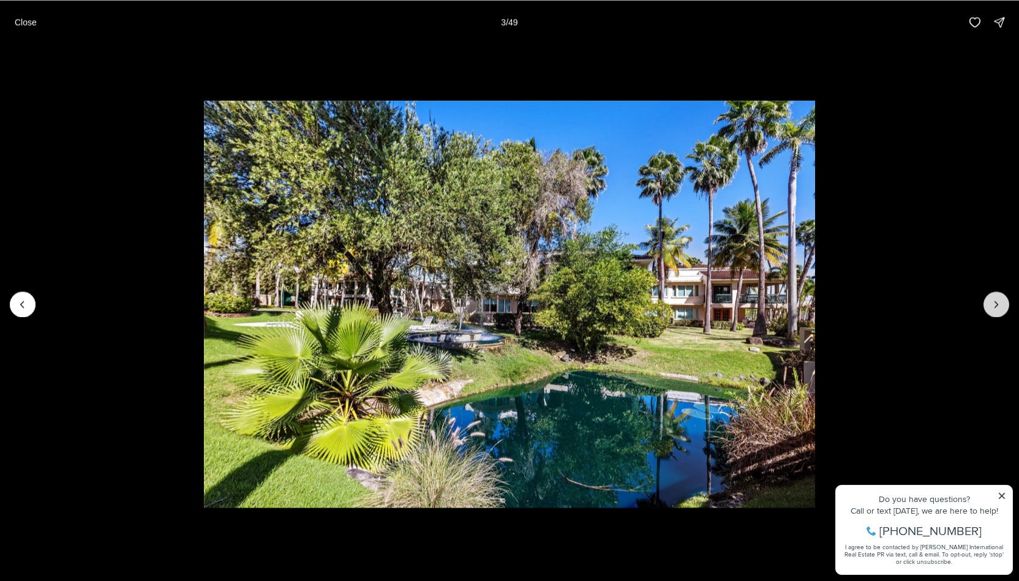
click at [1002, 302] on icon "Next slide" at bounding box center [996, 304] width 12 height 12
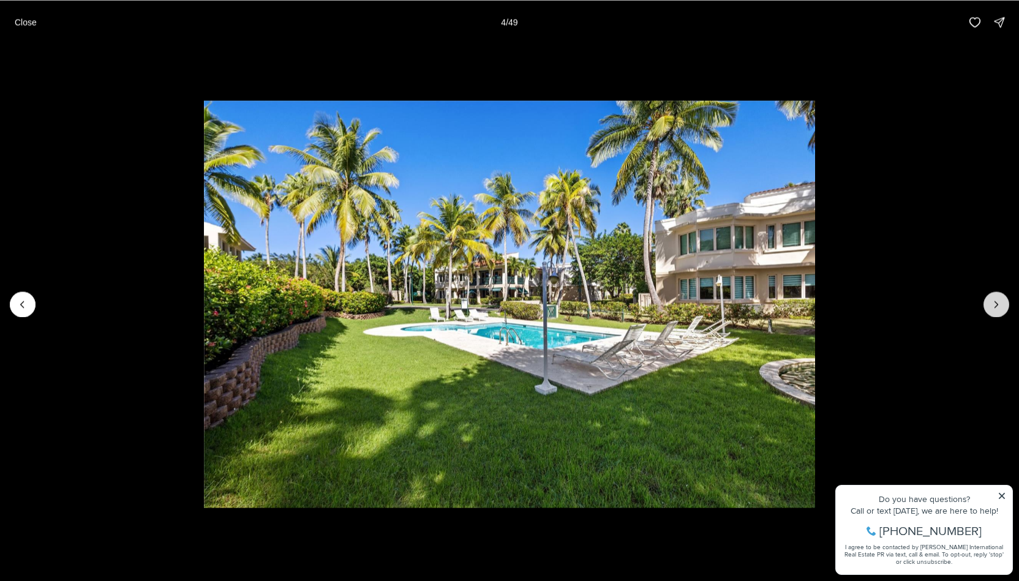
click at [1002, 302] on icon "Next slide" at bounding box center [996, 304] width 12 height 12
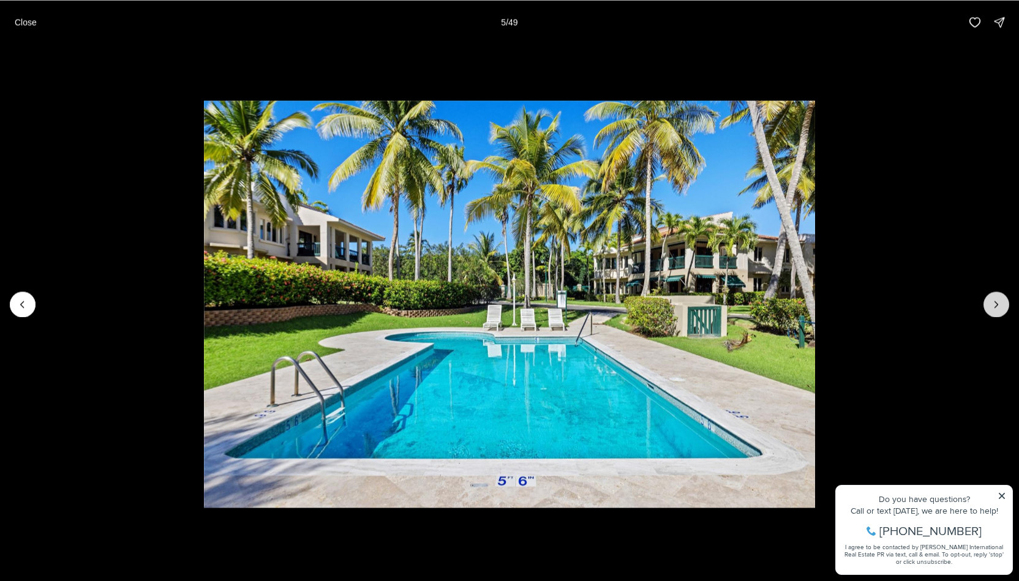
click at [1002, 302] on icon "Next slide" at bounding box center [996, 304] width 12 height 12
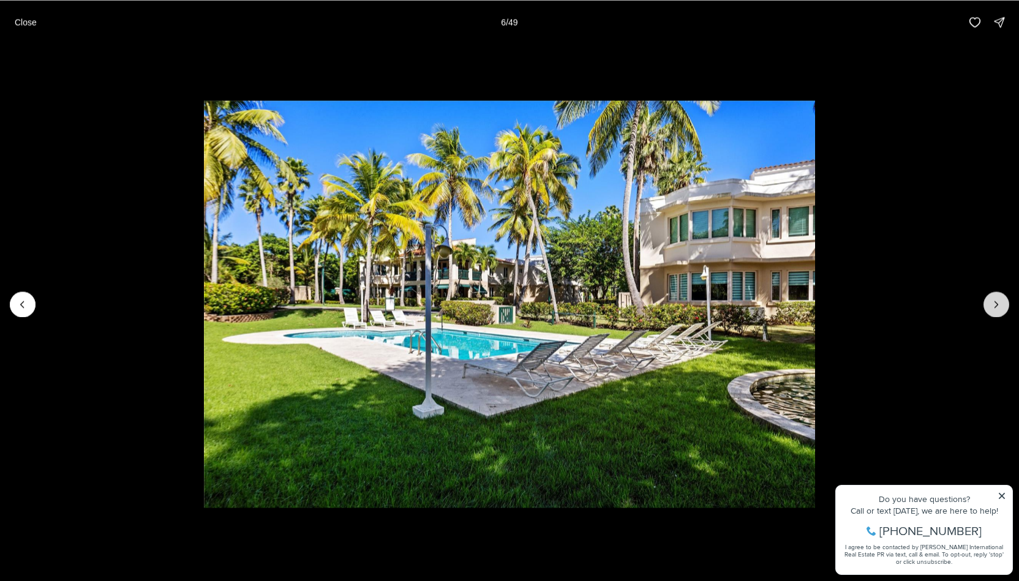
click at [1002, 302] on icon "Next slide" at bounding box center [996, 304] width 12 height 12
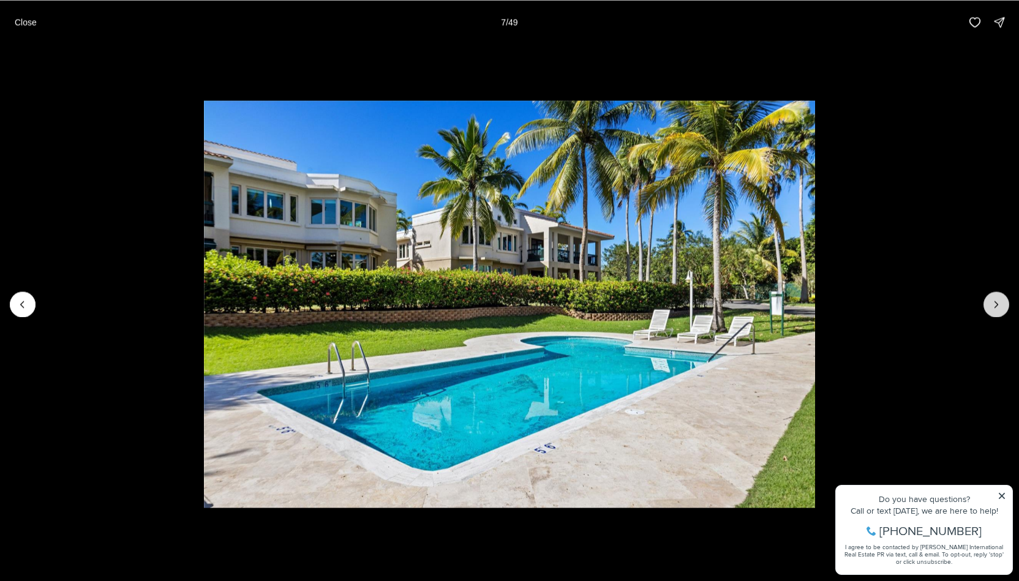
click at [1002, 302] on icon "Next slide" at bounding box center [996, 304] width 12 height 12
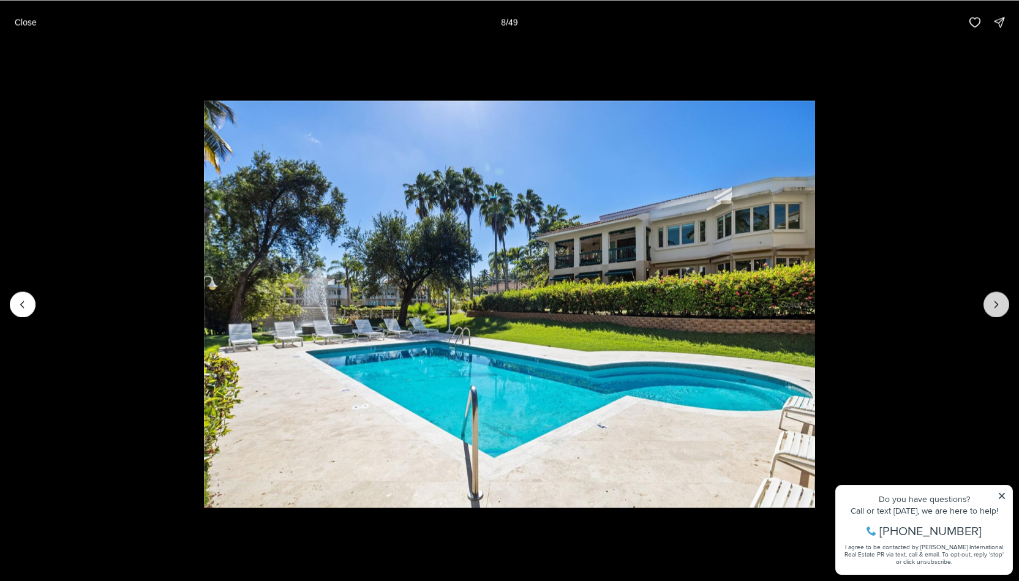
click at [1002, 302] on icon "Next slide" at bounding box center [996, 304] width 12 height 12
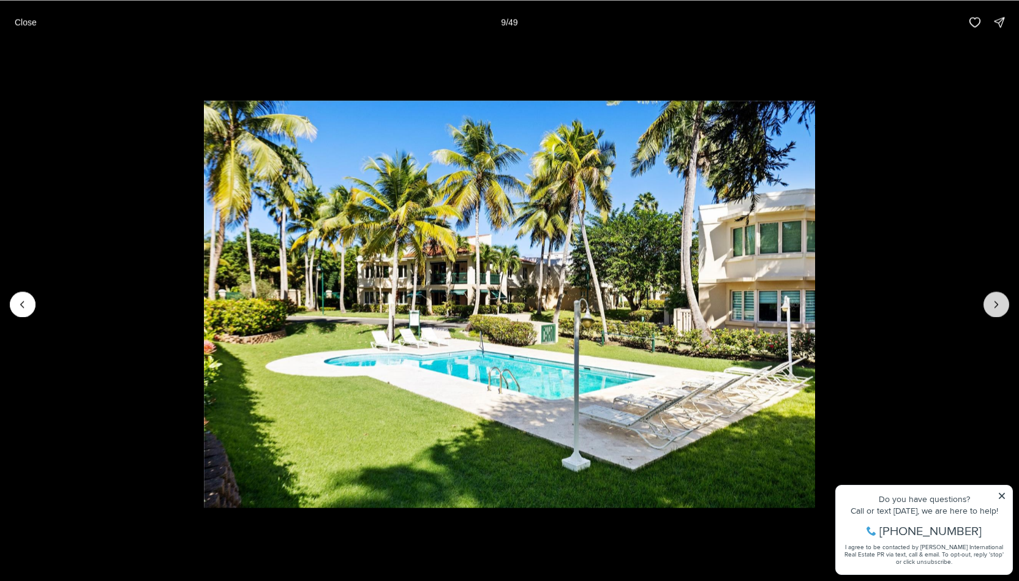
click at [1002, 301] on icon "Next slide" at bounding box center [996, 304] width 12 height 12
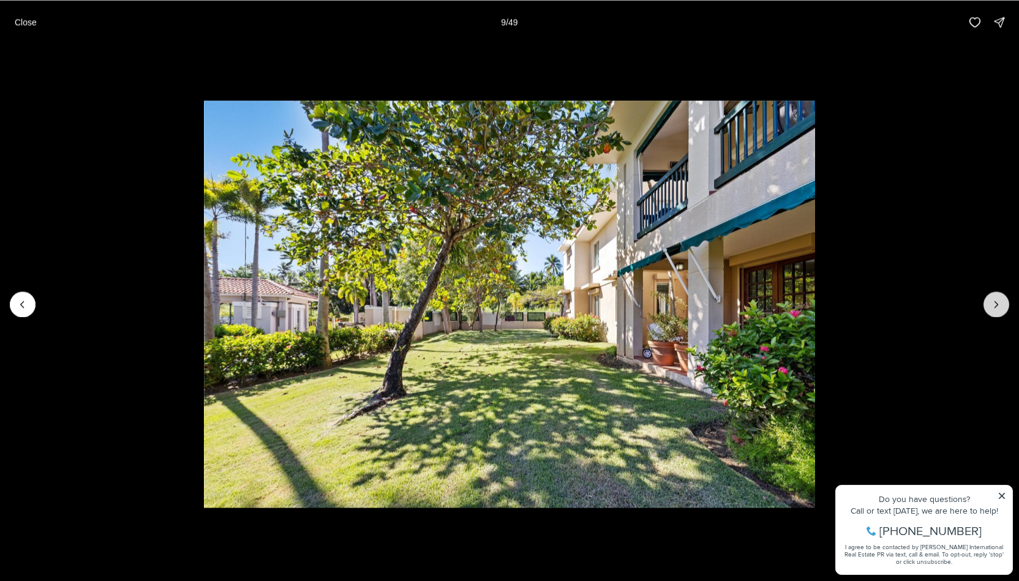
click at [1002, 301] on icon "Next slide" at bounding box center [996, 304] width 12 height 12
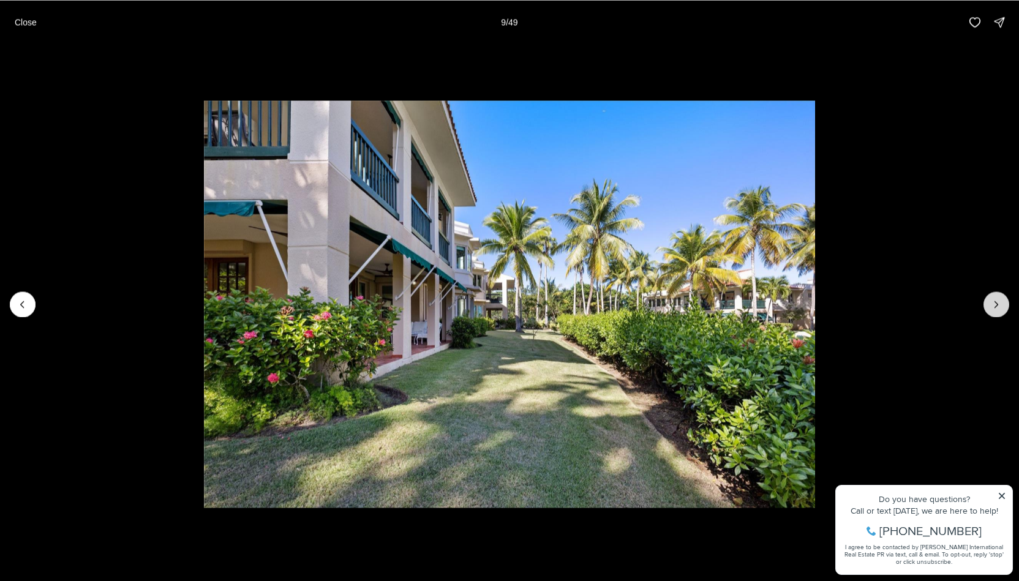
click at [1002, 301] on icon "Next slide" at bounding box center [996, 304] width 12 height 12
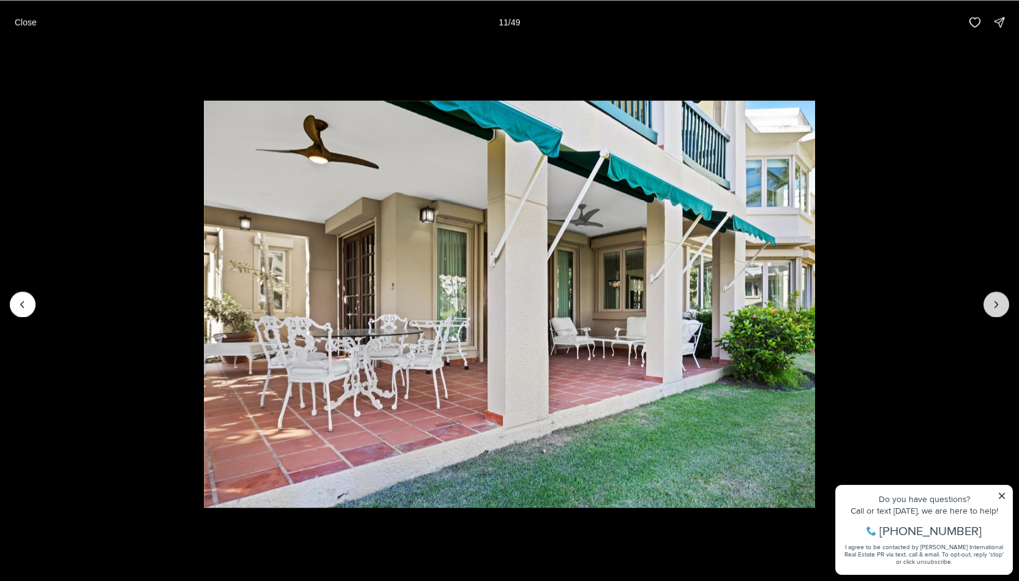
click at [1002, 301] on icon "Next slide" at bounding box center [996, 304] width 12 height 12
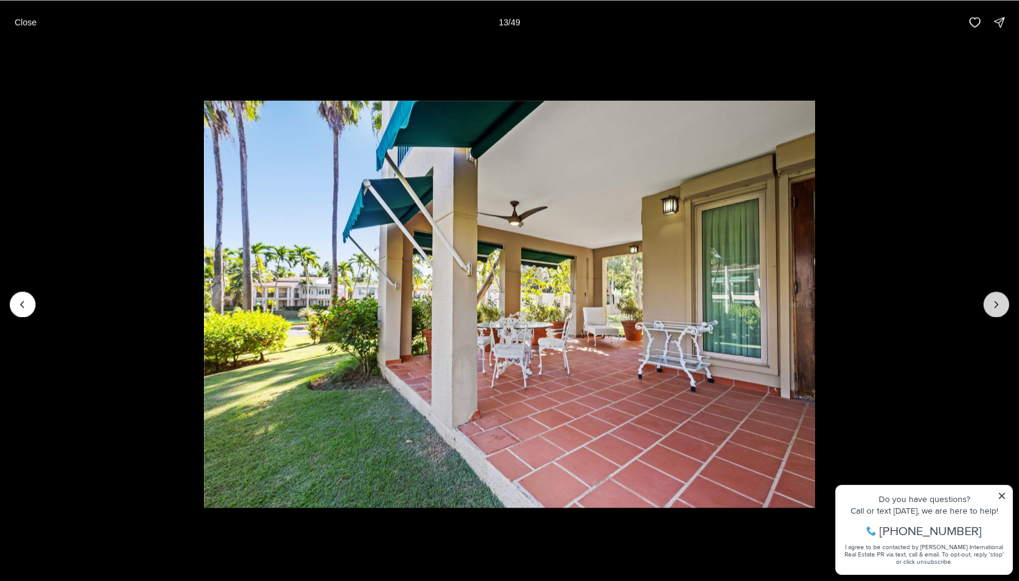
click at [1002, 301] on icon "Next slide" at bounding box center [996, 304] width 12 height 12
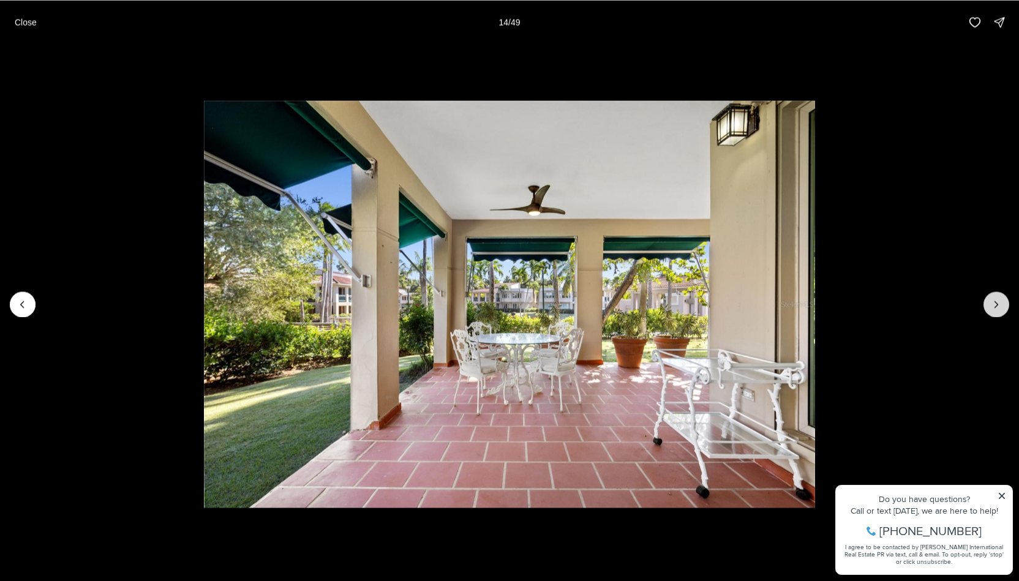
click at [1002, 301] on icon "Next slide" at bounding box center [996, 304] width 12 height 12
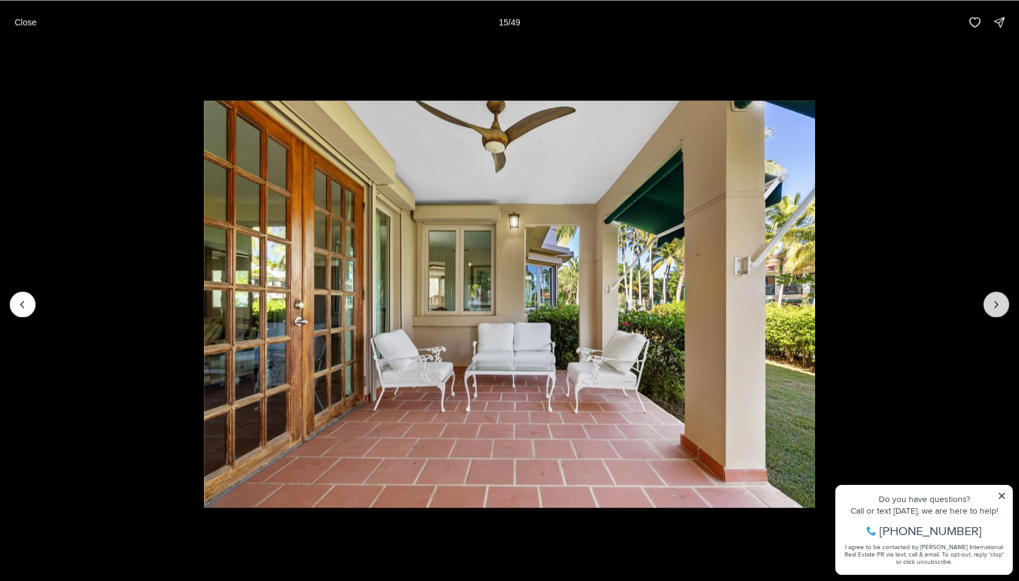
click at [1002, 301] on icon "Next slide" at bounding box center [996, 304] width 12 height 12
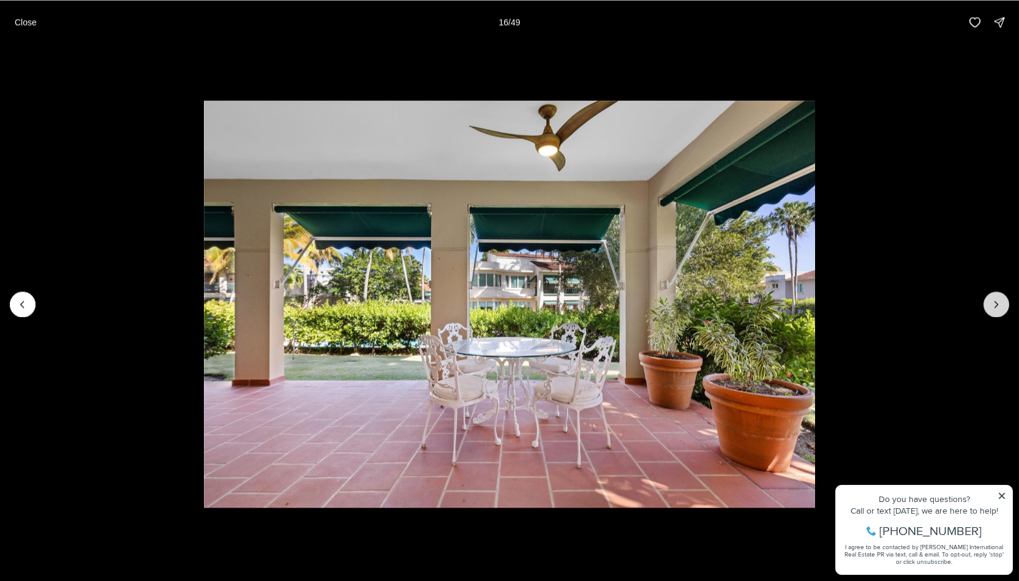
click at [1002, 301] on icon "Next slide" at bounding box center [996, 304] width 12 height 12
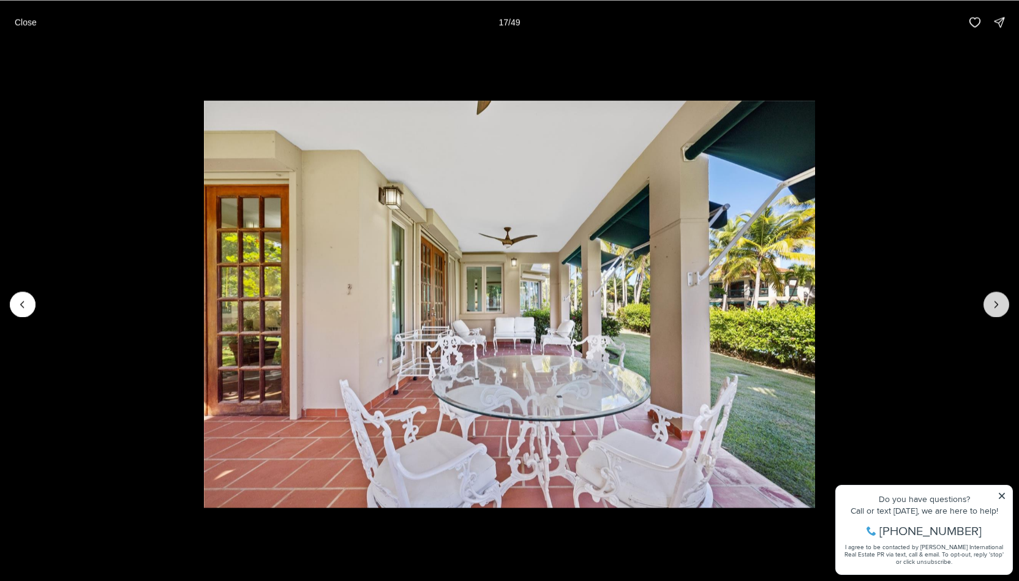
click at [1002, 301] on icon "Next slide" at bounding box center [996, 304] width 12 height 12
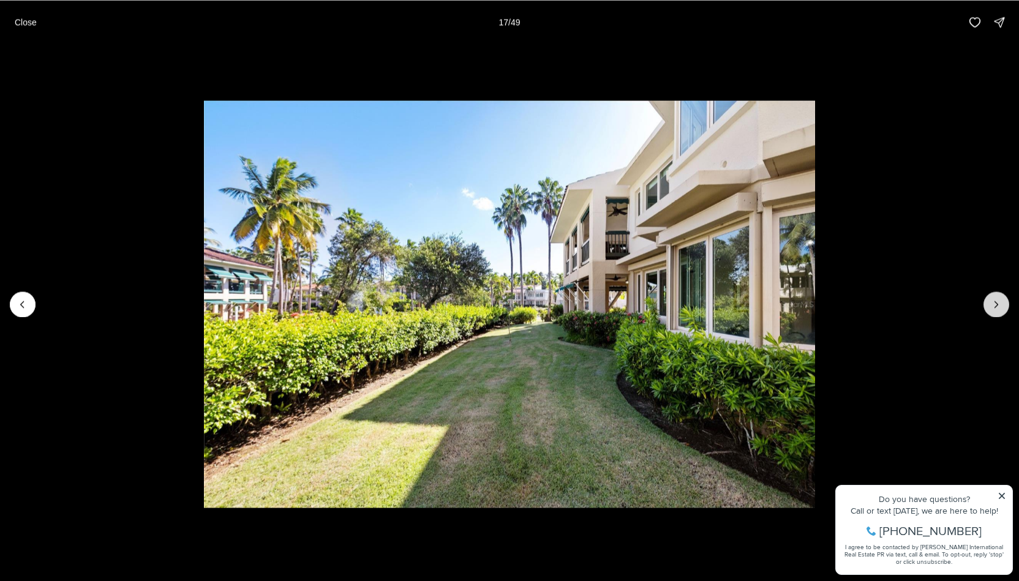
click at [1002, 301] on icon "Next slide" at bounding box center [996, 304] width 12 height 12
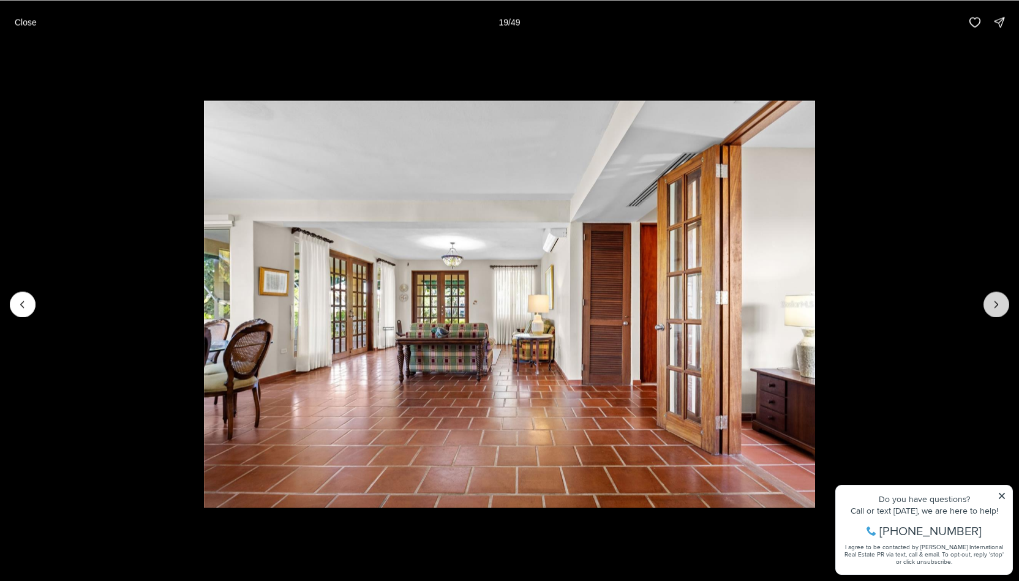
click at [1002, 301] on icon "Next slide" at bounding box center [996, 304] width 12 height 12
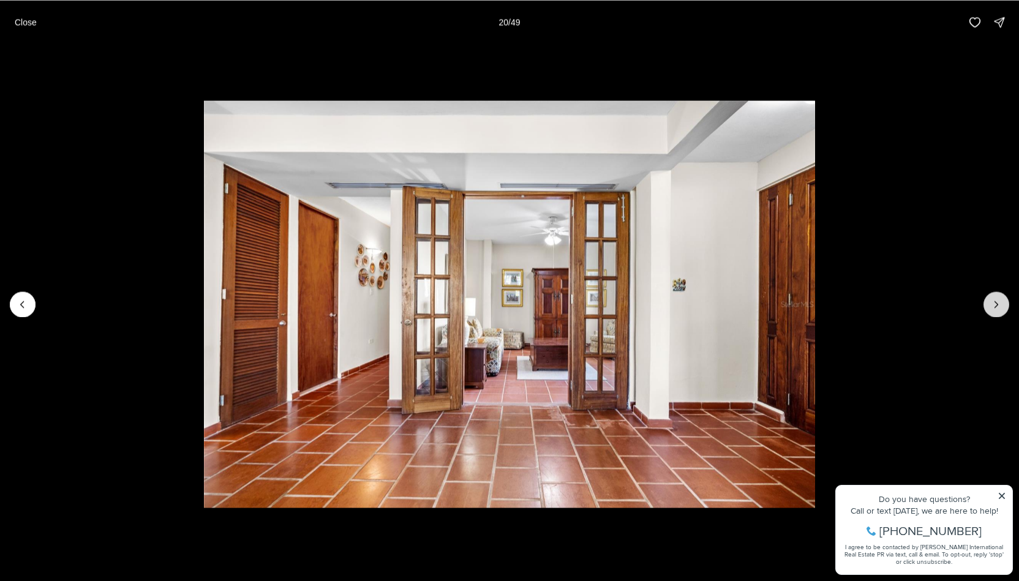
click at [1002, 301] on icon "Next slide" at bounding box center [996, 304] width 12 height 12
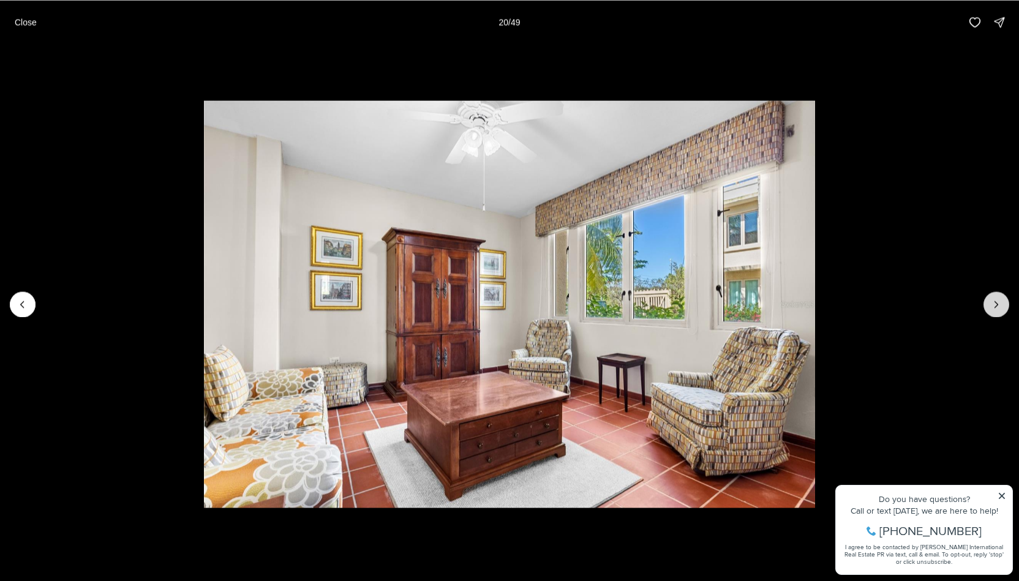
click at [1002, 301] on icon "Next slide" at bounding box center [996, 304] width 12 height 12
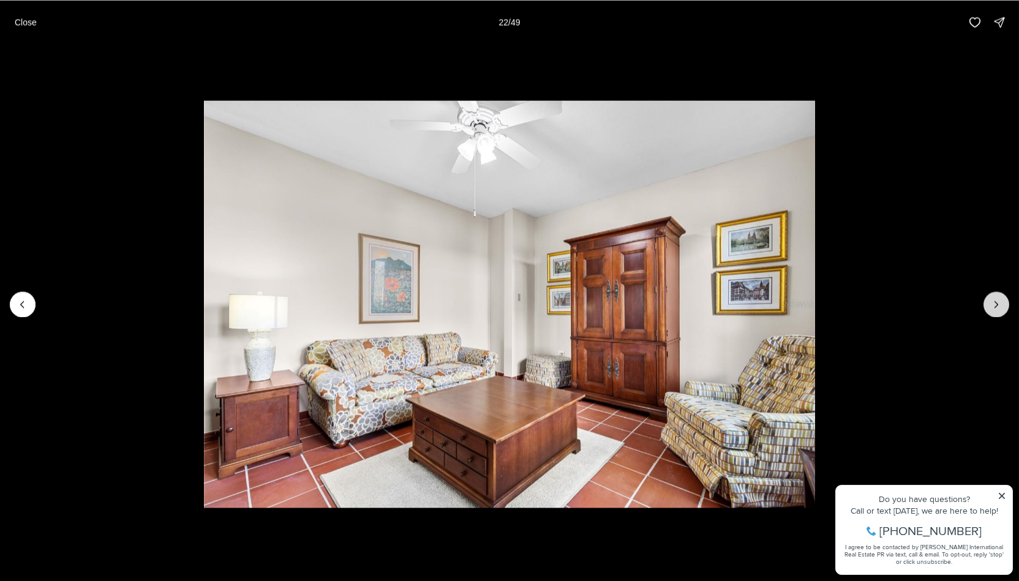
click at [1002, 301] on icon "Next slide" at bounding box center [996, 304] width 12 height 12
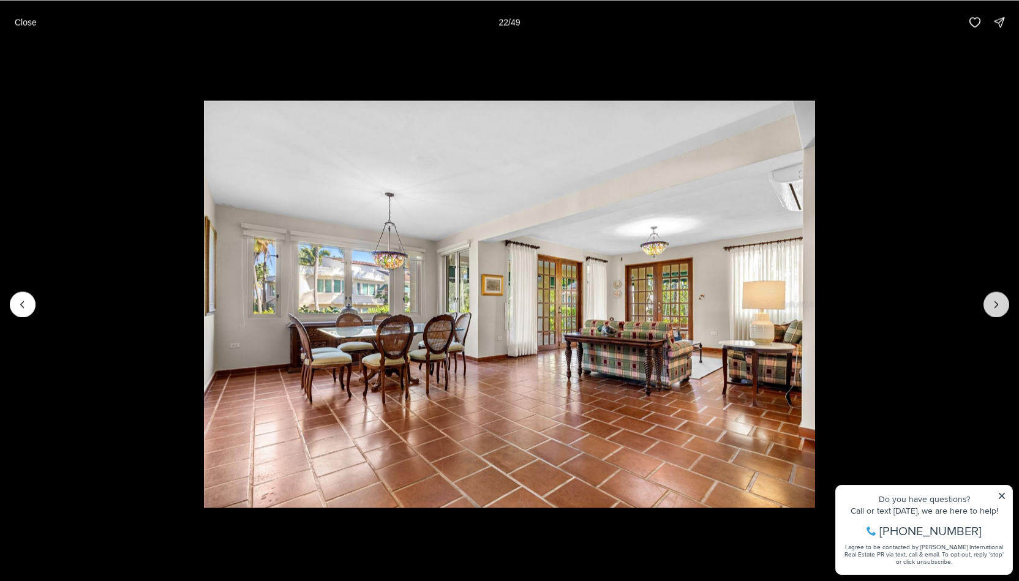
click at [1002, 301] on icon "Next slide" at bounding box center [996, 304] width 12 height 12
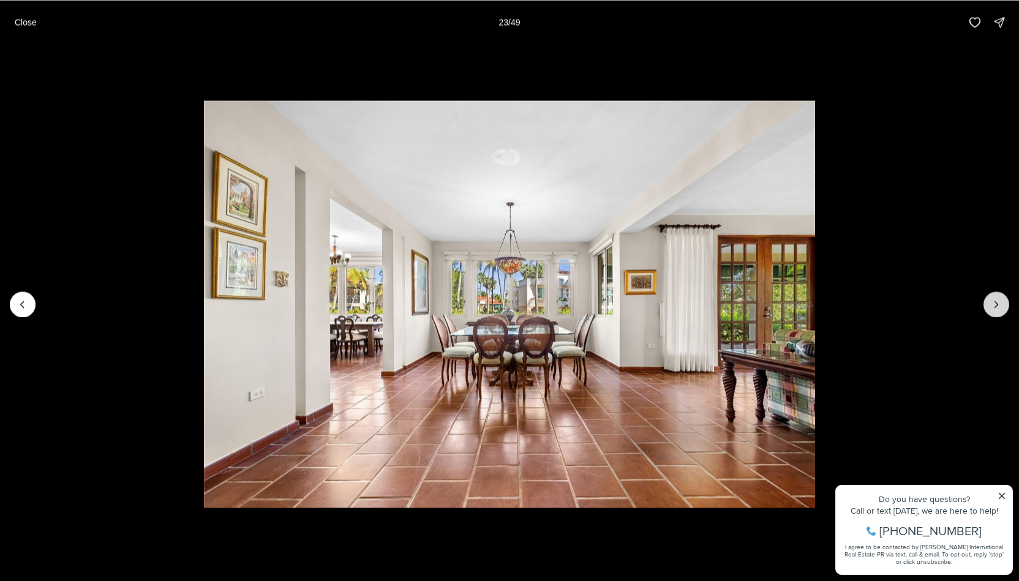
click at [1002, 301] on icon "Next slide" at bounding box center [996, 304] width 12 height 12
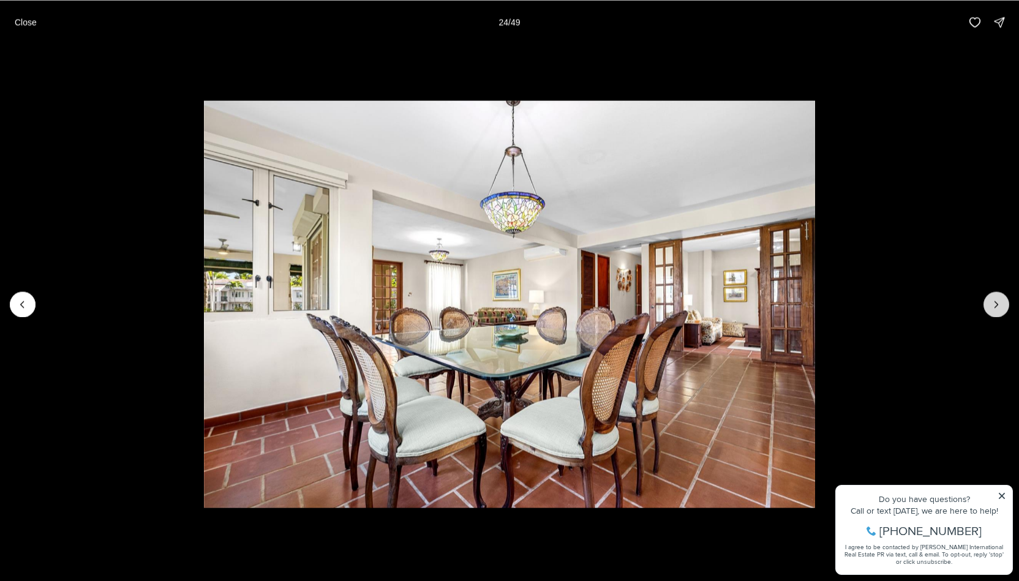
click at [1002, 301] on icon "Next slide" at bounding box center [996, 304] width 12 height 12
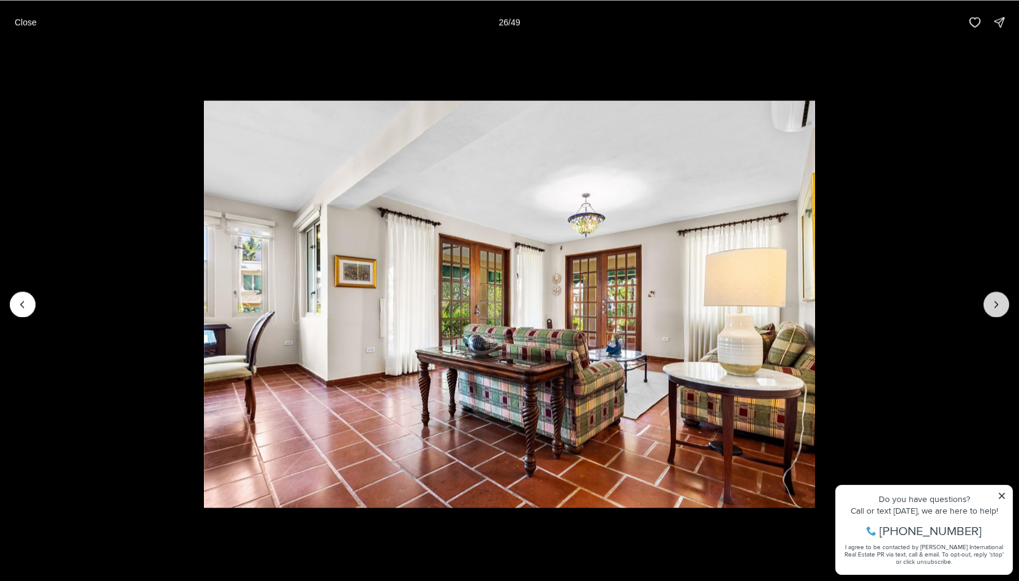
click at [1002, 301] on icon "Next slide" at bounding box center [996, 304] width 12 height 12
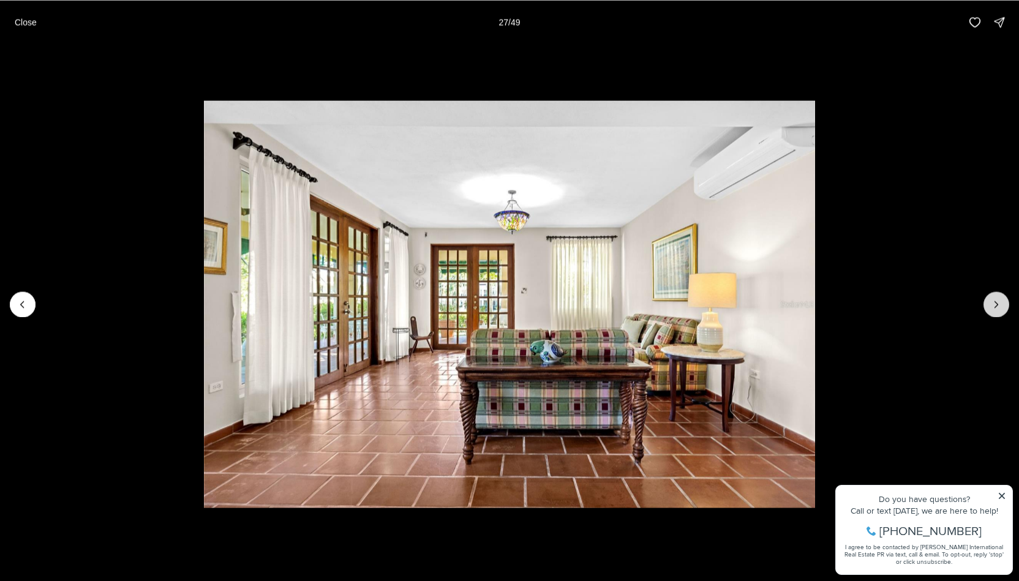
click at [1002, 299] on icon "Next slide" at bounding box center [996, 304] width 12 height 12
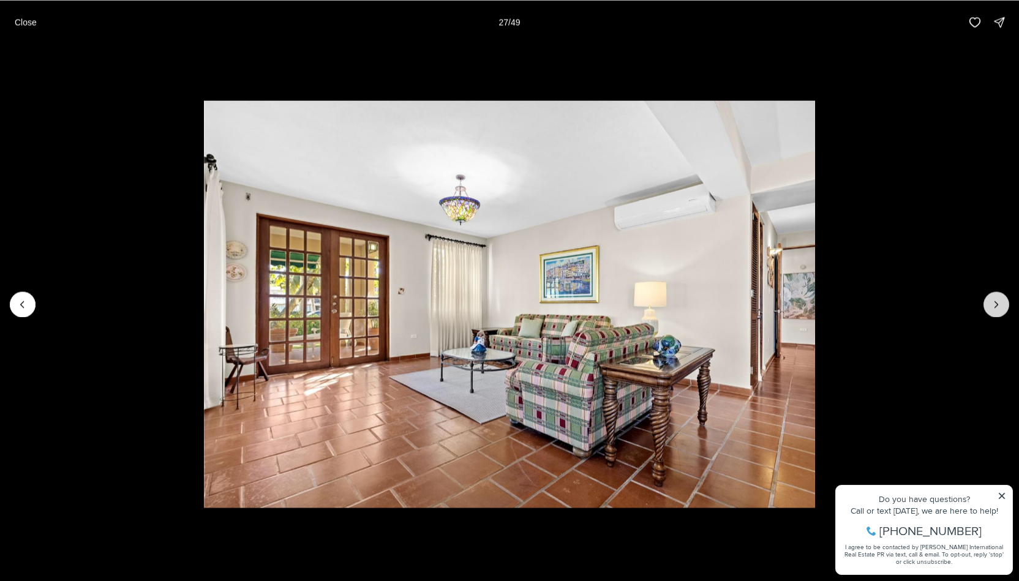
click at [1002, 299] on icon "Next slide" at bounding box center [996, 304] width 12 height 12
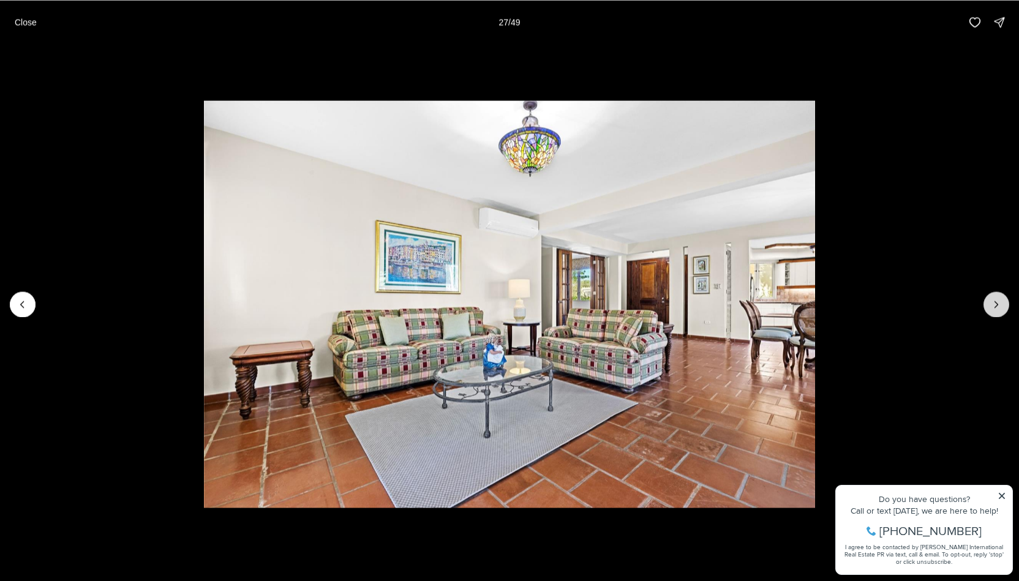
click at [1002, 299] on icon "Next slide" at bounding box center [996, 304] width 12 height 12
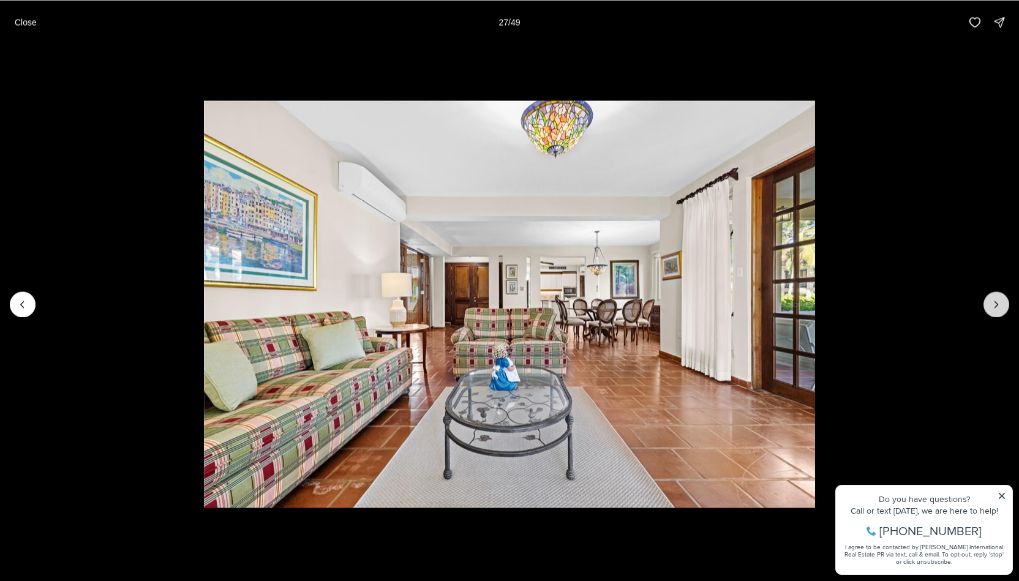
click at [1002, 299] on icon "Next slide" at bounding box center [996, 304] width 12 height 12
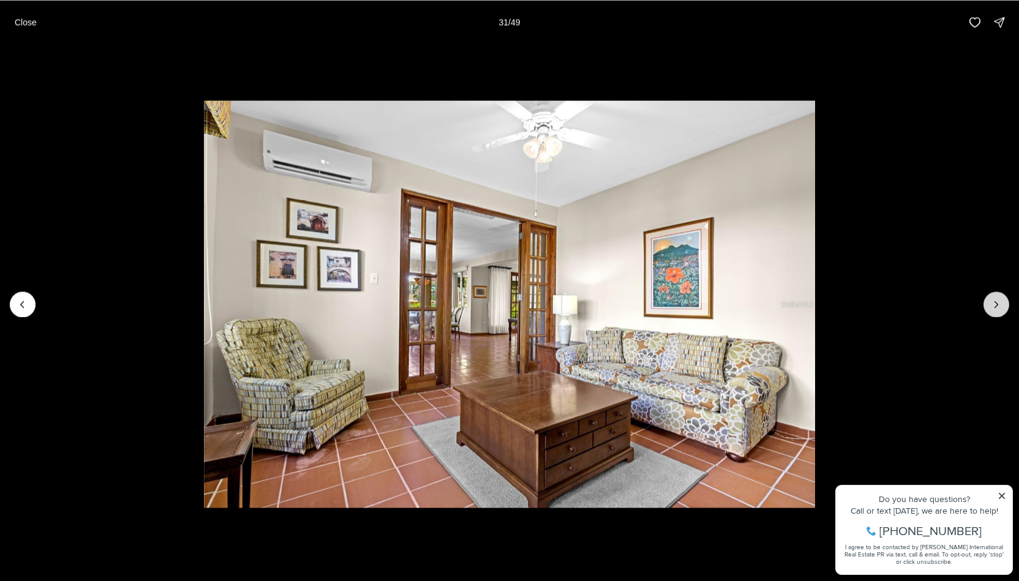
click at [1002, 299] on icon "Next slide" at bounding box center [996, 304] width 12 height 12
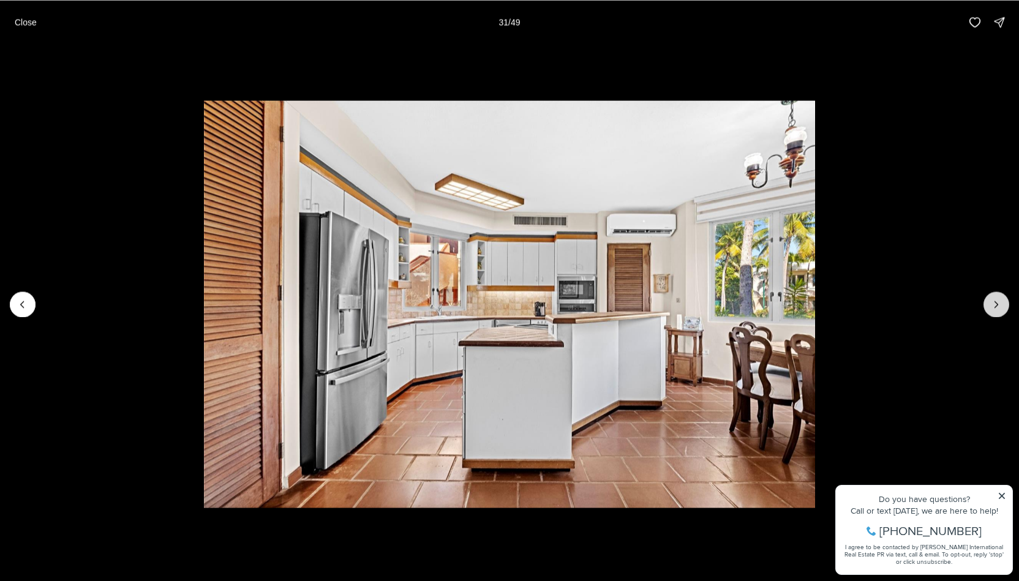
click at [1002, 299] on icon "Next slide" at bounding box center [996, 304] width 12 height 12
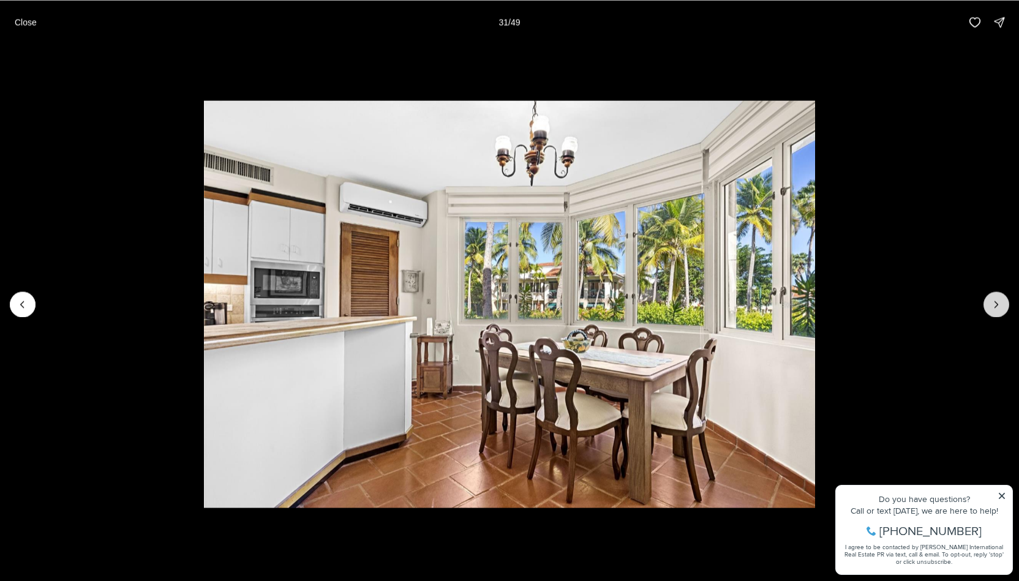
click at [1002, 299] on icon "Next slide" at bounding box center [996, 304] width 12 height 12
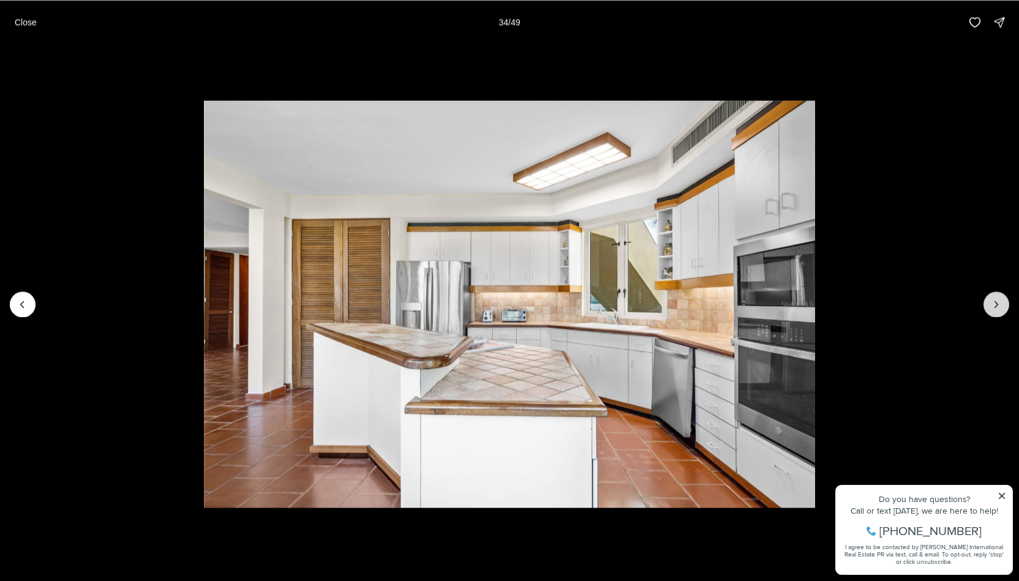
click at [1002, 299] on icon "Next slide" at bounding box center [996, 304] width 12 height 12
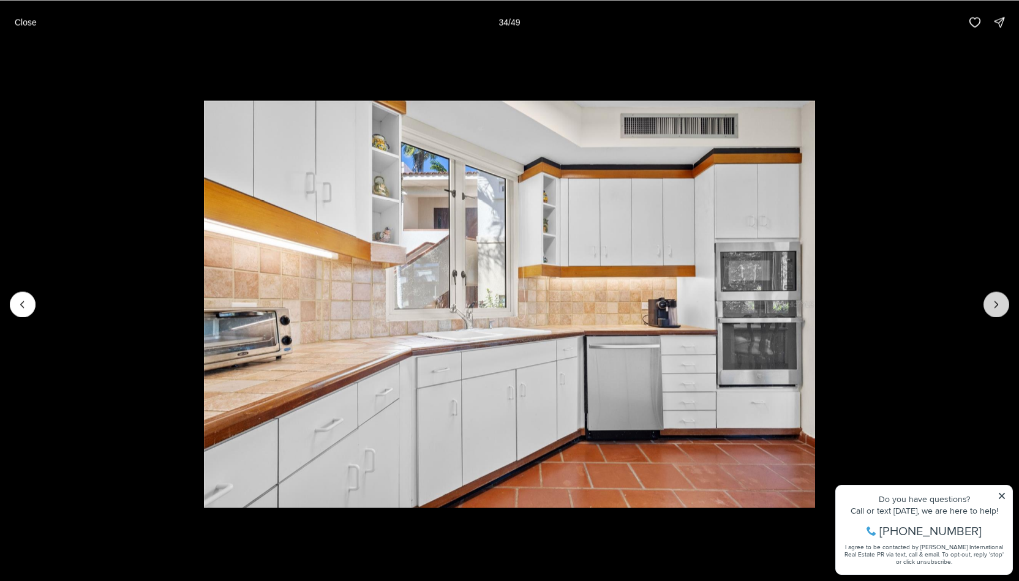
click at [1002, 299] on icon "Next slide" at bounding box center [996, 304] width 12 height 12
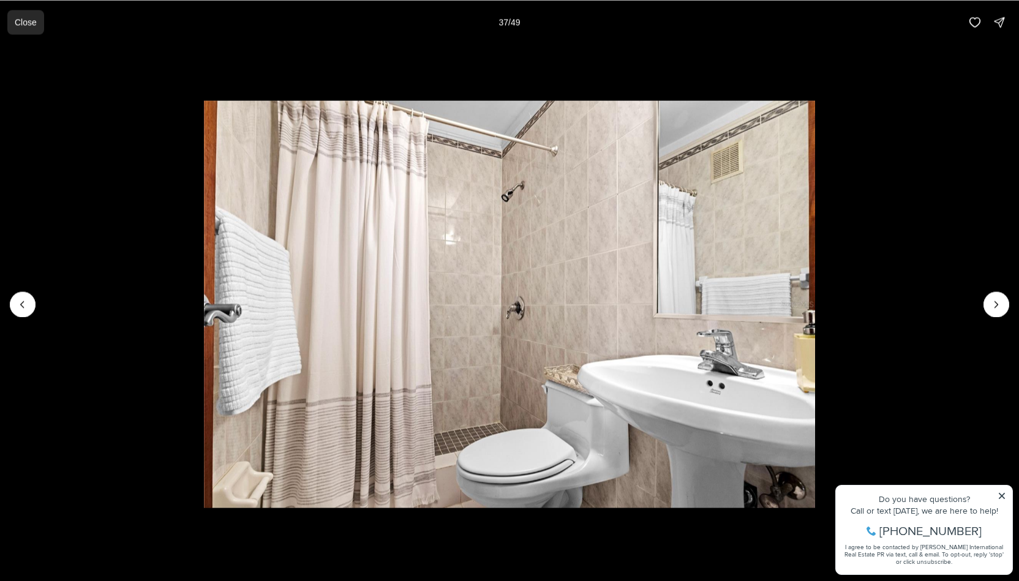
click at [29, 18] on p "Close" at bounding box center [26, 22] width 22 height 10
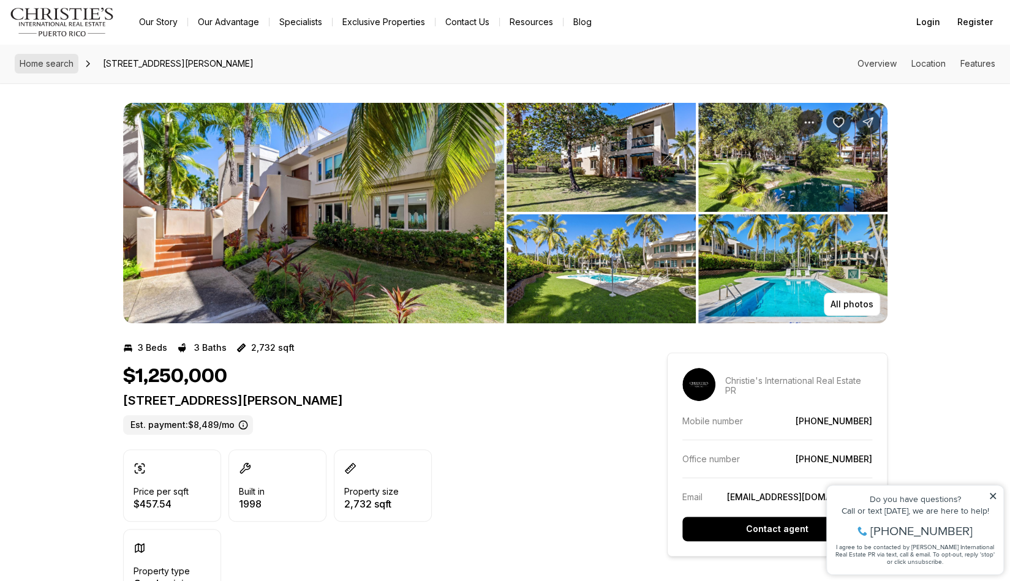
click at [39, 66] on span "Home search" at bounding box center [47, 63] width 54 height 10
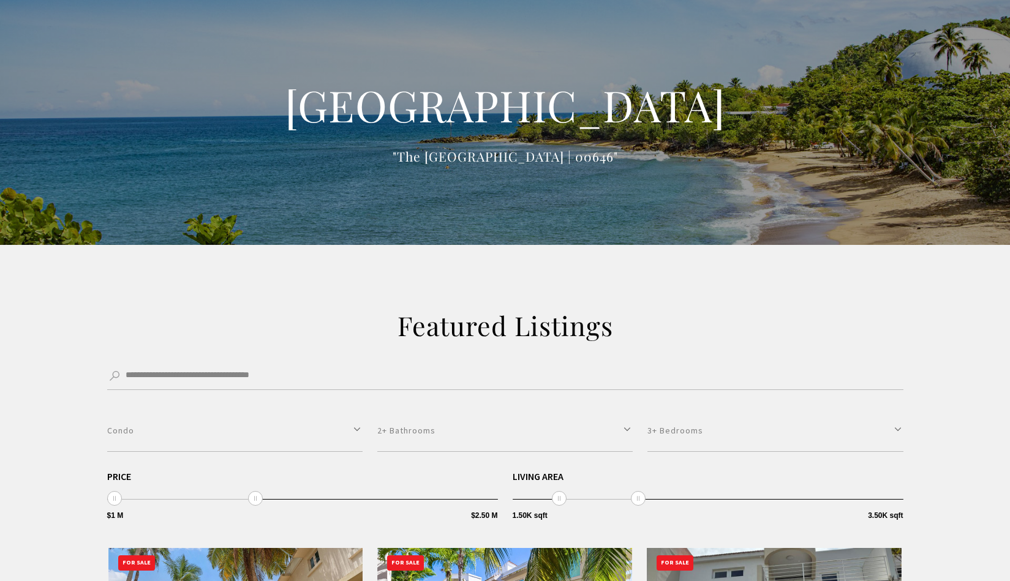
select select "**********"
select select "*"
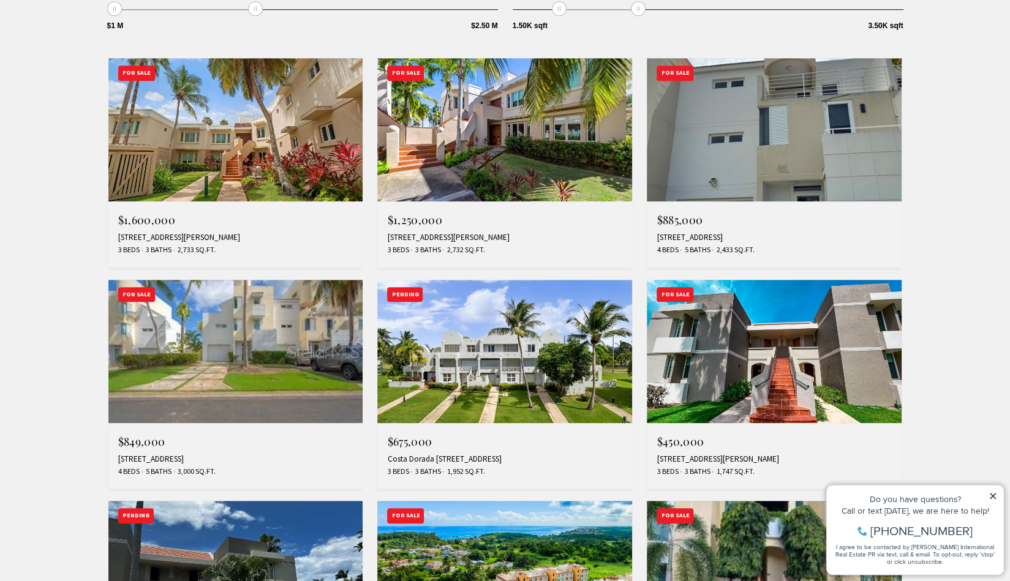
click at [252, 385] on img at bounding box center [235, 351] width 255 height 143
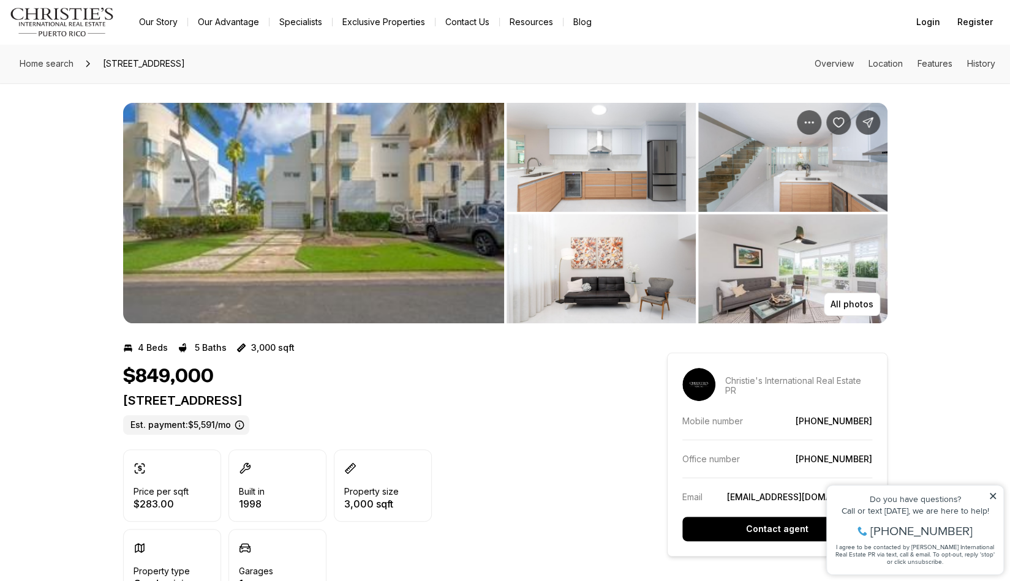
click at [310, 155] on img "View image gallery" at bounding box center [313, 213] width 381 height 220
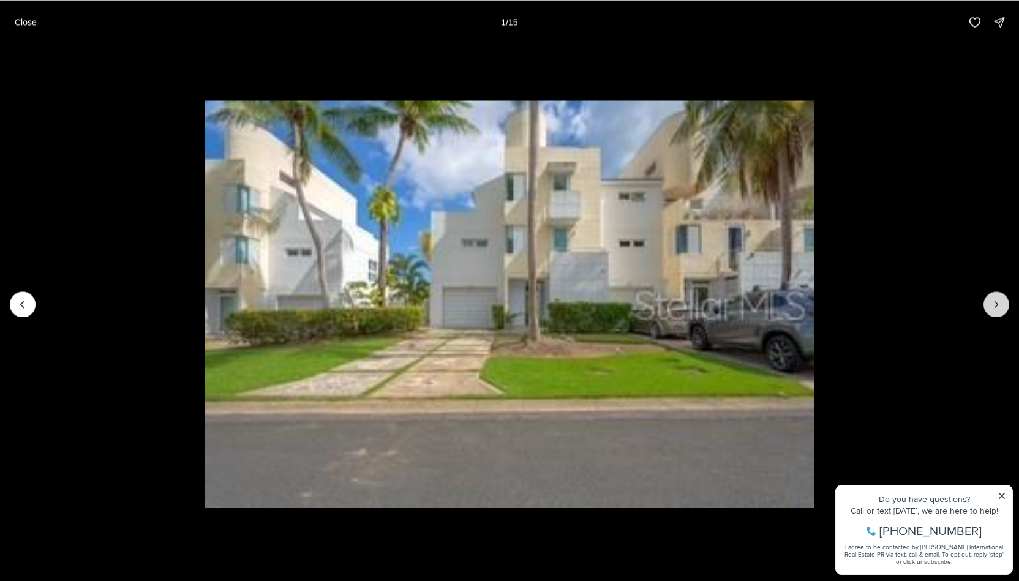
click at [999, 305] on icon "Next slide" at bounding box center [996, 304] width 12 height 12
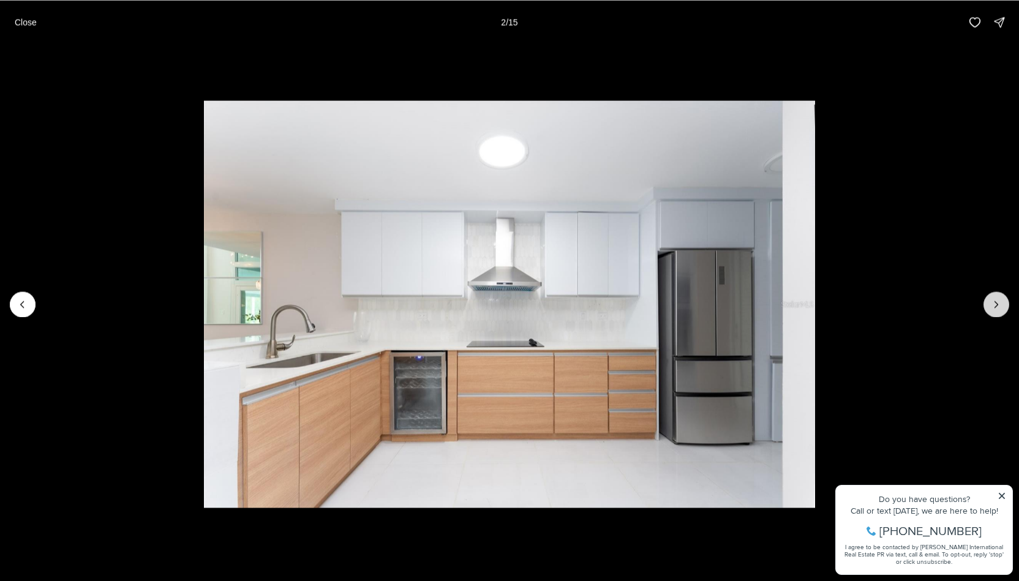
click at [999, 305] on icon "Next slide" at bounding box center [996, 304] width 12 height 12
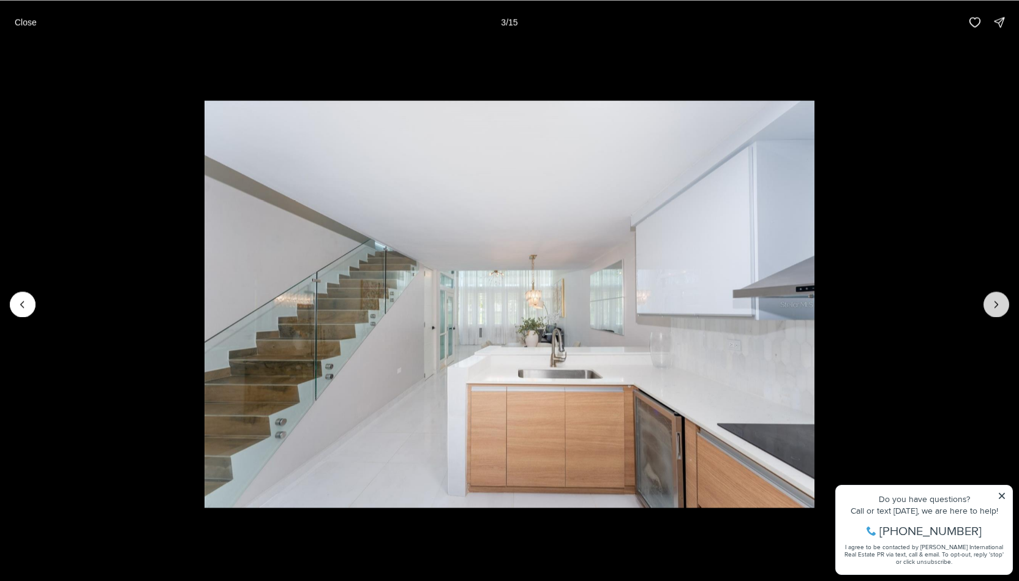
click at [999, 305] on icon "Next slide" at bounding box center [996, 304] width 12 height 12
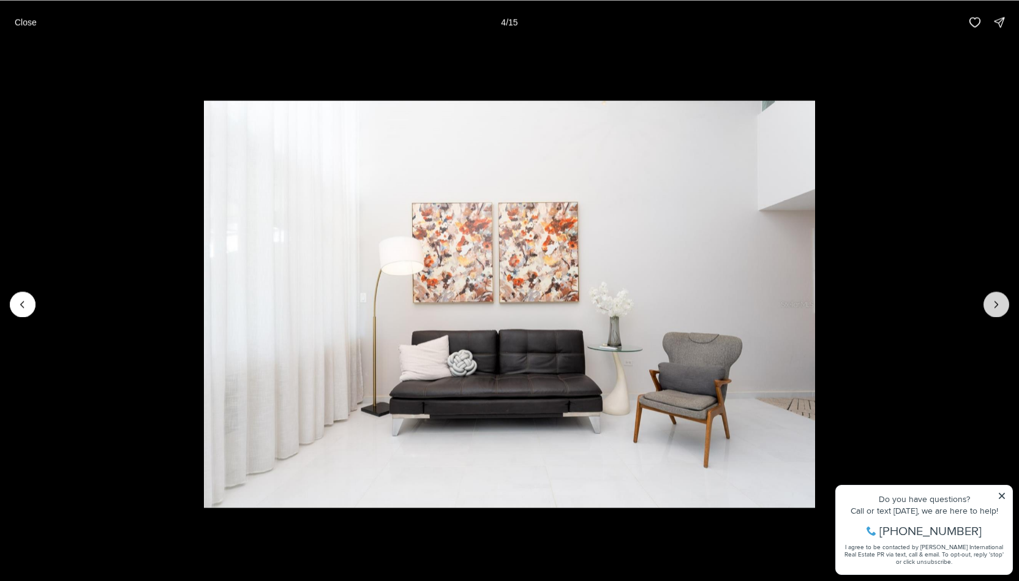
click at [999, 305] on icon "Next slide" at bounding box center [996, 304] width 12 height 12
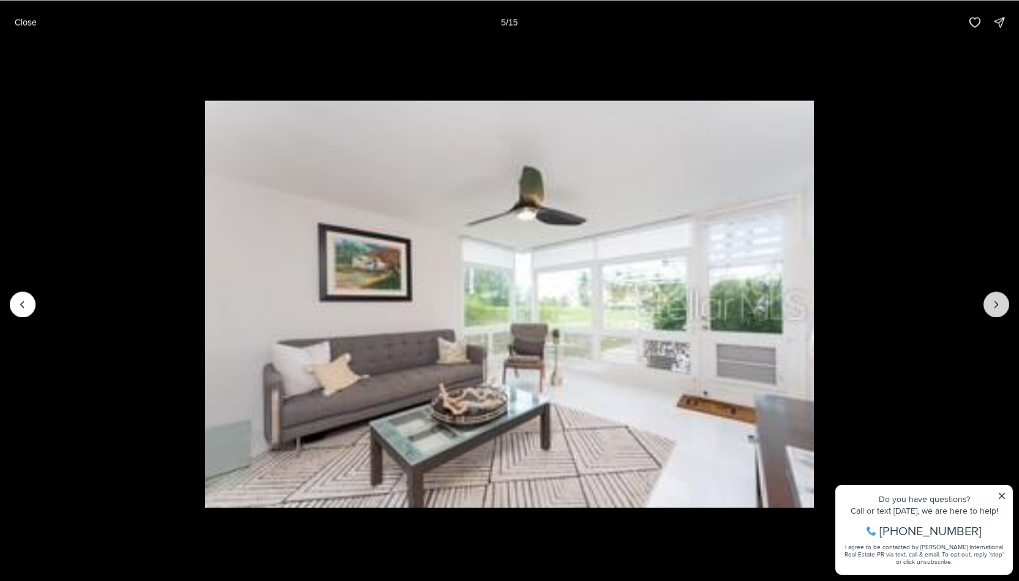
click at [999, 305] on icon "Next slide" at bounding box center [996, 304] width 12 height 12
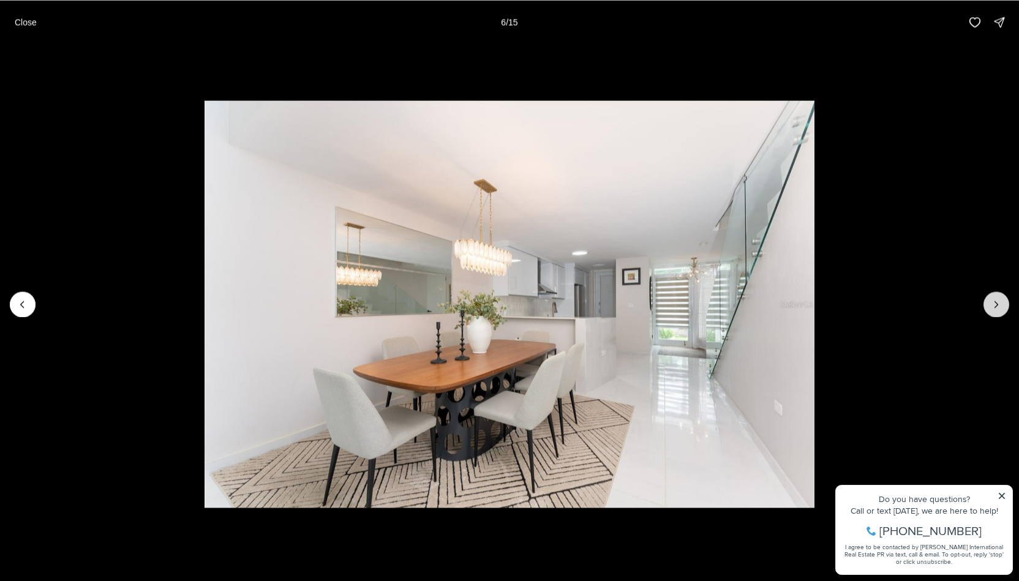
click at [999, 305] on icon "Next slide" at bounding box center [996, 304] width 12 height 12
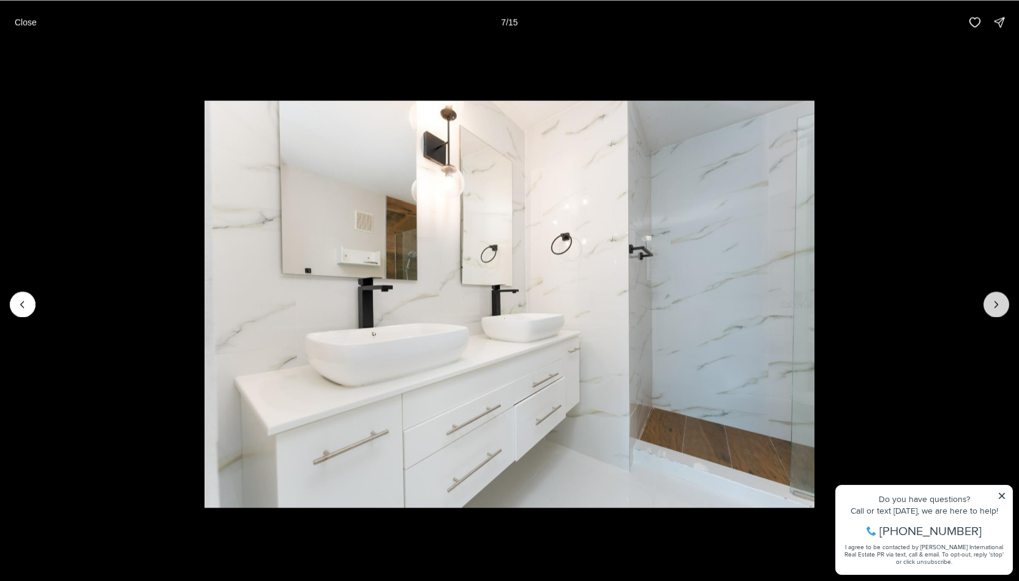
click at [999, 305] on icon "Next slide" at bounding box center [996, 304] width 12 height 12
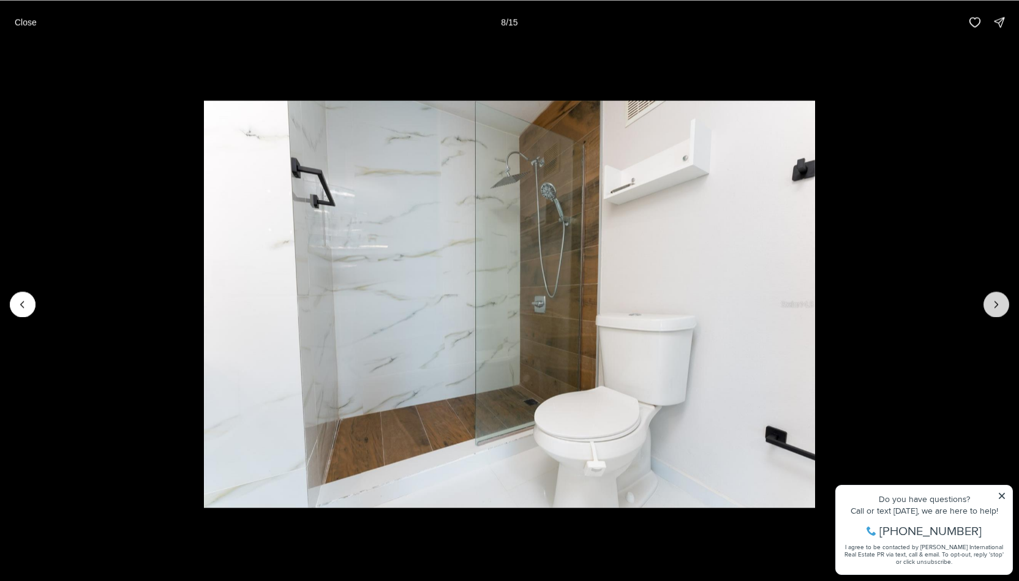
click at [999, 305] on icon "Next slide" at bounding box center [996, 304] width 12 height 12
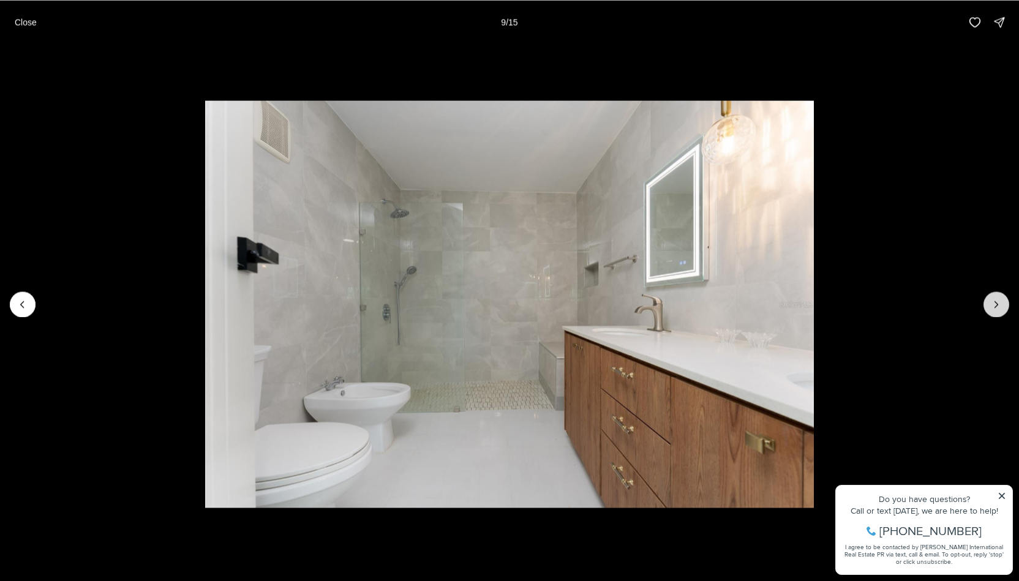
click at [999, 305] on icon "Next slide" at bounding box center [996, 304] width 12 height 12
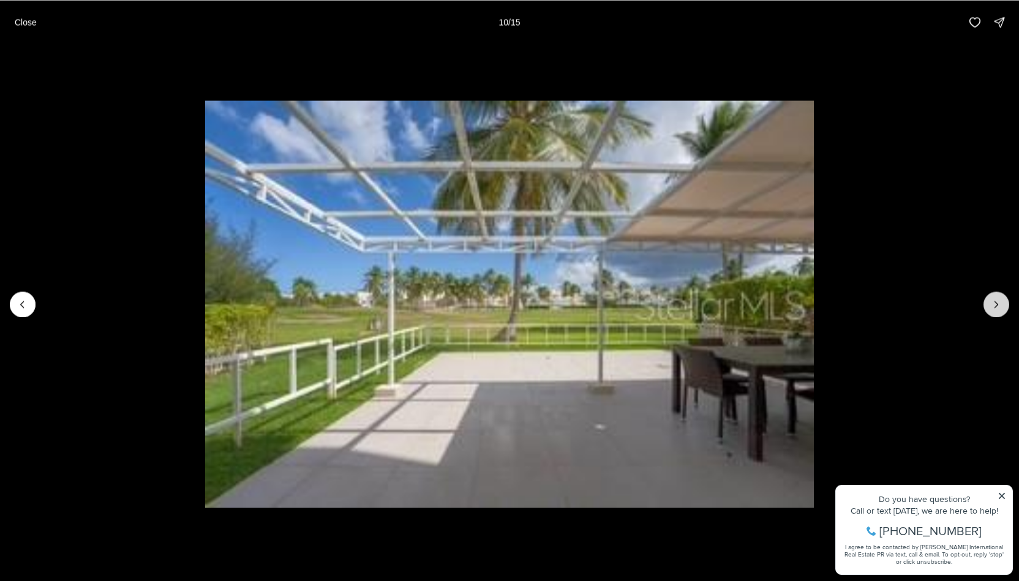
click at [999, 305] on icon "Next slide" at bounding box center [996, 304] width 12 height 12
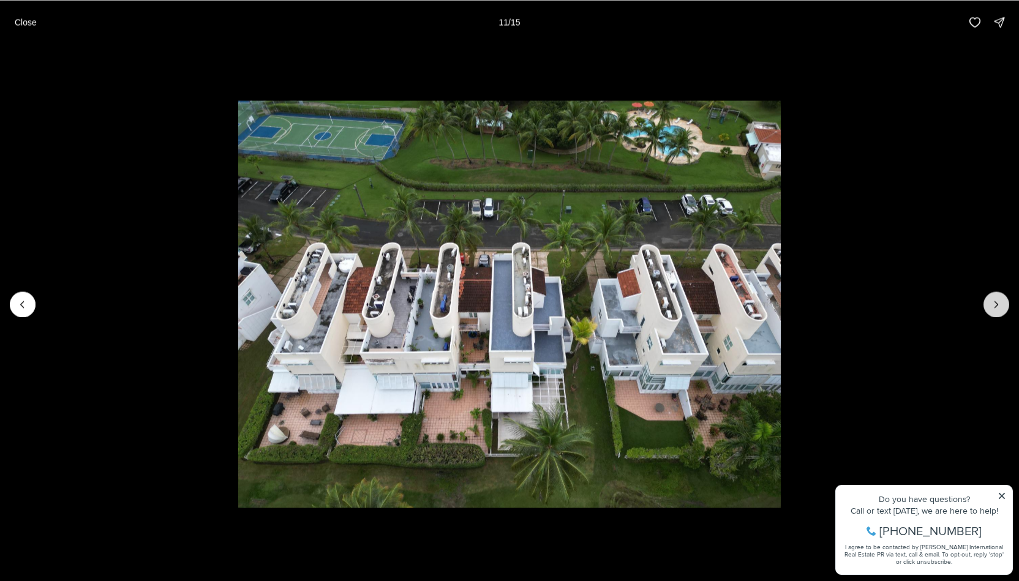
click at [999, 298] on icon "Next slide" at bounding box center [996, 304] width 12 height 12
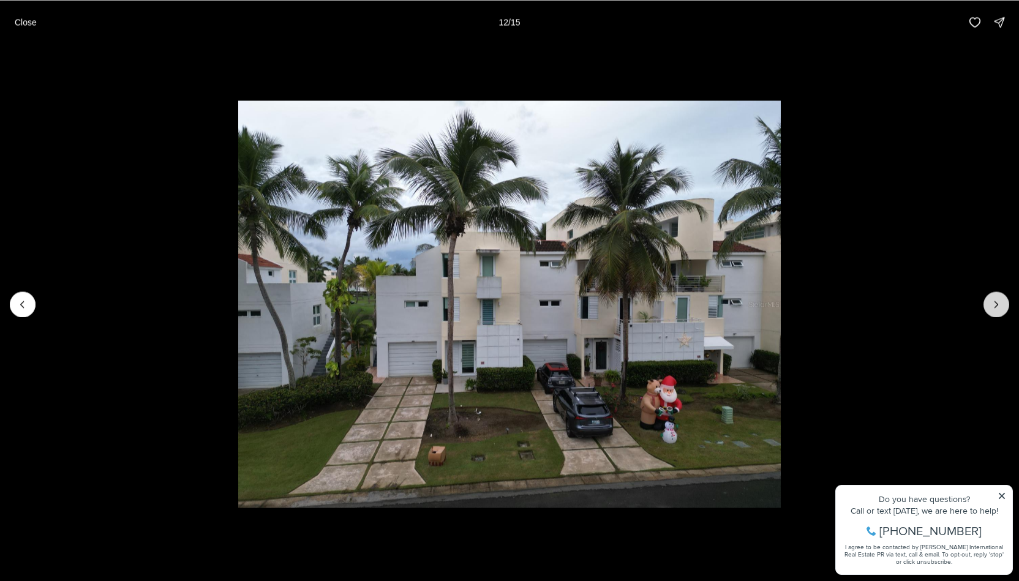
click at [999, 298] on icon "Next slide" at bounding box center [996, 304] width 12 height 12
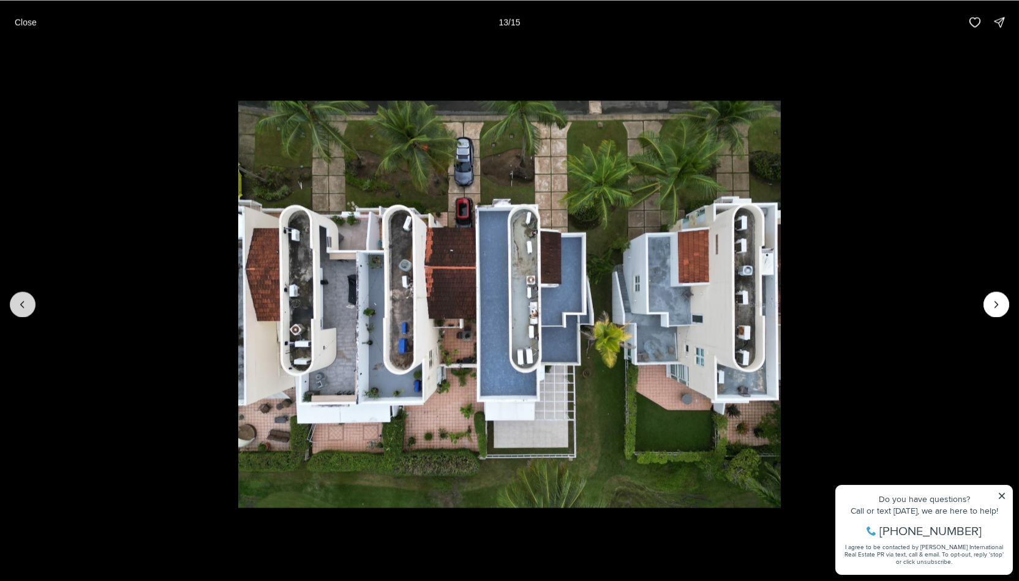
click at [15, 303] on button "Previous slide" at bounding box center [23, 305] width 26 height 26
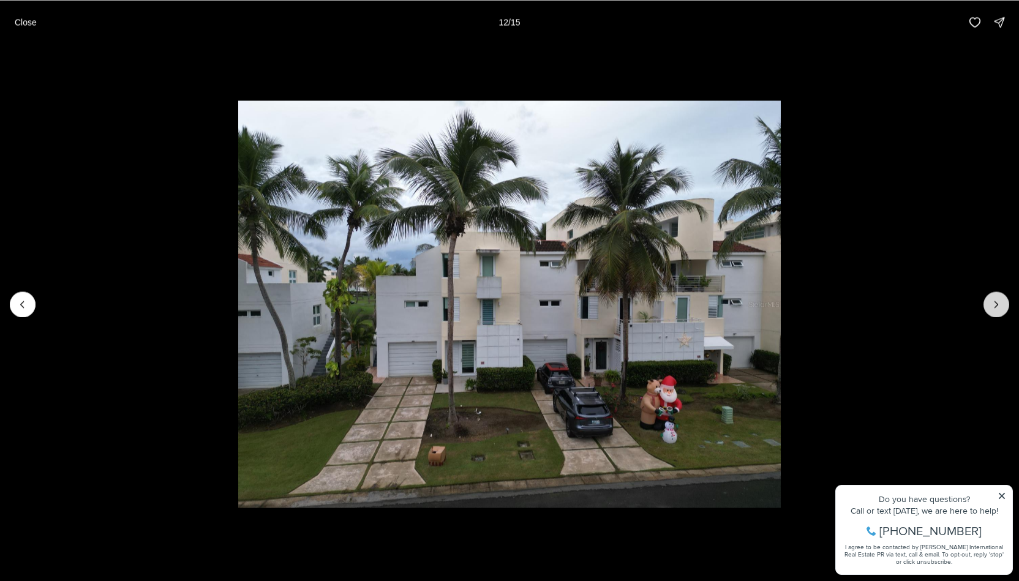
click at [995, 303] on icon "Next slide" at bounding box center [996, 304] width 12 height 12
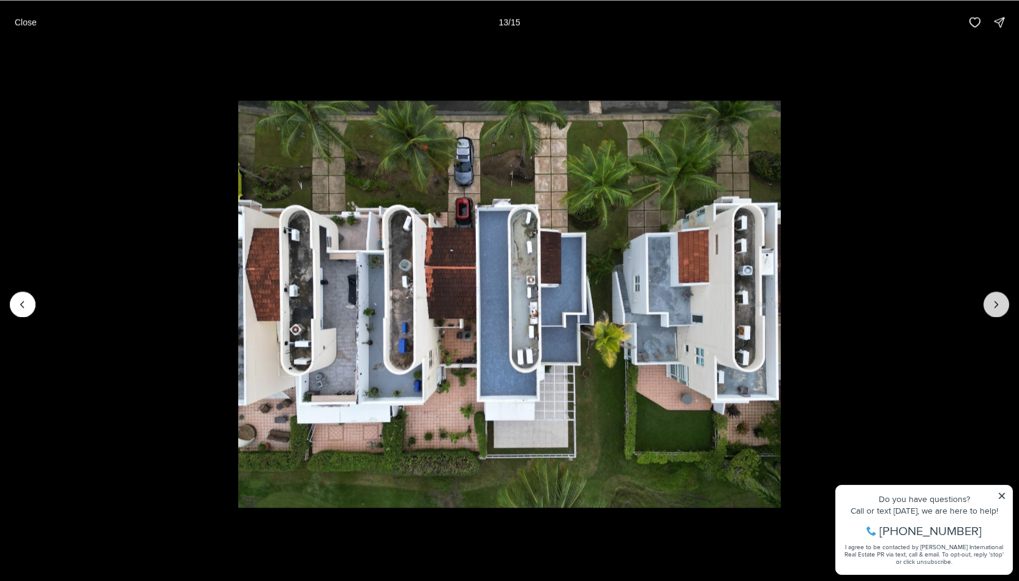
click at [995, 303] on icon "Next slide" at bounding box center [996, 304] width 12 height 12
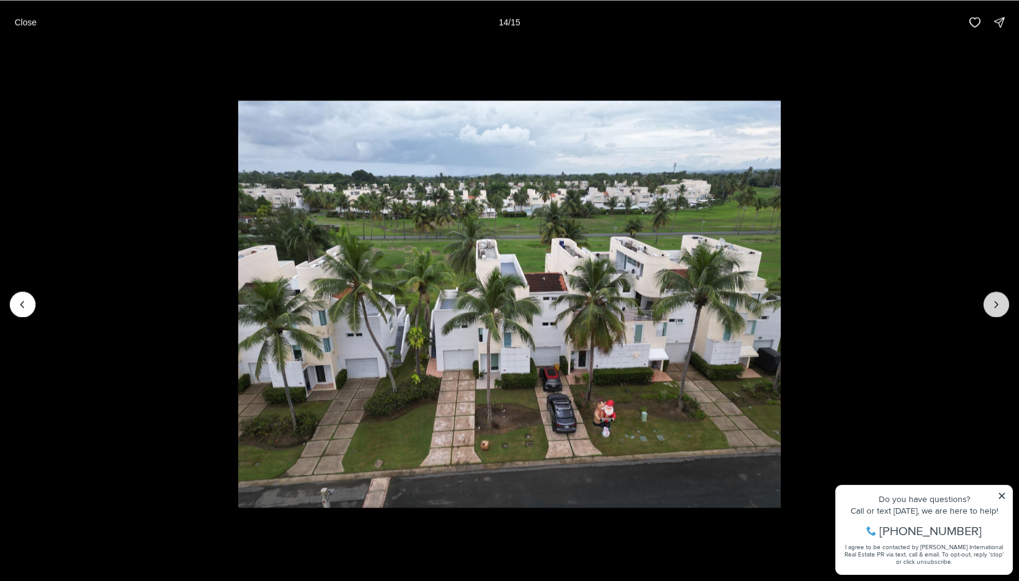
click at [995, 303] on icon "Next slide" at bounding box center [996, 304] width 12 height 12
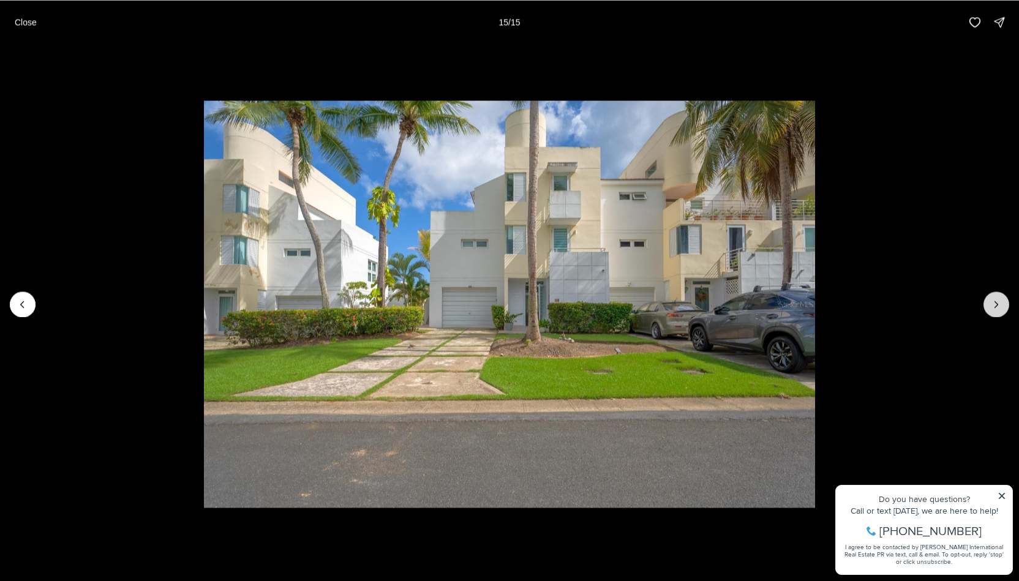
click at [995, 303] on div at bounding box center [997, 305] width 26 height 26
click at [994, 310] on div at bounding box center [997, 305] width 26 height 26
click at [20, 18] on p "Close" at bounding box center [26, 22] width 22 height 10
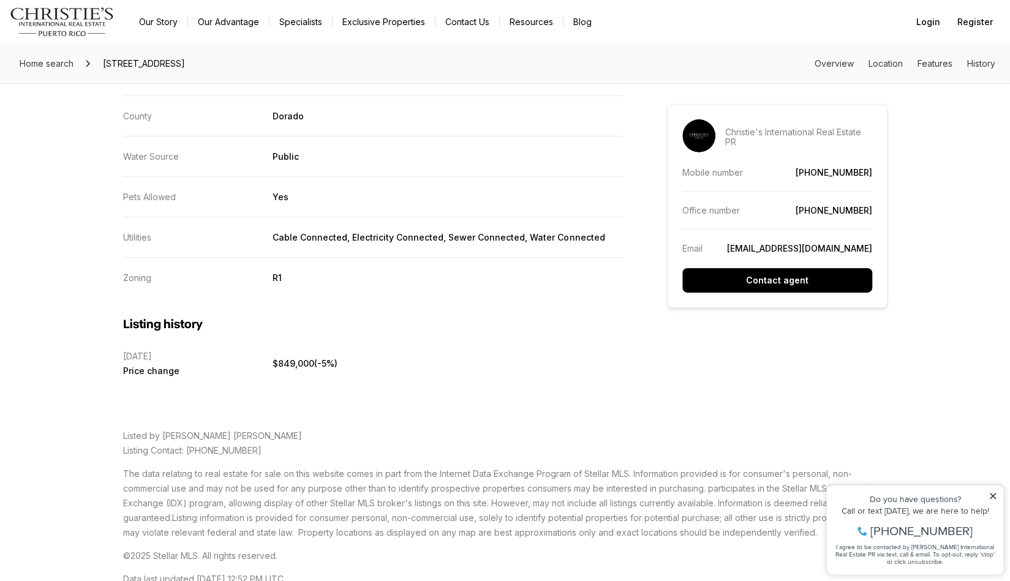
scroll to position [2511, 0]
